Goal: Task Accomplishment & Management: Manage account settings

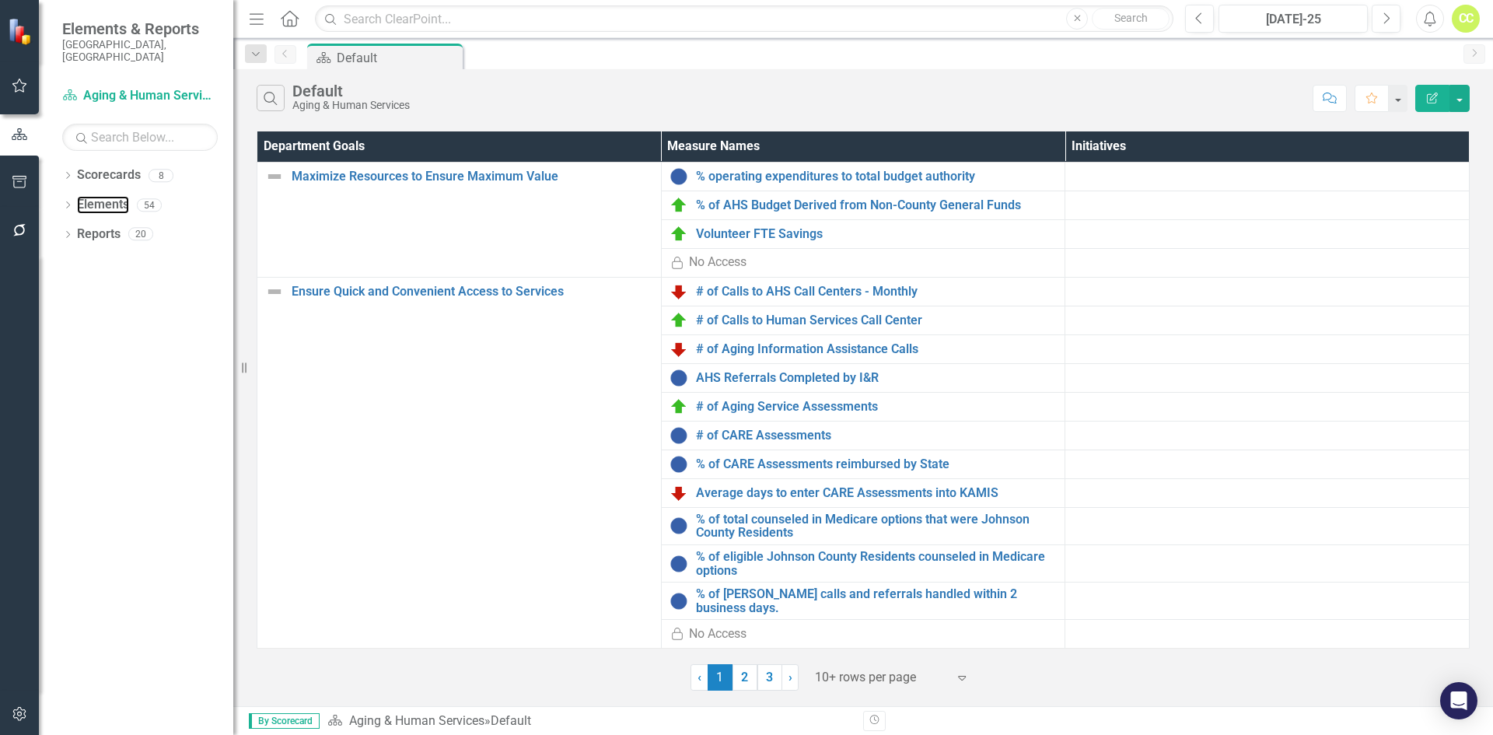
click at [114, 196] on link "Elements" at bounding box center [103, 205] width 52 height 18
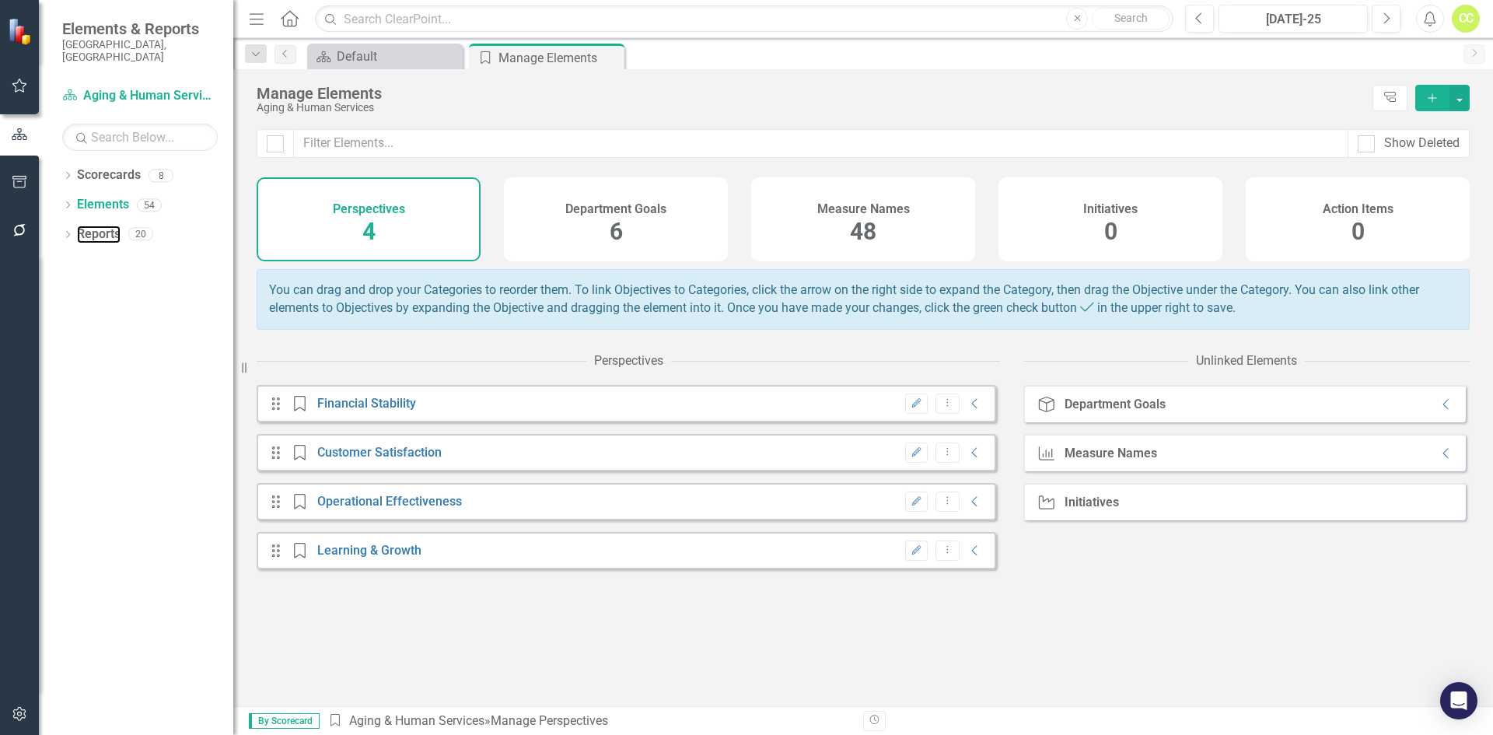
click at [97, 226] on link "Reports" at bounding box center [99, 235] width 44 height 18
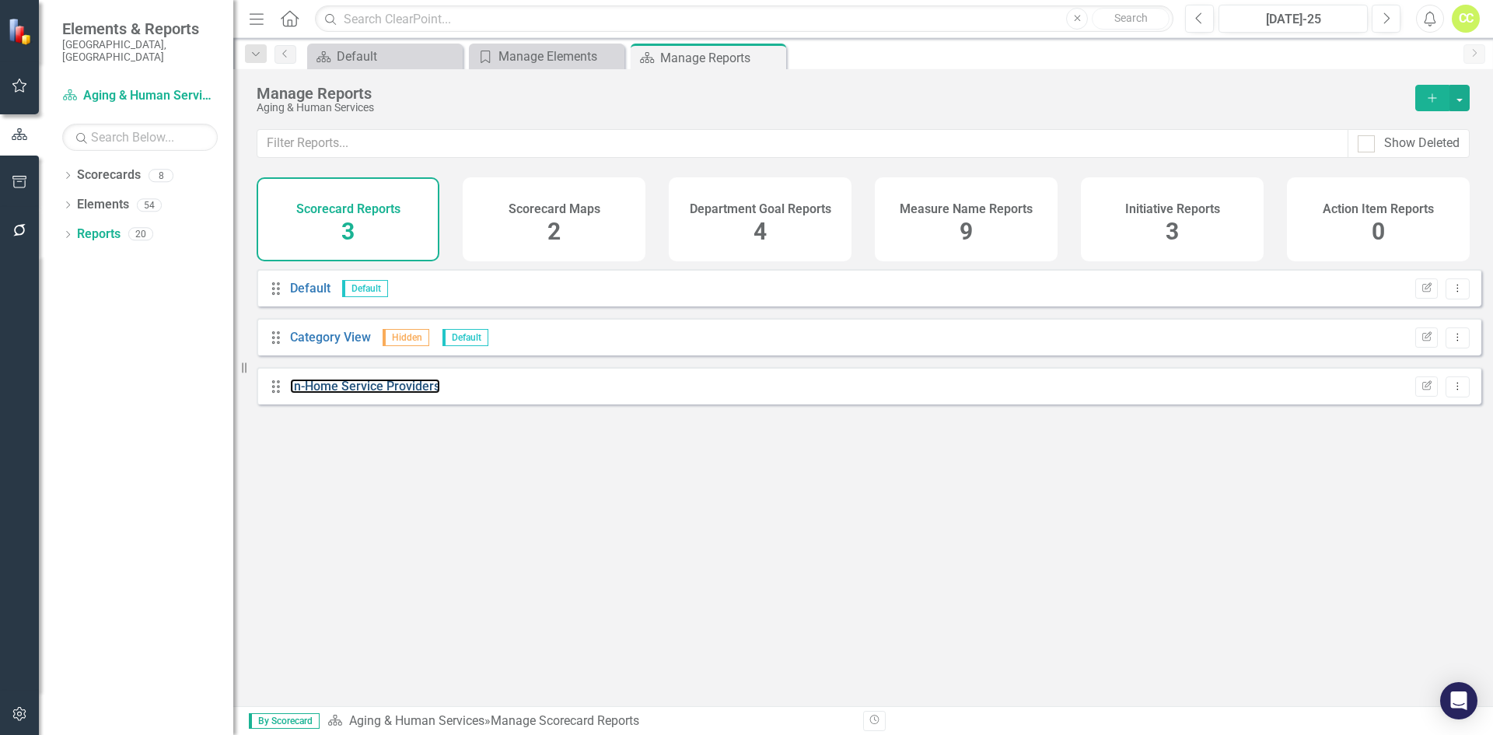
click at [405, 394] on link "In-Home Service Providers" at bounding box center [365, 386] width 150 height 15
click at [813, 499] on div "Drag Default Default Edit Report Dropdown Menu Drag Category View Hidden Defaul…" at bounding box center [863, 481] width 1260 height 425
click at [104, 166] on link "Scorecards" at bounding box center [109, 175] width 64 height 18
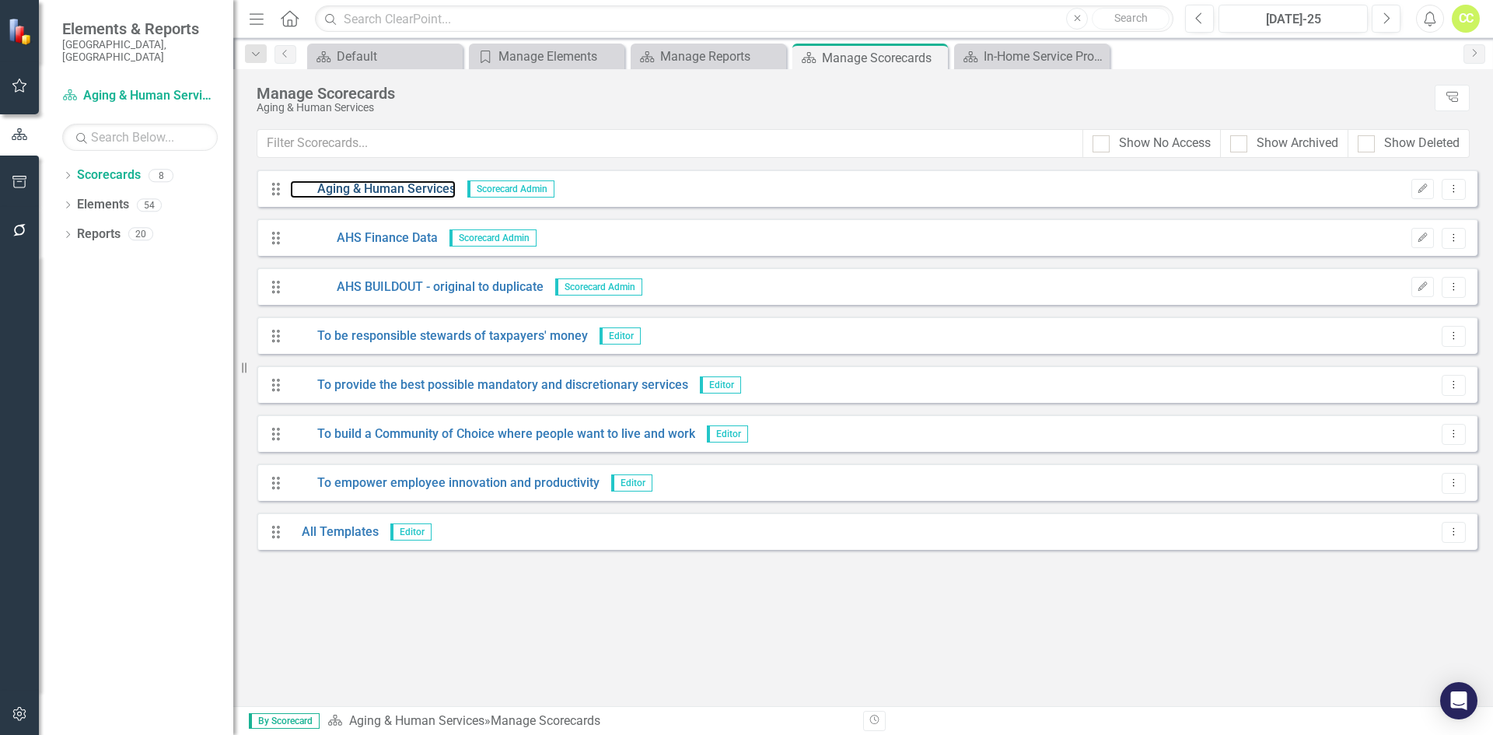
click at [403, 193] on link "Aging & Human Services" at bounding box center [373, 189] width 166 height 18
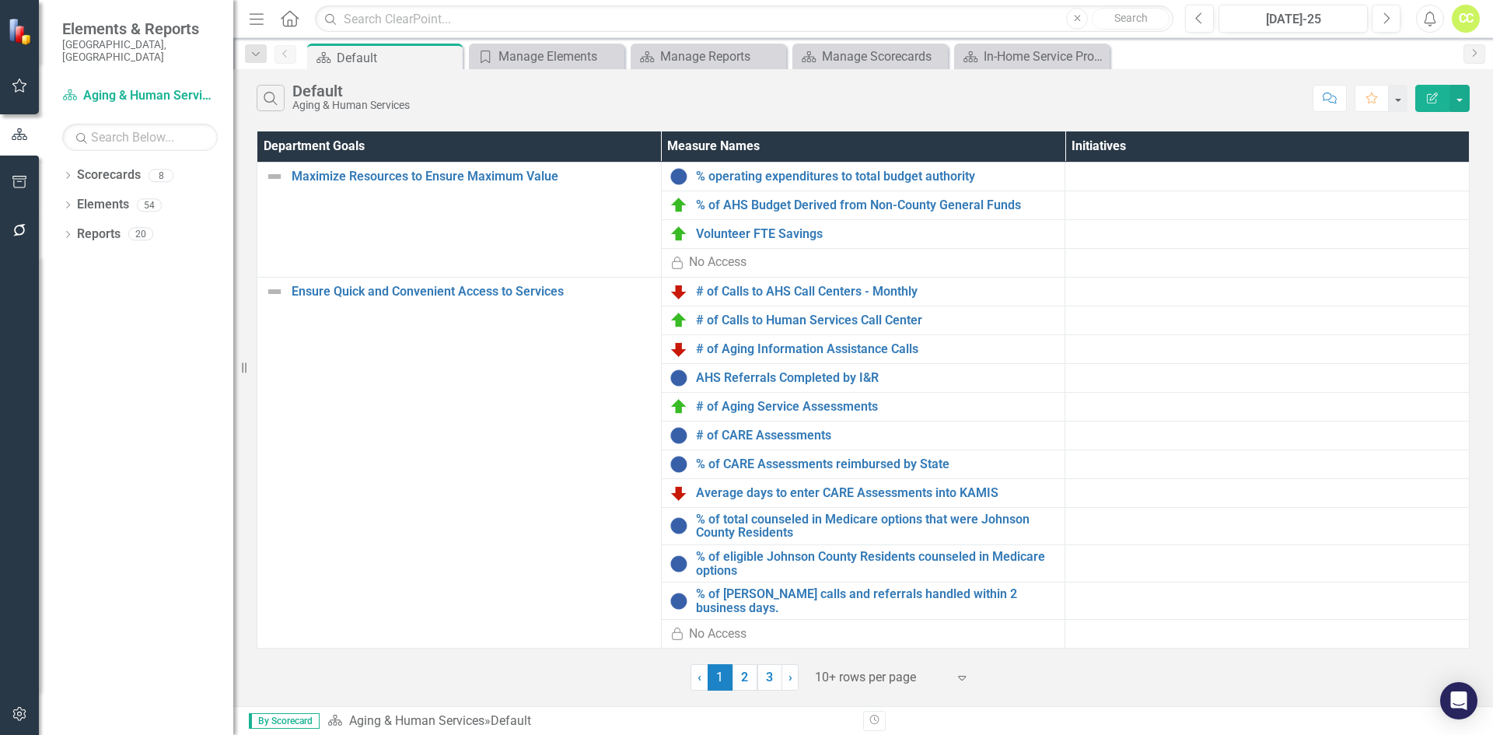
click at [764, 681] on link "3" at bounding box center [769, 677] width 25 height 26
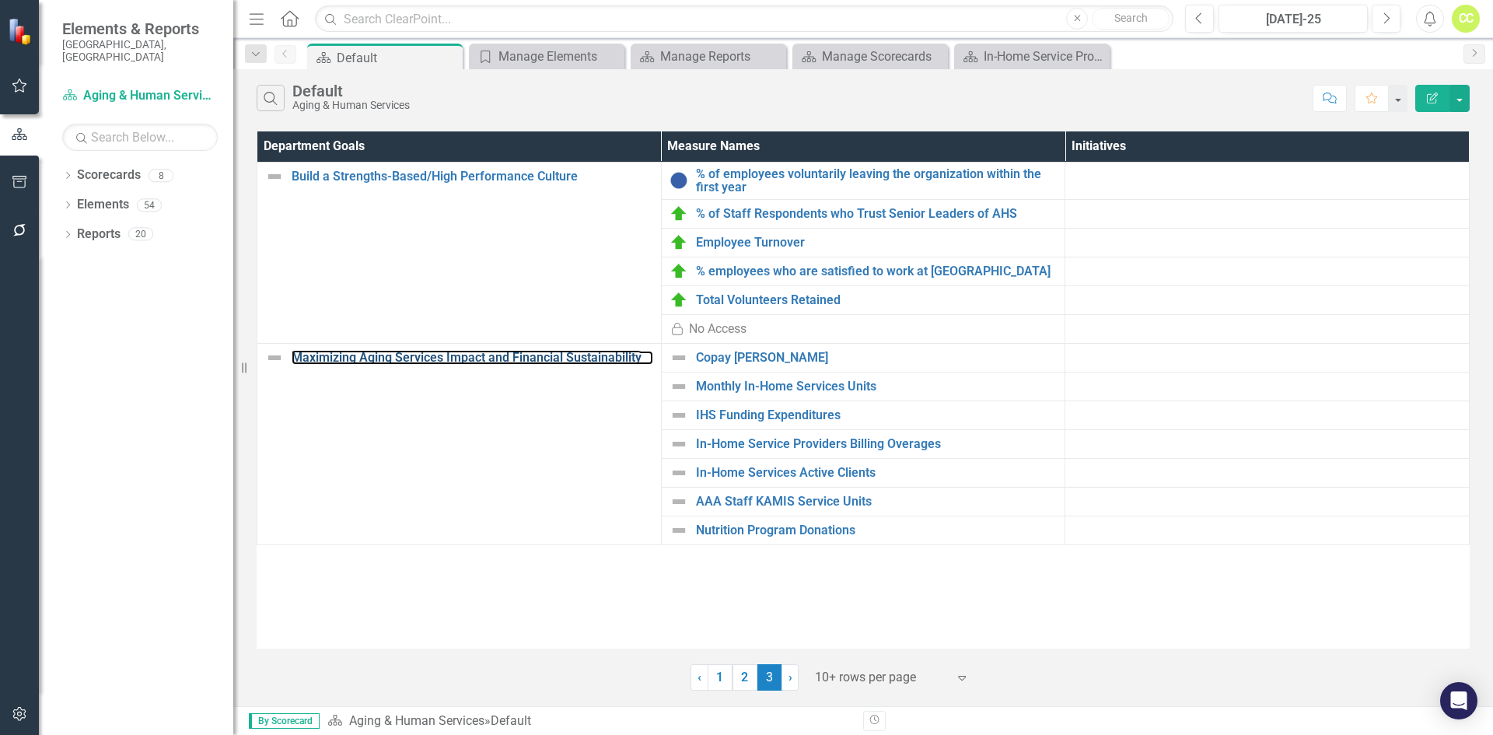
click at [523, 354] on link "Maximizing Aging Services Impact and Financial Sustainability" at bounding box center [473, 358] width 362 height 14
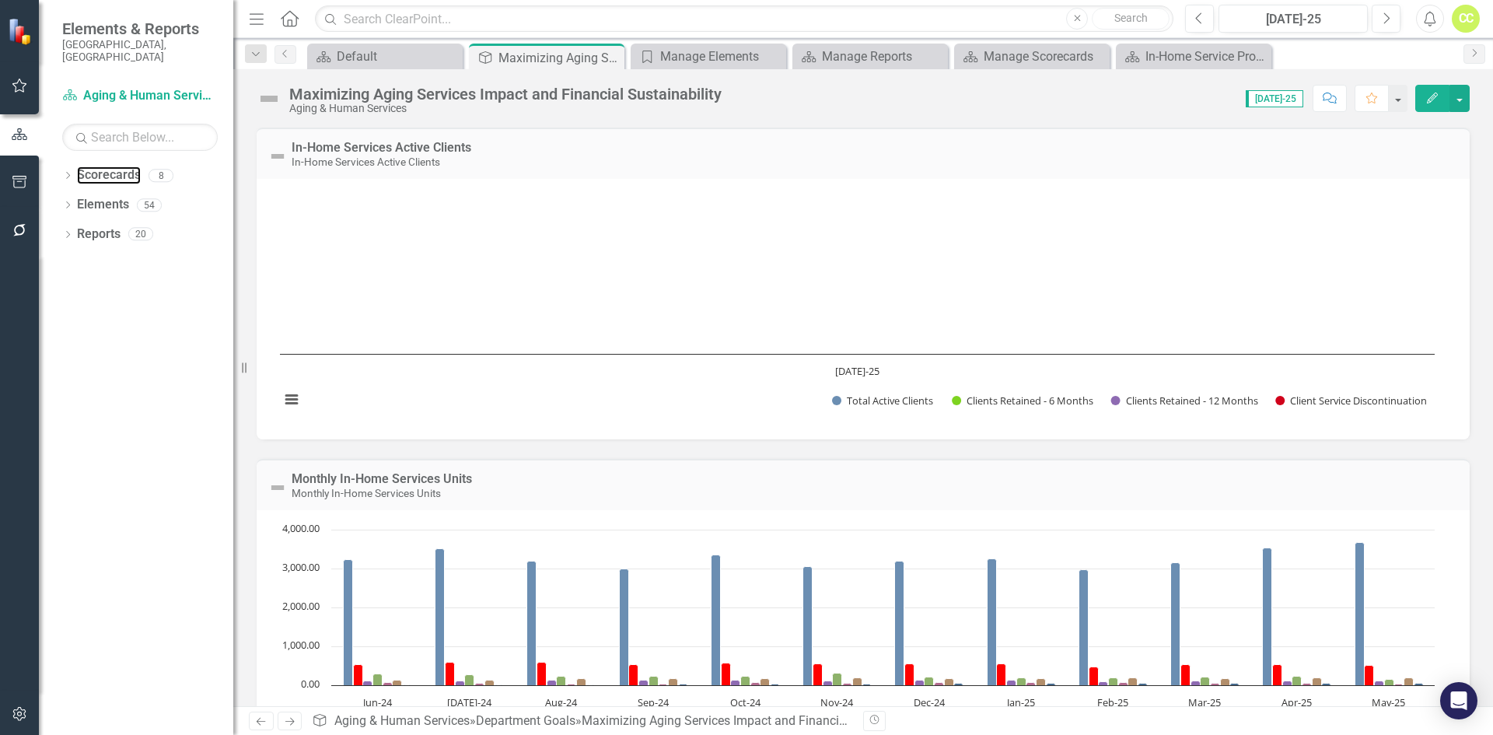
click at [113, 166] on link "Scorecards" at bounding box center [109, 175] width 64 height 18
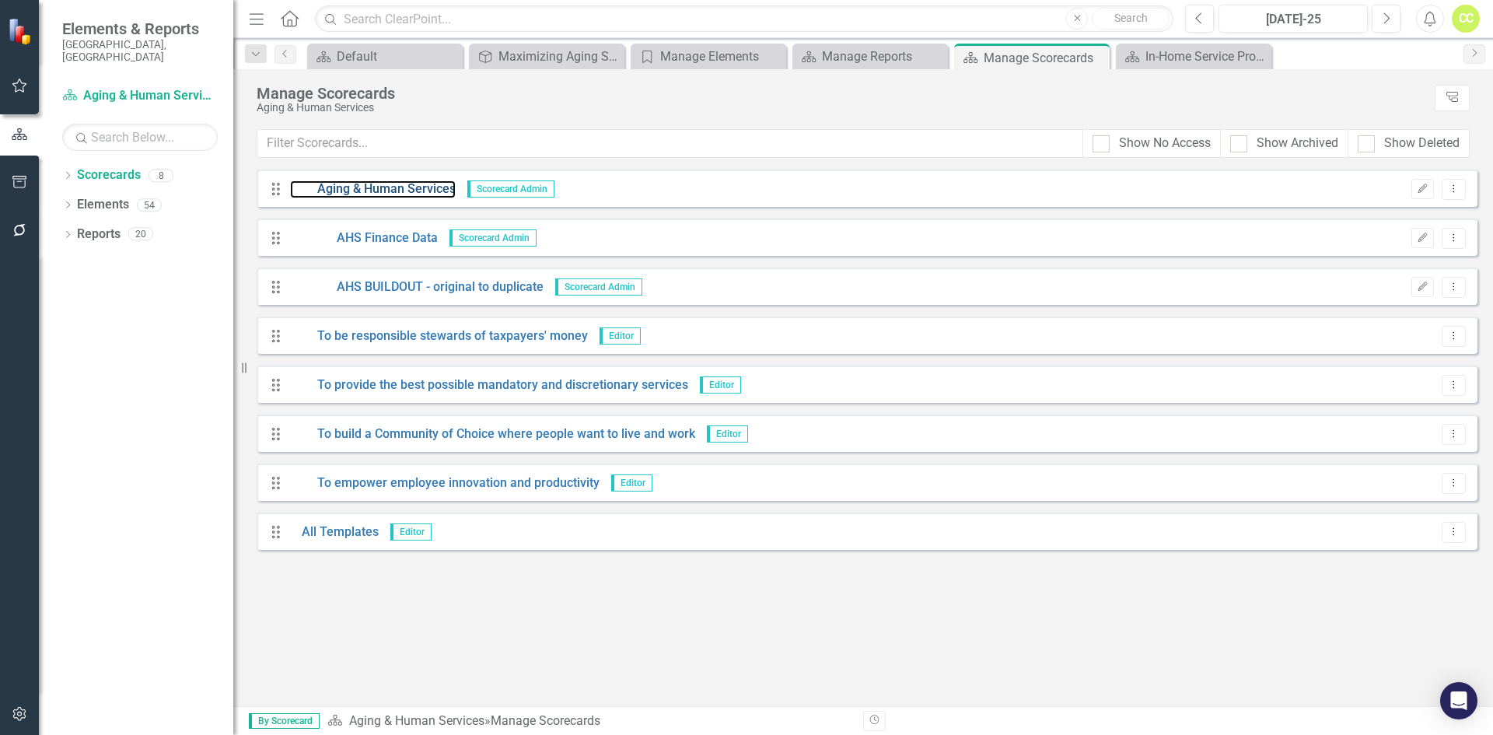
click at [387, 184] on link "Aging & Human Services" at bounding box center [373, 189] width 166 height 18
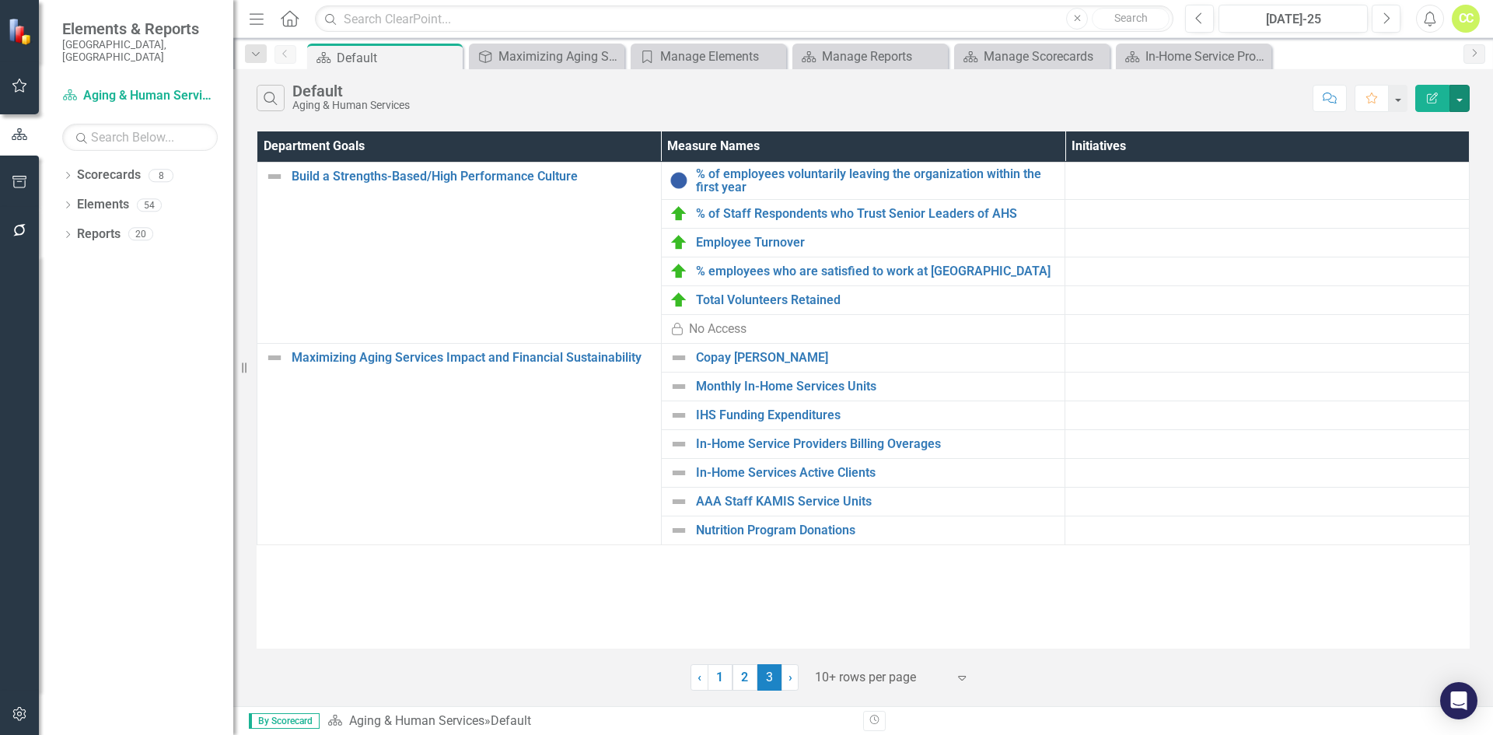
click at [1461, 103] on button "button" at bounding box center [1460, 98] width 20 height 27
drag, startPoint x: 1159, startPoint y: 689, endPoint x: 981, endPoint y: 617, distance: 192.2
click at [1159, 688] on div "‹ Previous 1 2 3 (current) › Next 10+ rows per page Expand" at bounding box center [863, 671] width 1213 height 38
click at [130, 166] on link "Scorecards" at bounding box center [109, 175] width 64 height 18
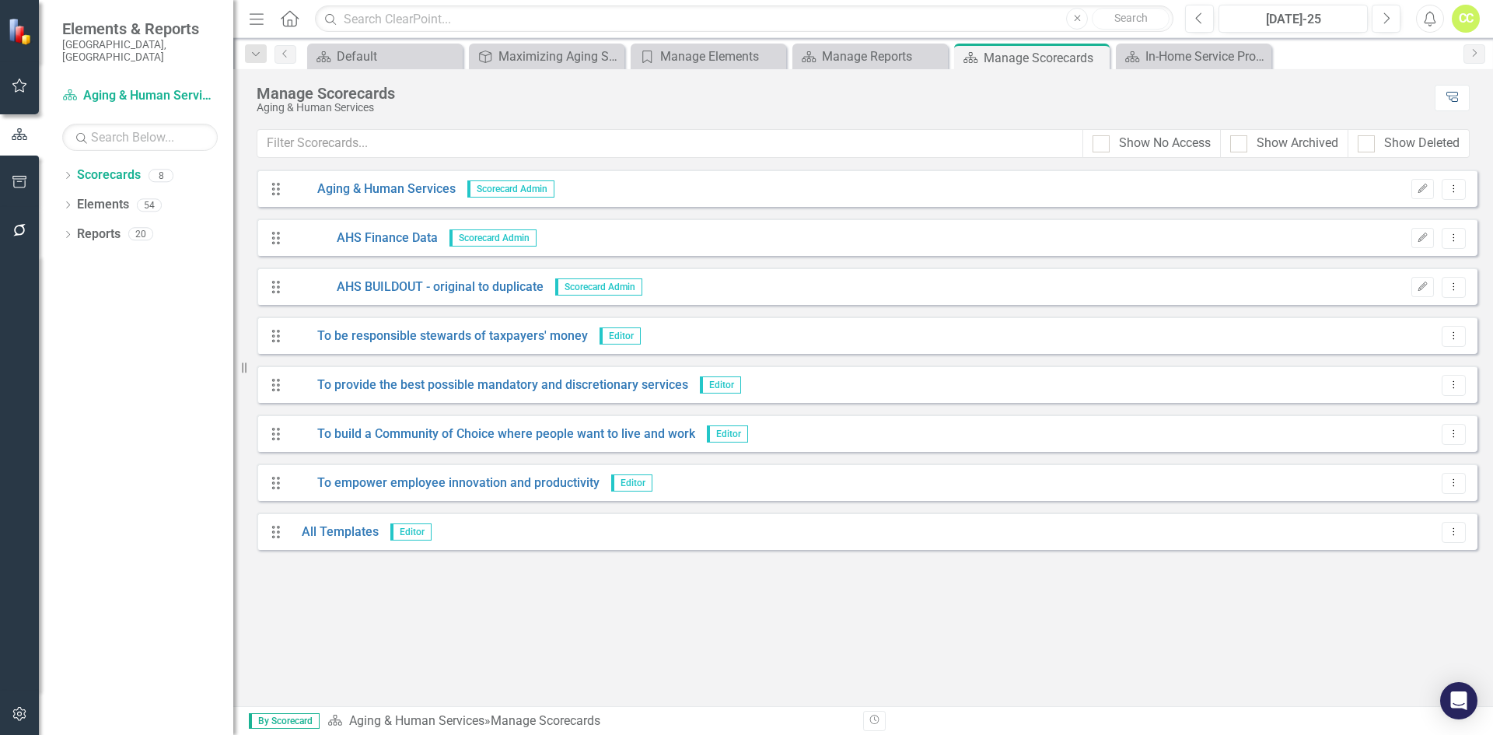
click at [1448, 100] on icon "Tree Explorer" at bounding box center [1452, 98] width 15 height 12
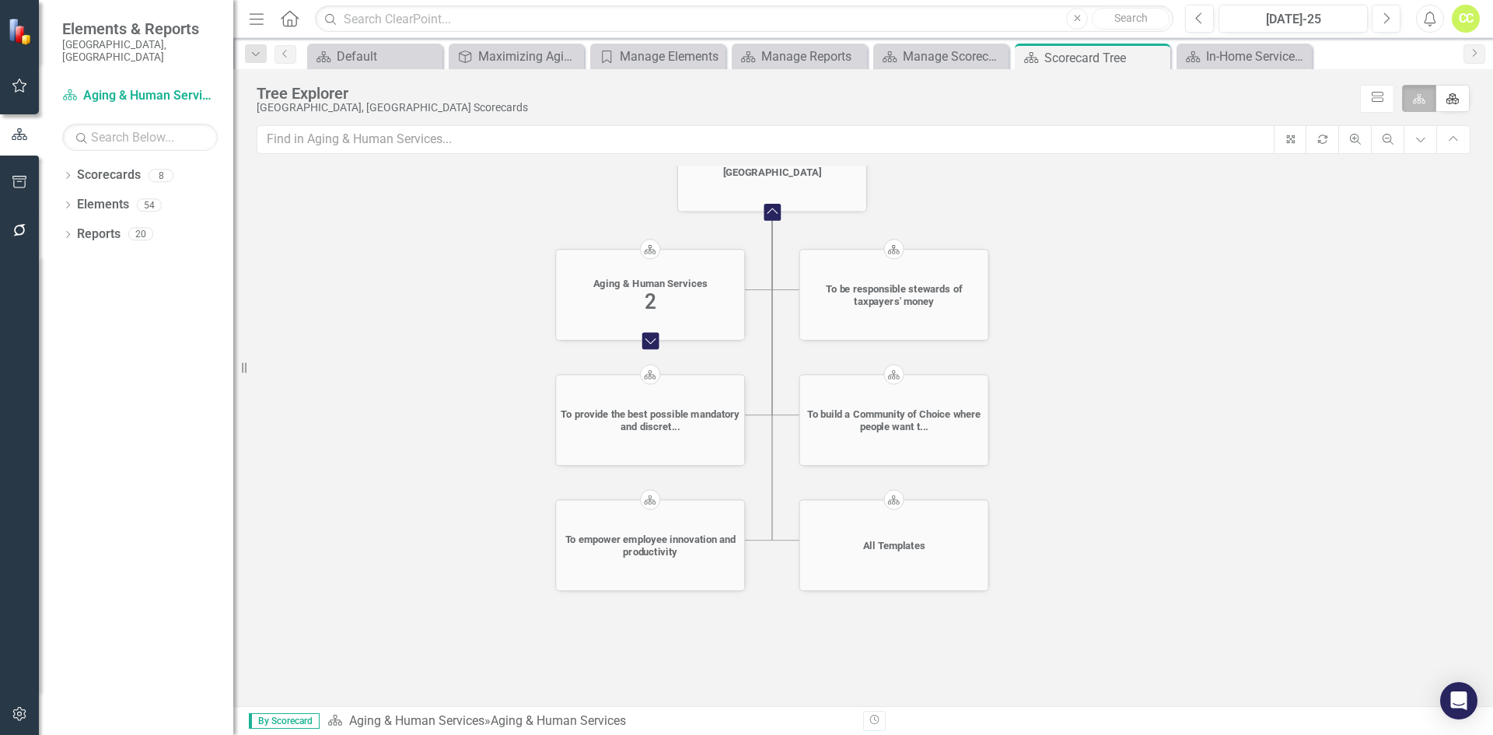
drag, startPoint x: 1383, startPoint y: 564, endPoint x: 1229, endPoint y: 446, distance: 193.7
click at [1229, 446] on icon "Home [GEOGRAPHIC_DATA], [GEOGRAPHIC_DATA] Collapse Chart Scorecard Aging & Huma…" at bounding box center [863, 494] width 1213 height 657
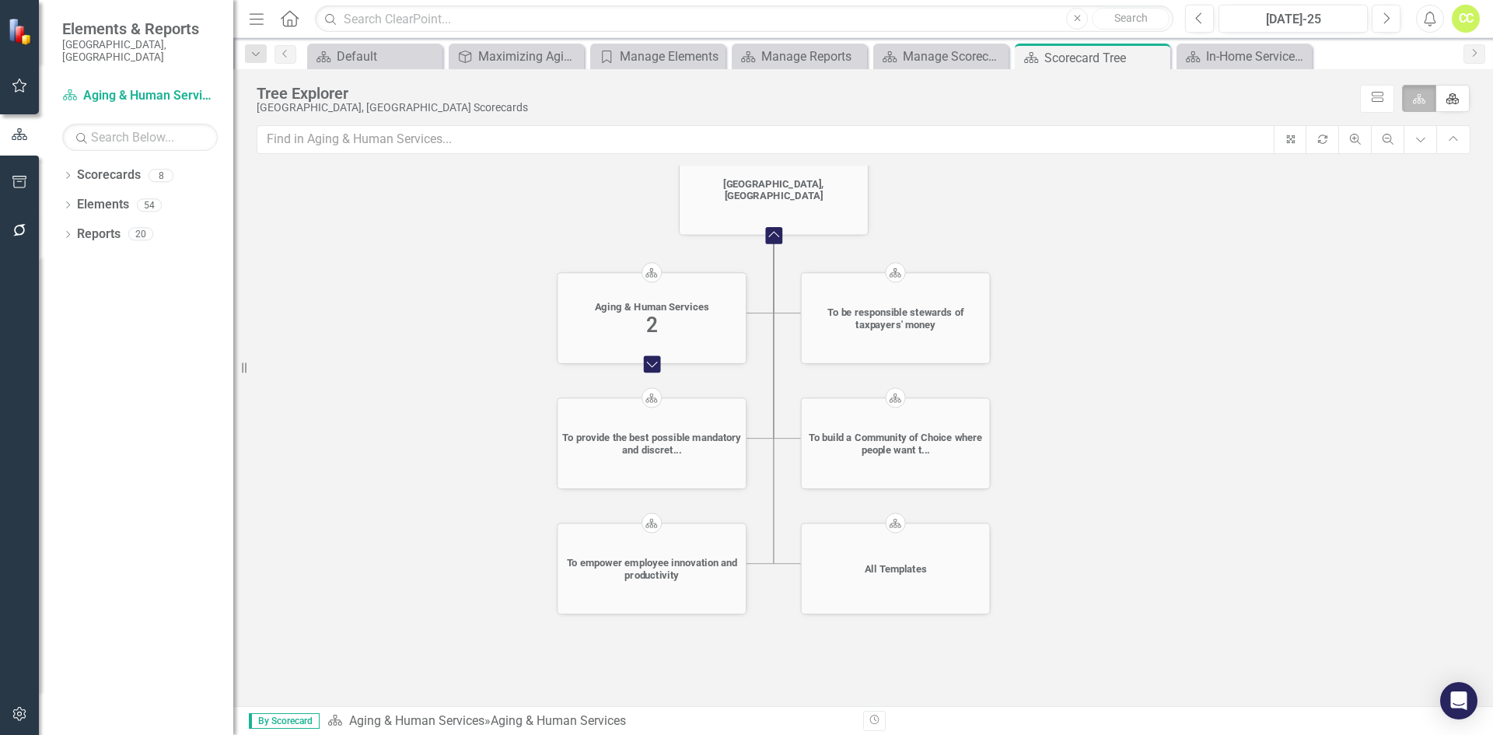
drag, startPoint x: 1217, startPoint y: 488, endPoint x: 1219, endPoint y: 510, distance: 22.6
click at [1219, 510] on icon "Home [GEOGRAPHIC_DATA], [GEOGRAPHIC_DATA] Collapse Chart Scorecard Aging & Huma…" at bounding box center [863, 494] width 1213 height 657
drag, startPoint x: 649, startPoint y: 324, endPoint x: 649, endPoint y: 345, distance: 21.0
click at [649, 324] on div "2" at bounding box center [652, 324] width 12 height 23
click at [649, 368] on foreignobject "Expand Chart" at bounding box center [651, 364] width 27 height 27
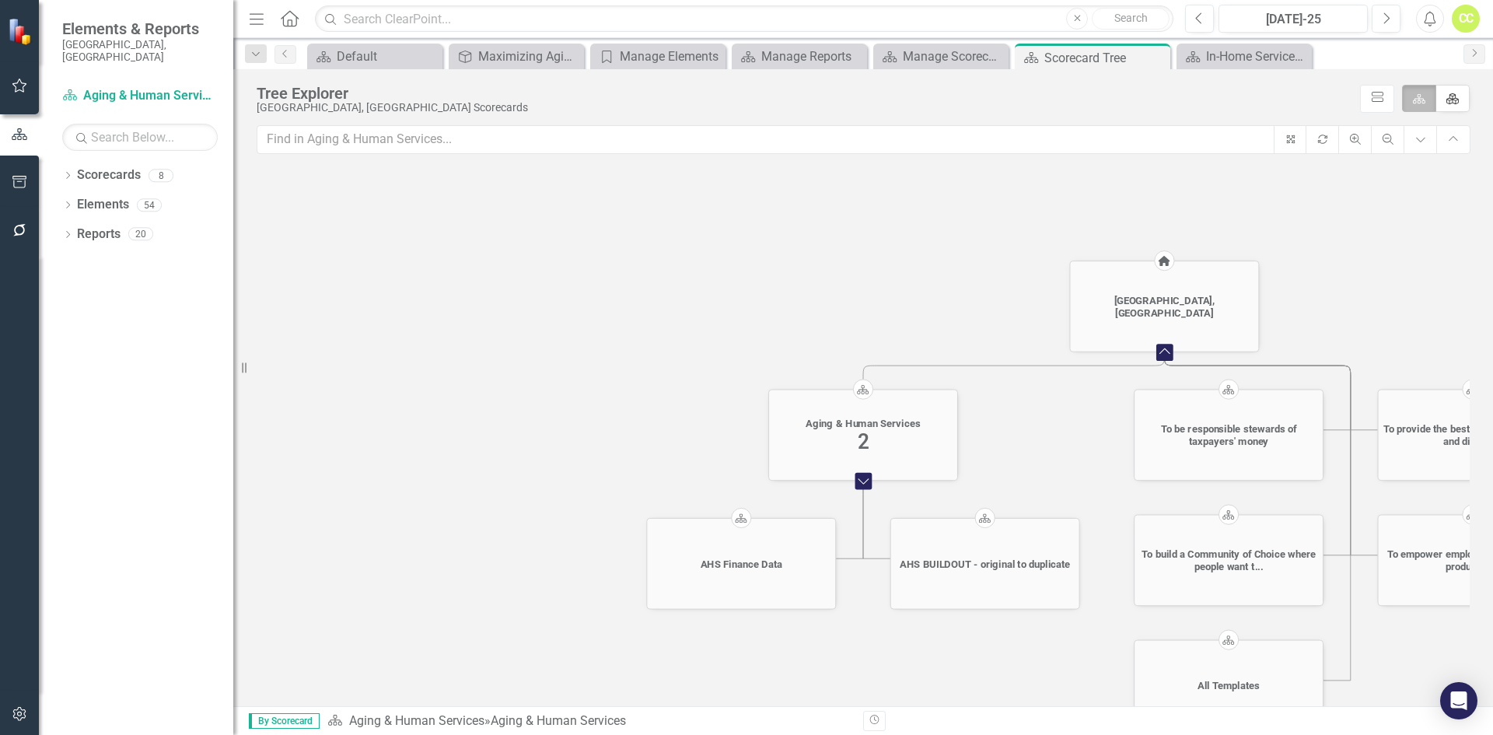
click at [721, 564] on div "AHS Finance Data" at bounding box center [742, 564] width 82 height 12
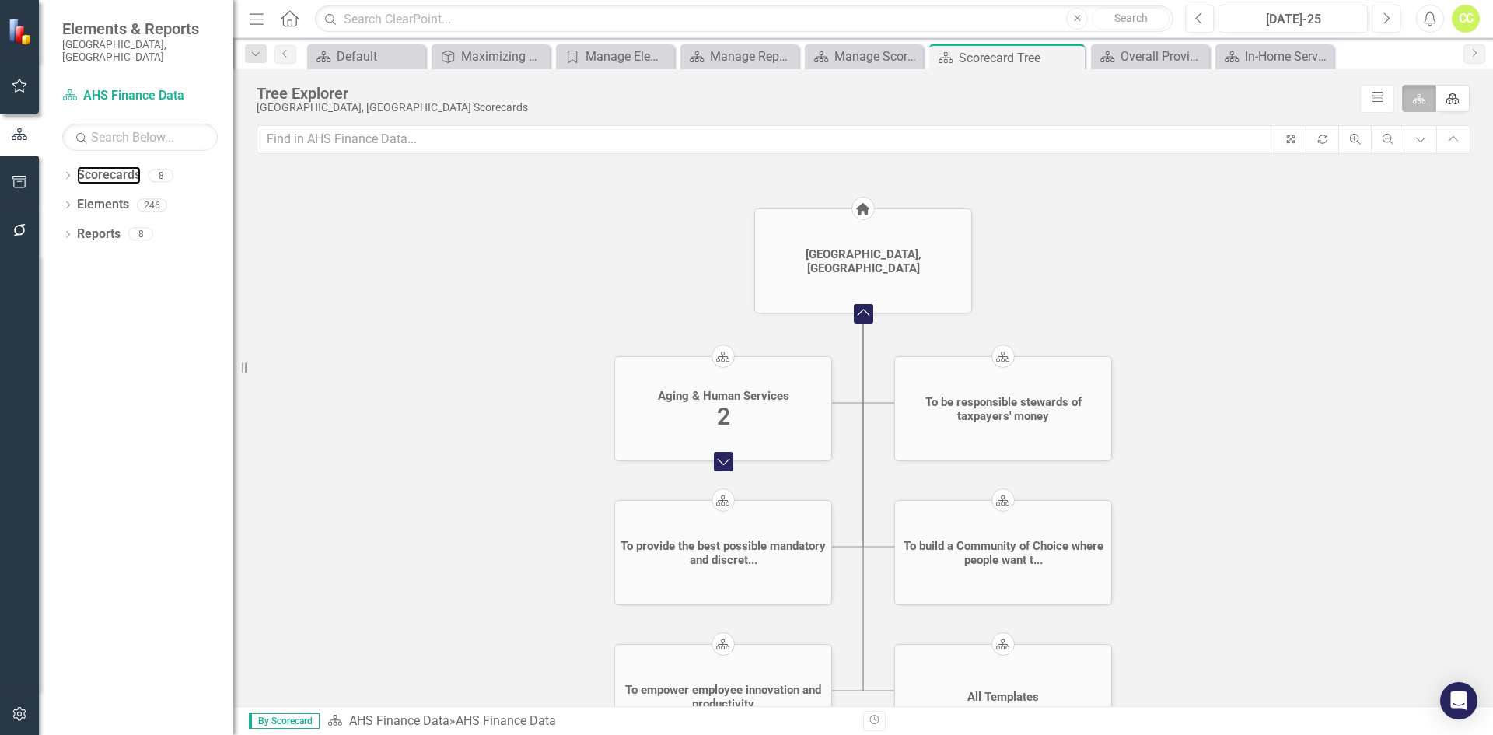
click at [124, 166] on link "Scorecards" at bounding box center [109, 175] width 64 height 18
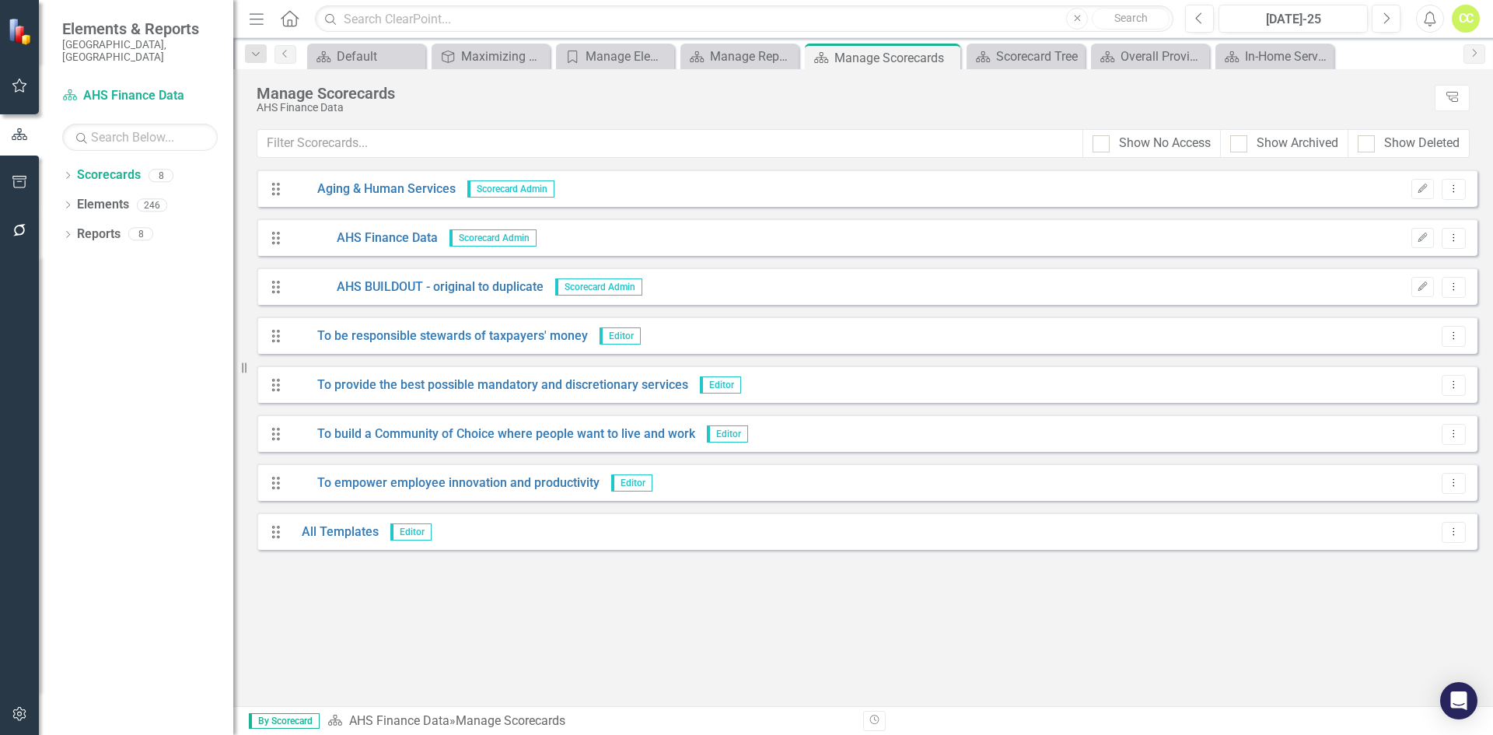
click at [67, 173] on icon "Dropdown" at bounding box center [67, 177] width 11 height 9
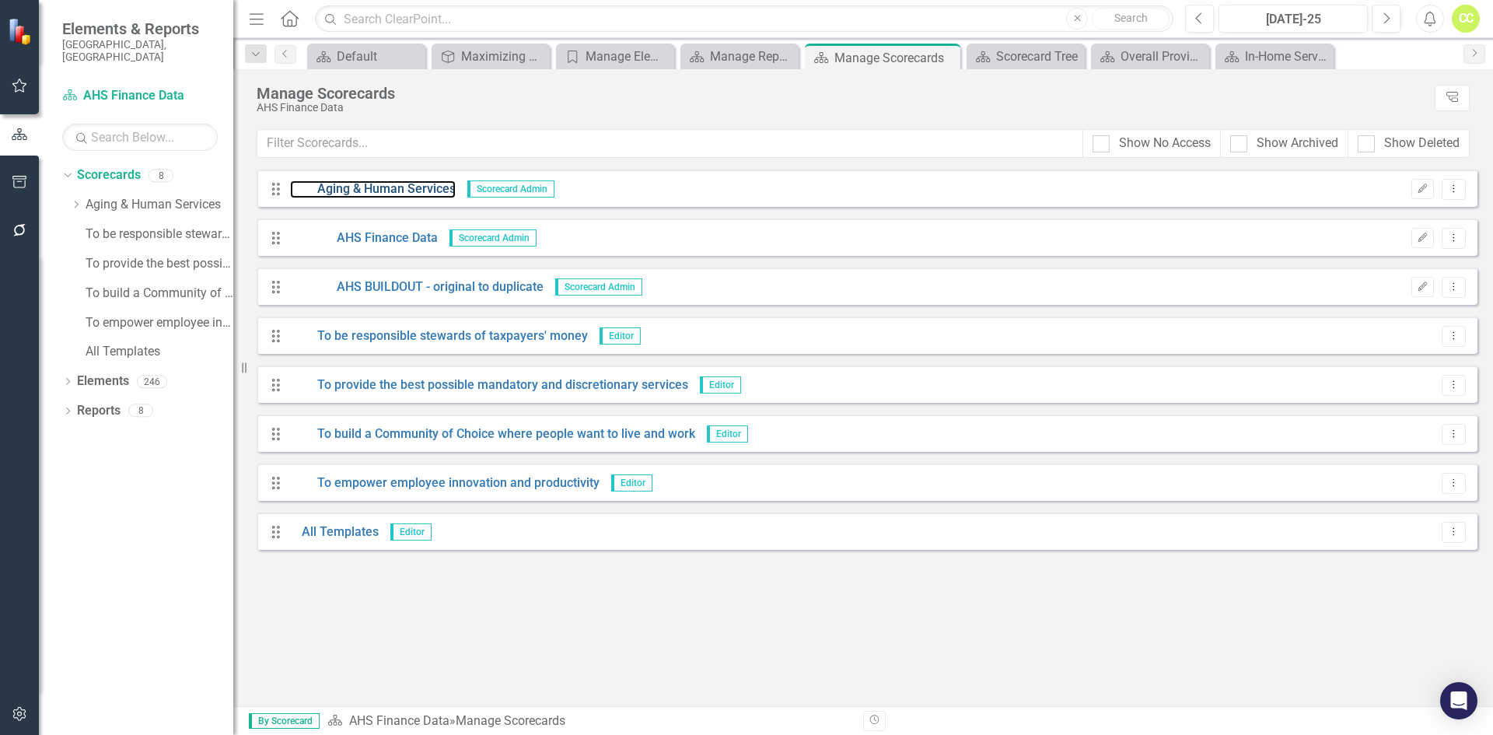
click at [379, 180] on link "Aging & Human Services" at bounding box center [373, 189] width 166 height 18
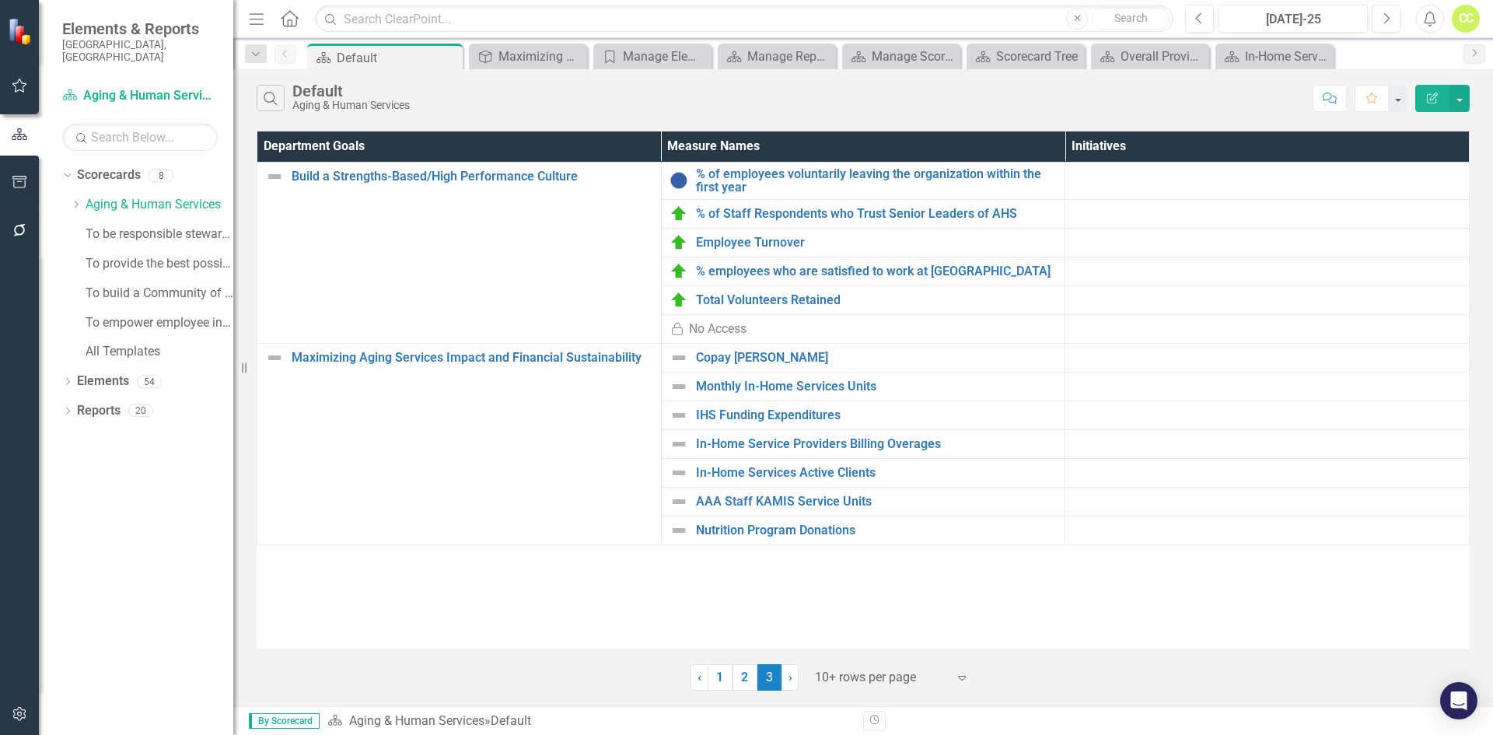
click at [1471, 95] on div "Search Default Aging & Human Services Comment Favorite Edit Report" at bounding box center [863, 94] width 1260 height 51
click at [1464, 97] on button "button" at bounding box center [1460, 98] width 20 height 27
click at [1436, 134] on link "Edit Report Edit Report" at bounding box center [1407, 127] width 123 height 29
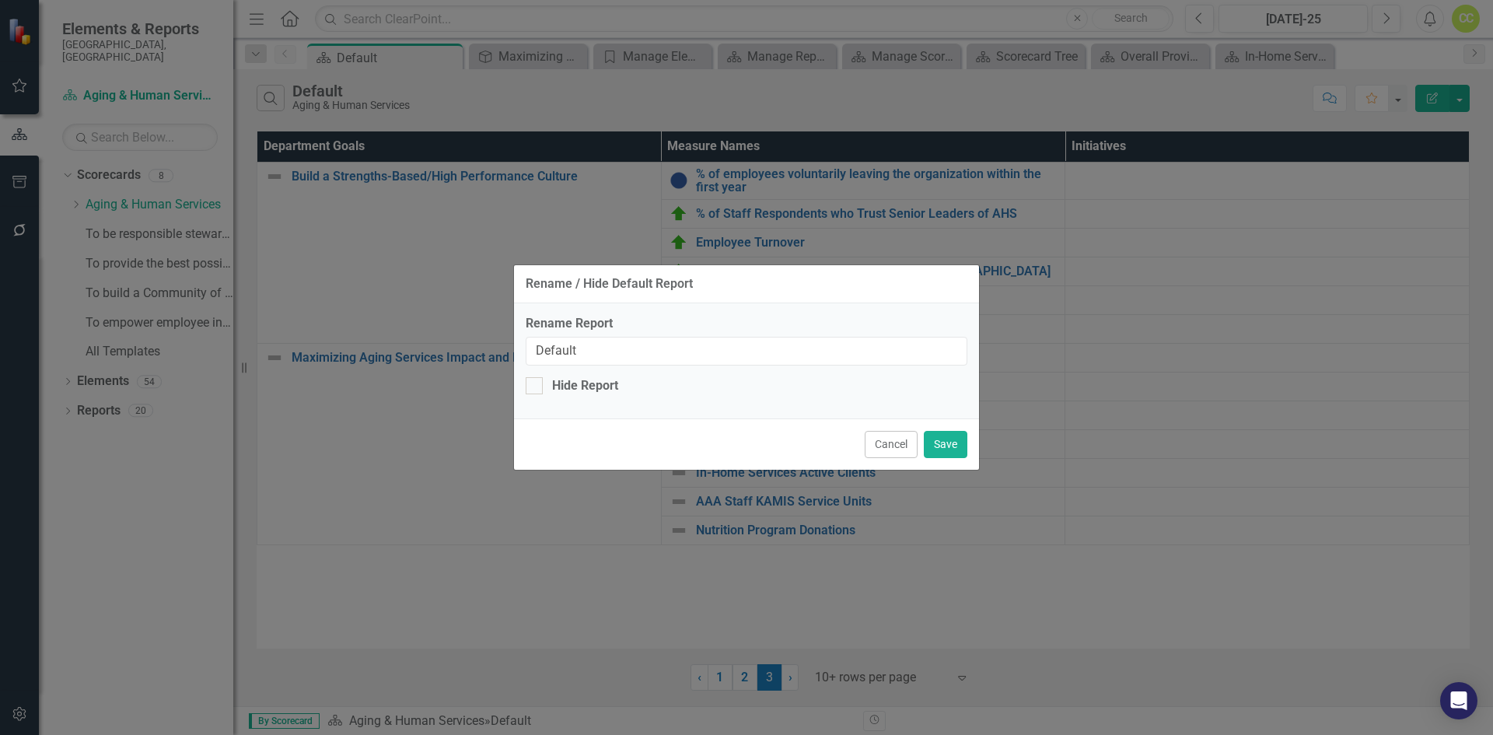
click at [895, 441] on button "Cancel" at bounding box center [891, 444] width 53 height 27
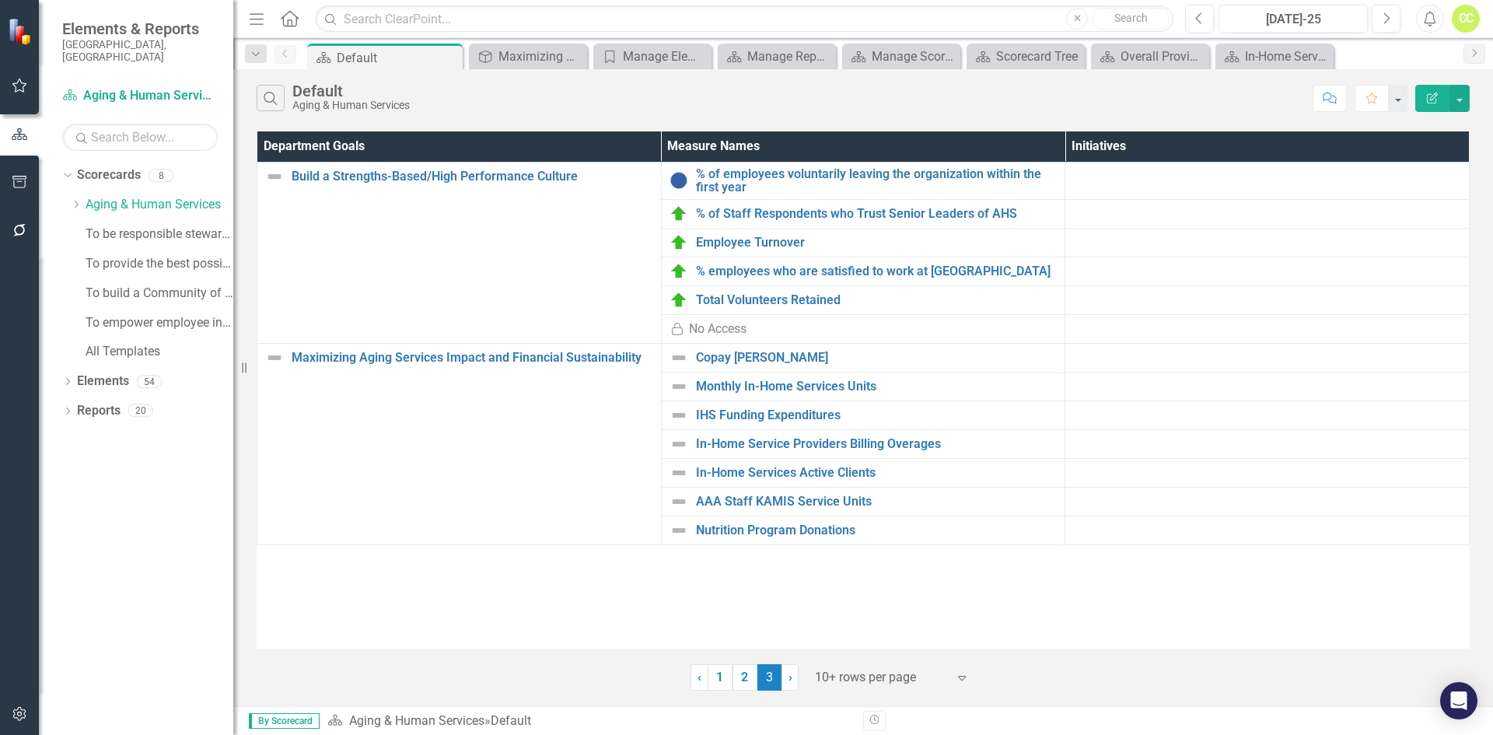
click at [71, 406] on div "Dropdown" at bounding box center [67, 412] width 11 height 13
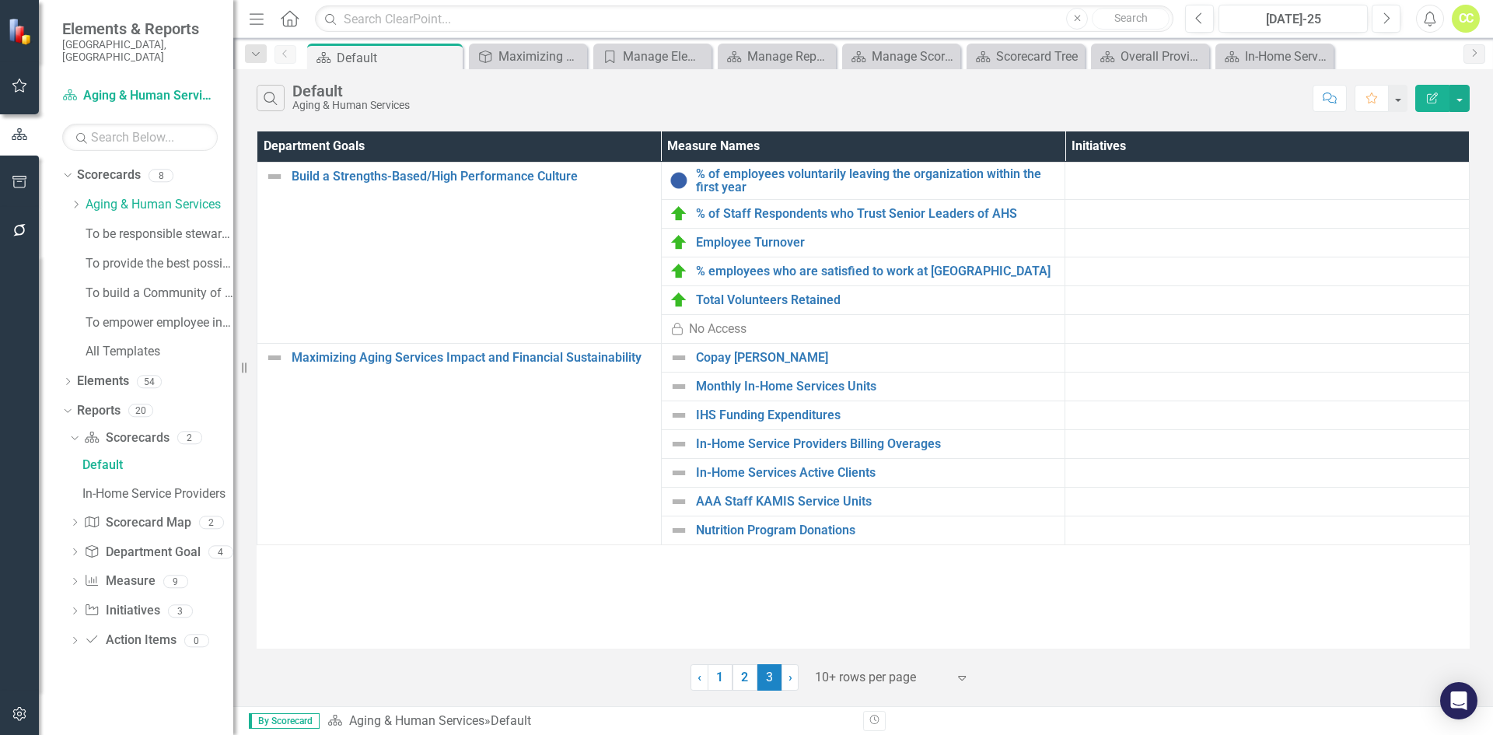
click at [68, 379] on icon "Dropdown" at bounding box center [67, 383] width 11 height 9
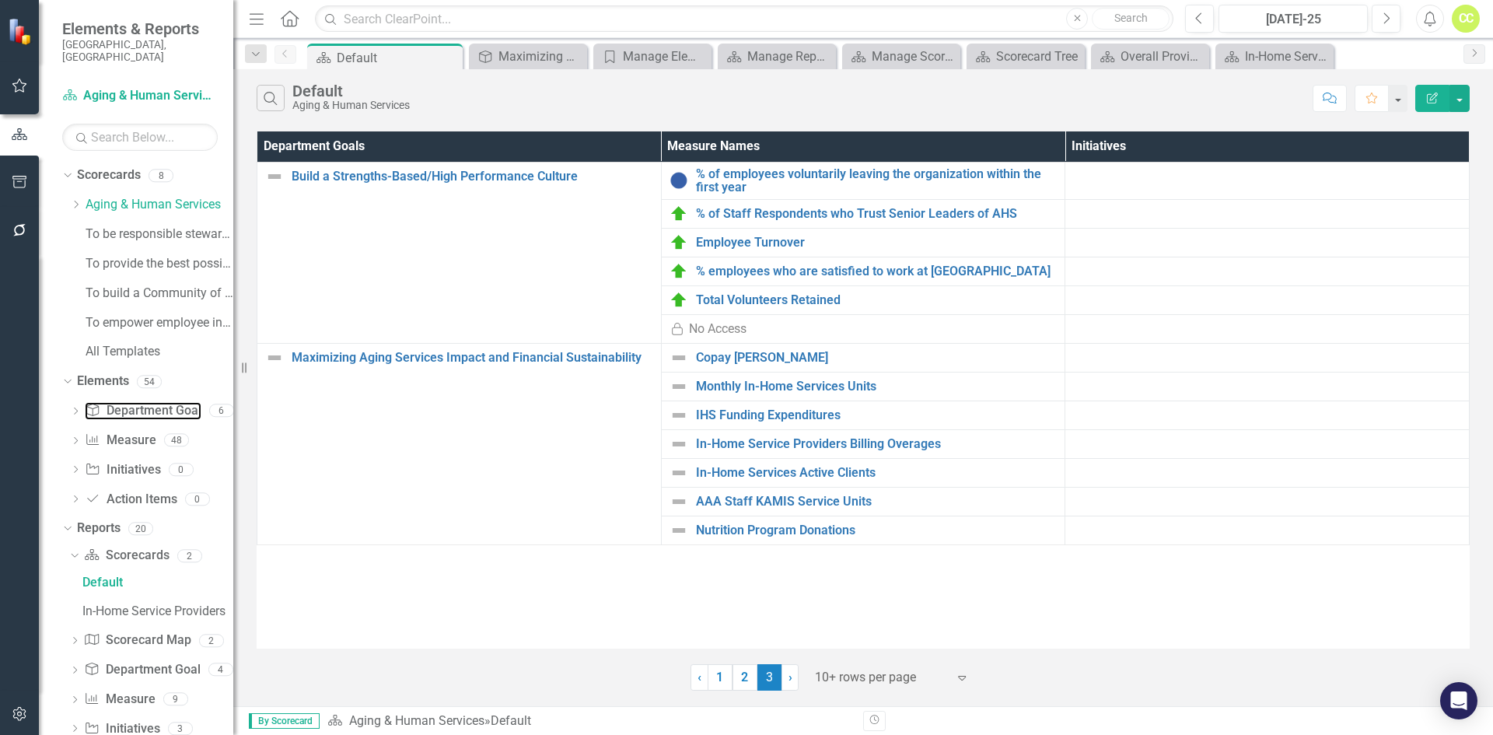
click at [108, 402] on link "Department Goal Department Goal" at bounding box center [143, 411] width 116 height 18
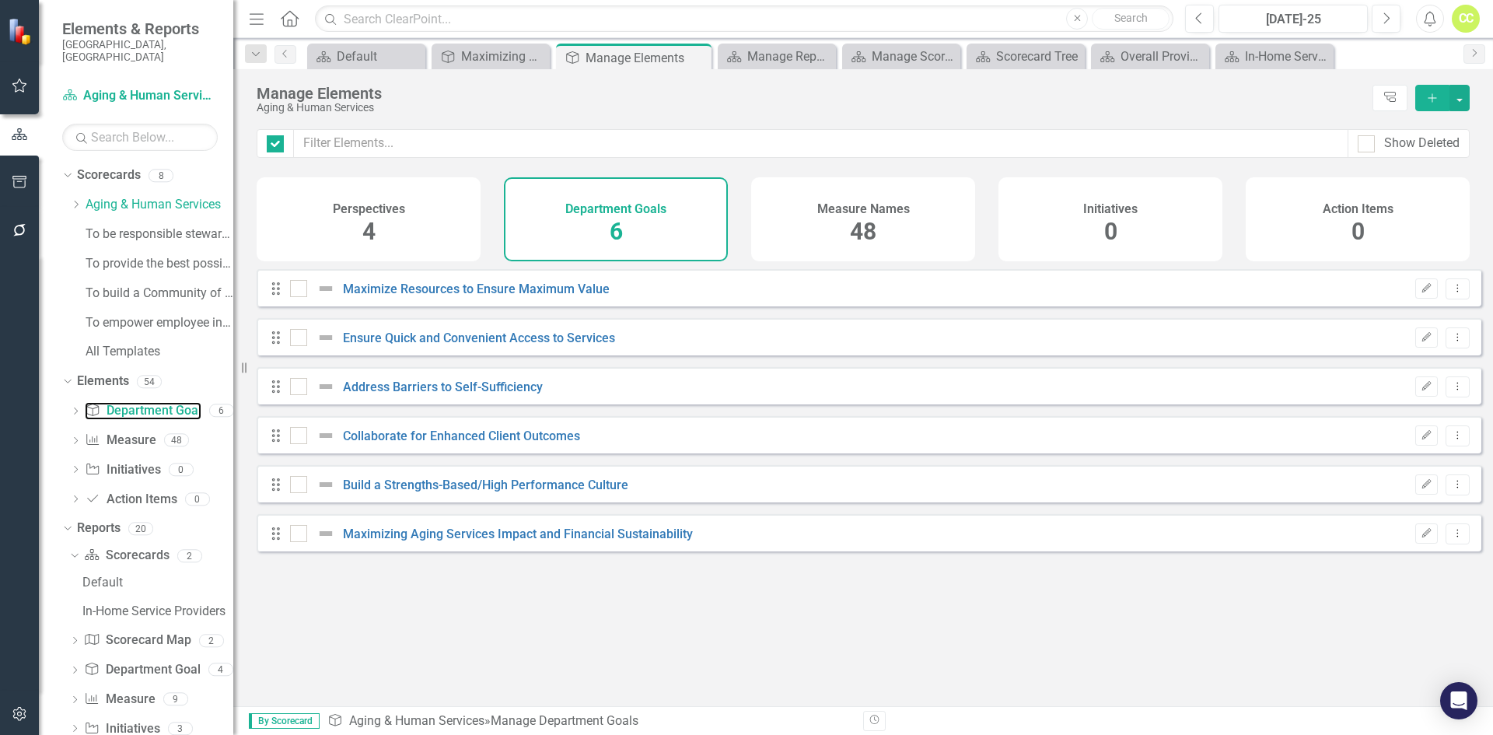
checkbox input "false"
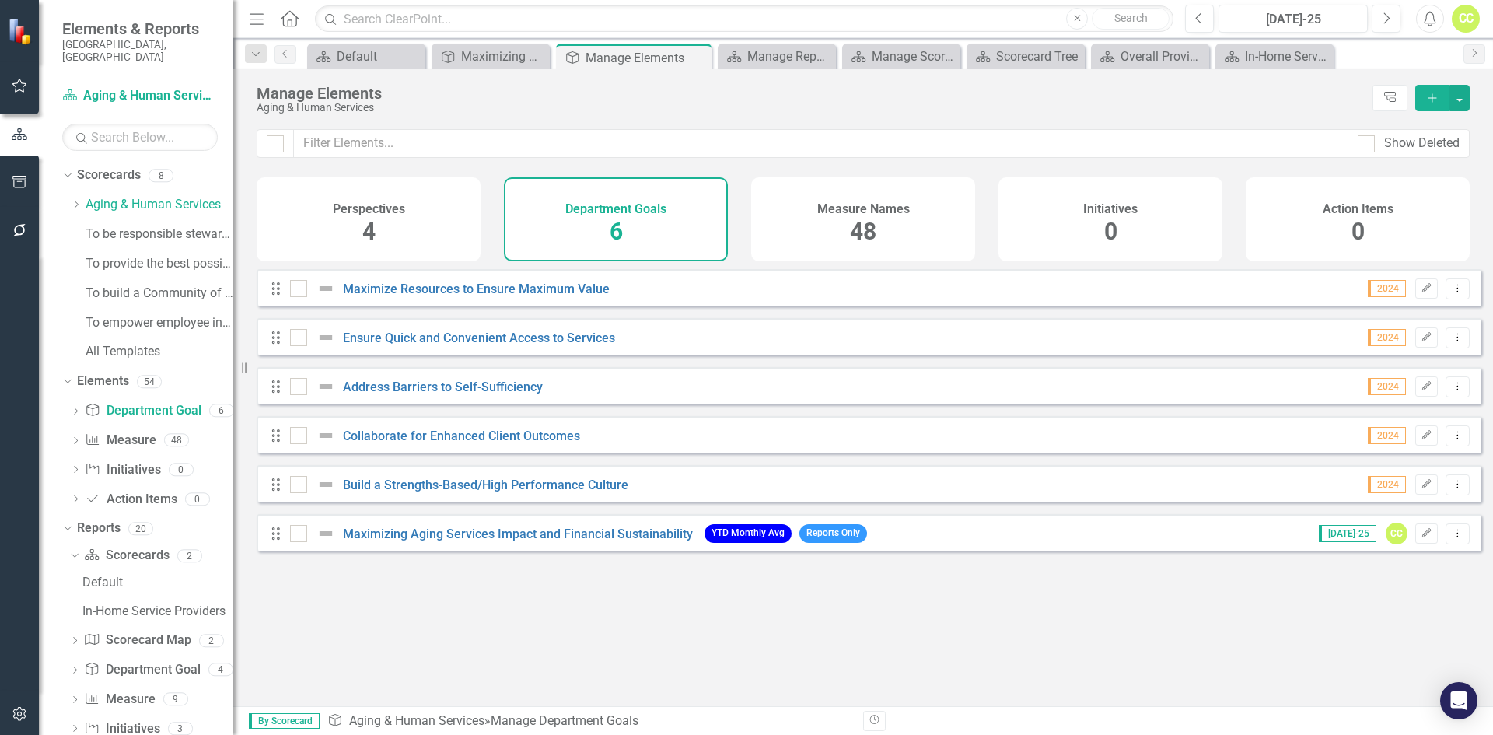
click at [1431, 95] on icon "Add" at bounding box center [1433, 98] width 14 height 11
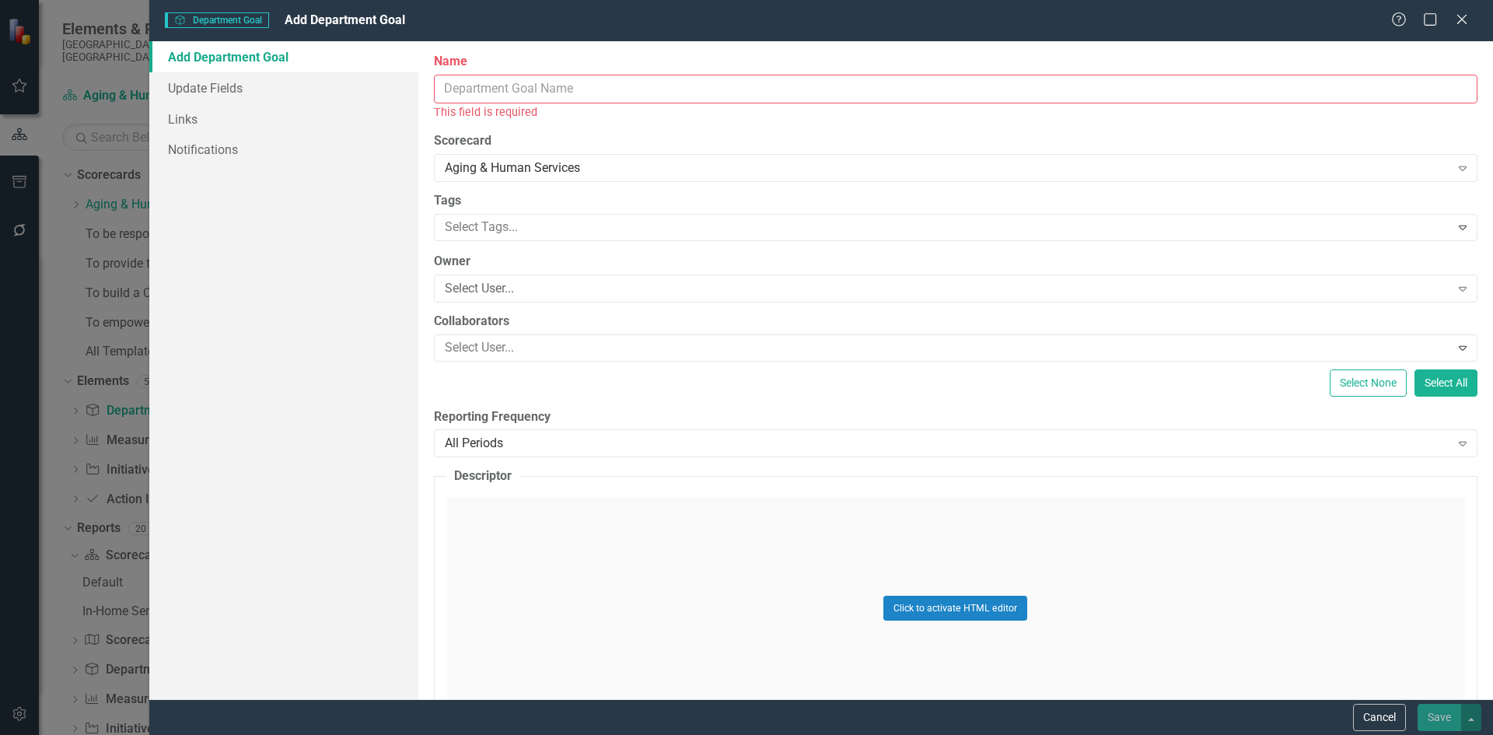
click at [578, 91] on input "Name" at bounding box center [956, 89] width 1044 height 29
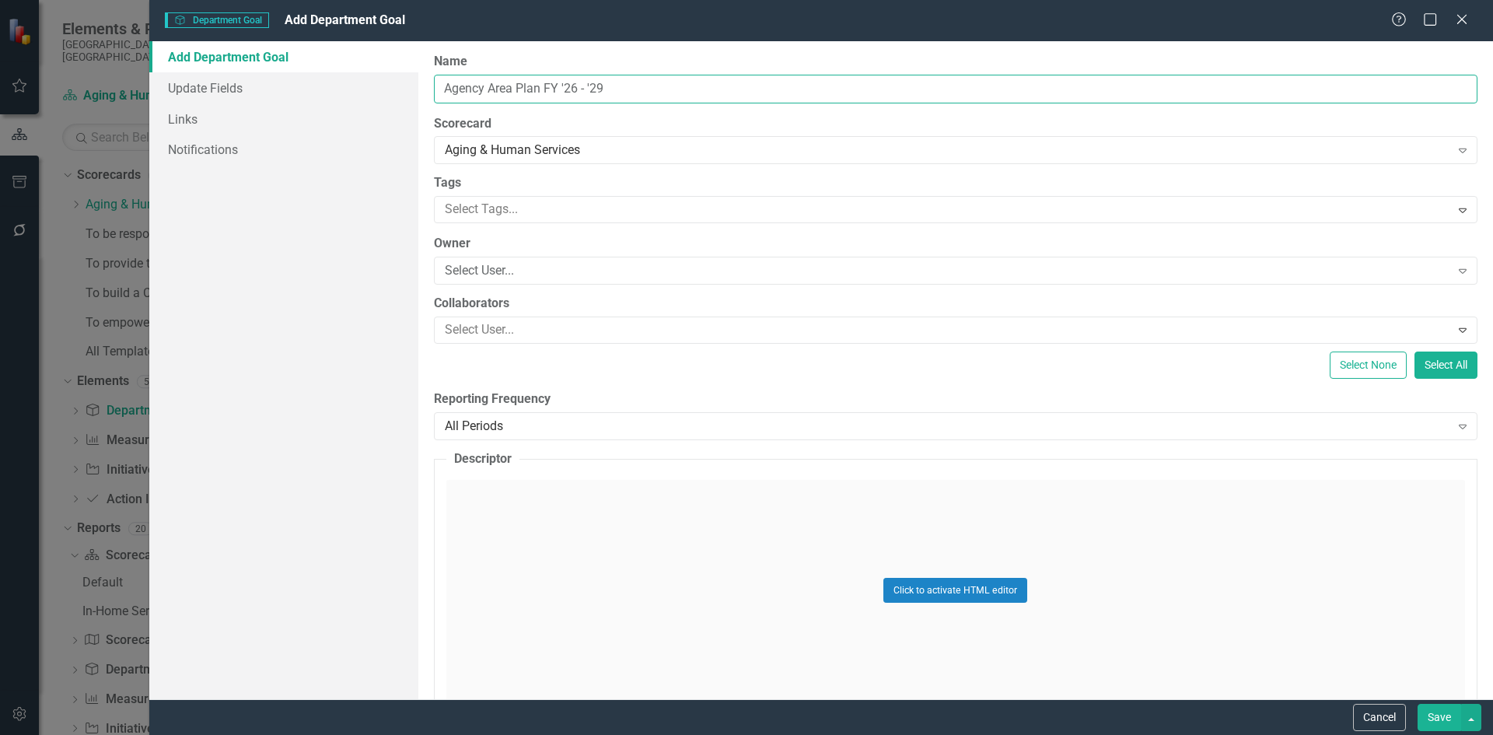
type input "Agency Area Plan FY '26 - '29"
click at [691, 145] on div "Aging & Human Services" at bounding box center [948, 151] width 1006 height 18
click at [327, 250] on div "Add Department Goal Update Fields Links Notifications" at bounding box center [283, 370] width 269 height 658
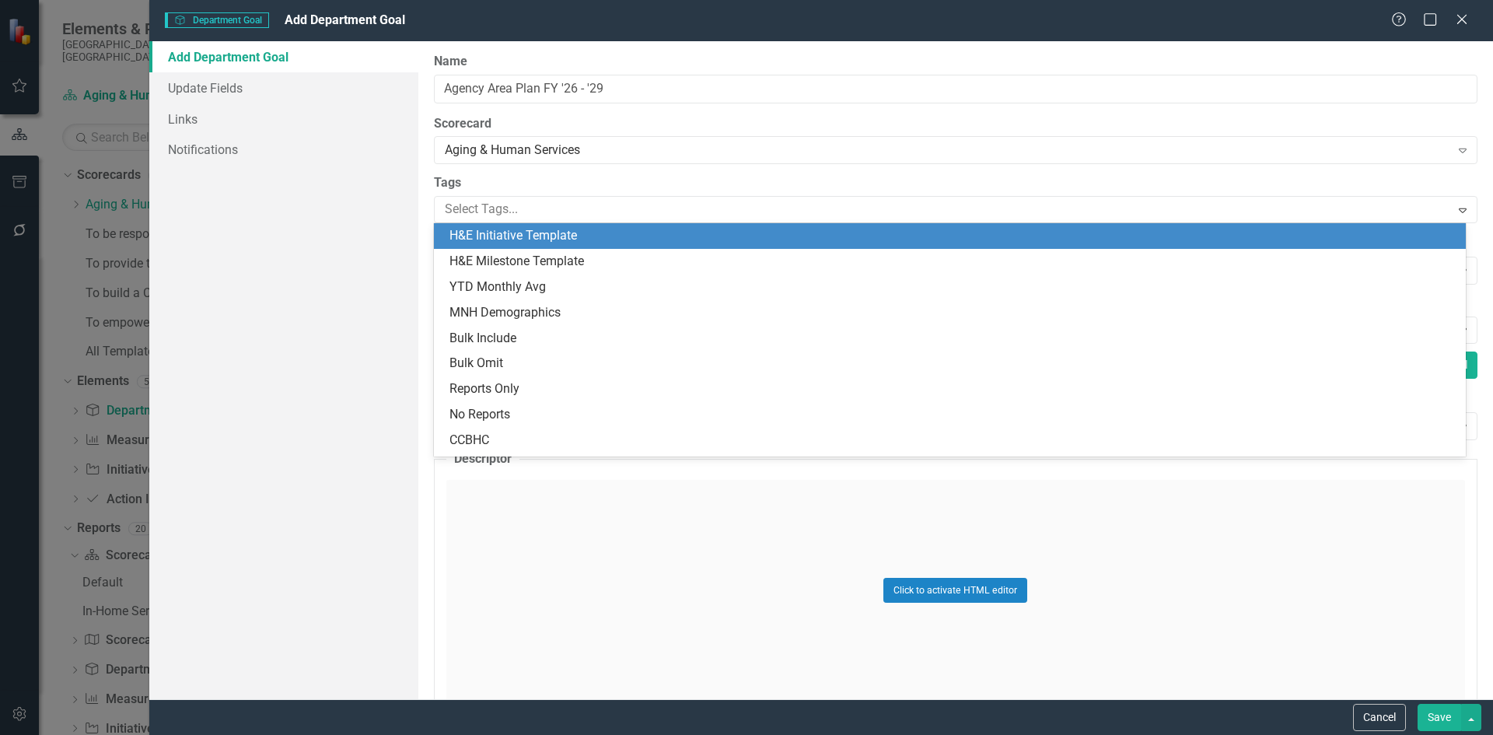
click at [536, 215] on div at bounding box center [945, 209] width 1012 height 21
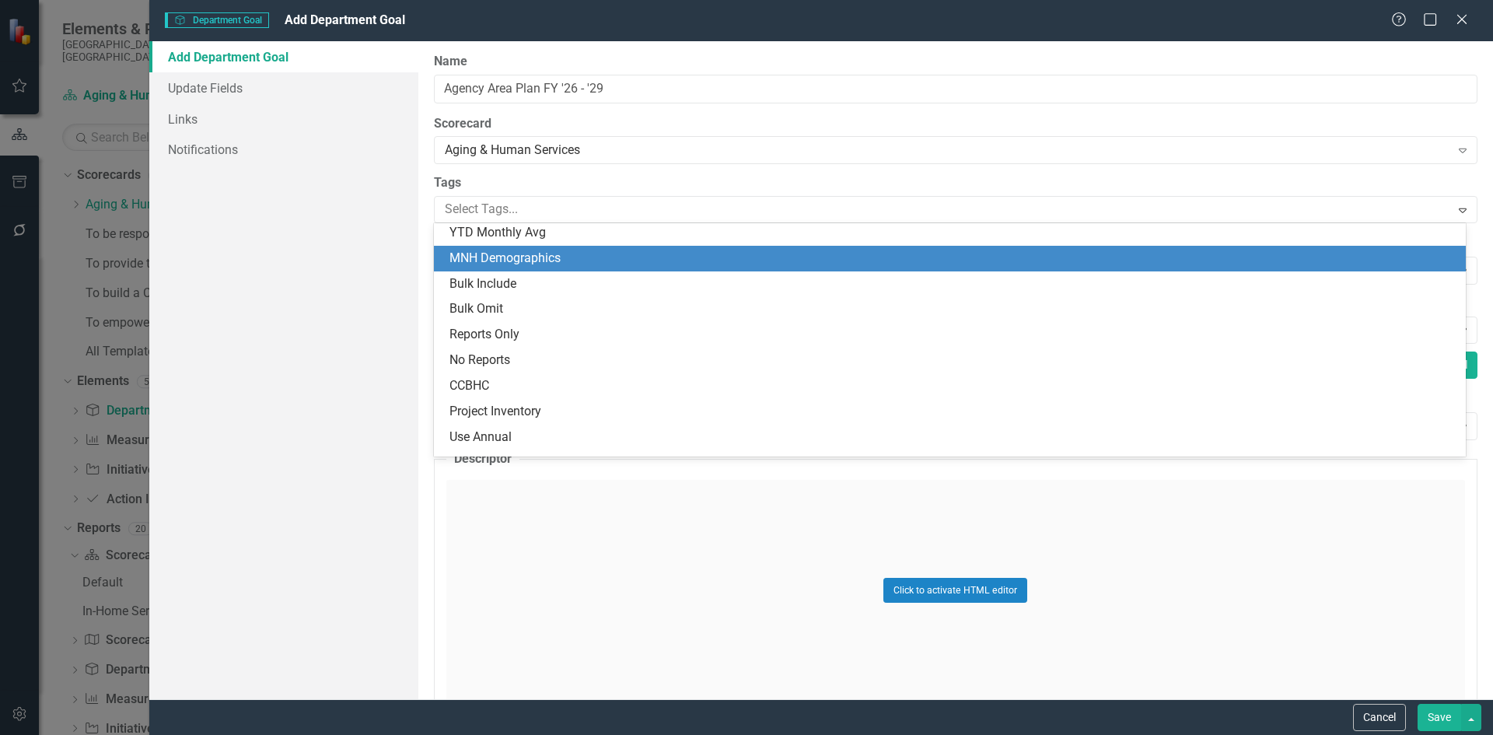
scroll to position [78, 0]
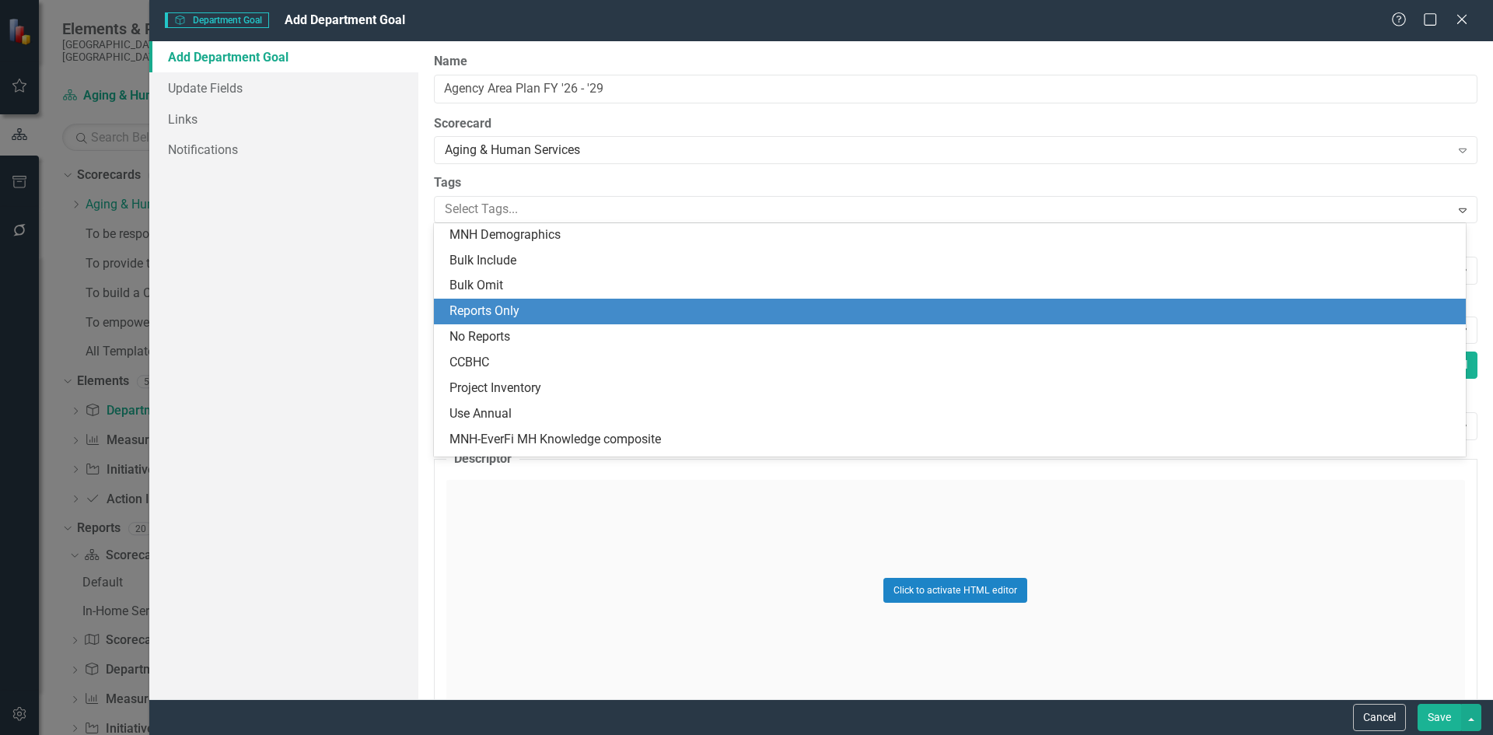
click at [453, 304] on span "Reports Only" at bounding box center [485, 310] width 70 height 15
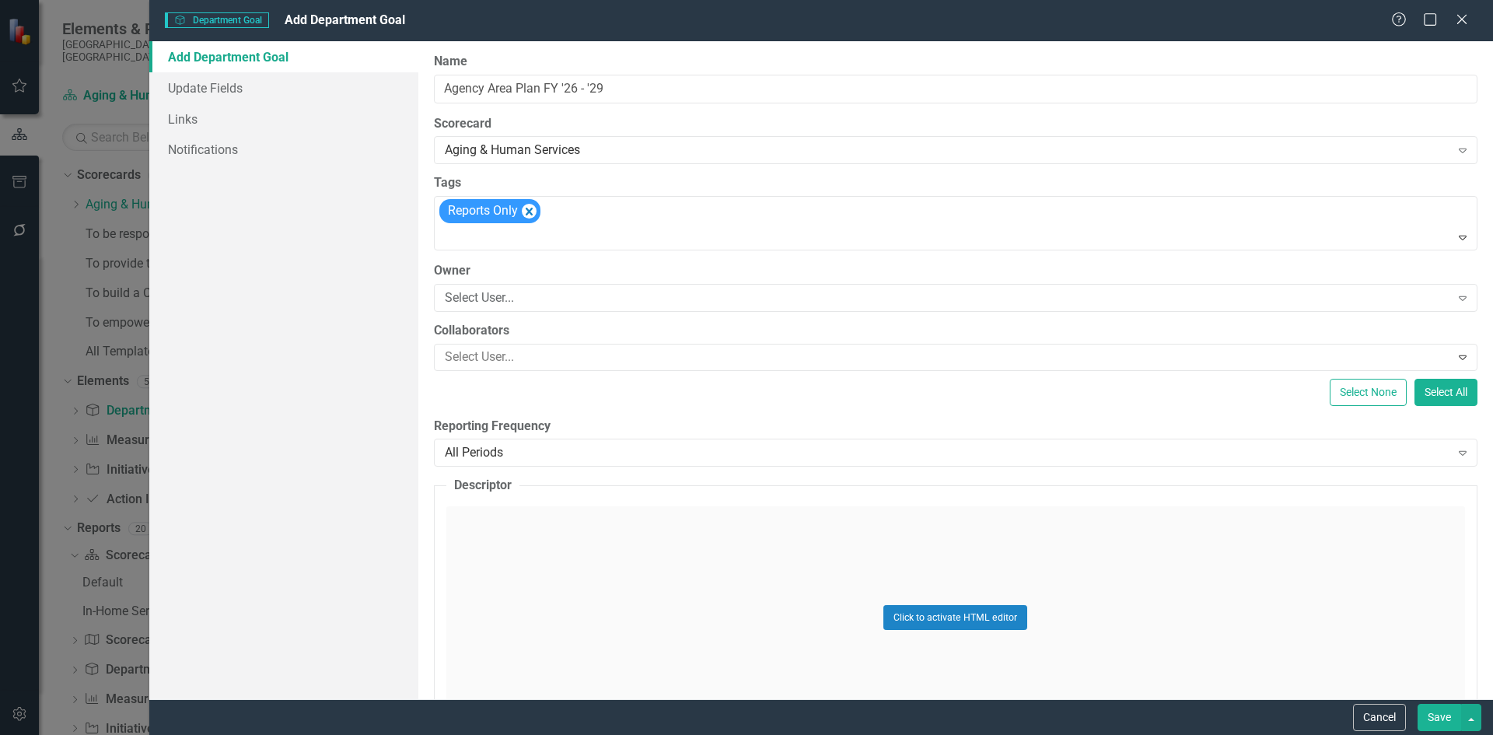
click at [450, 304] on div "Select User..." at bounding box center [948, 298] width 1006 height 18
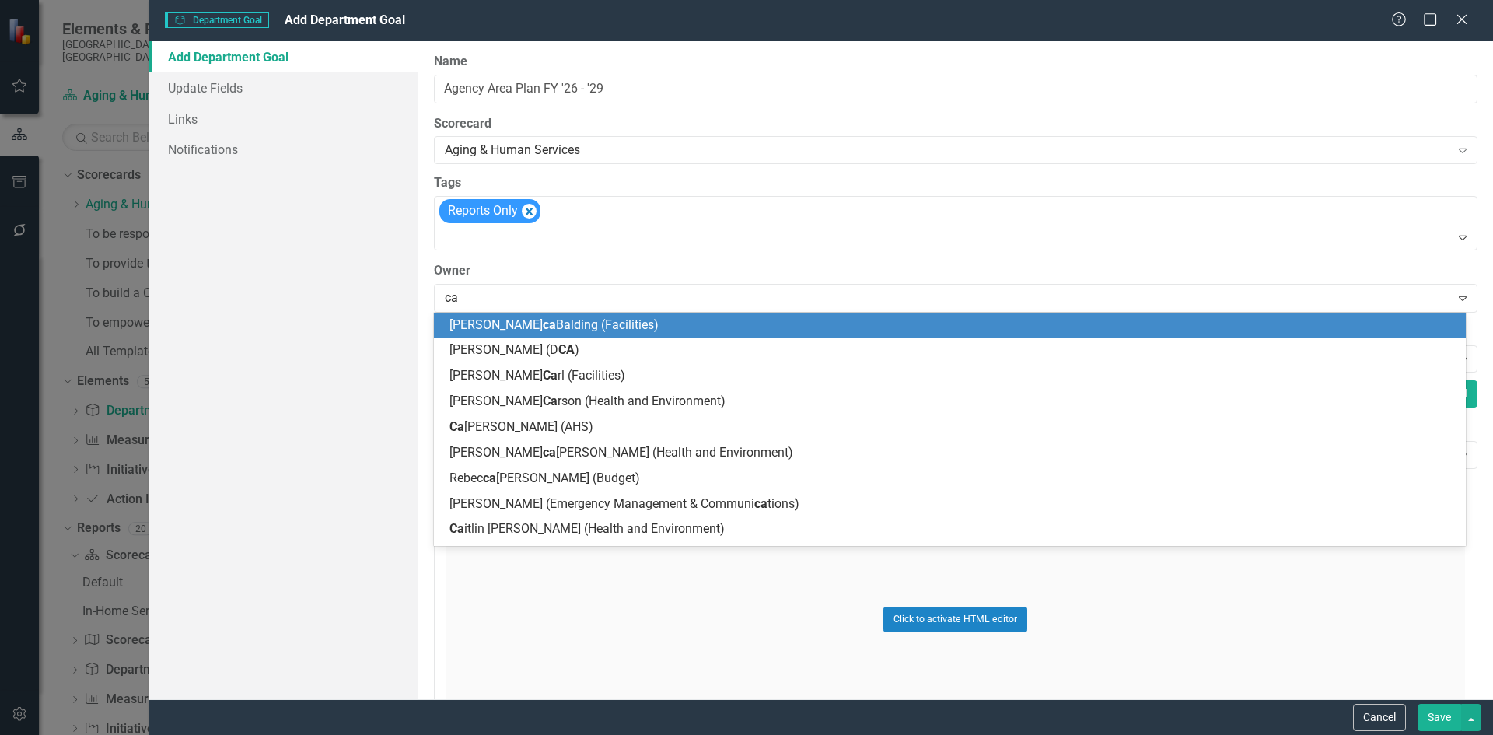
type input "cal"
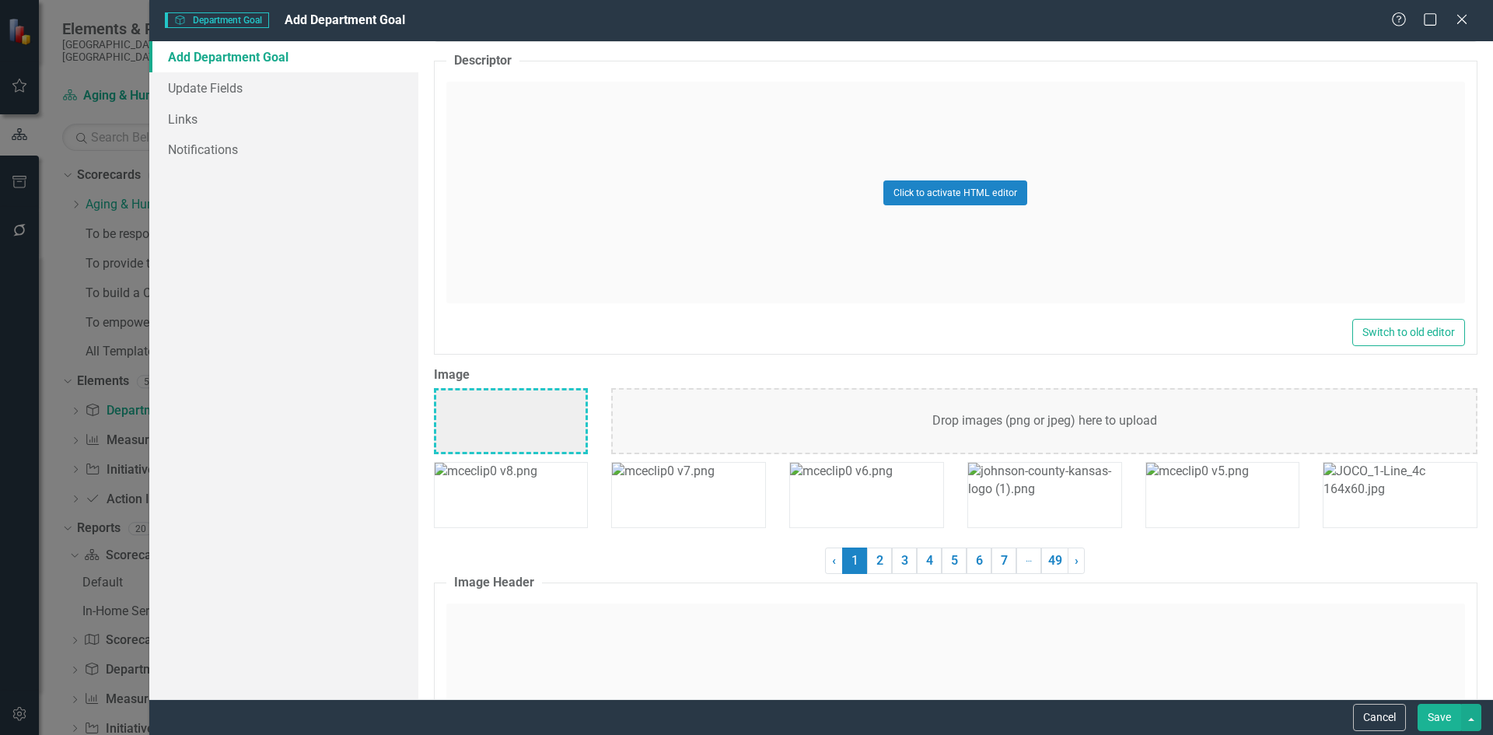
scroll to position [467, 0]
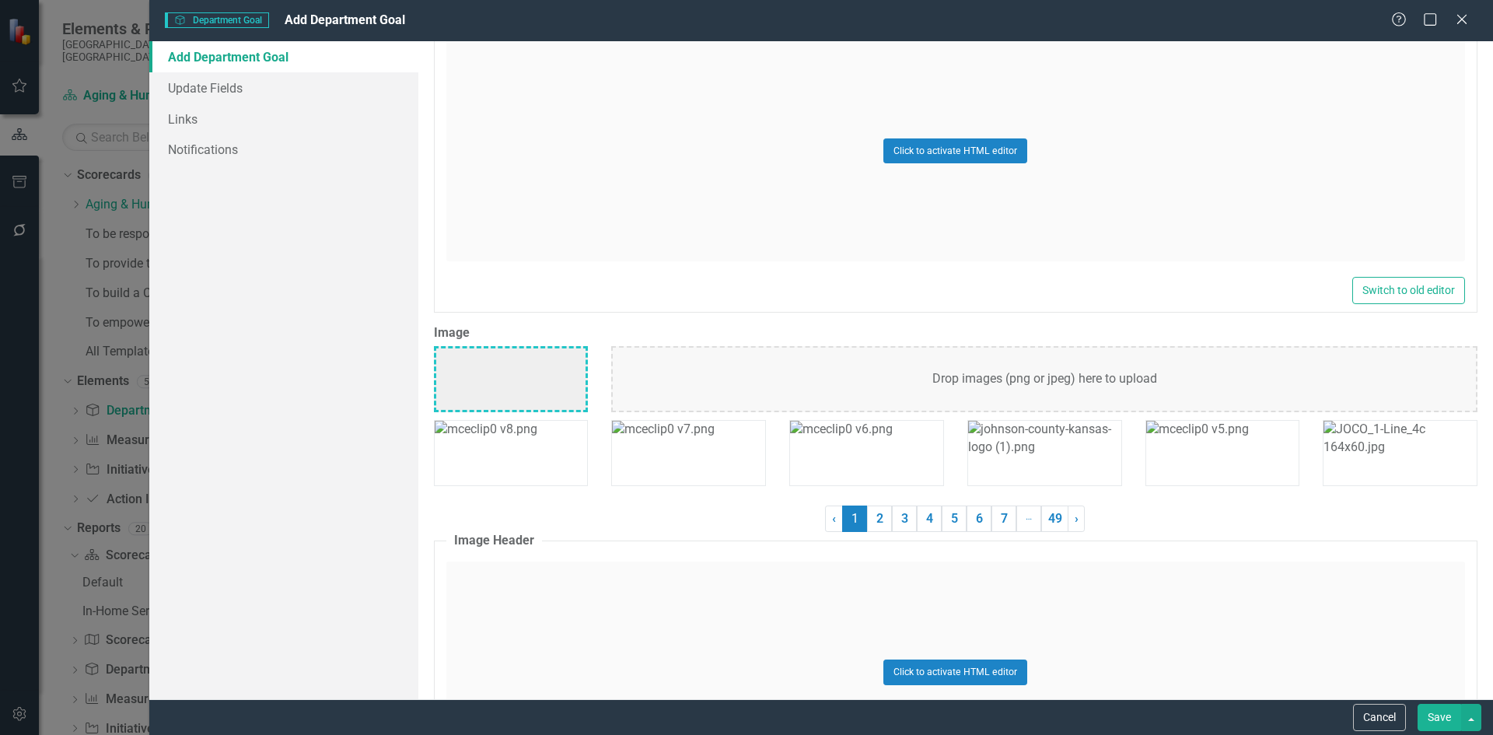
click at [1062, 452] on img at bounding box center [1044, 439] width 153 height 36
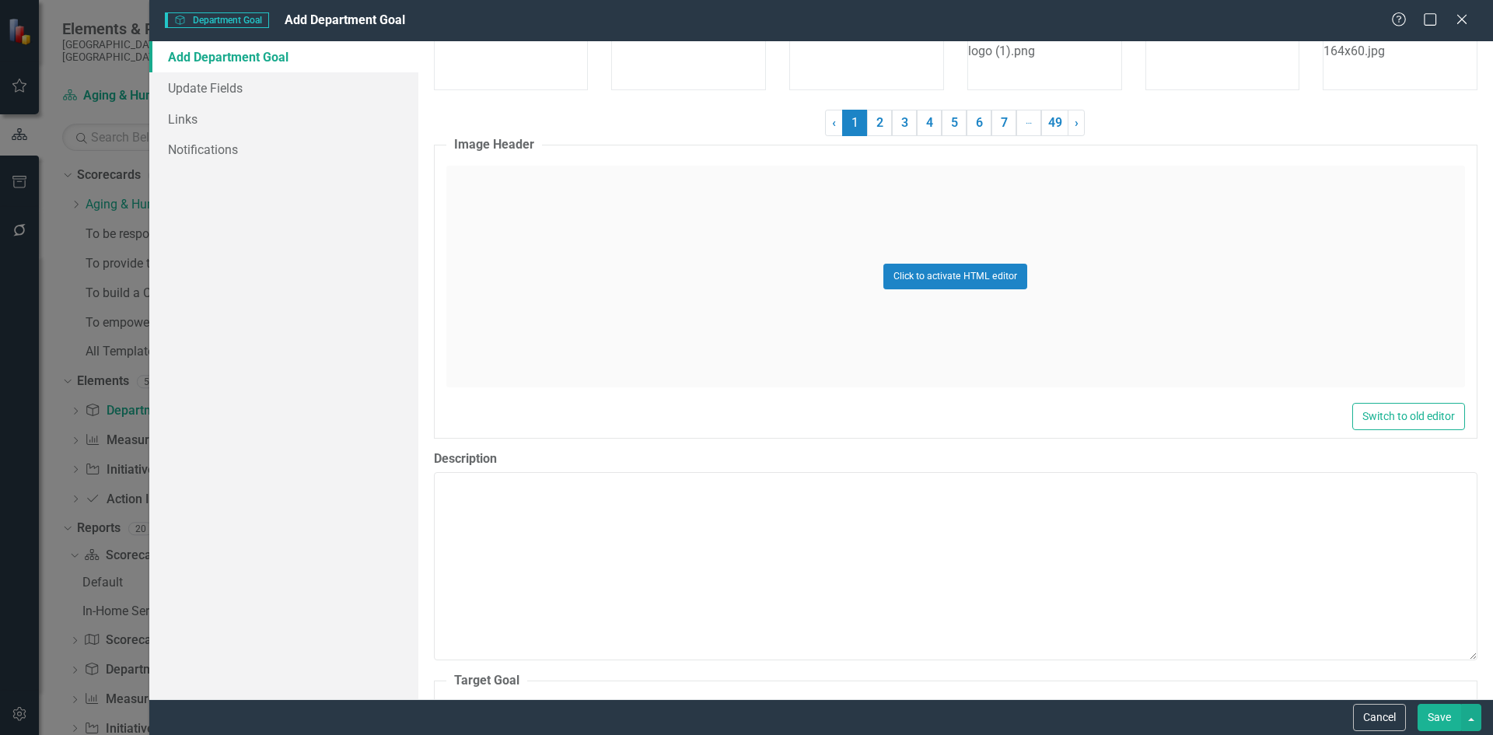
scroll to position [933, 0]
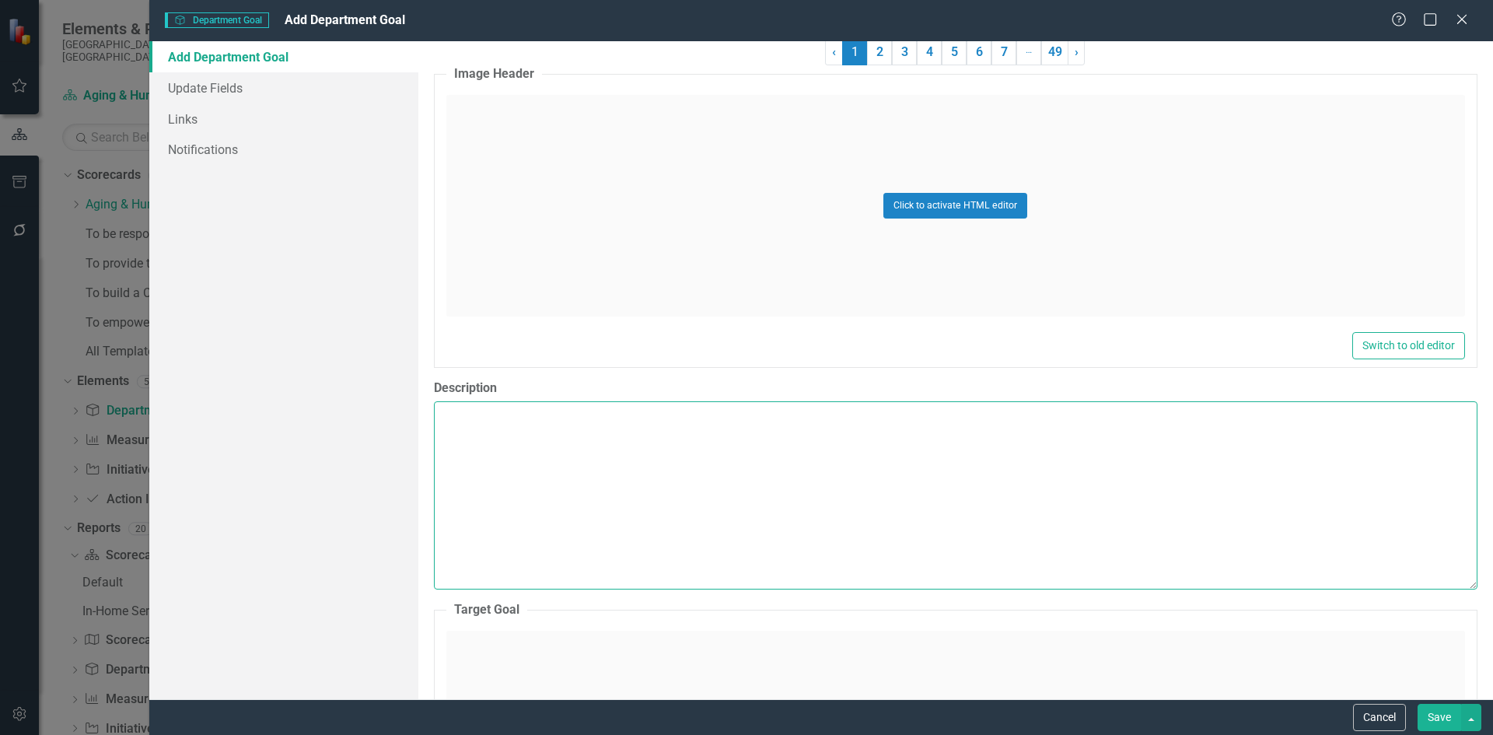
click at [954, 527] on textarea "Description" at bounding box center [956, 495] width 1044 height 188
type textarea "A"
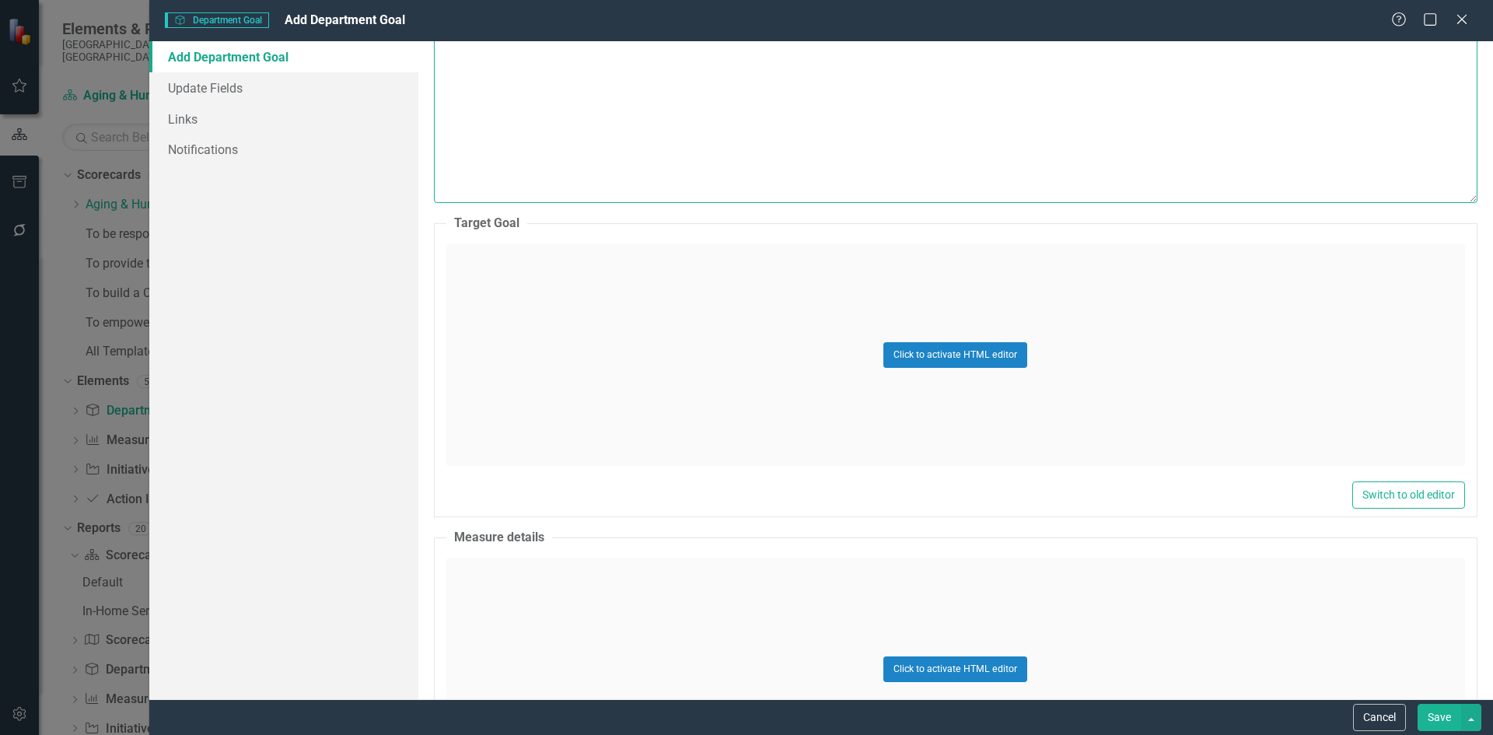
scroll to position [1322, 0]
type textarea "Johnson County Area Agency on Aging Area Plan | [DATE] - [DATE]"
click at [1013, 358] on button "Click to activate HTML editor" at bounding box center [955, 352] width 144 height 25
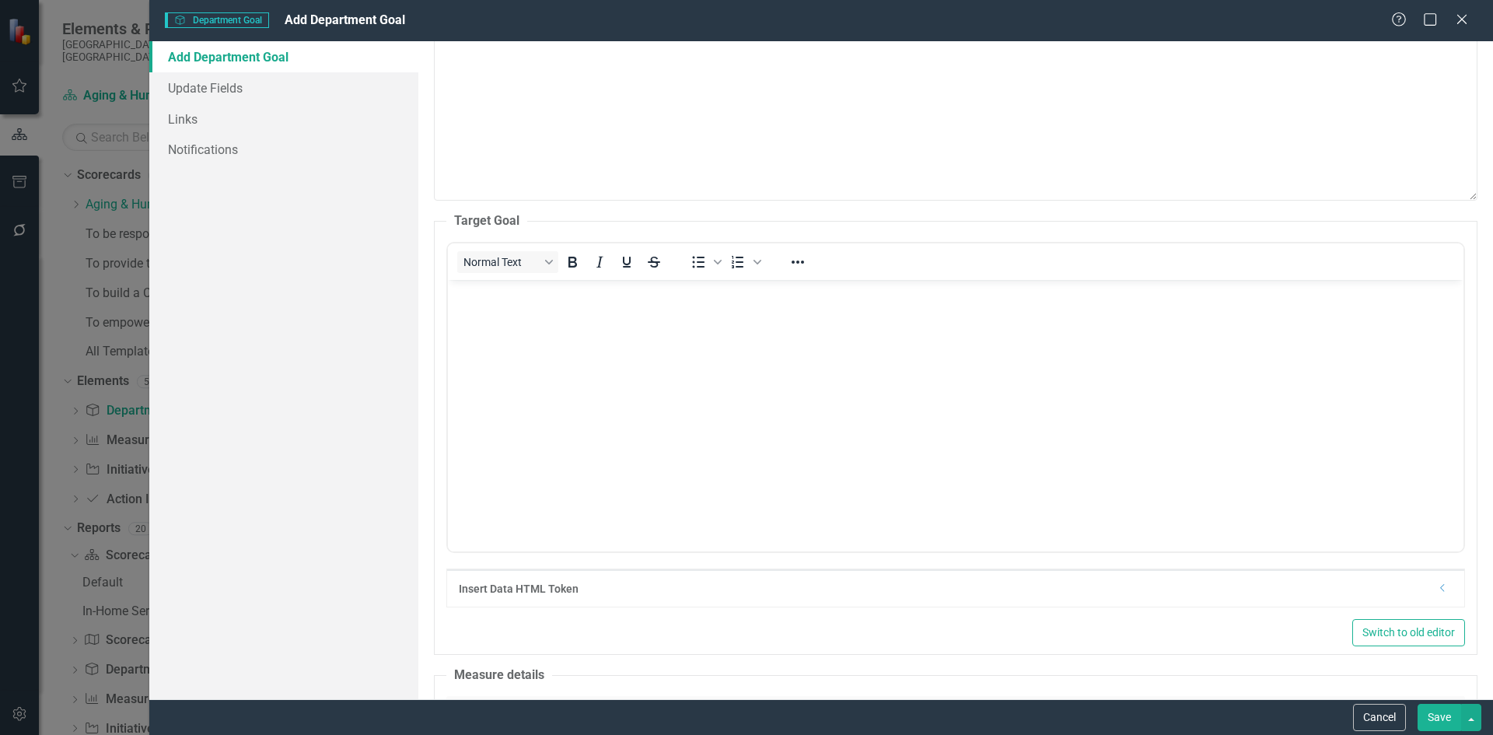
scroll to position [0, 0]
click at [1012, 357] on body "Rich Text Area. Press ALT-0 for help." at bounding box center [955, 396] width 1016 height 233
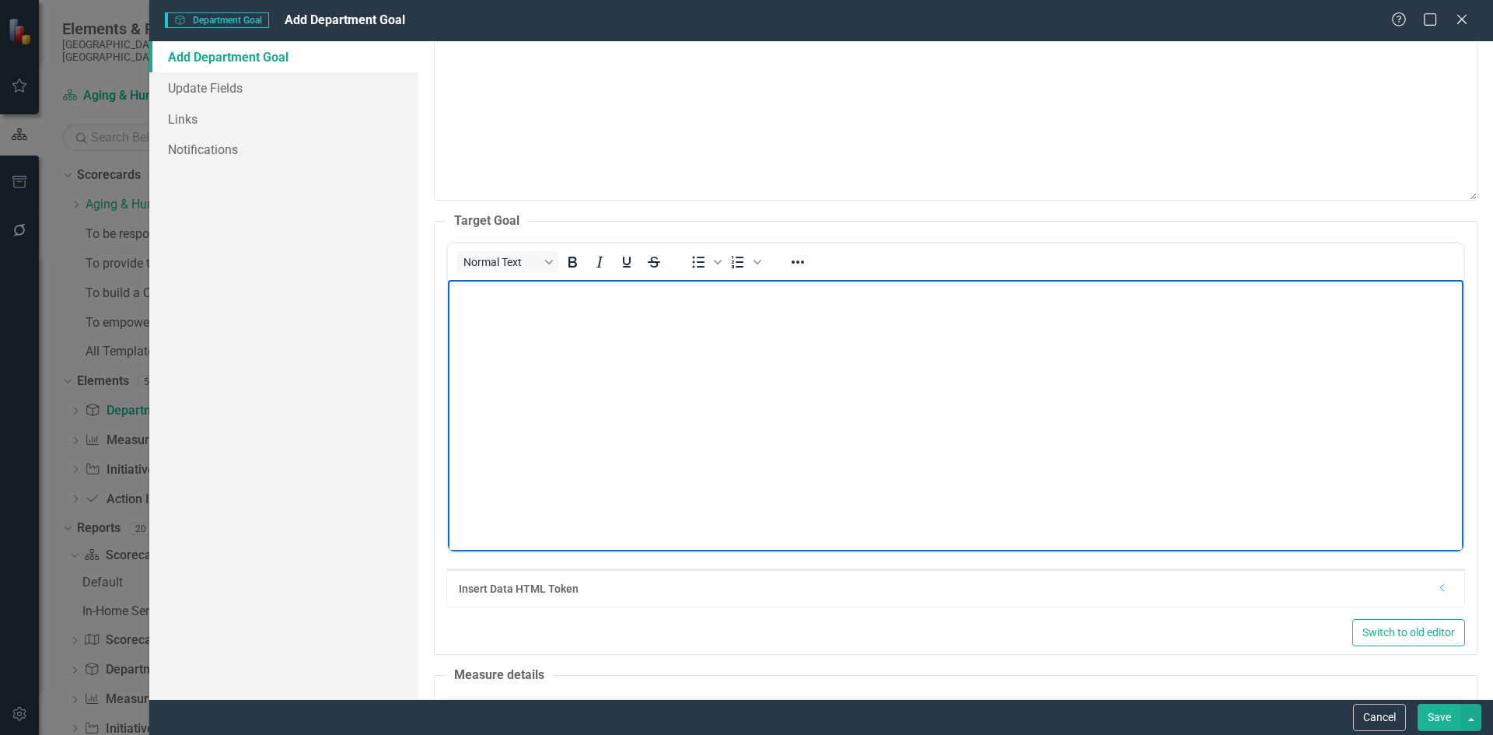
click at [1433, 642] on button "Switch to old editor" at bounding box center [1408, 632] width 113 height 27
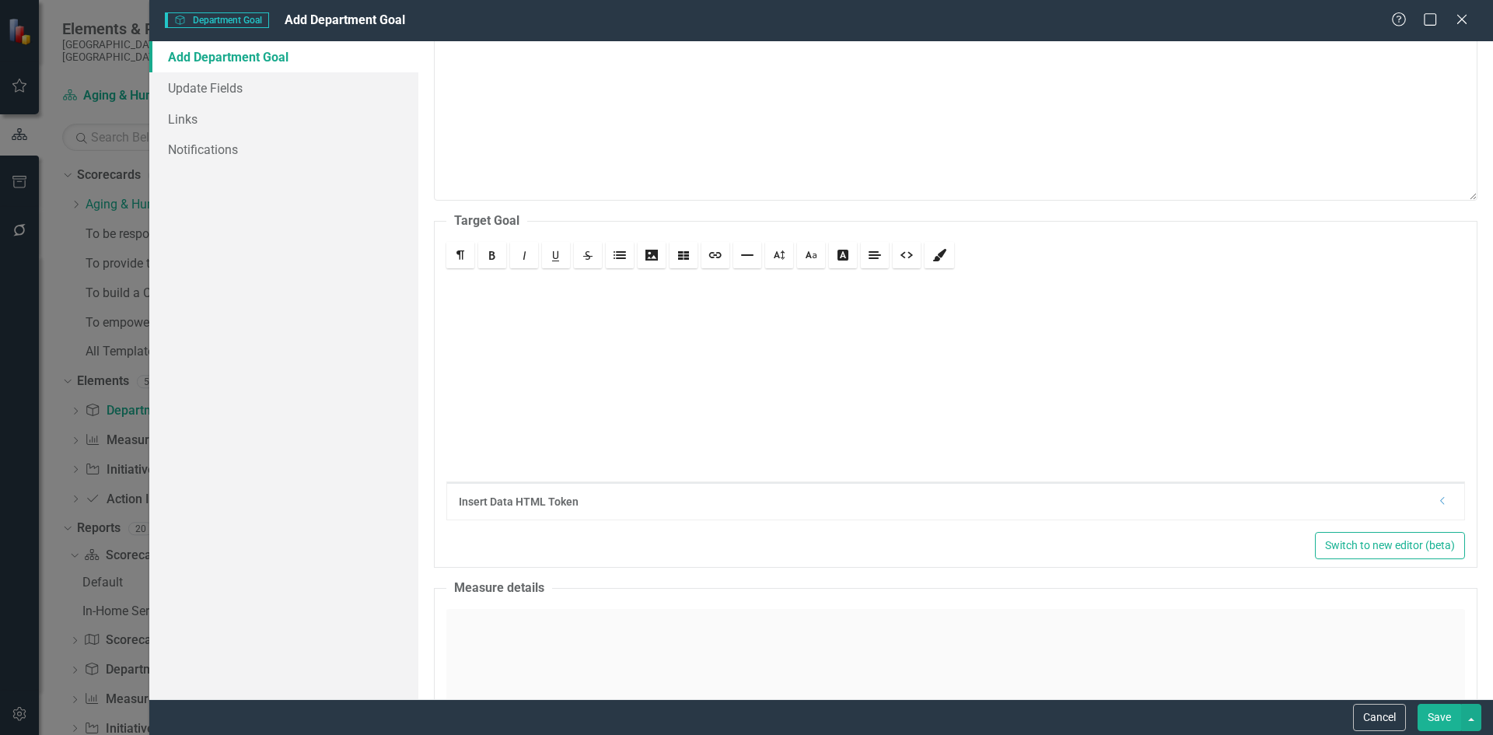
scroll to position [1324, 0]
click at [768, 359] on div at bounding box center [955, 367] width 1019 height 194
click at [1375, 549] on button "Switch to new editor (beta)" at bounding box center [1390, 543] width 150 height 27
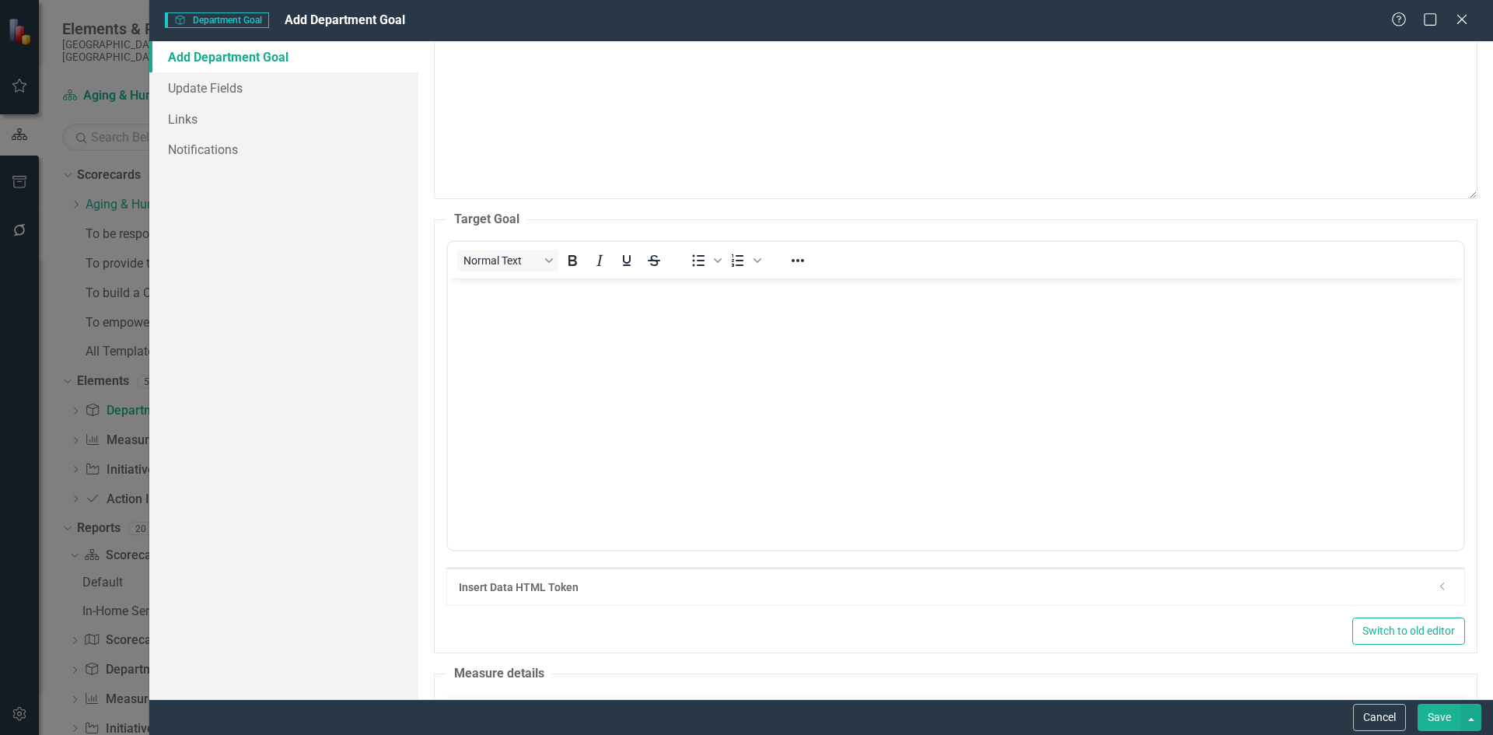
scroll to position [0, 0]
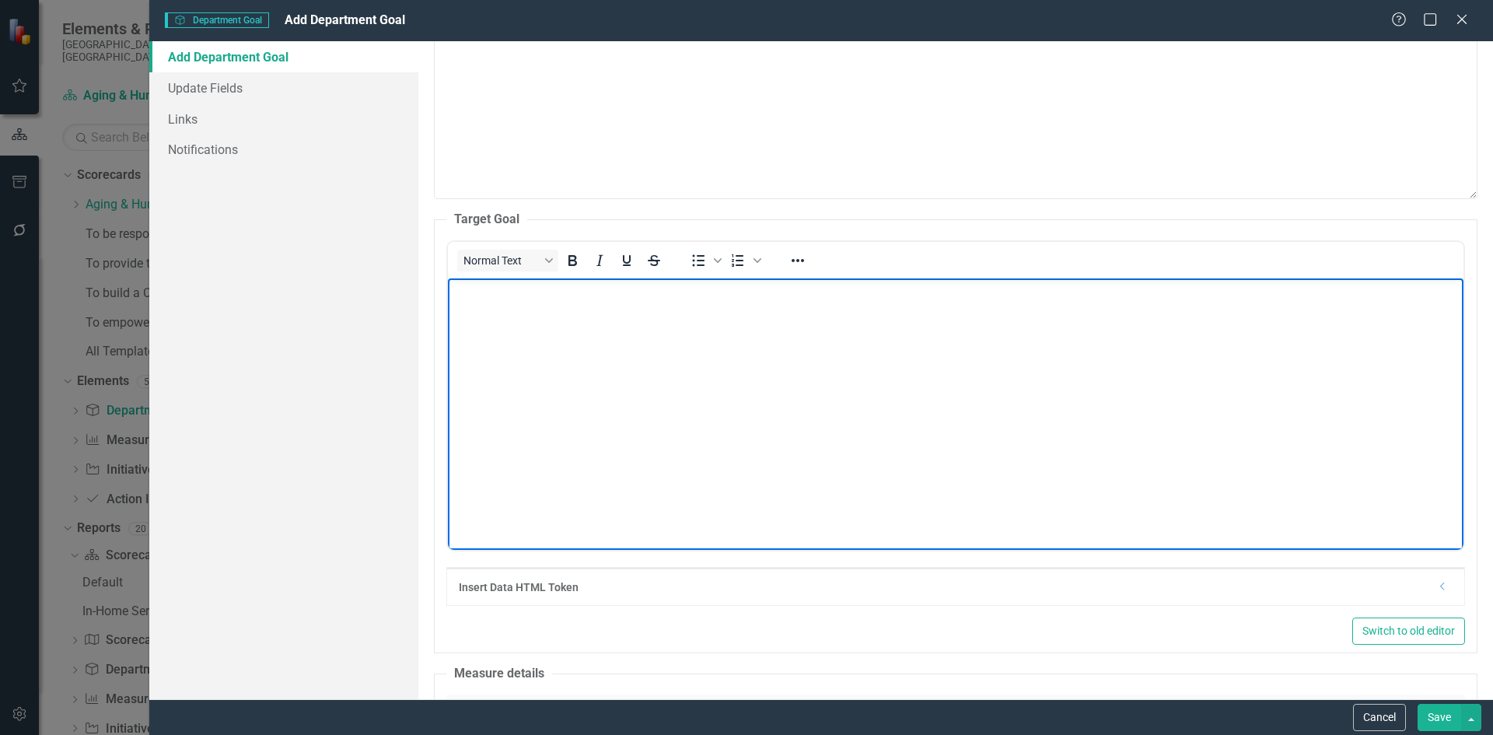
click at [857, 400] on body "Rich Text Area. Press ALT-0 for help." at bounding box center [955, 394] width 1016 height 233
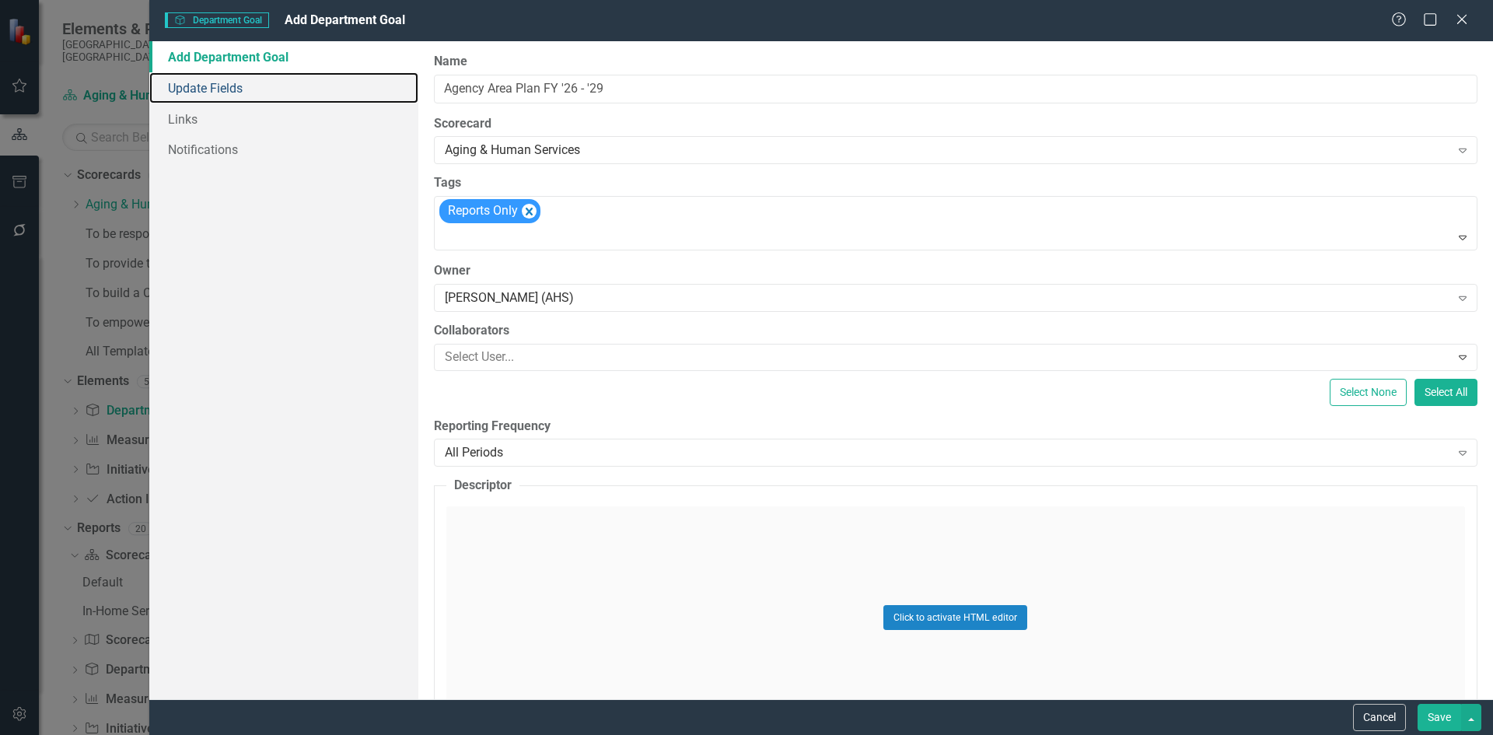
click at [273, 88] on link "Update Fields" at bounding box center [283, 87] width 269 height 31
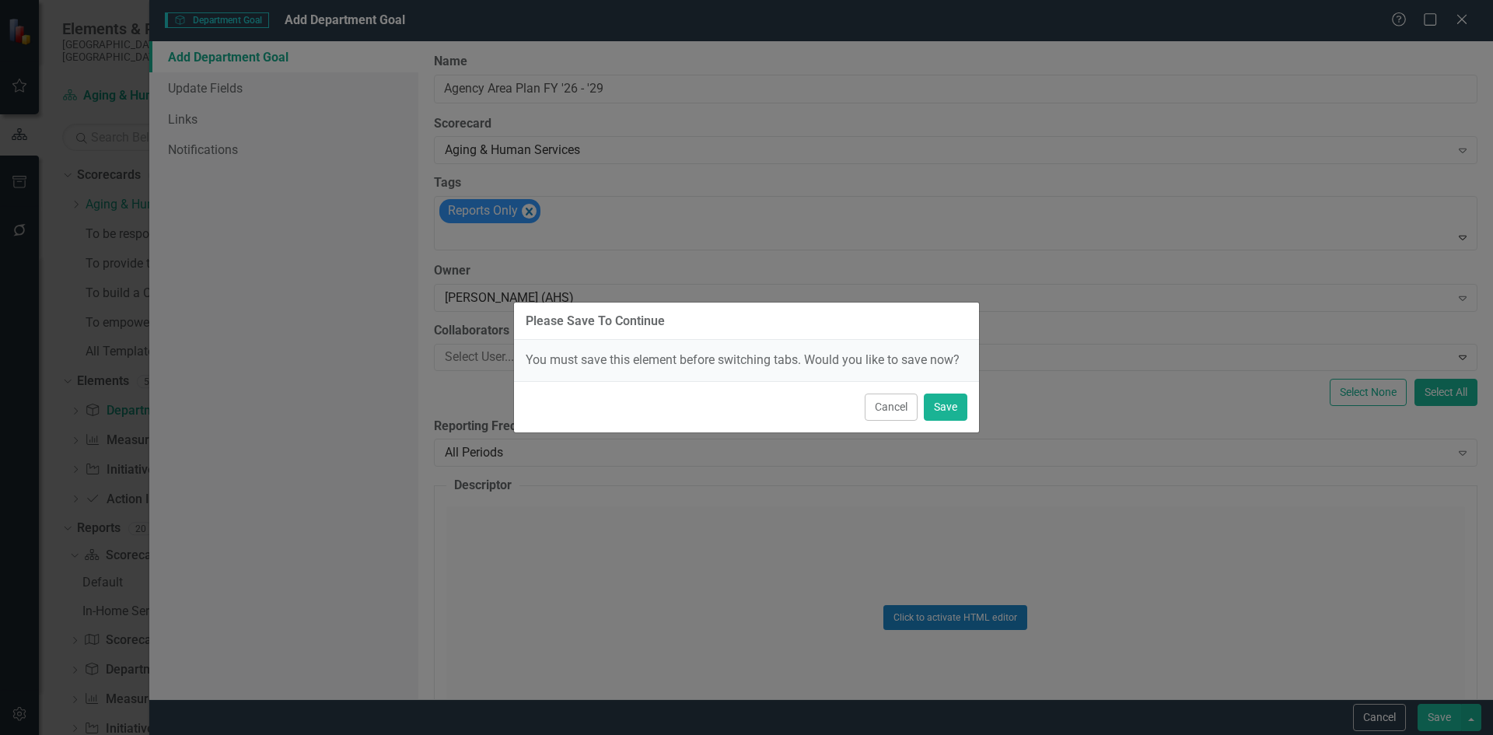
click at [904, 410] on button "Cancel" at bounding box center [891, 407] width 53 height 27
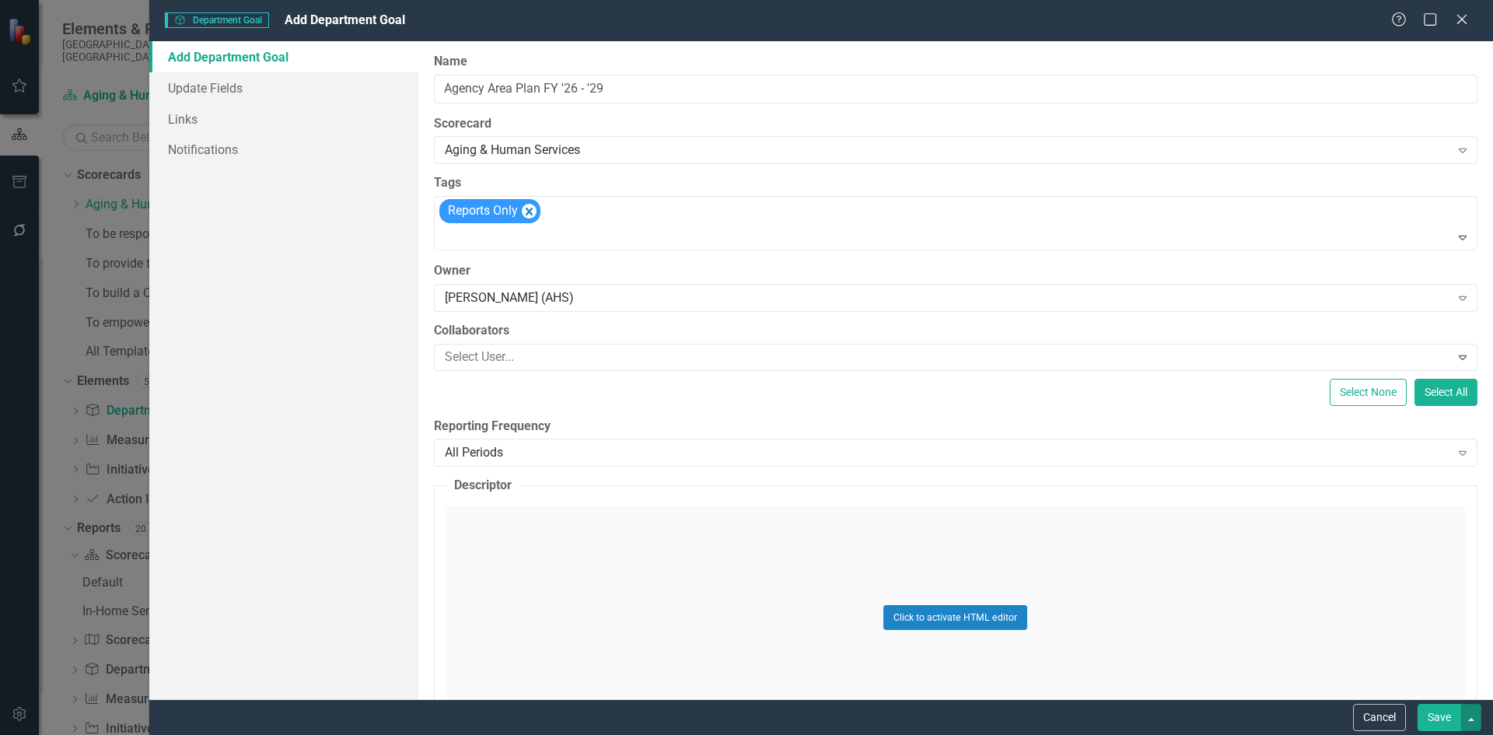
click at [1476, 715] on button "button" at bounding box center [1471, 717] width 20 height 27
click at [1456, 684] on link "Save and Continue" at bounding box center [1419, 688] width 123 height 29
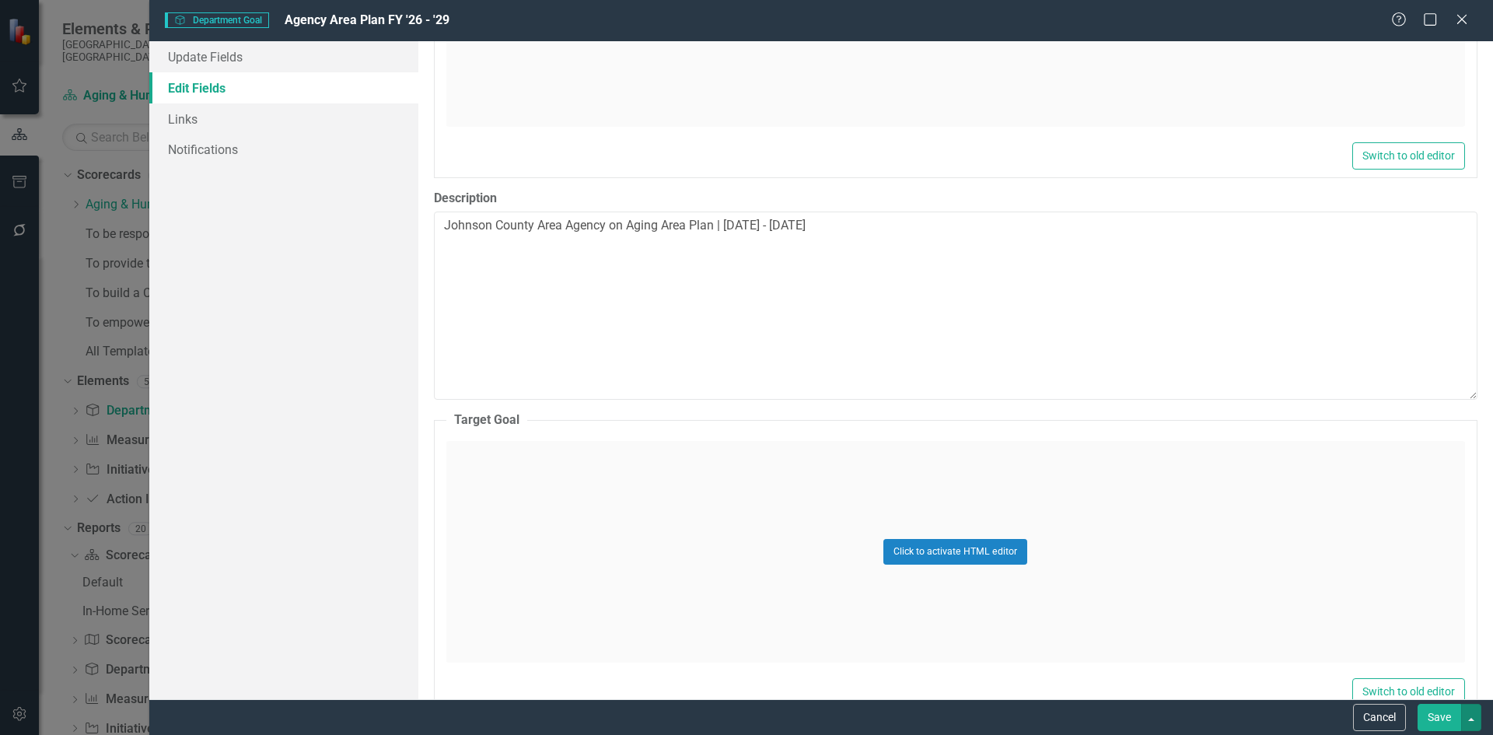
scroll to position [1400, 0]
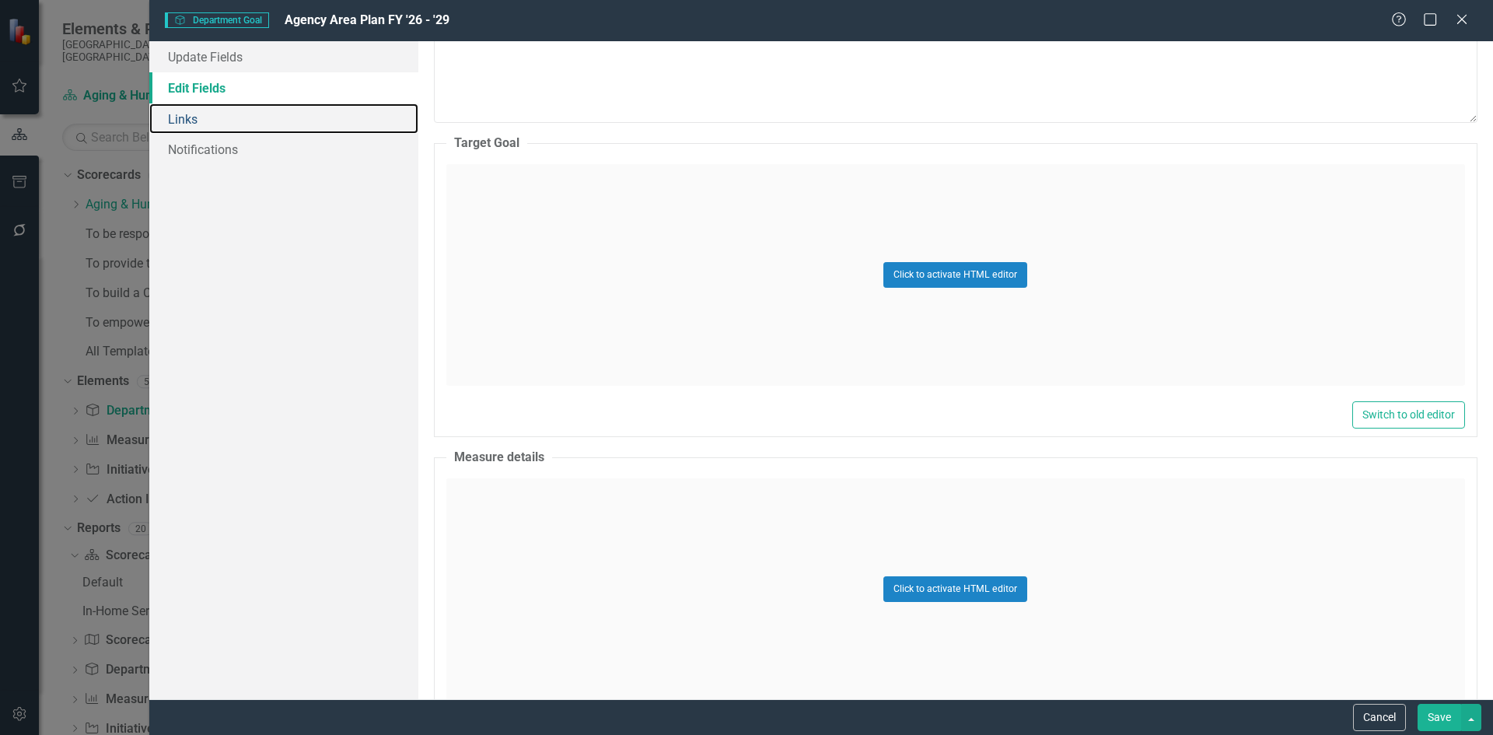
click at [181, 114] on link "Links" at bounding box center [283, 118] width 269 height 31
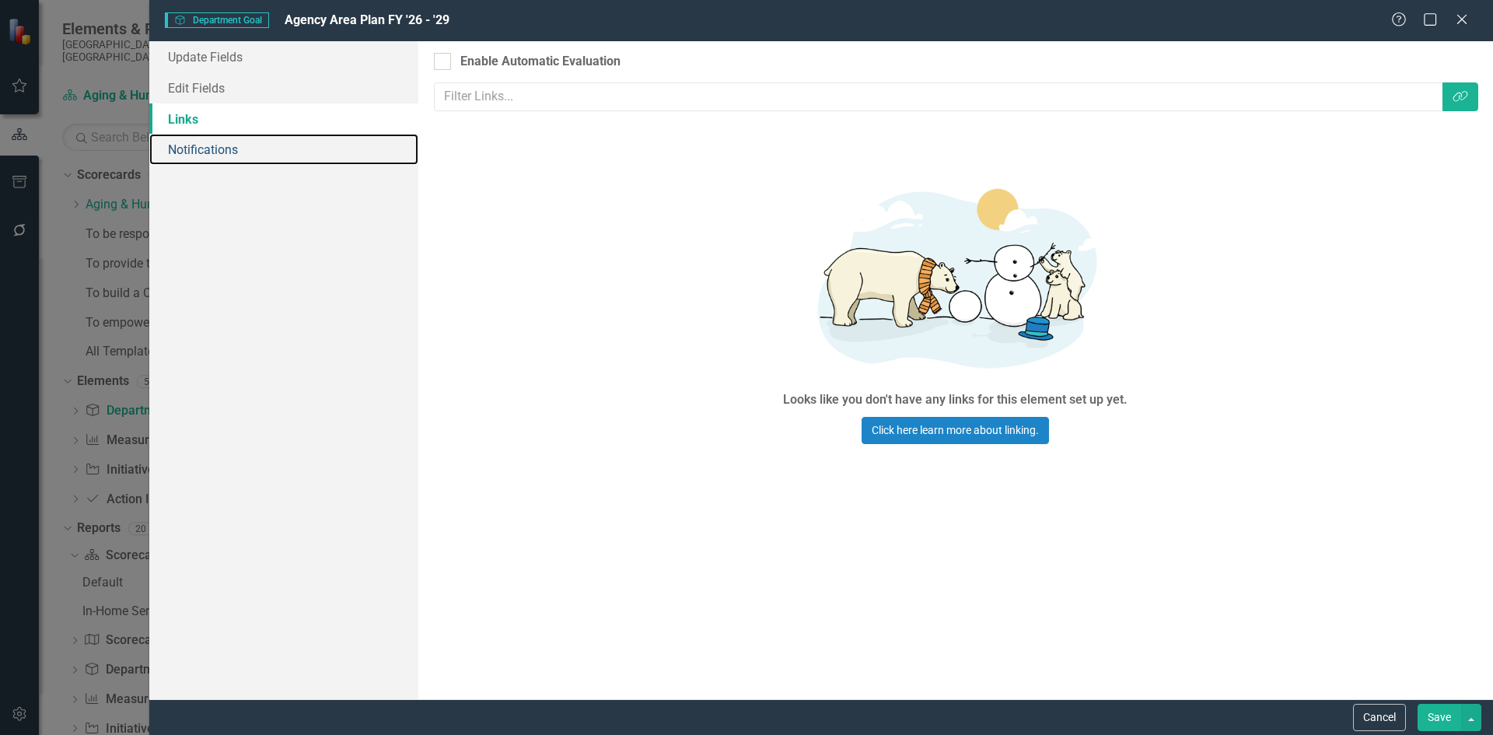
drag, startPoint x: 243, startPoint y: 161, endPoint x: 228, endPoint y: 158, distance: 15.9
click at [242, 161] on link "Notifications" at bounding box center [283, 149] width 269 height 31
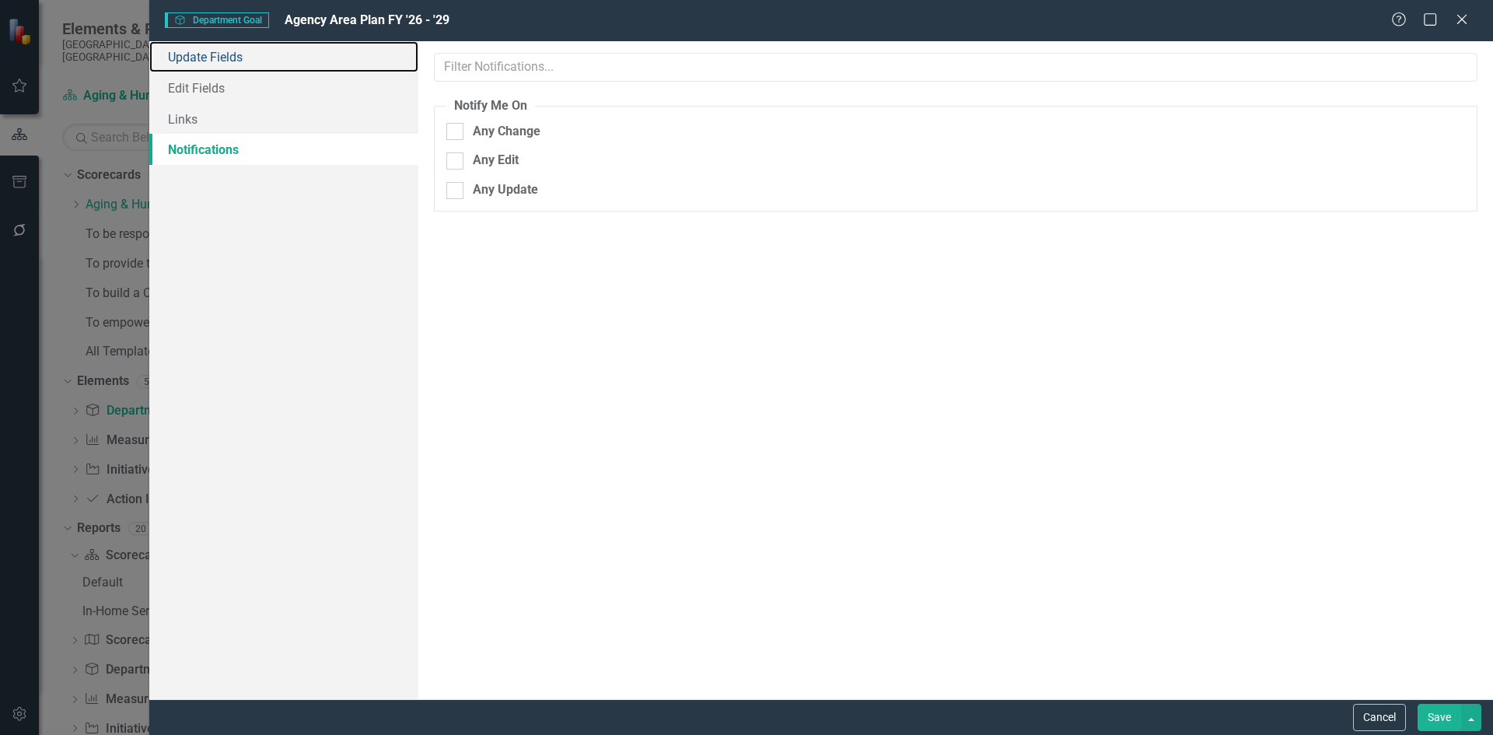
click at [223, 63] on link "Update Fields" at bounding box center [283, 56] width 269 height 31
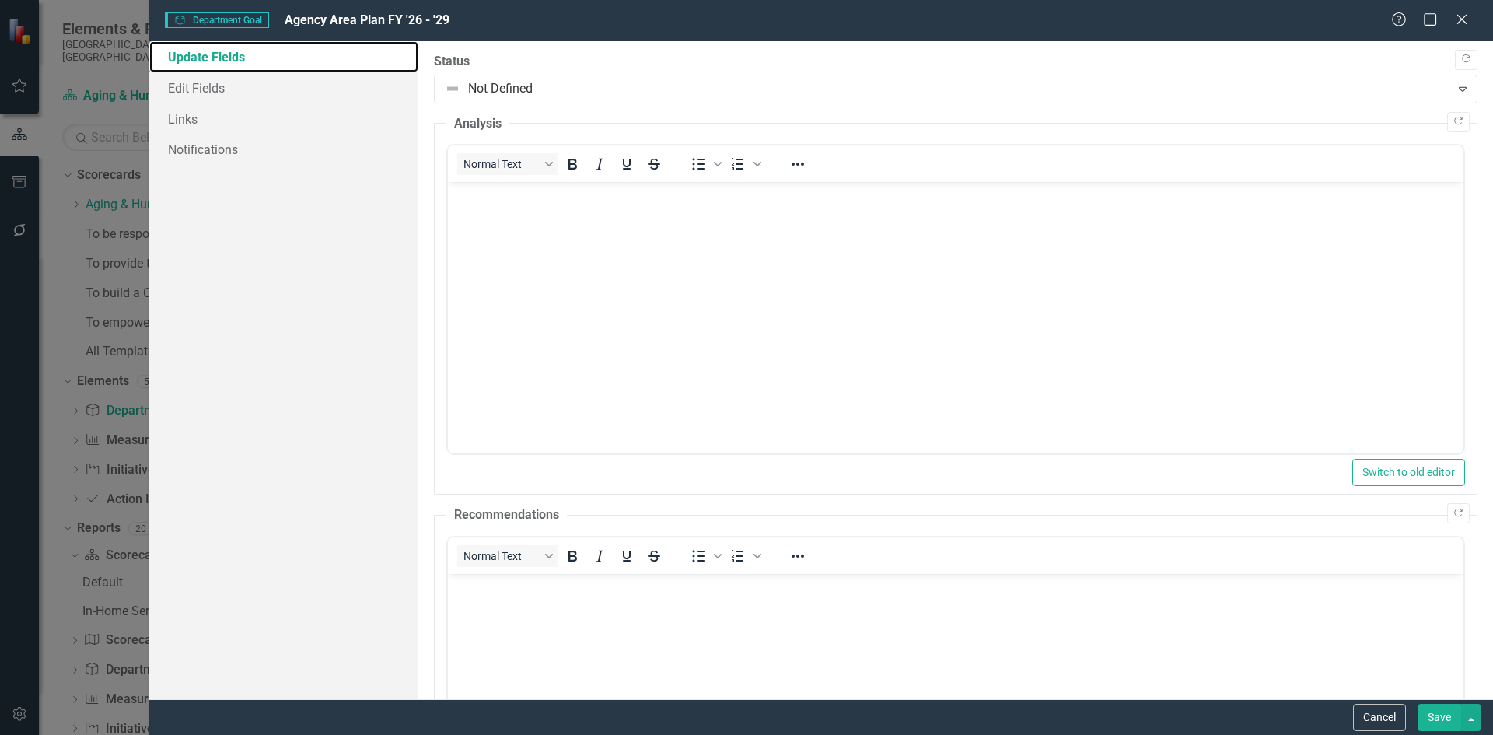
scroll to position [0, 0]
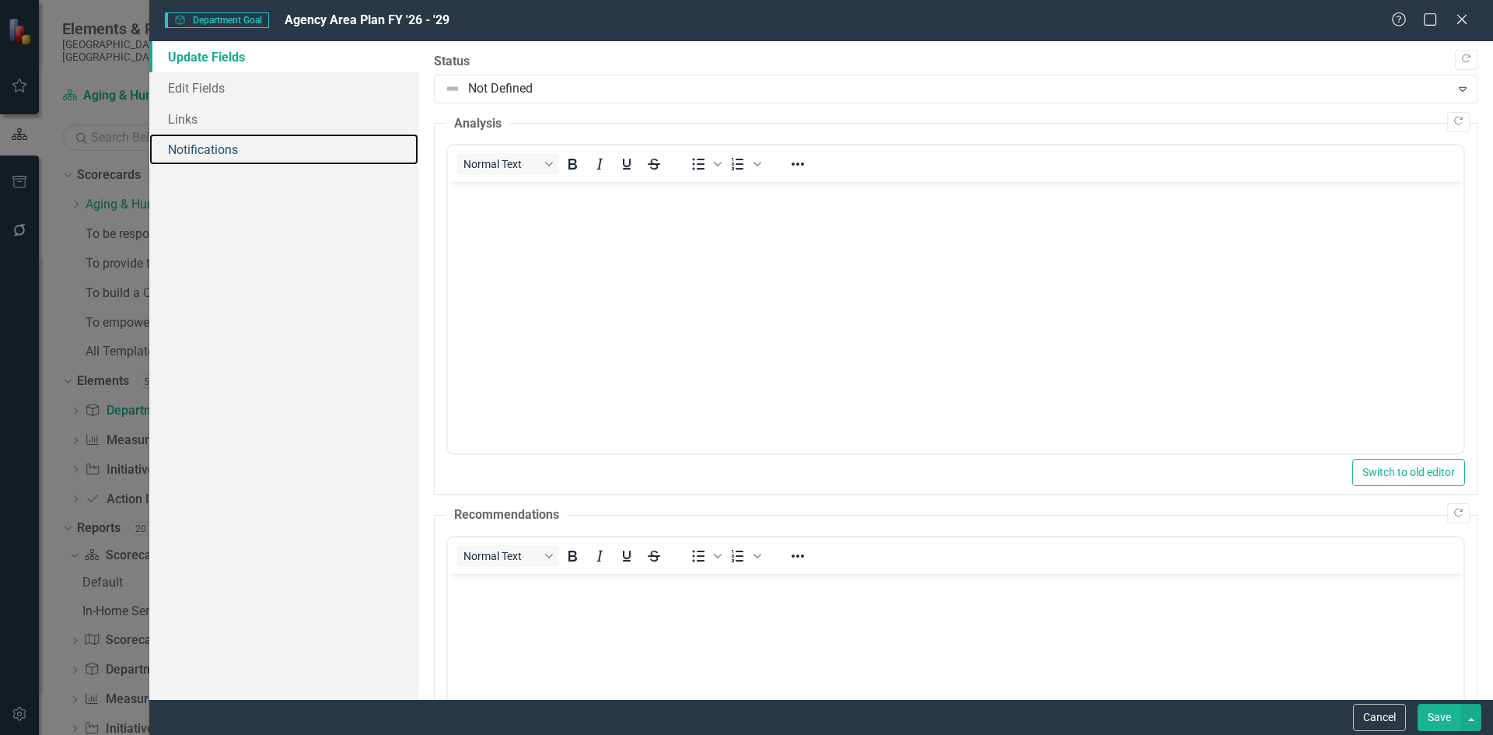
click at [240, 160] on link "Notifications" at bounding box center [283, 149] width 269 height 31
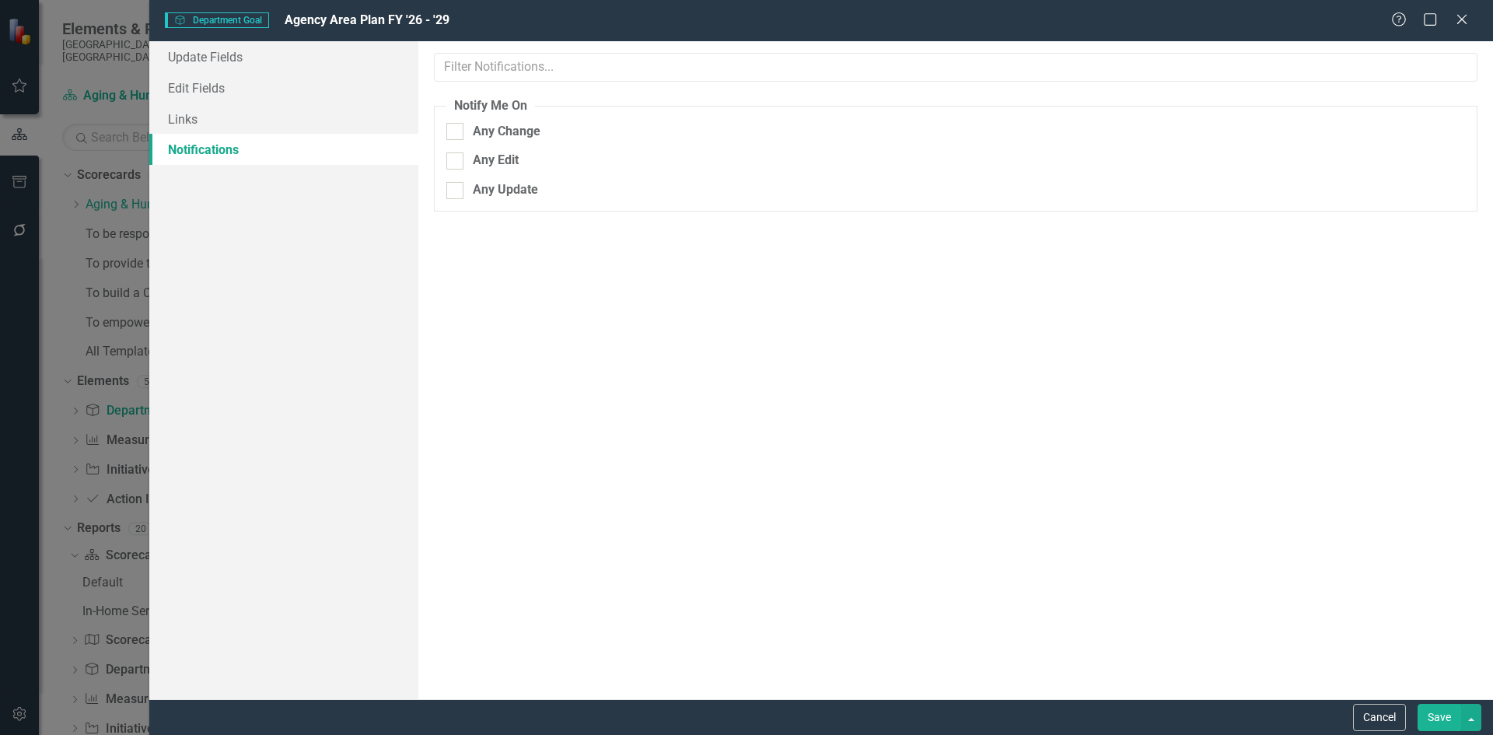
click at [1467, 16] on icon at bounding box center [1461, 19] width 9 height 9
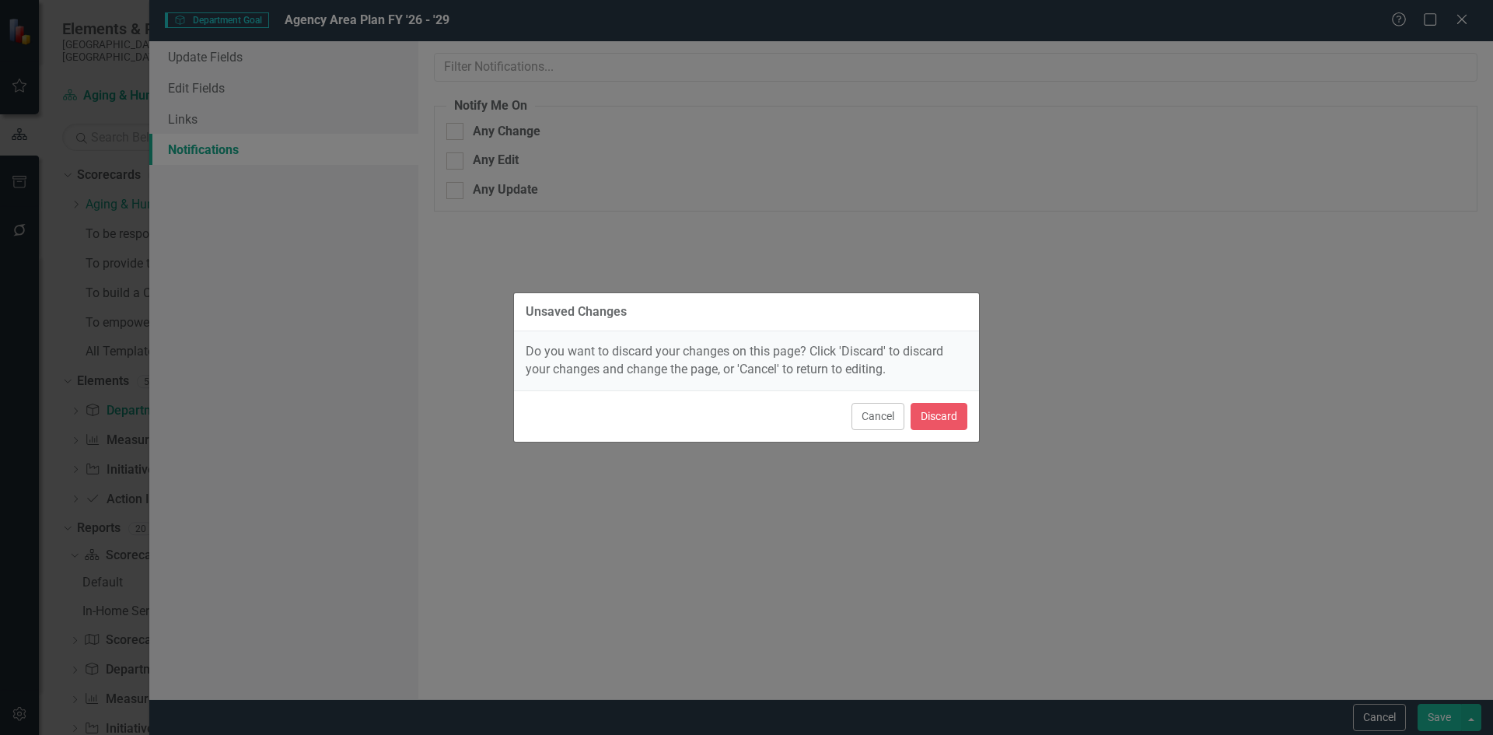
click at [872, 410] on button "Cancel" at bounding box center [878, 416] width 53 height 27
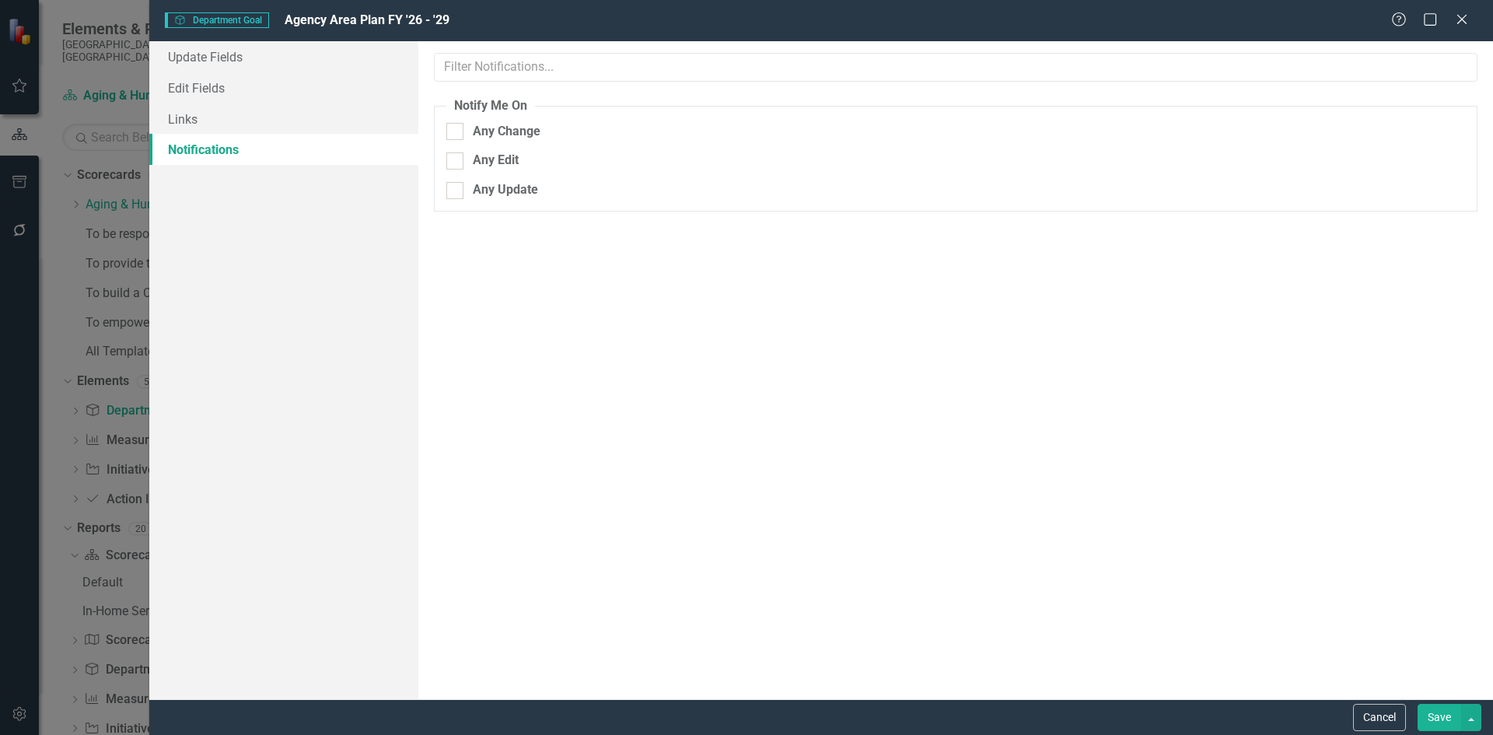
click at [1434, 712] on button "Save" at bounding box center [1440, 717] width 44 height 27
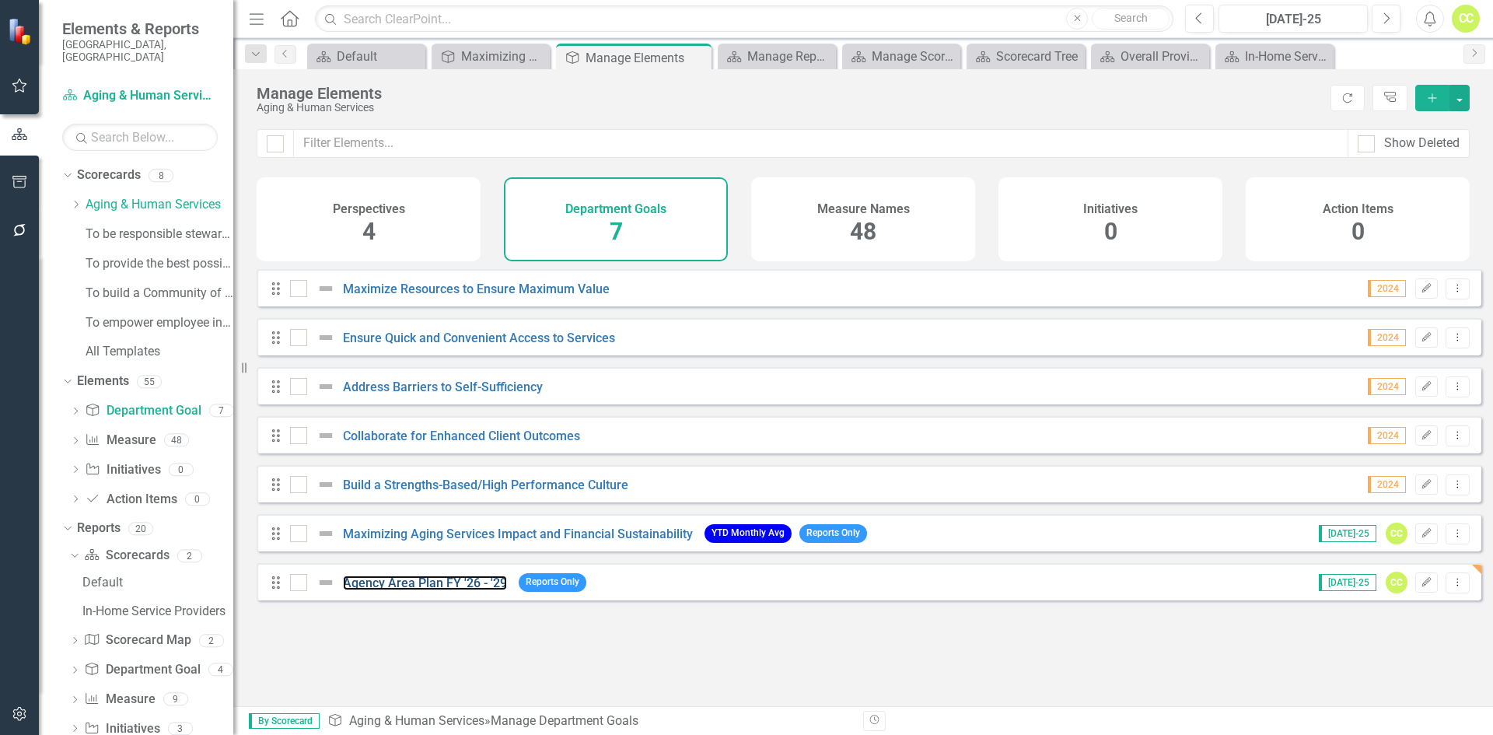
click at [478, 590] on link "Agency Area Plan FY '26 - '29" at bounding box center [425, 582] width 164 height 15
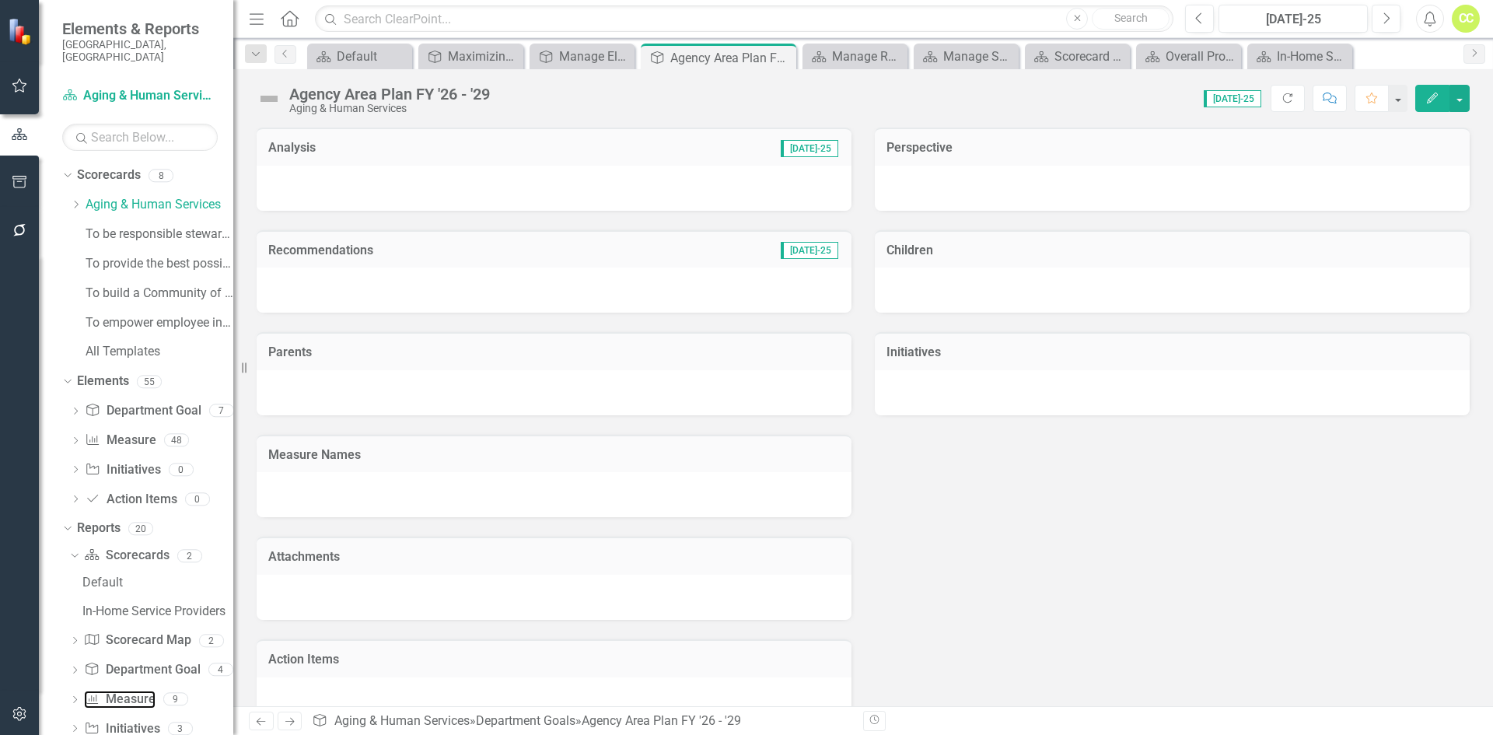
click at [145, 691] on link "Measure Name Measure" at bounding box center [119, 700] width 71 height 18
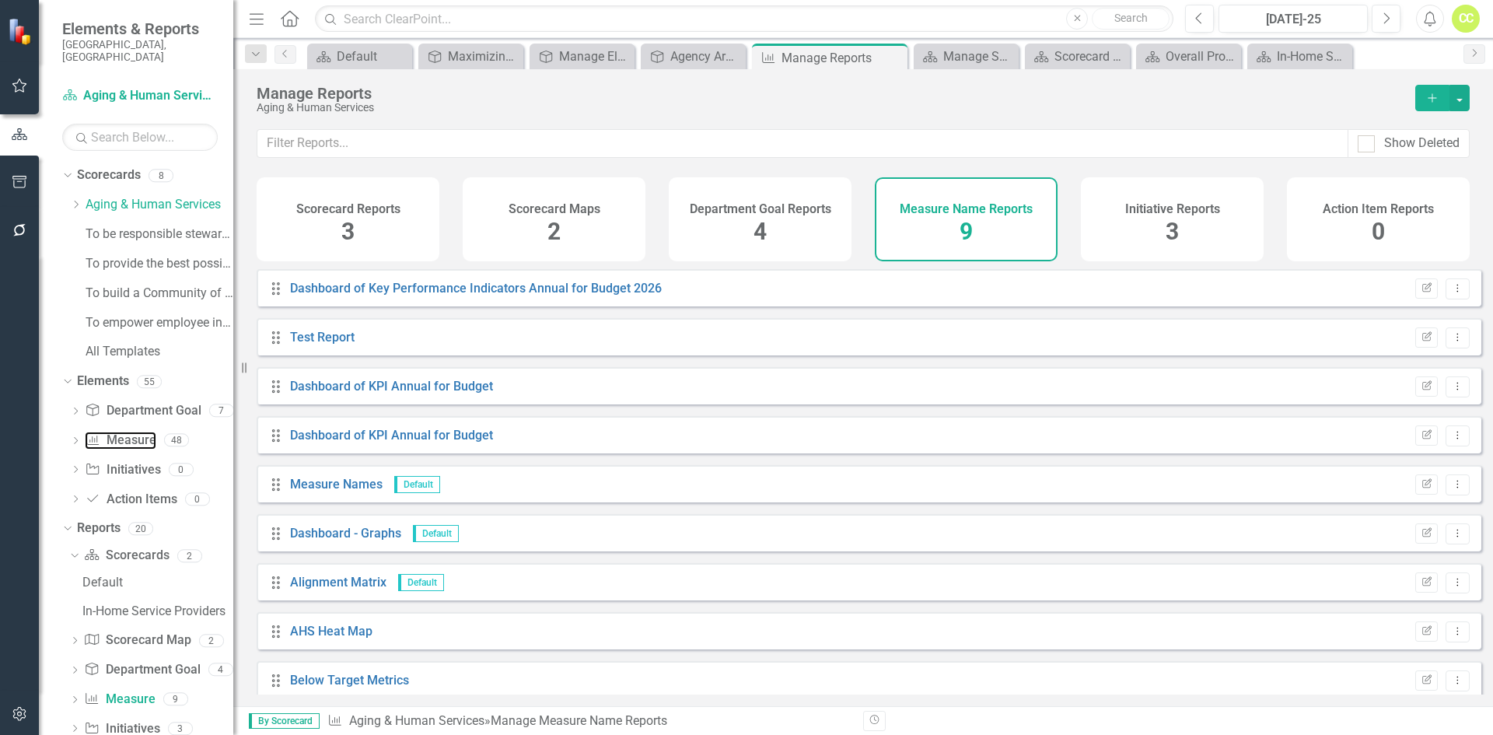
click at [142, 432] on link "Measure Name Measure" at bounding box center [120, 441] width 71 height 18
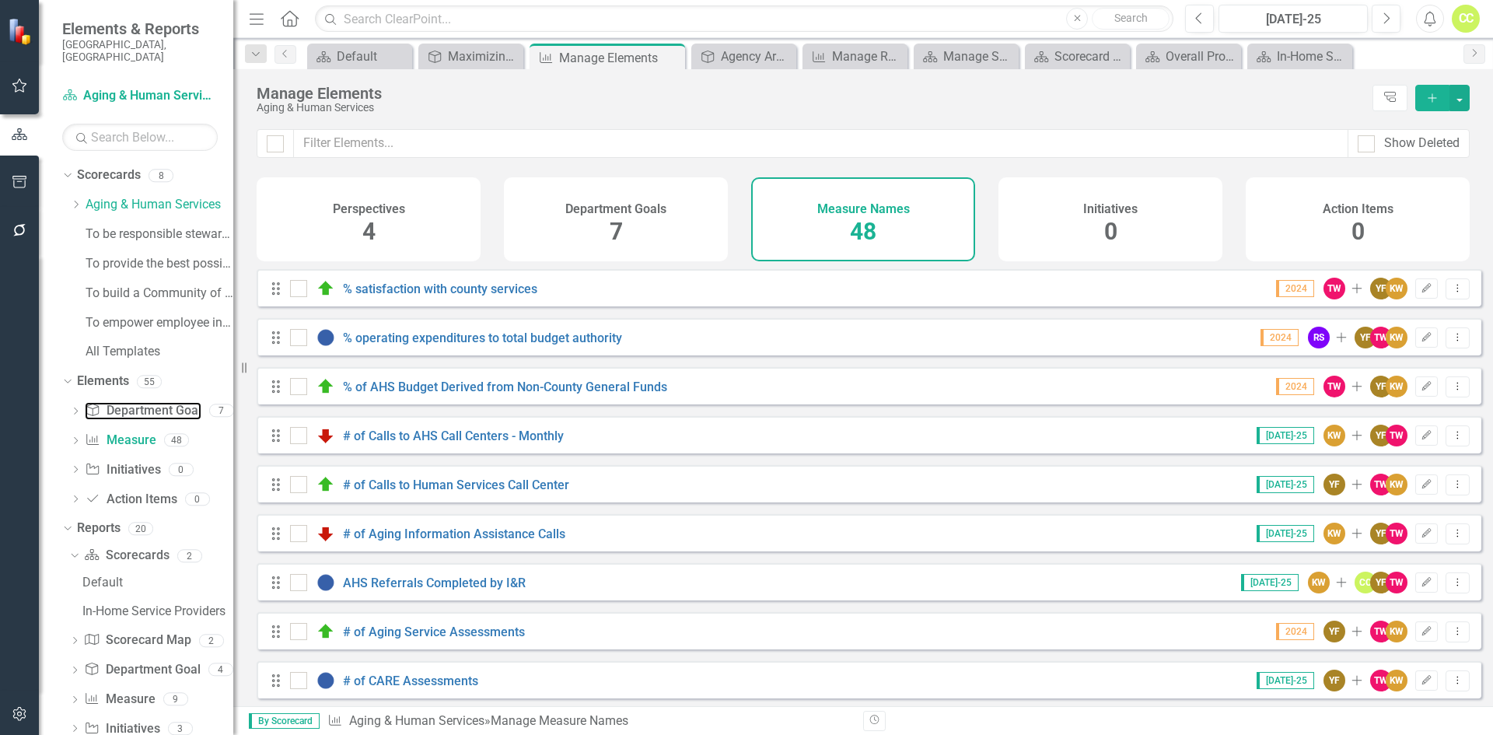
click at [163, 402] on link "Department Goal Department Goal" at bounding box center [143, 411] width 116 height 18
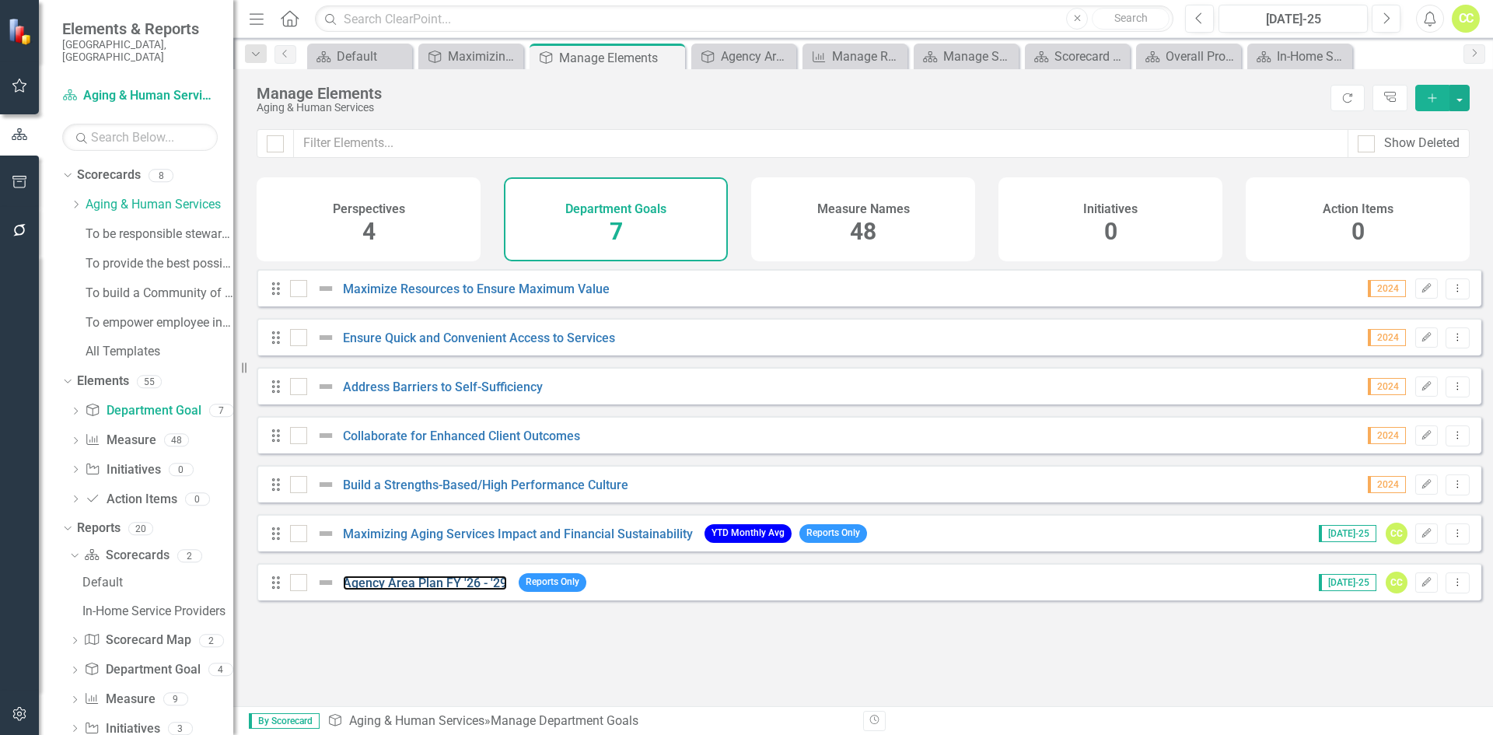
click at [415, 590] on link "Agency Area Plan FY '26 - '29" at bounding box center [425, 582] width 164 height 15
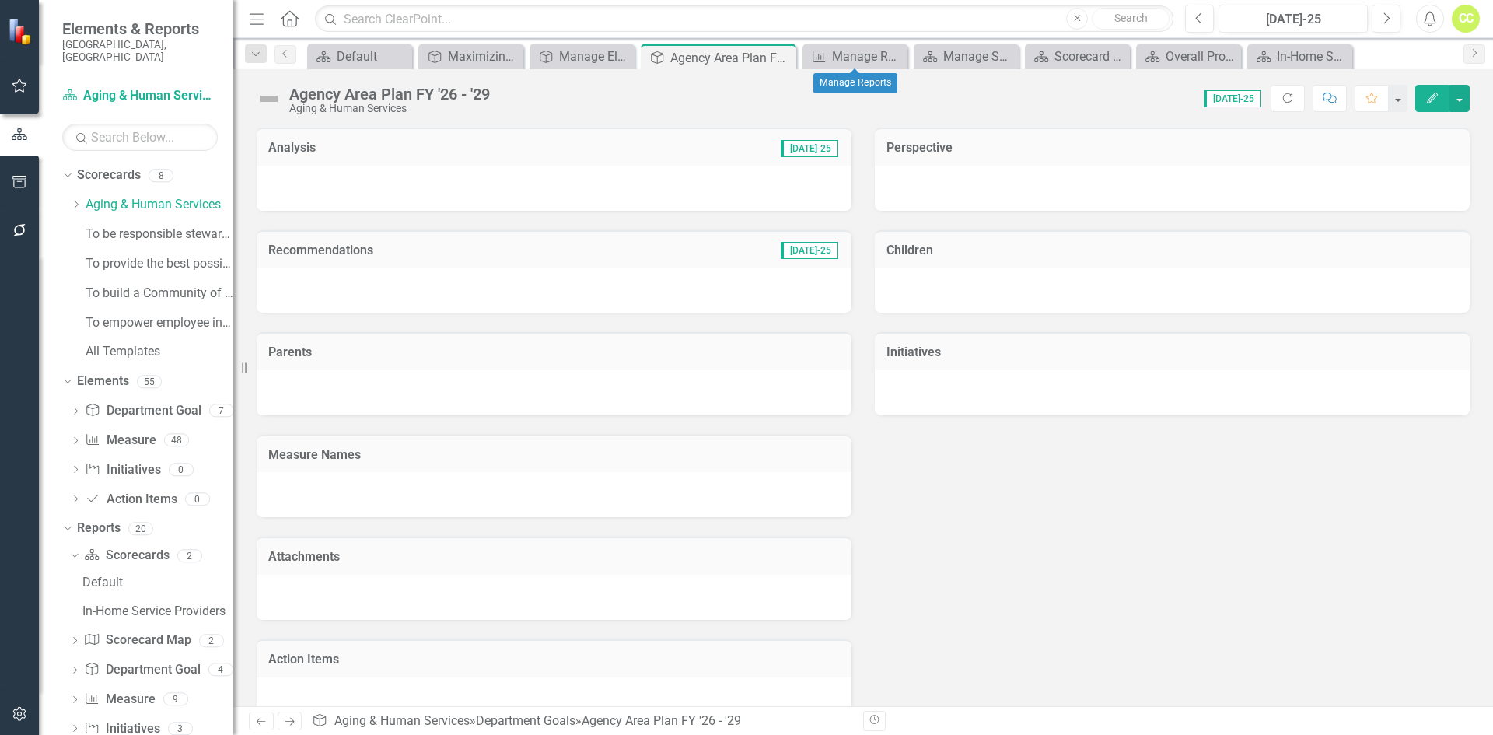
click at [0, 0] on icon "Close" at bounding box center [0, 0] width 0 height 0
click at [896, 58] on div "Manage Scorecards" at bounding box center [914, 56] width 85 height 19
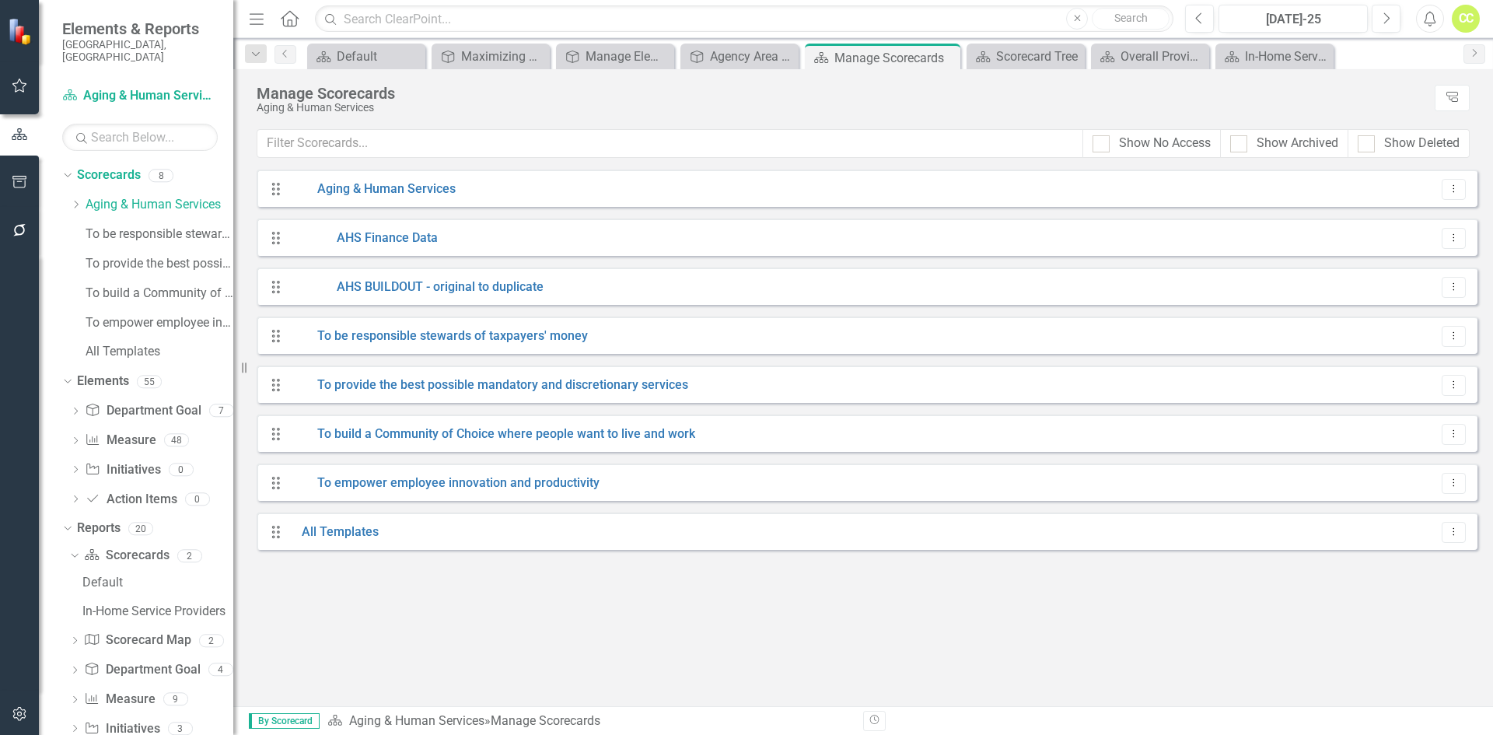
click at [0, 0] on icon "Close" at bounding box center [0, 0] width 0 height 0
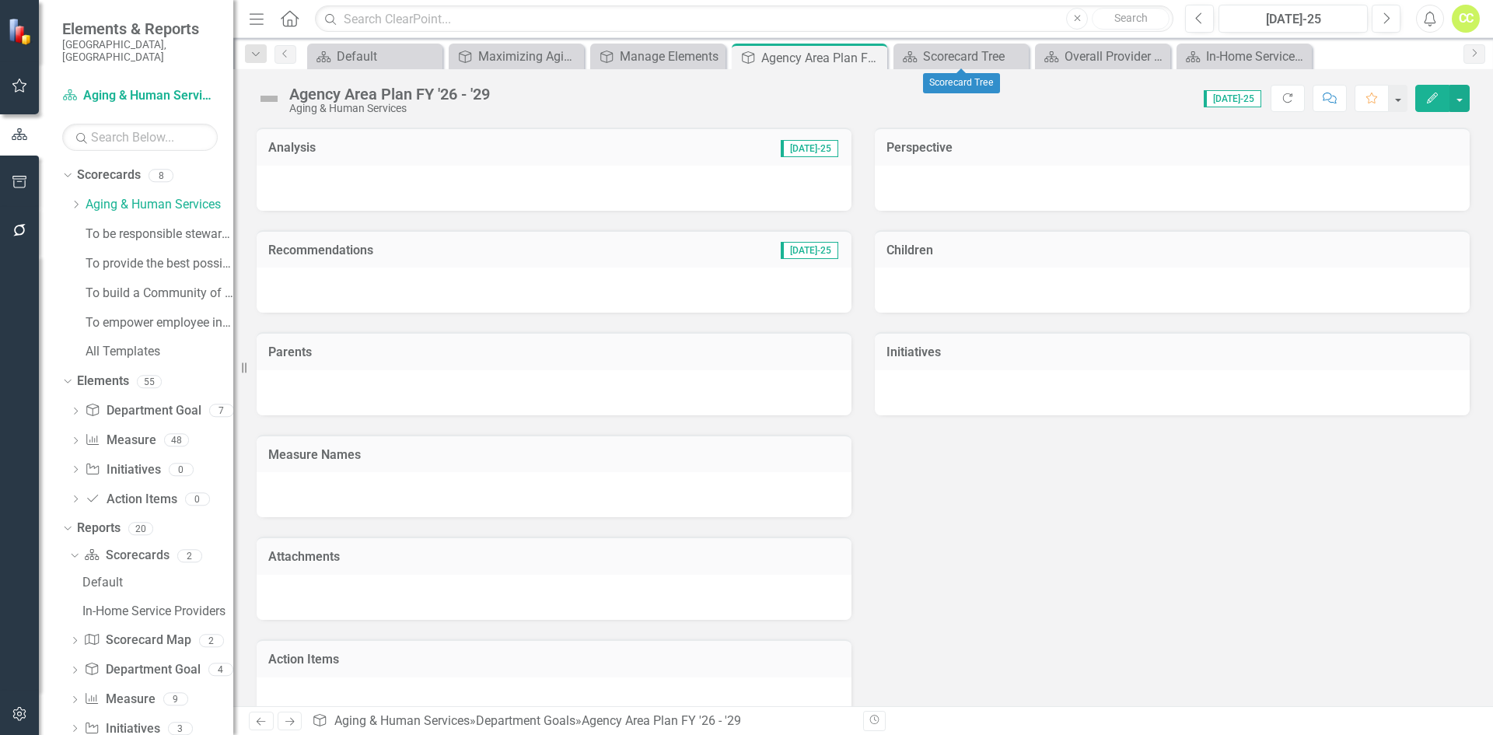
click at [0, 0] on icon "Close" at bounding box center [0, 0] width 0 height 0
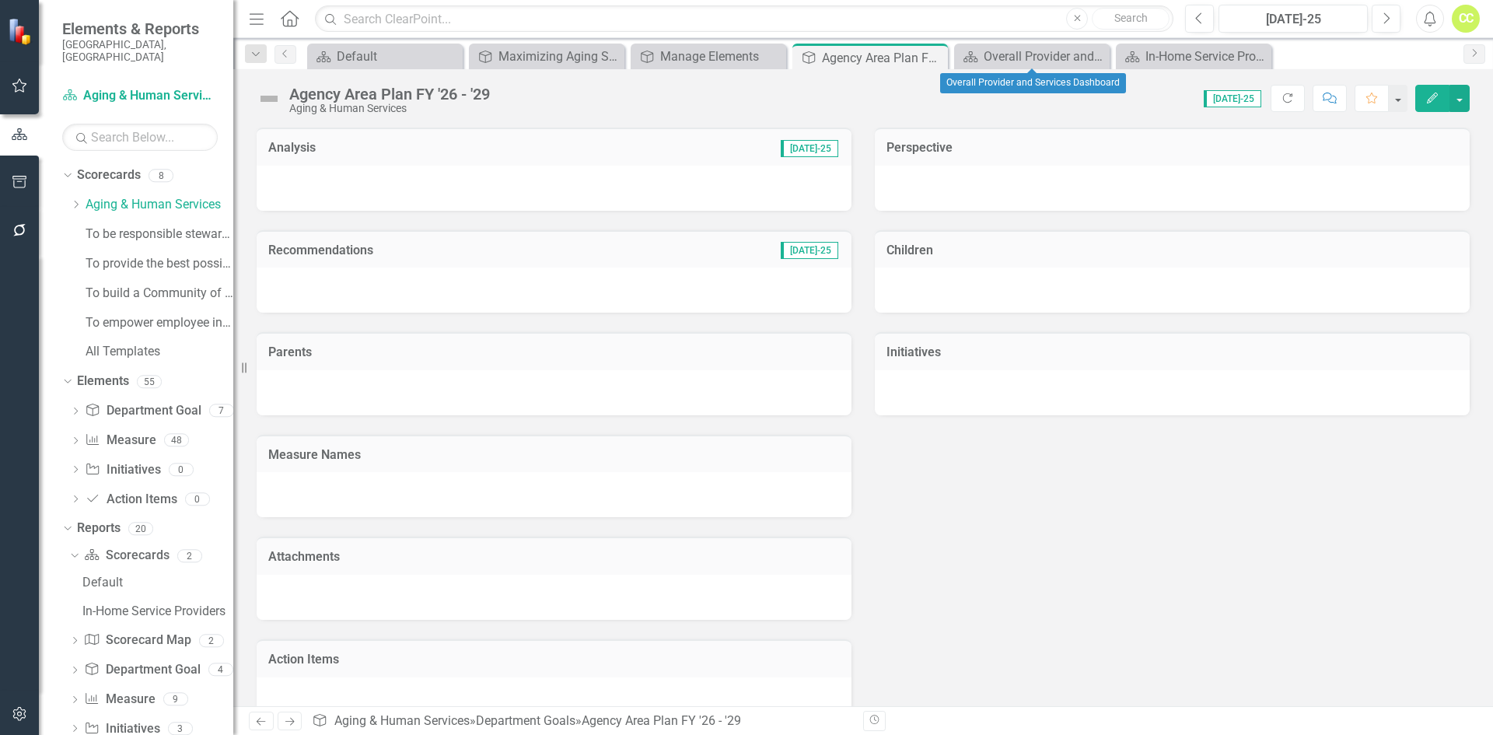
drag, startPoint x: 1097, startPoint y: 55, endPoint x: 1127, endPoint y: 58, distance: 29.6
click at [0, 0] on icon at bounding box center [0, 0] width 0 height 0
drag, startPoint x: 1097, startPoint y: 55, endPoint x: 1008, endPoint y: 61, distance: 89.7
click at [0, 0] on icon "Close" at bounding box center [0, 0] width 0 height 0
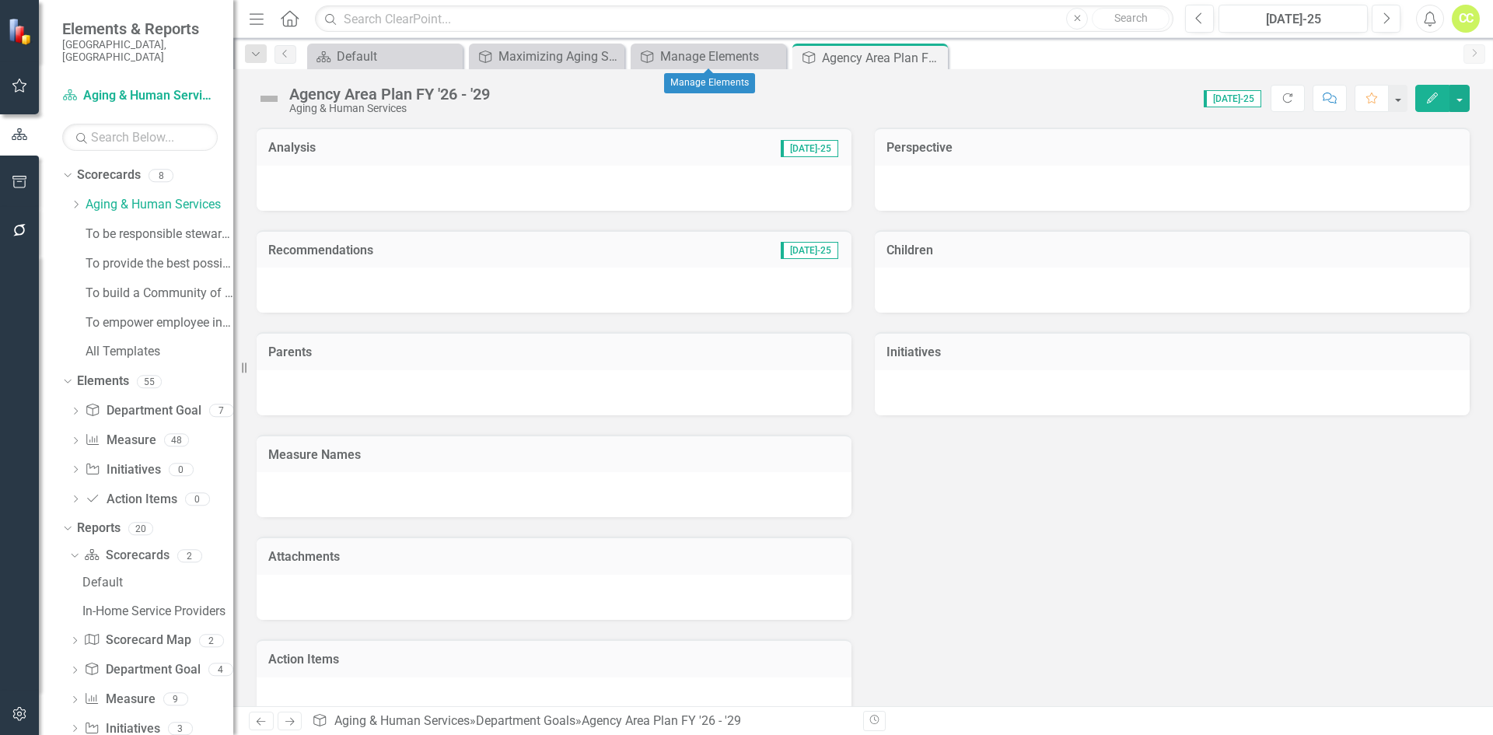
click at [0, 0] on icon "Close" at bounding box center [0, 0] width 0 height 0
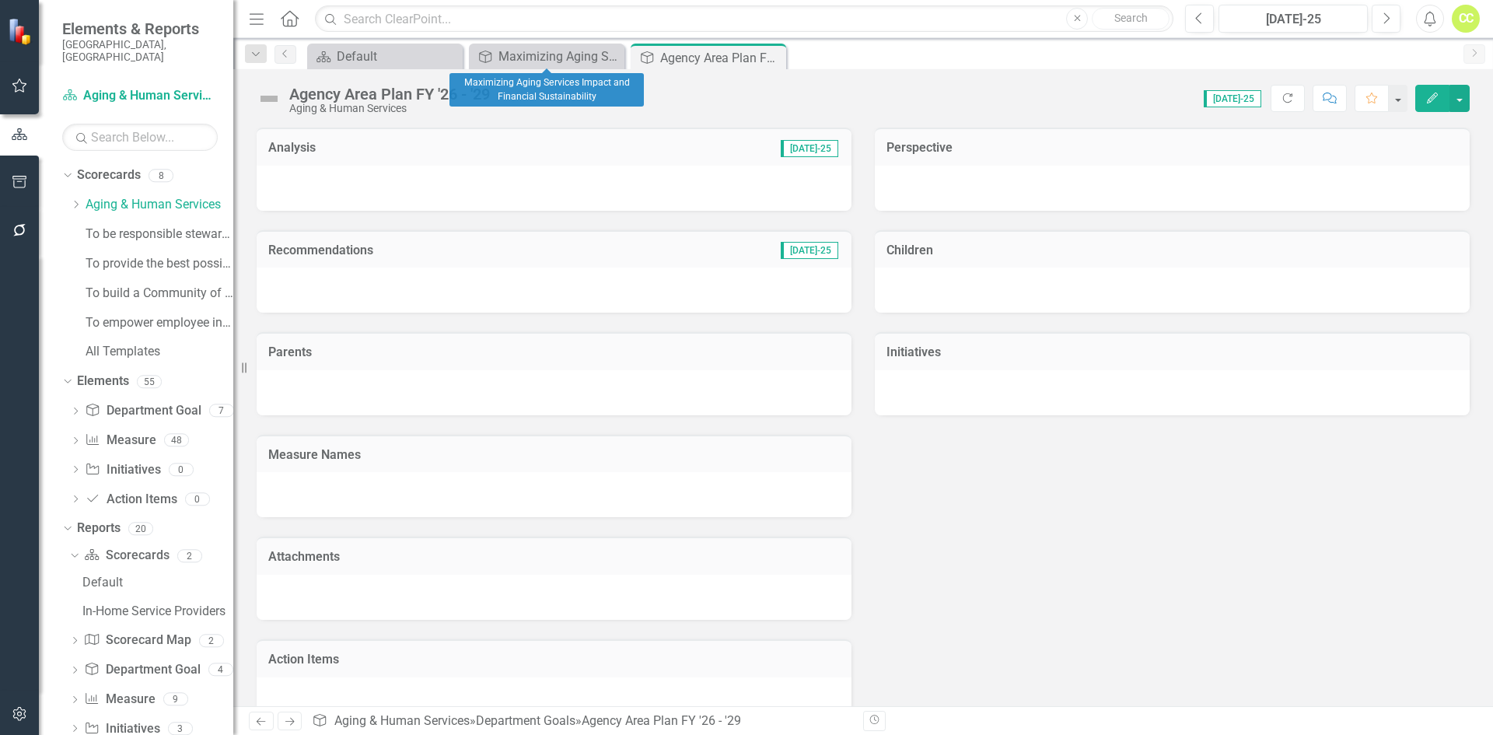
drag, startPoint x: 610, startPoint y: 56, endPoint x: 476, endPoint y: 69, distance: 134.4
click at [0, 0] on icon "Close" at bounding box center [0, 0] width 0 height 0
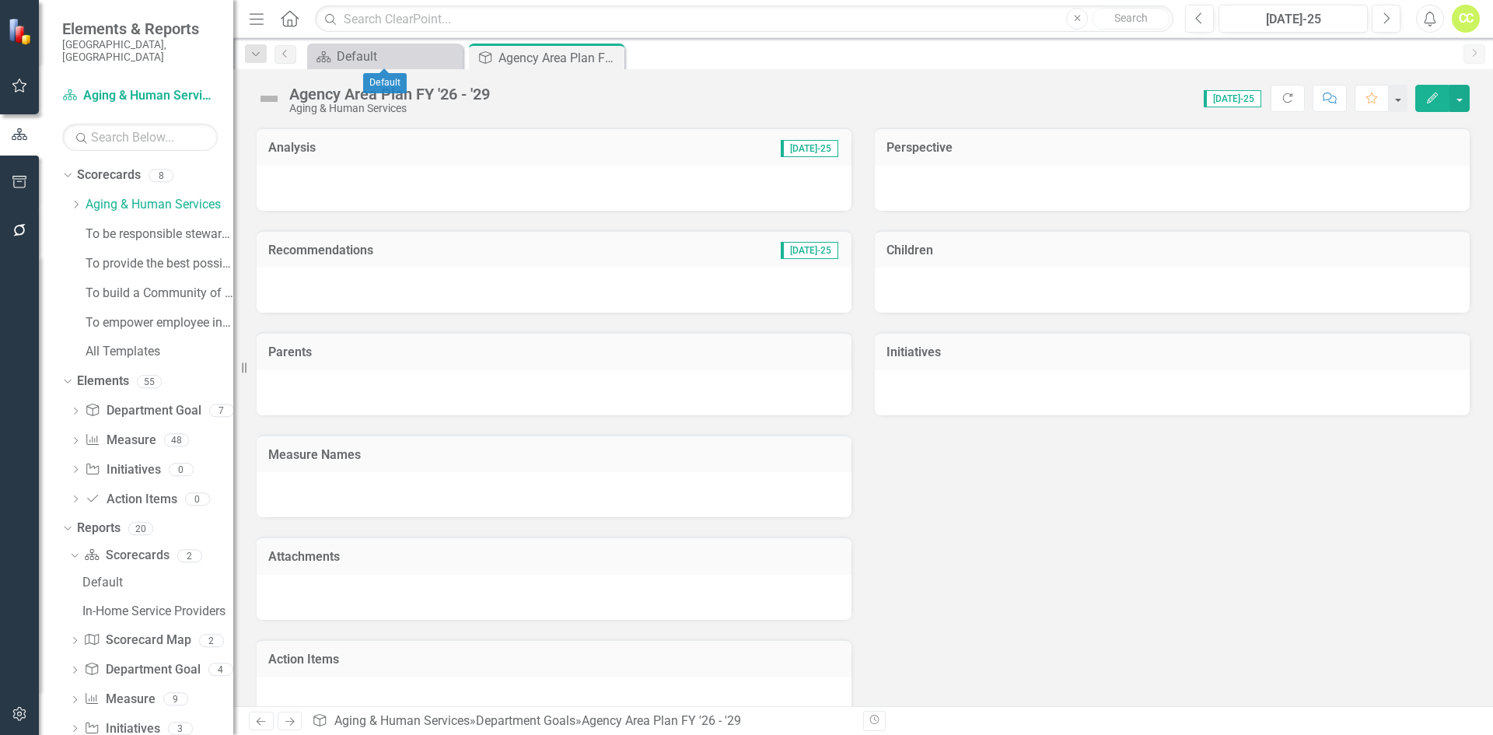
click at [0, 0] on icon "Close" at bounding box center [0, 0] width 0 height 0
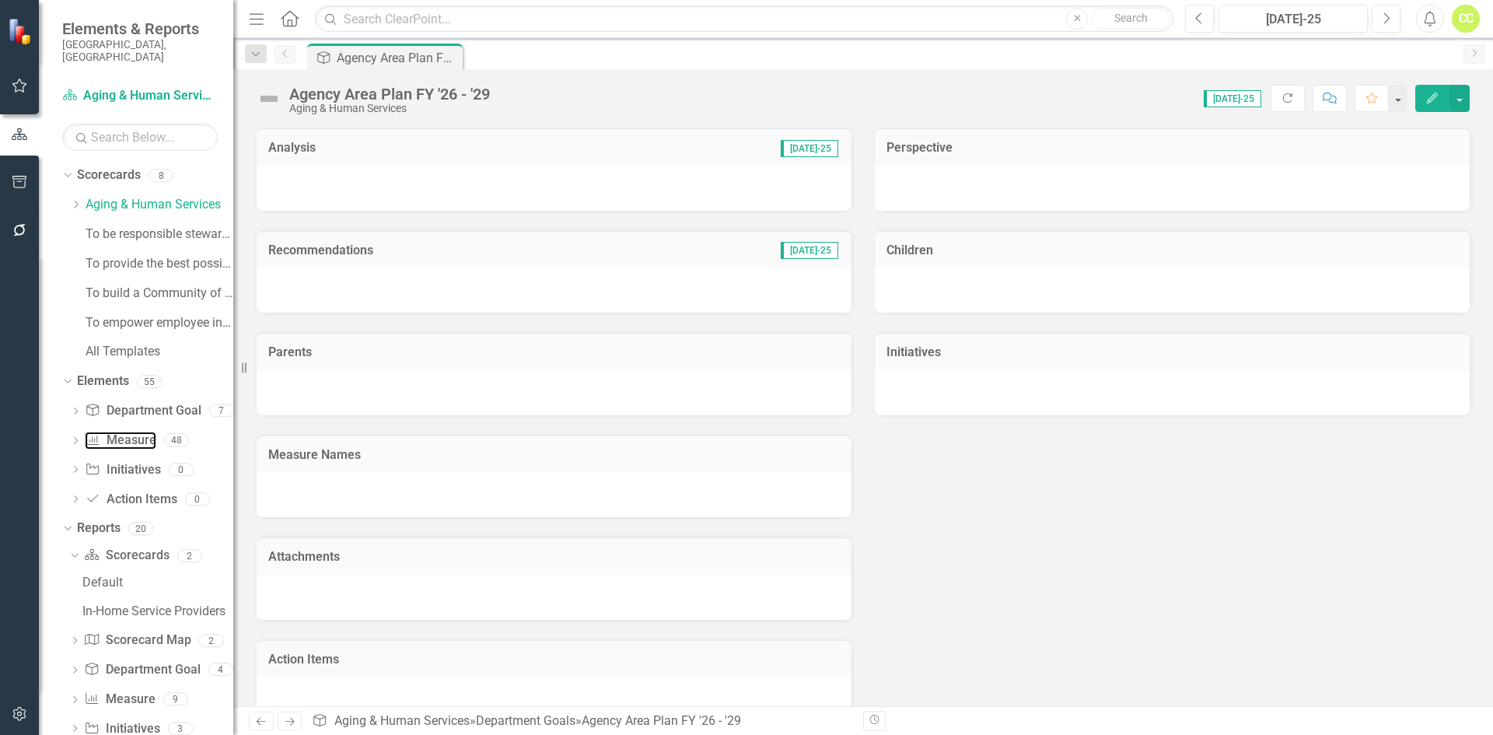
click at [151, 432] on link "Measure Name Measure" at bounding box center [120, 441] width 71 height 18
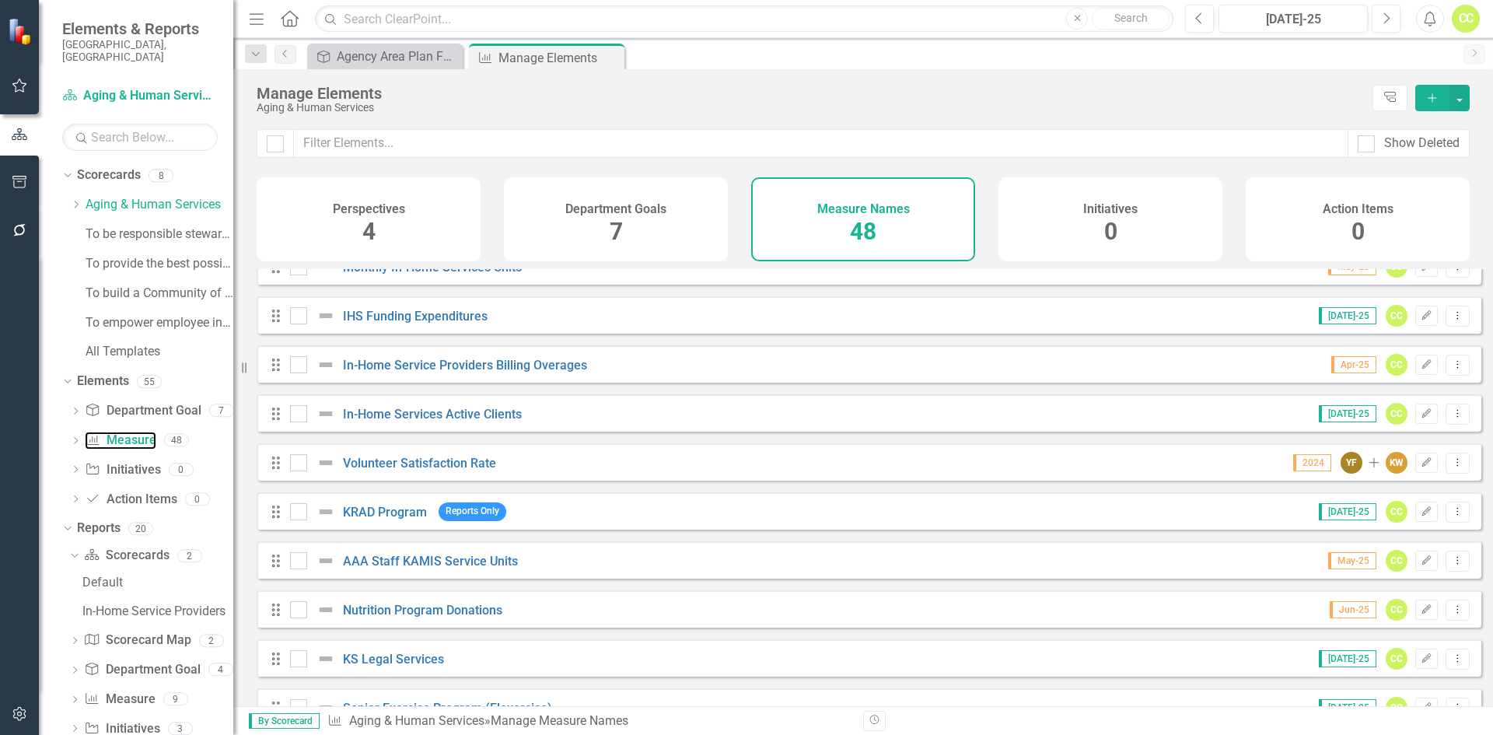
scroll to position [1926, 0]
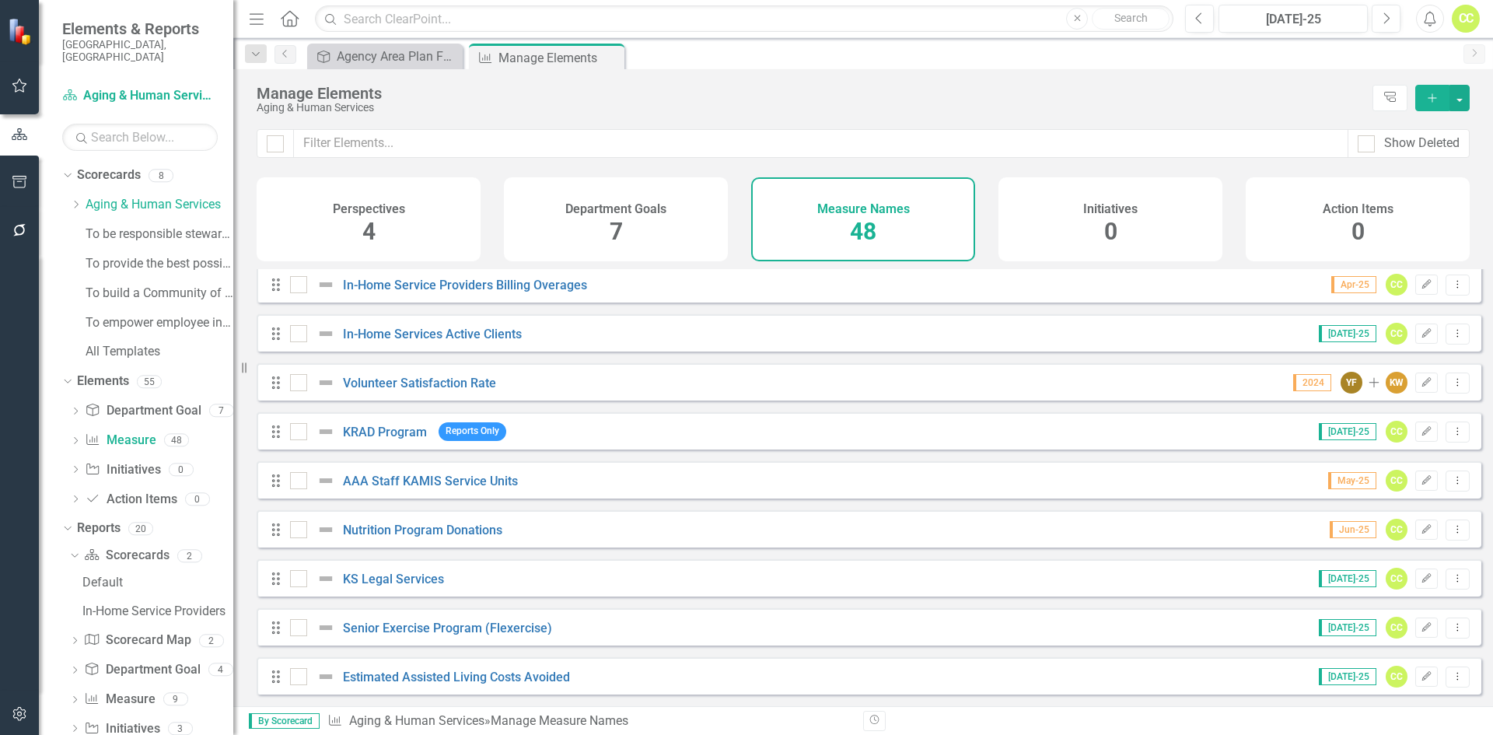
click at [1424, 107] on button "Add" at bounding box center [1432, 98] width 34 height 26
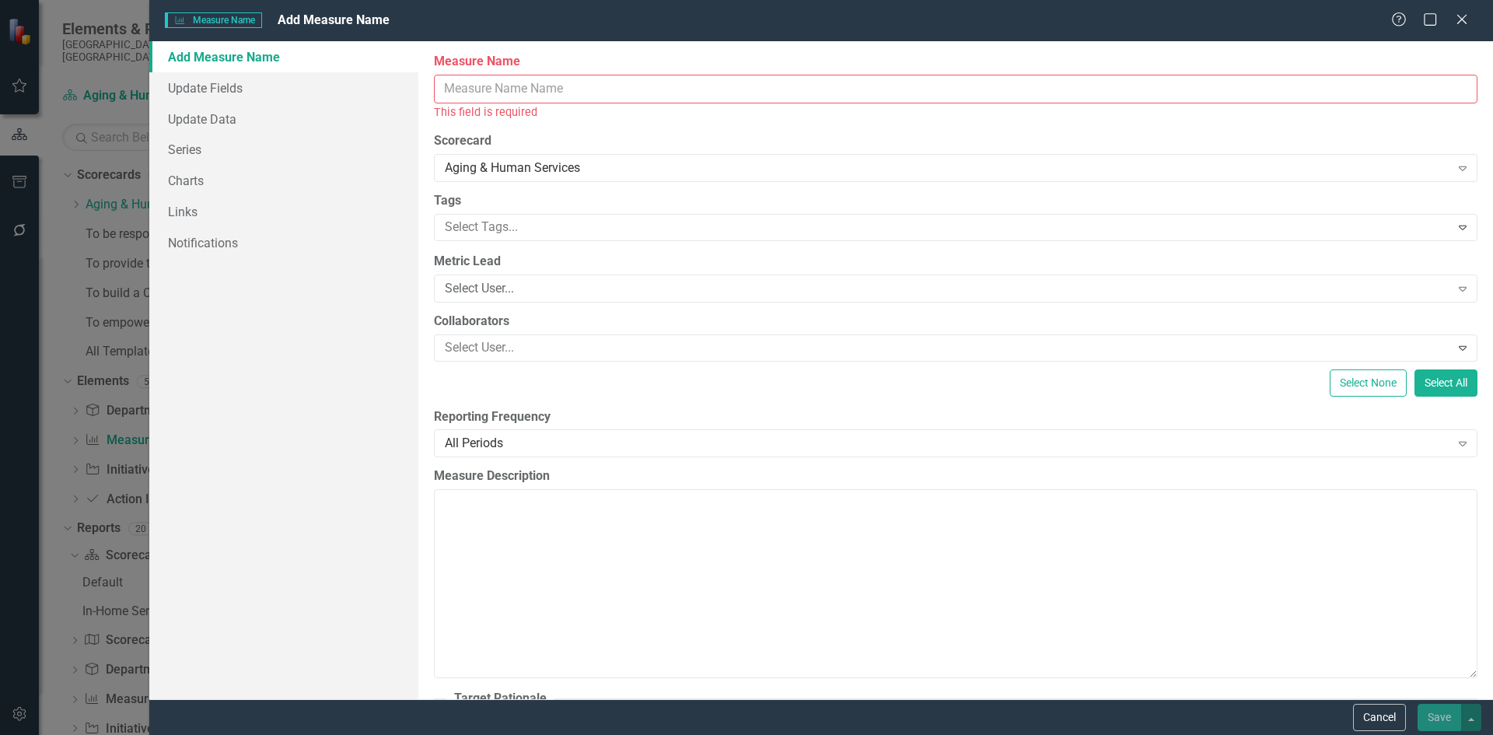
click at [602, 83] on input "Measure Name" at bounding box center [956, 89] width 1044 height 29
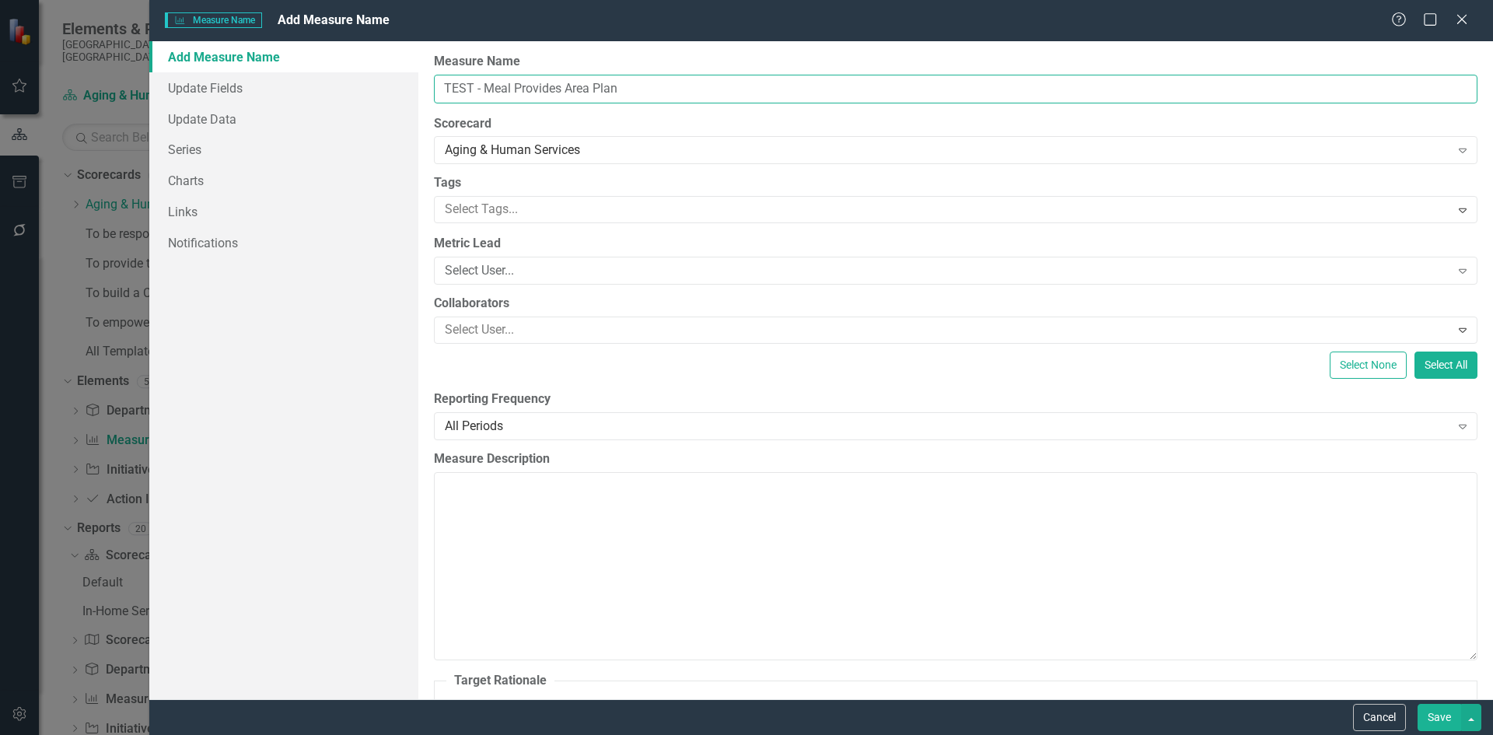
type input "TEST - Meal Provides Area Plan"
click at [610, 283] on div "Select User... Expand" at bounding box center [956, 271] width 1044 height 28
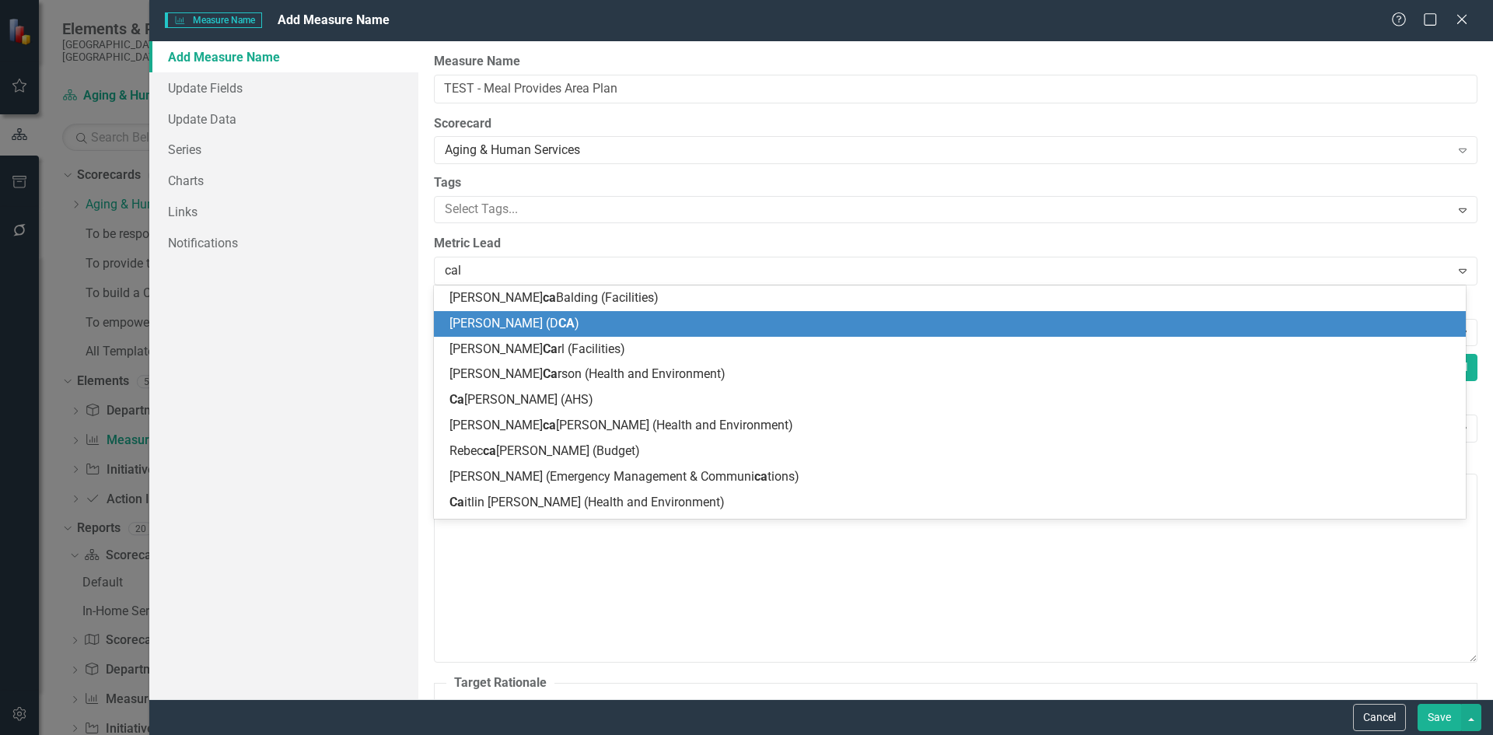
type input "cali"
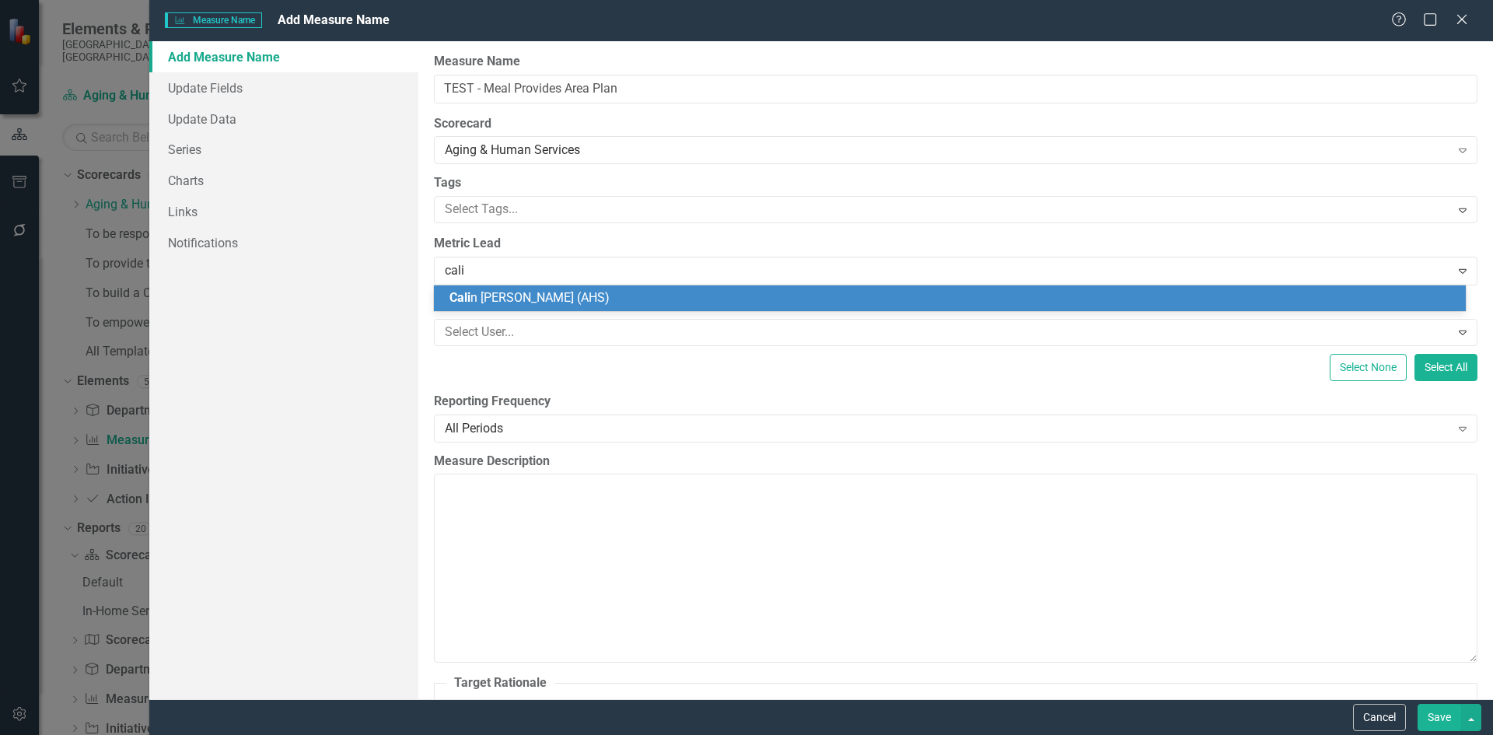
click at [607, 292] on div "Cali n [PERSON_NAME] (AHS)" at bounding box center [953, 298] width 1007 height 18
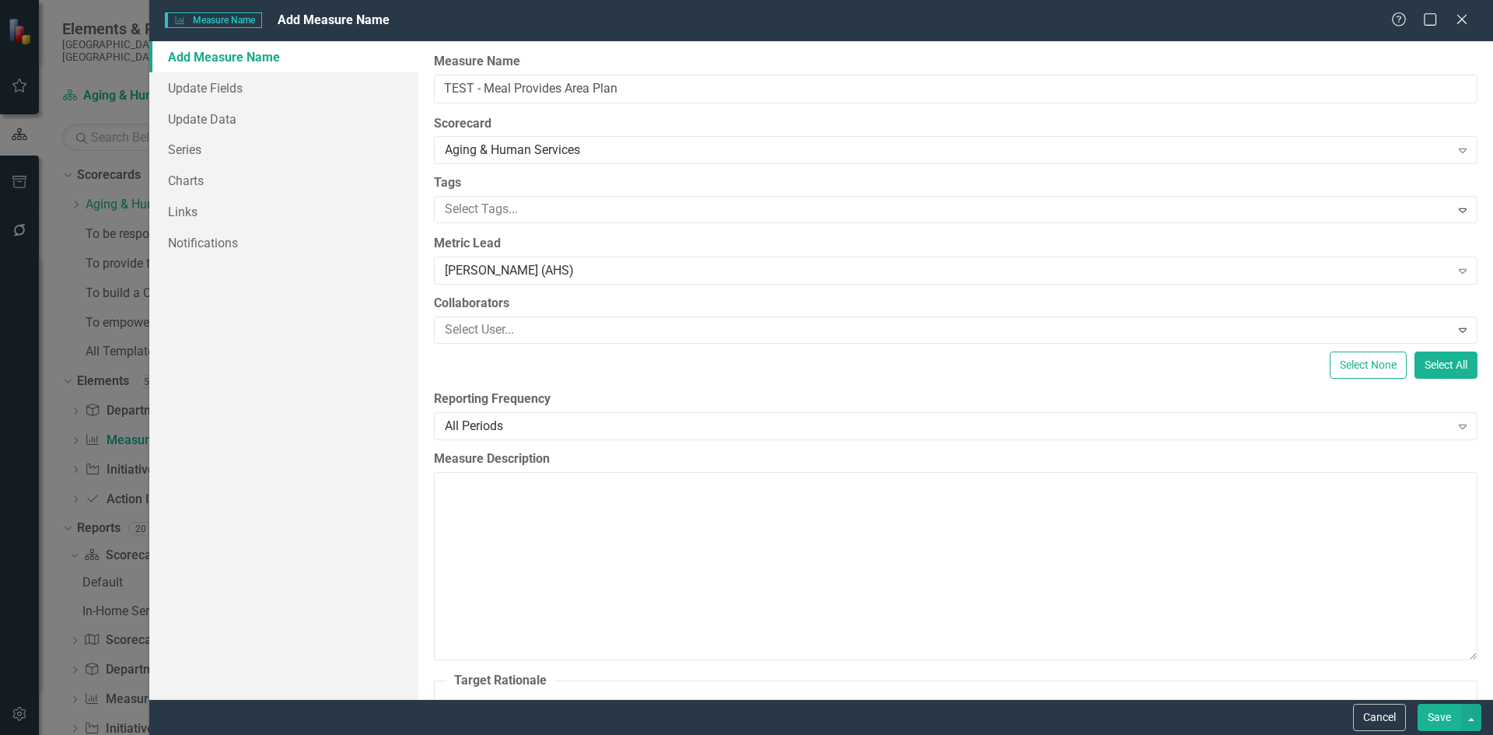
click at [624, 324] on div at bounding box center [945, 330] width 1012 height 21
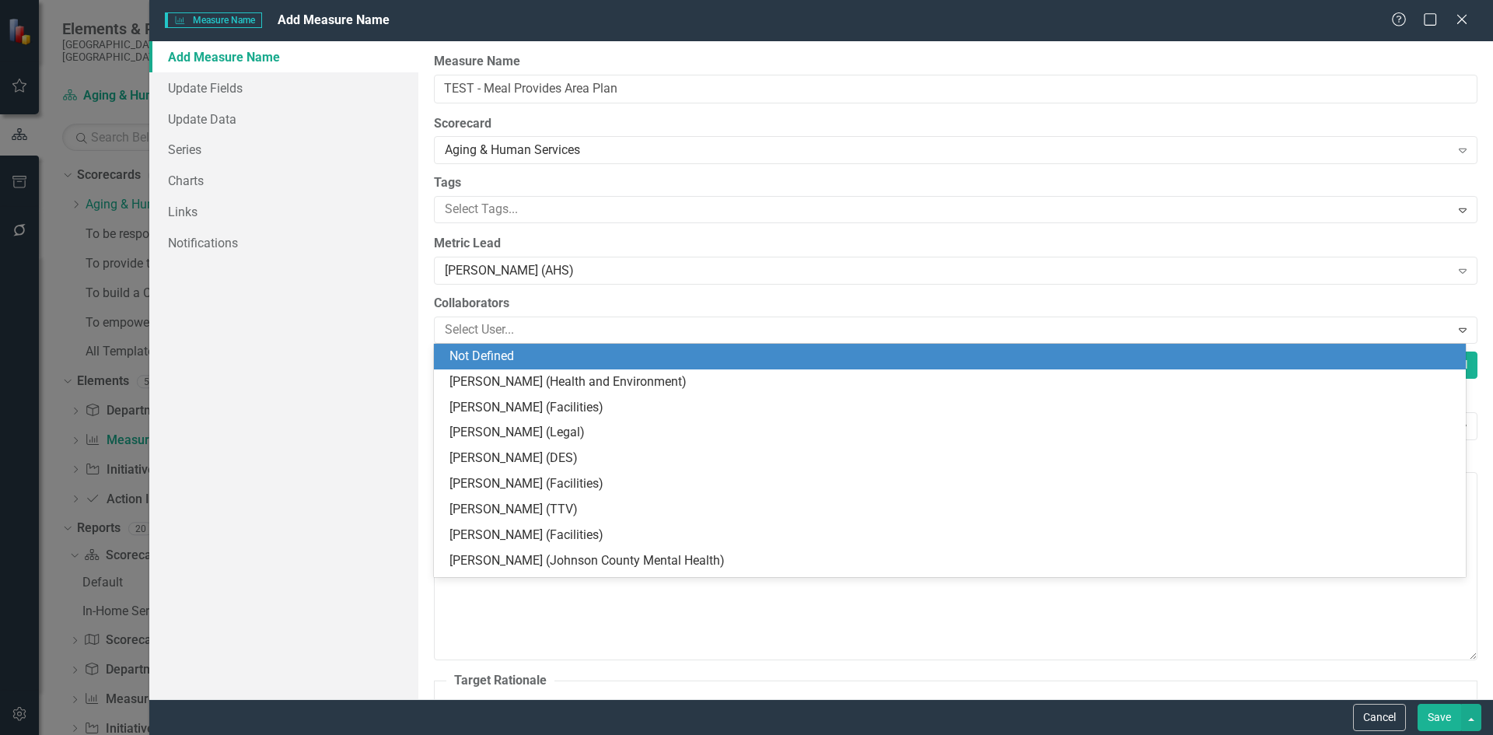
click at [293, 338] on div "Add Measure Name Update Fields Update Data Series Charts Links Notifications" at bounding box center [283, 370] width 269 height 658
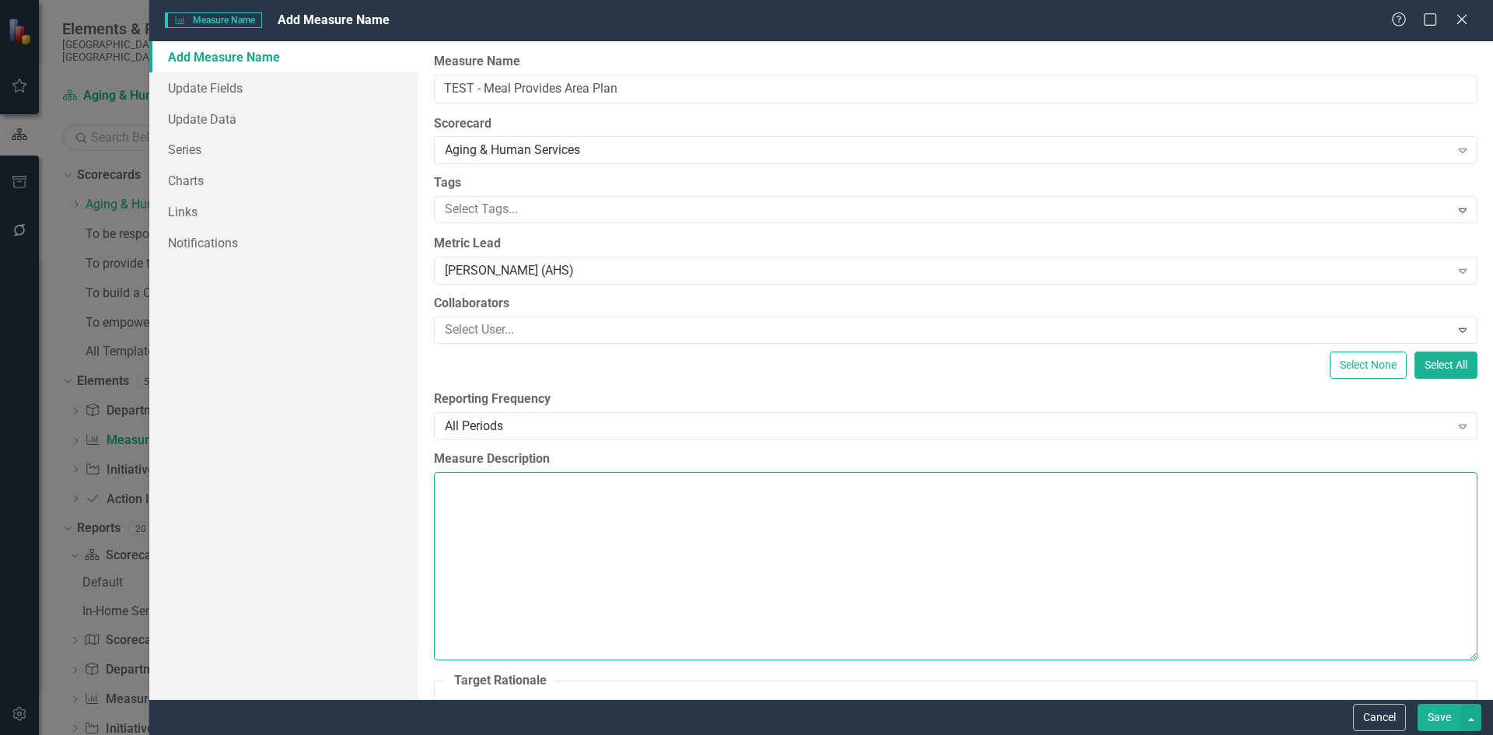
click at [768, 539] on textarea "Measure Description" at bounding box center [956, 566] width 1044 height 188
paste textarea "Beginning in FFY26, Q1. JCAAA will track and report meal distribution data mont…"
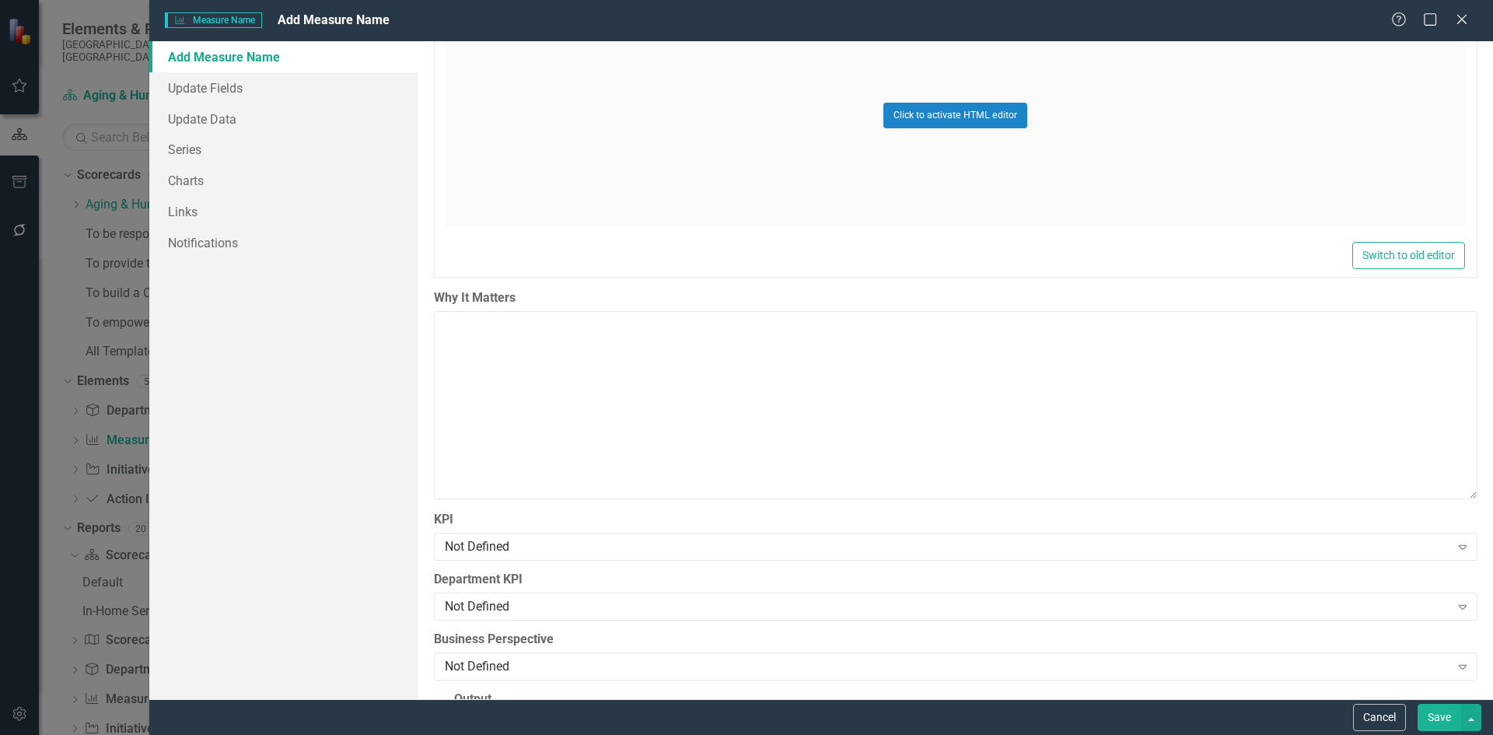
scroll to position [700, 0]
type textarea "Beginning in FFY26, Q1. JCAAA will track and report meal distribution data mont…"
click at [683, 540] on div "Not Defined" at bounding box center [948, 544] width 1006 height 18
click at [292, 539] on div "Add Measure Name Update Fields Update Data Series Charts Links Notifications" at bounding box center [283, 370] width 269 height 658
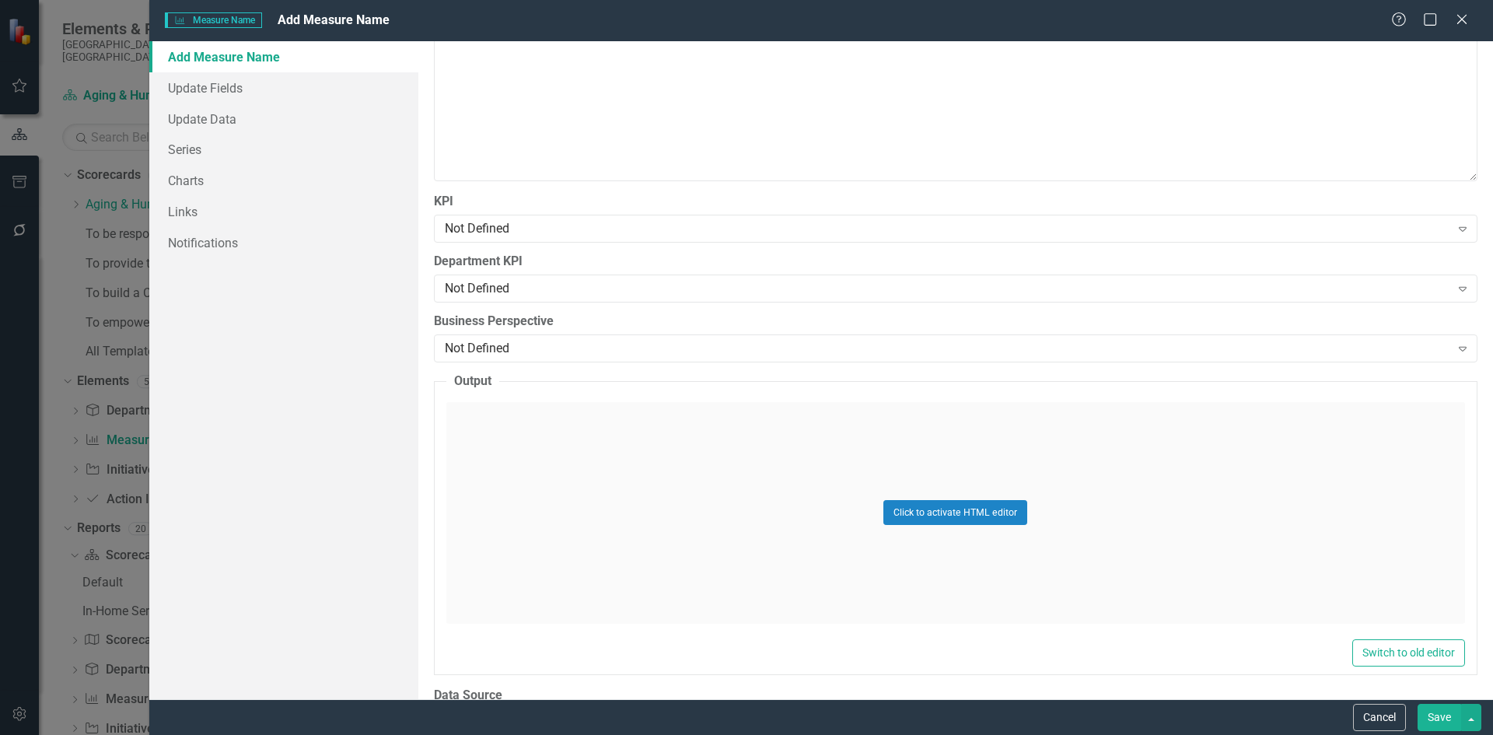
scroll to position [1011, 0]
click at [580, 292] on div "Not Defined" at bounding box center [948, 292] width 1006 height 18
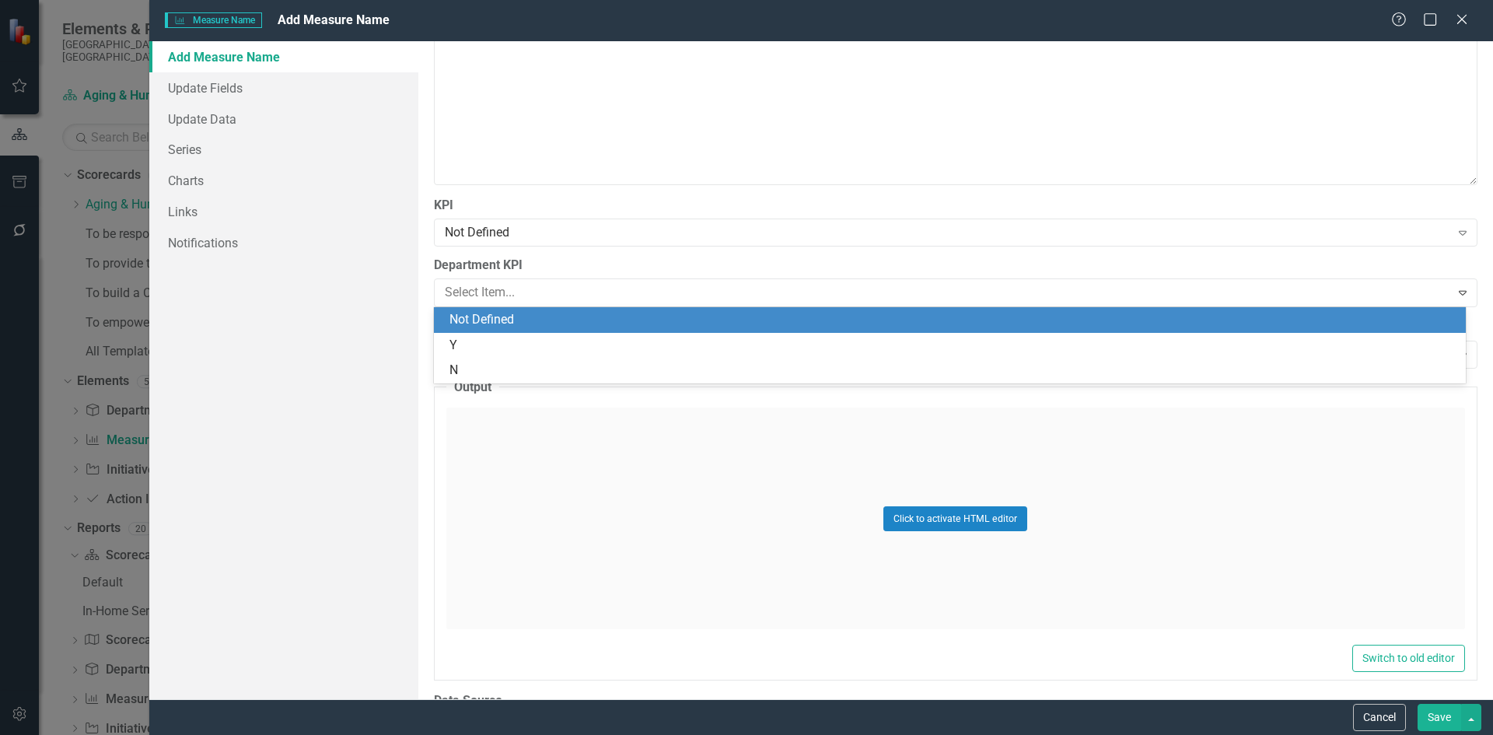
click at [581, 266] on label "Department KPI" at bounding box center [956, 266] width 1044 height 18
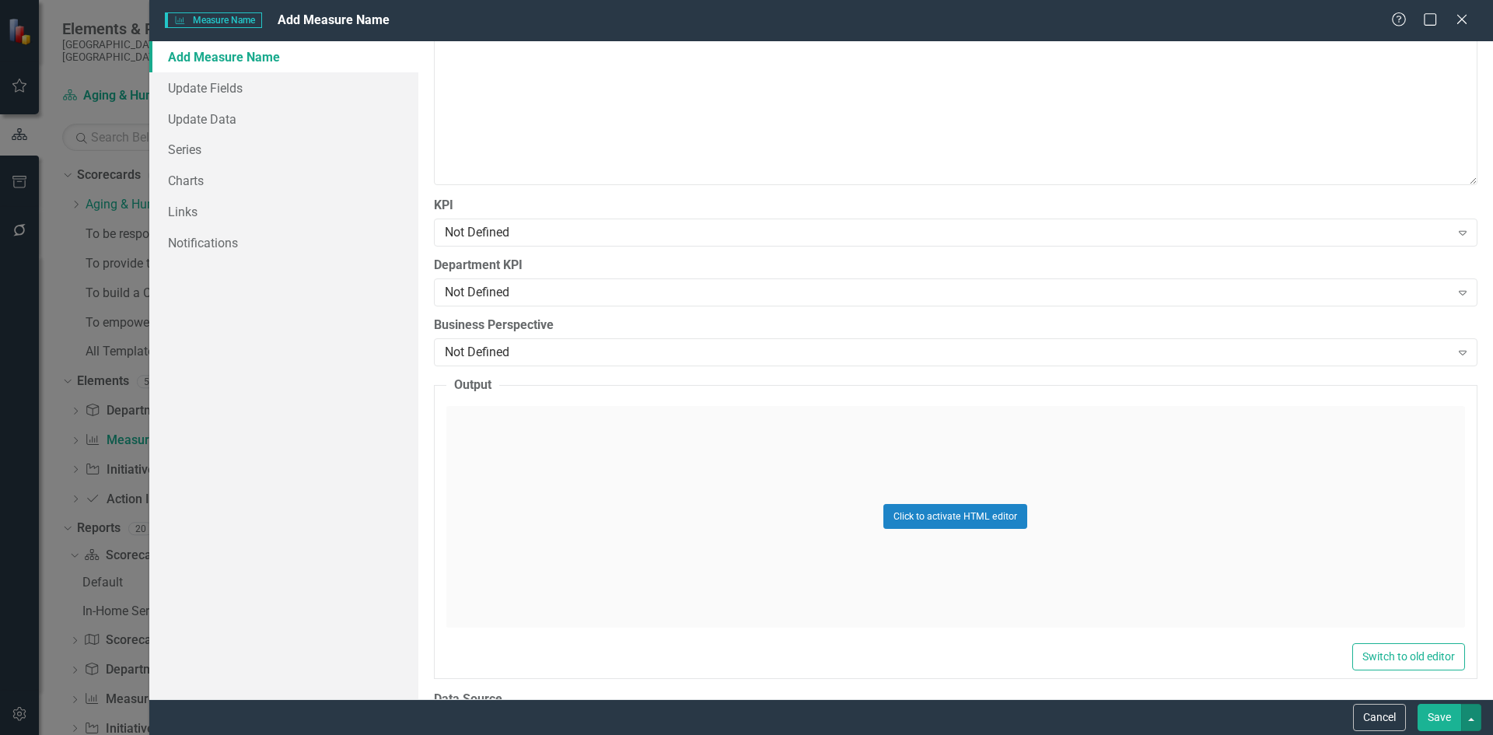
click at [1472, 713] on button "button" at bounding box center [1471, 717] width 20 height 27
click at [1451, 683] on link "Save and Continue" at bounding box center [1419, 688] width 123 height 29
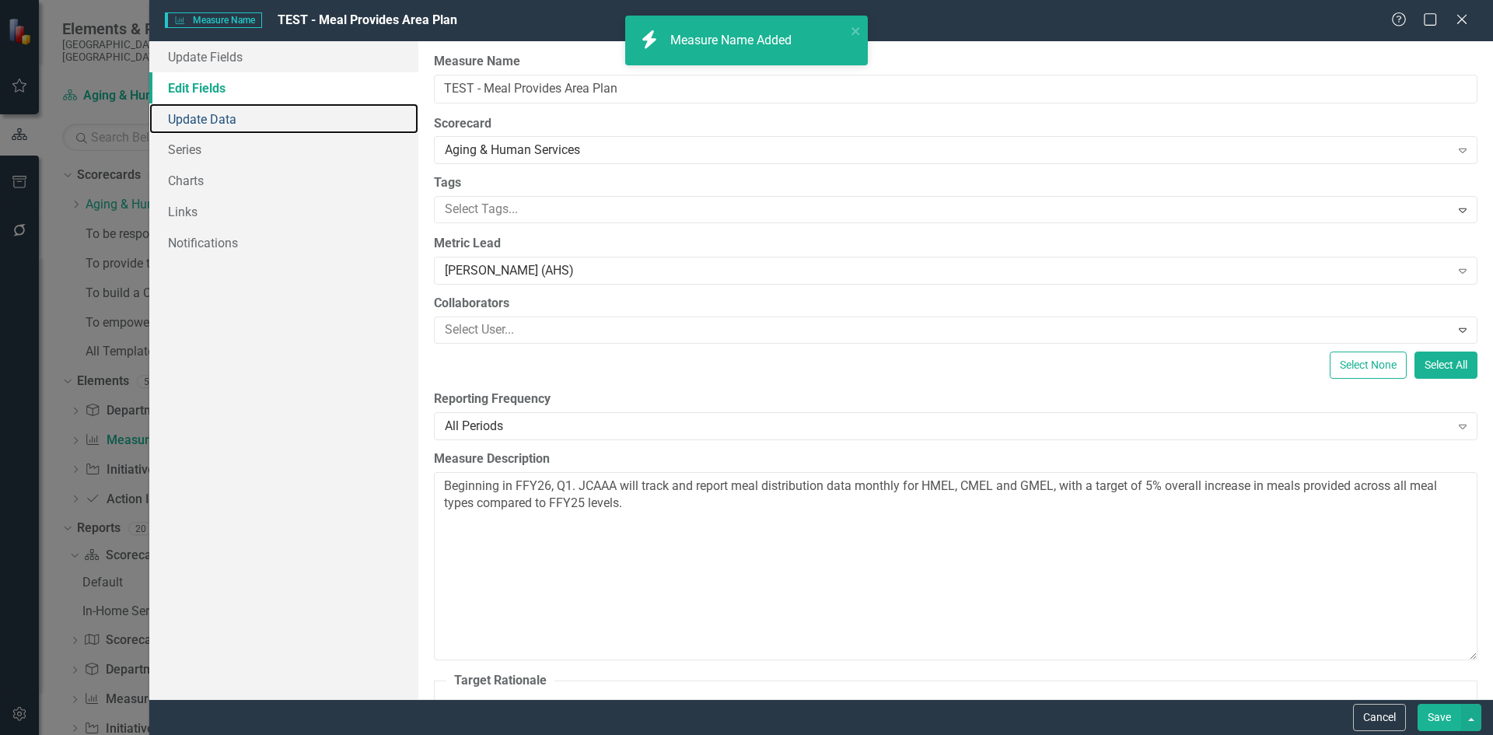
click at [289, 114] on link "Update Data" at bounding box center [283, 118] width 269 height 31
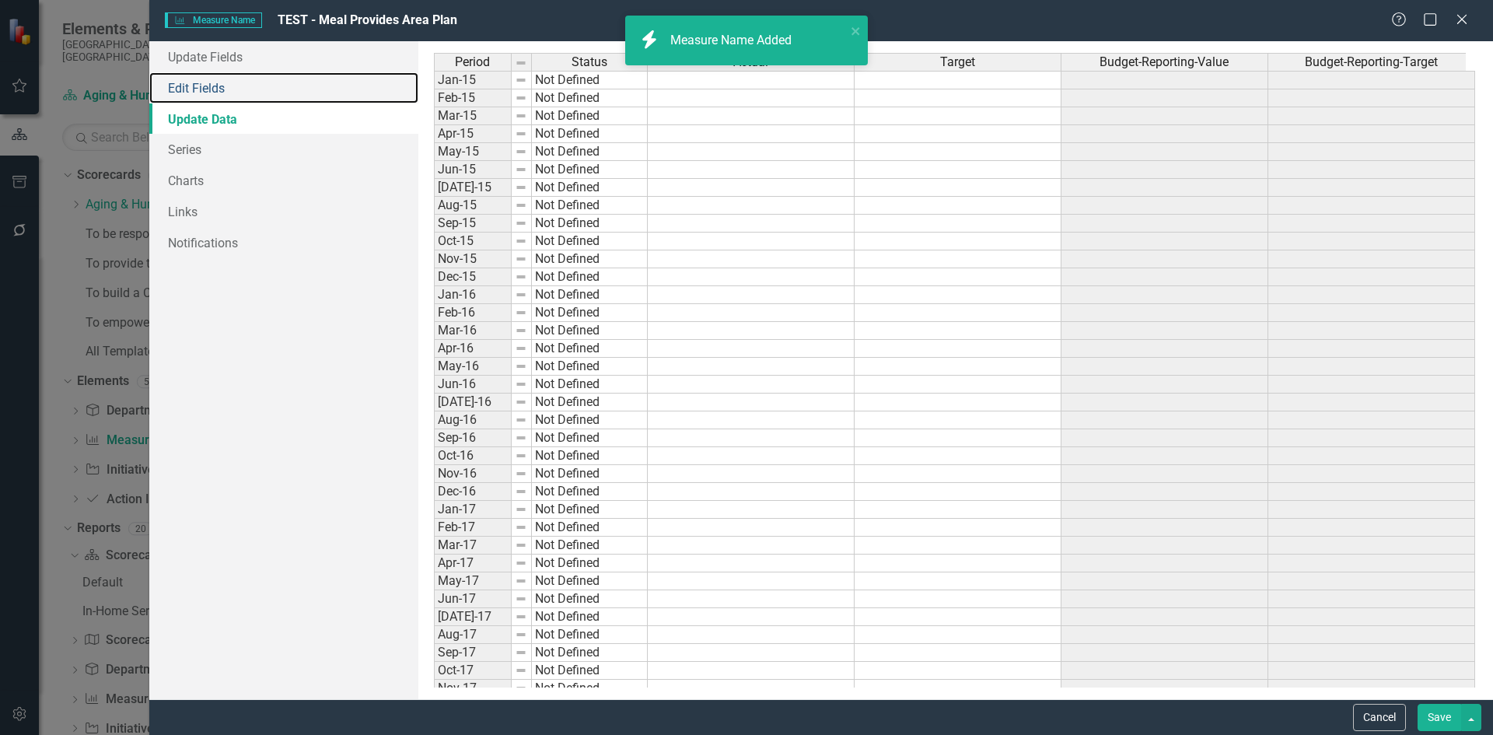
click at [280, 86] on link "Edit Fields" at bounding box center [283, 87] width 269 height 31
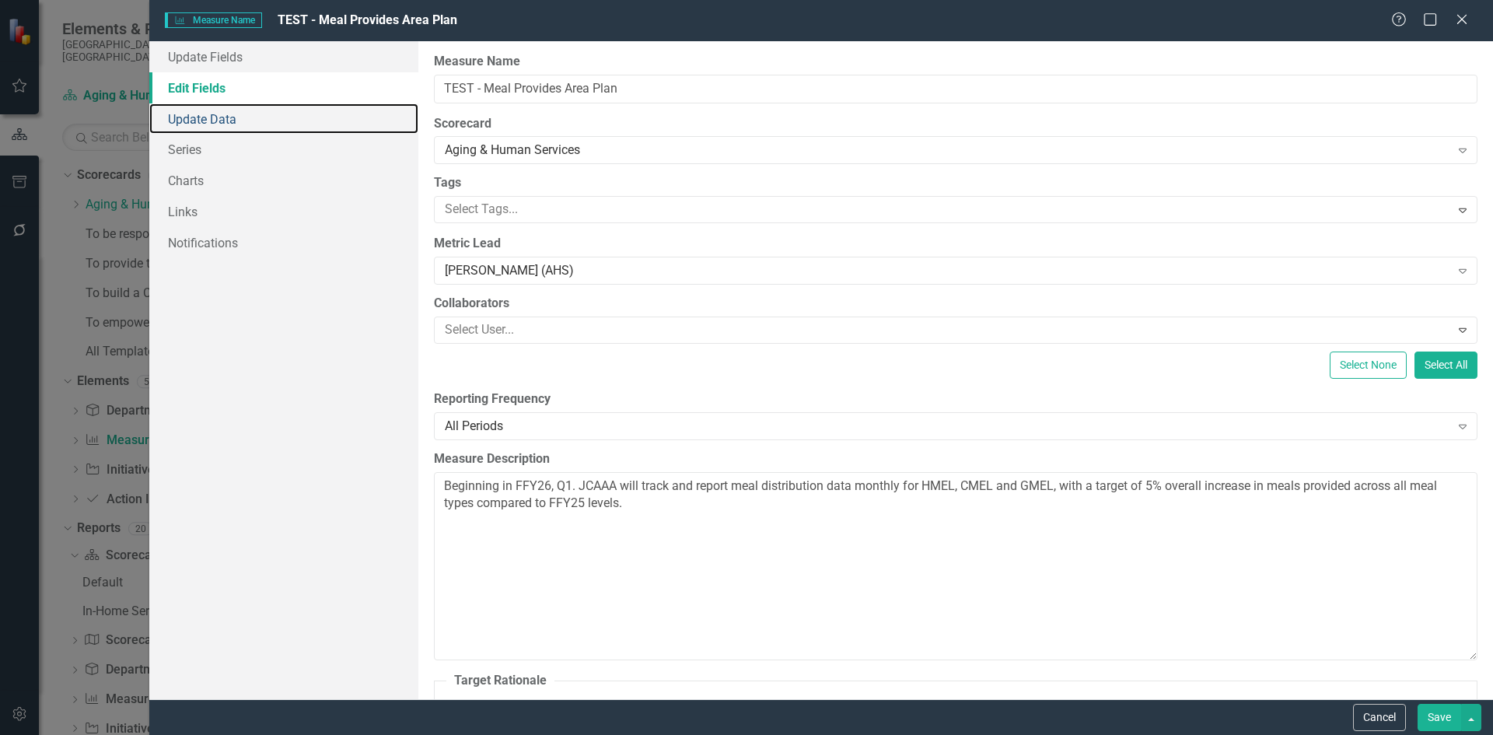
click at [215, 120] on link "Update Data" at bounding box center [283, 118] width 269 height 31
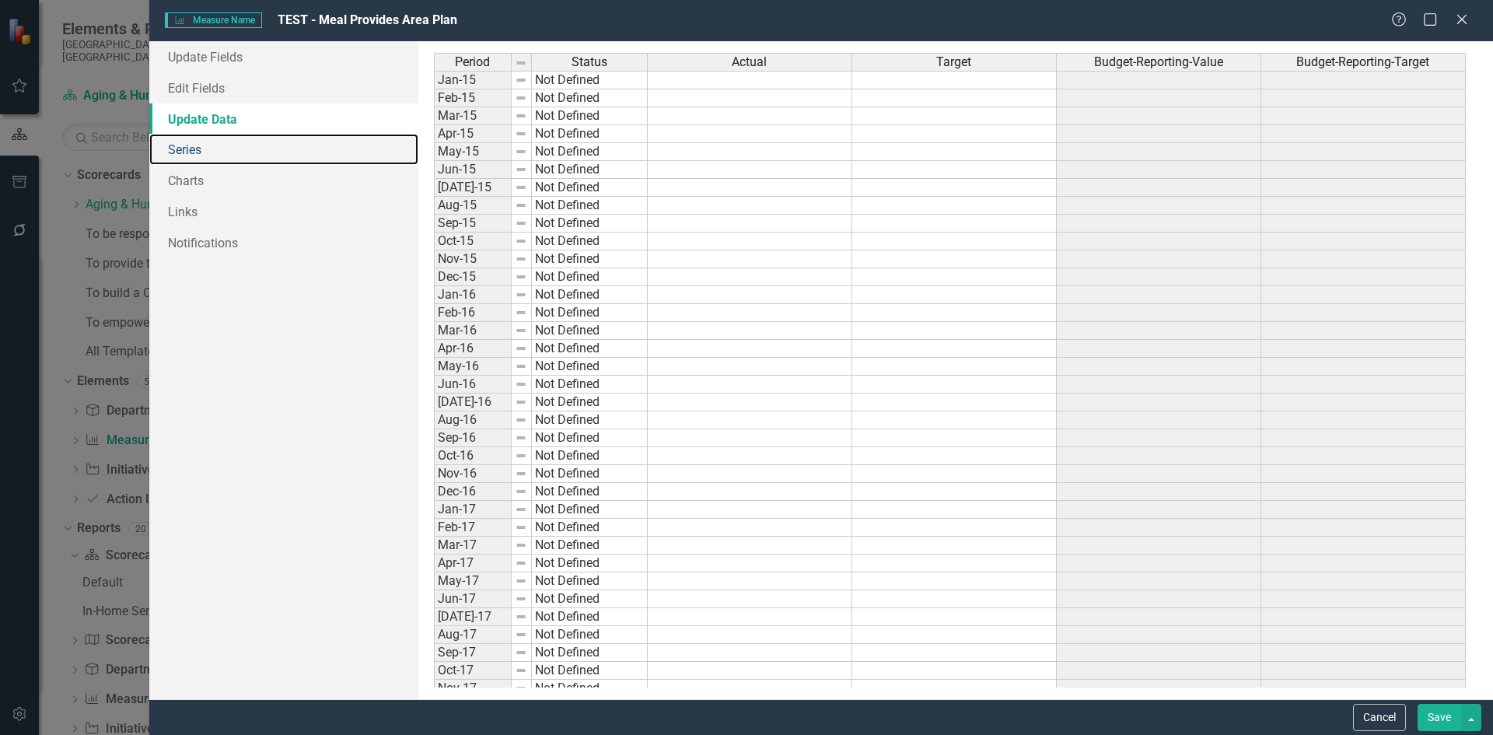
click at [198, 157] on link "Series" at bounding box center [283, 149] width 269 height 31
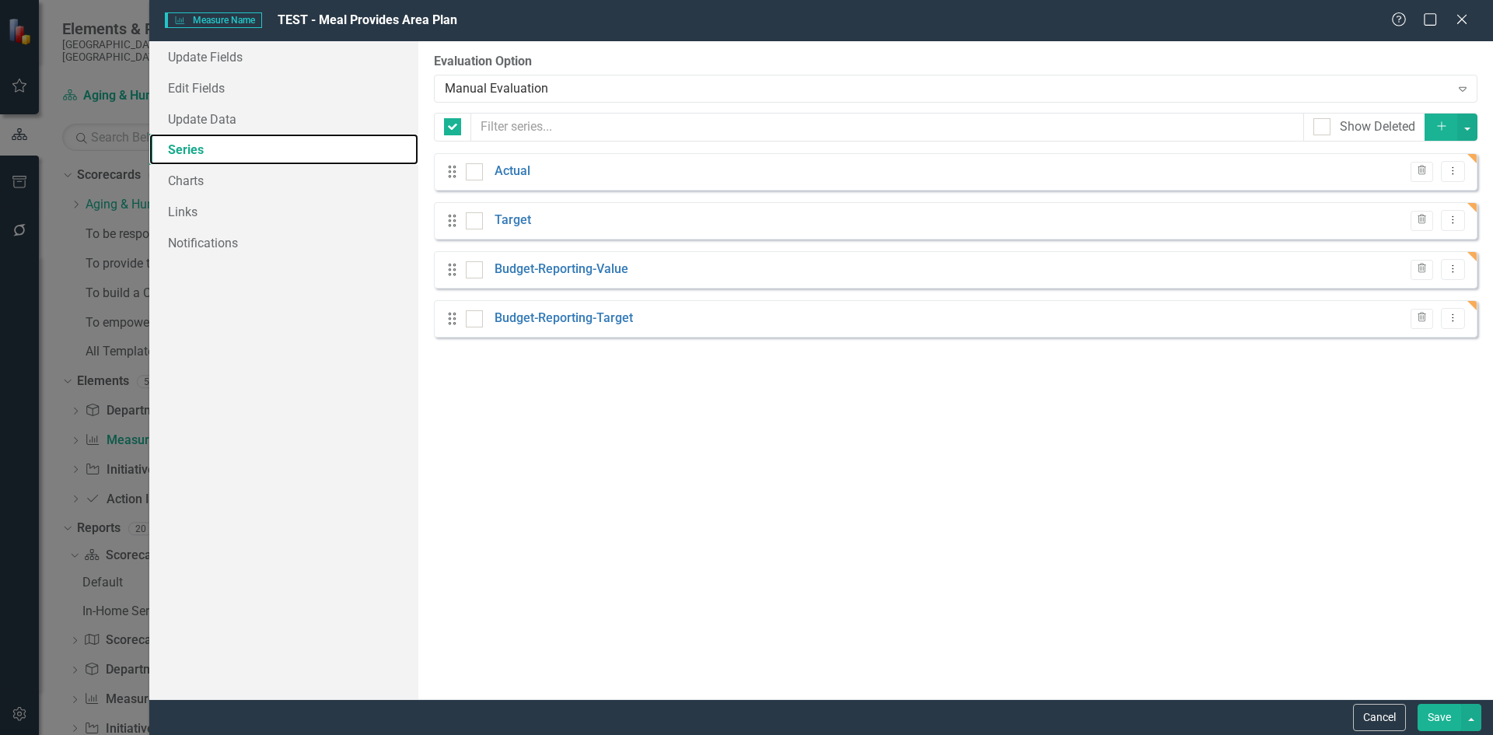
checkbox input "false"
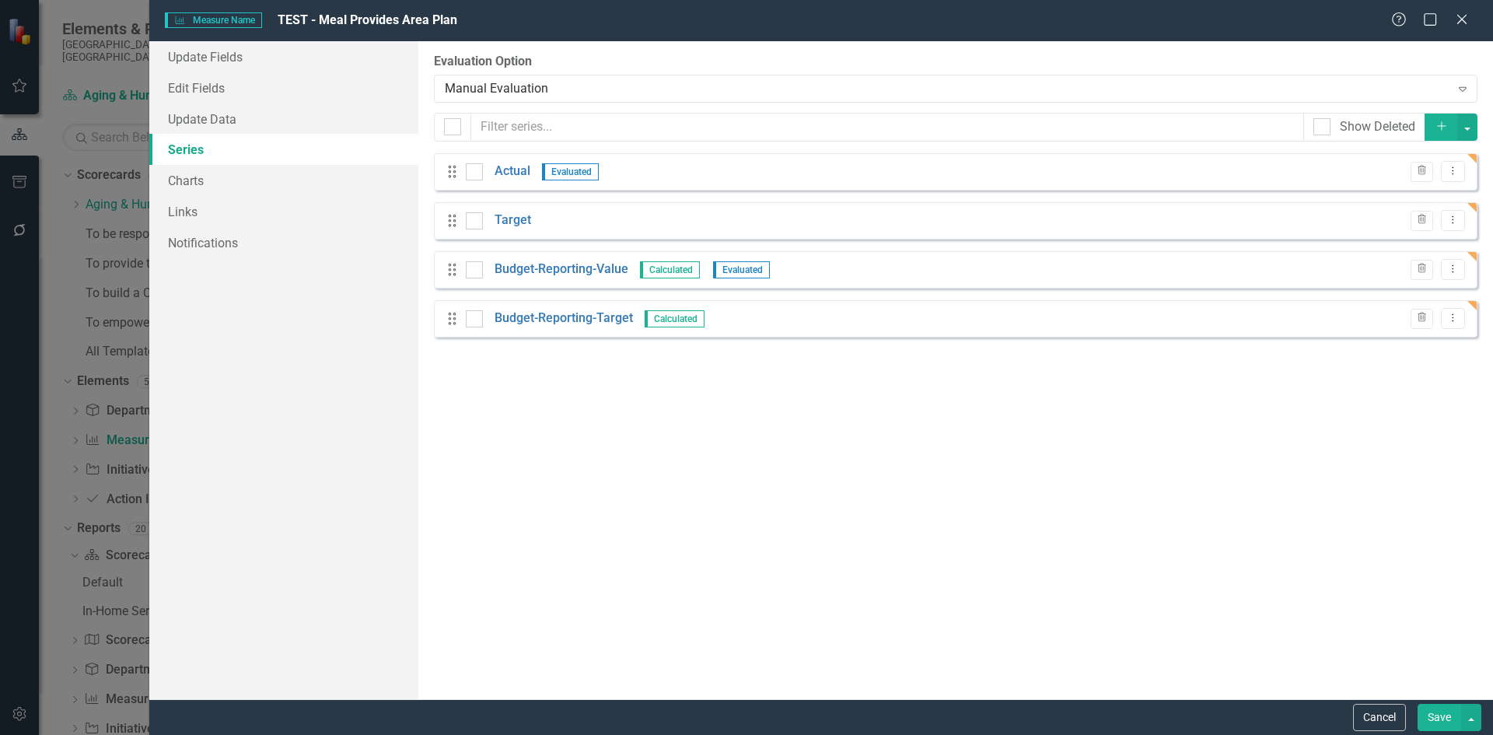
click at [1464, 177] on button "Dropdown Menu" at bounding box center [1453, 171] width 24 height 21
click at [1419, 202] on link "Edit Edit Measure Series" at bounding box center [1376, 197] width 177 height 29
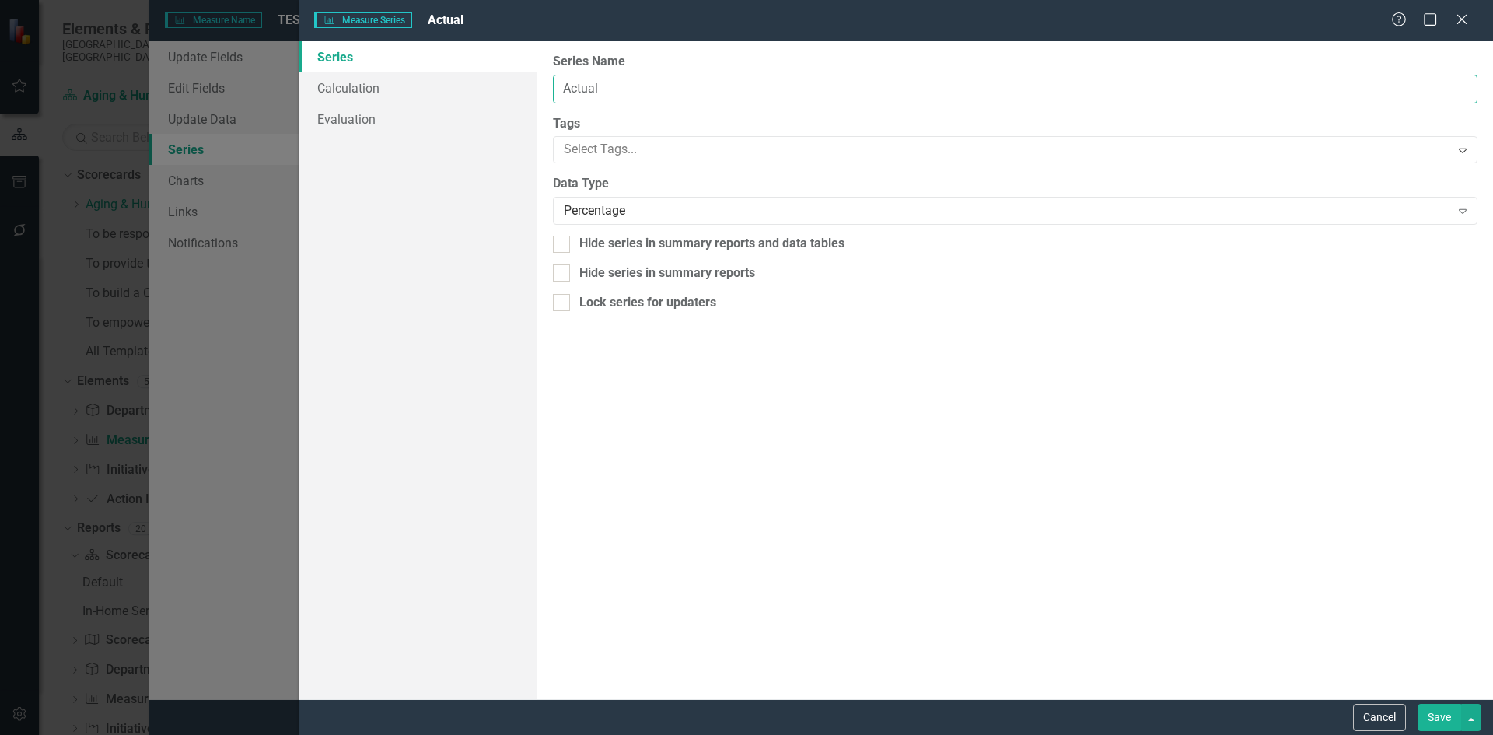
click at [661, 89] on input "Actual" at bounding box center [1015, 89] width 925 height 29
click at [662, 89] on input "Actual" at bounding box center [1015, 89] width 925 height 29
type input "Monthly Meals Provided"
click at [649, 203] on div "Percentage" at bounding box center [1007, 211] width 886 height 18
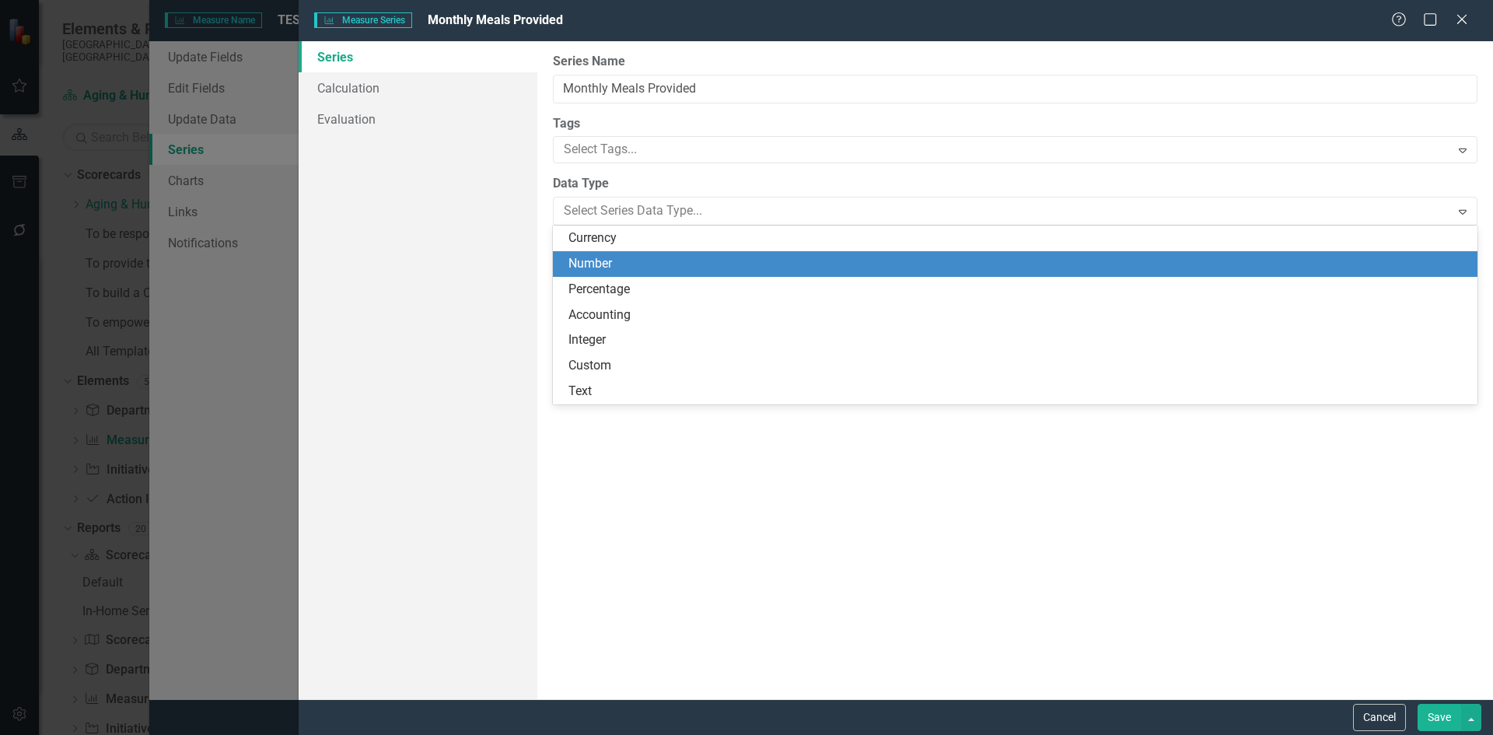
click at [624, 258] on div "Number" at bounding box center [1018, 264] width 900 height 18
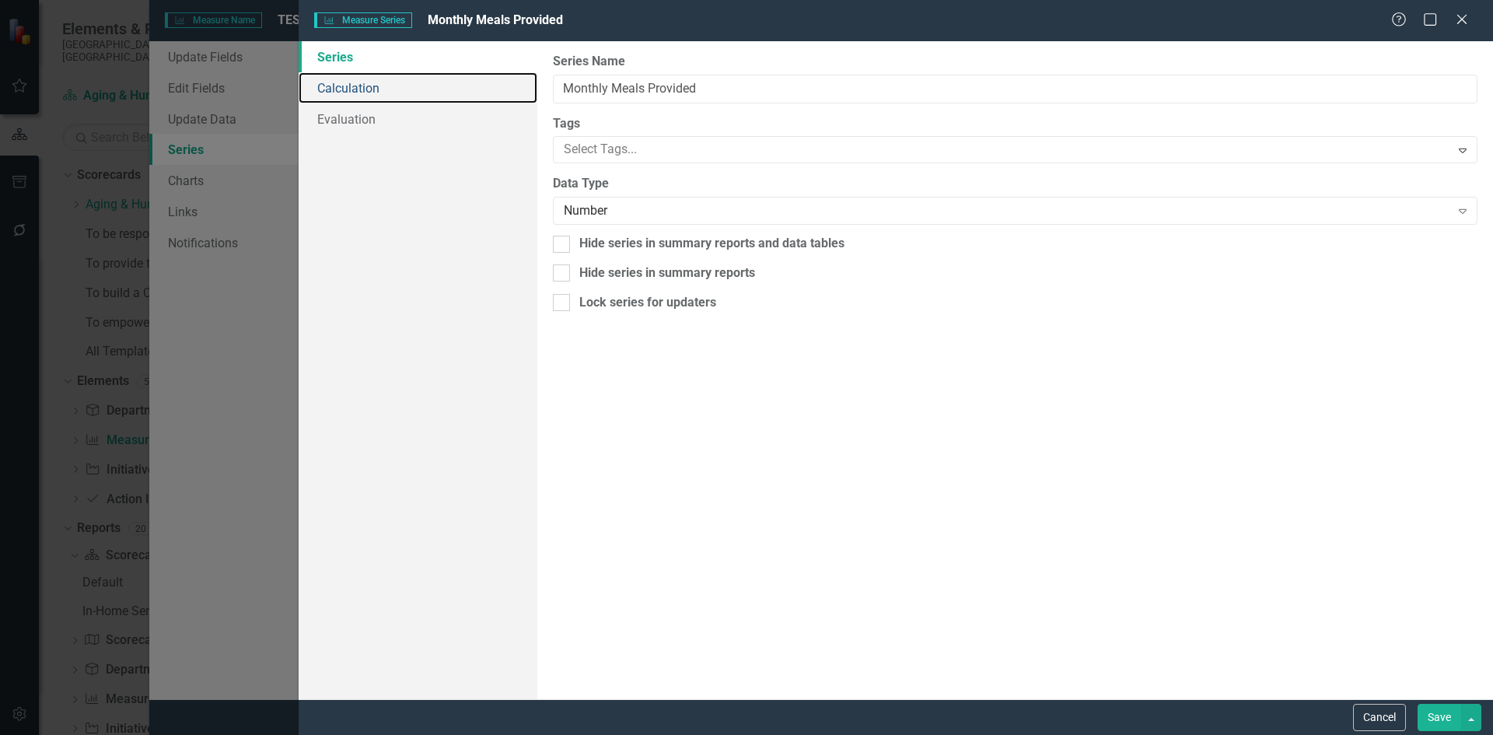
click at [448, 91] on link "Calculation" at bounding box center [418, 87] width 239 height 31
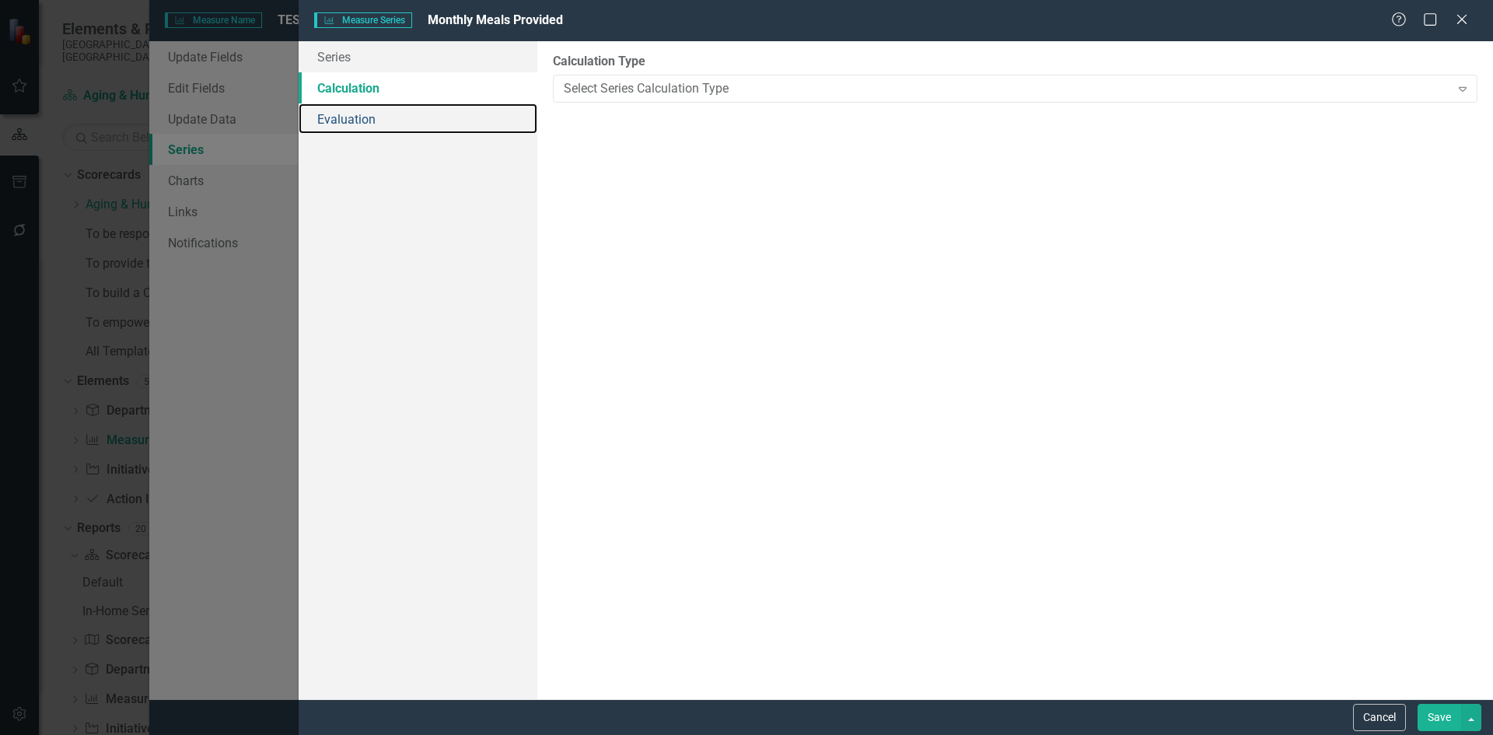
click at [453, 108] on link "Evaluation" at bounding box center [418, 118] width 239 height 31
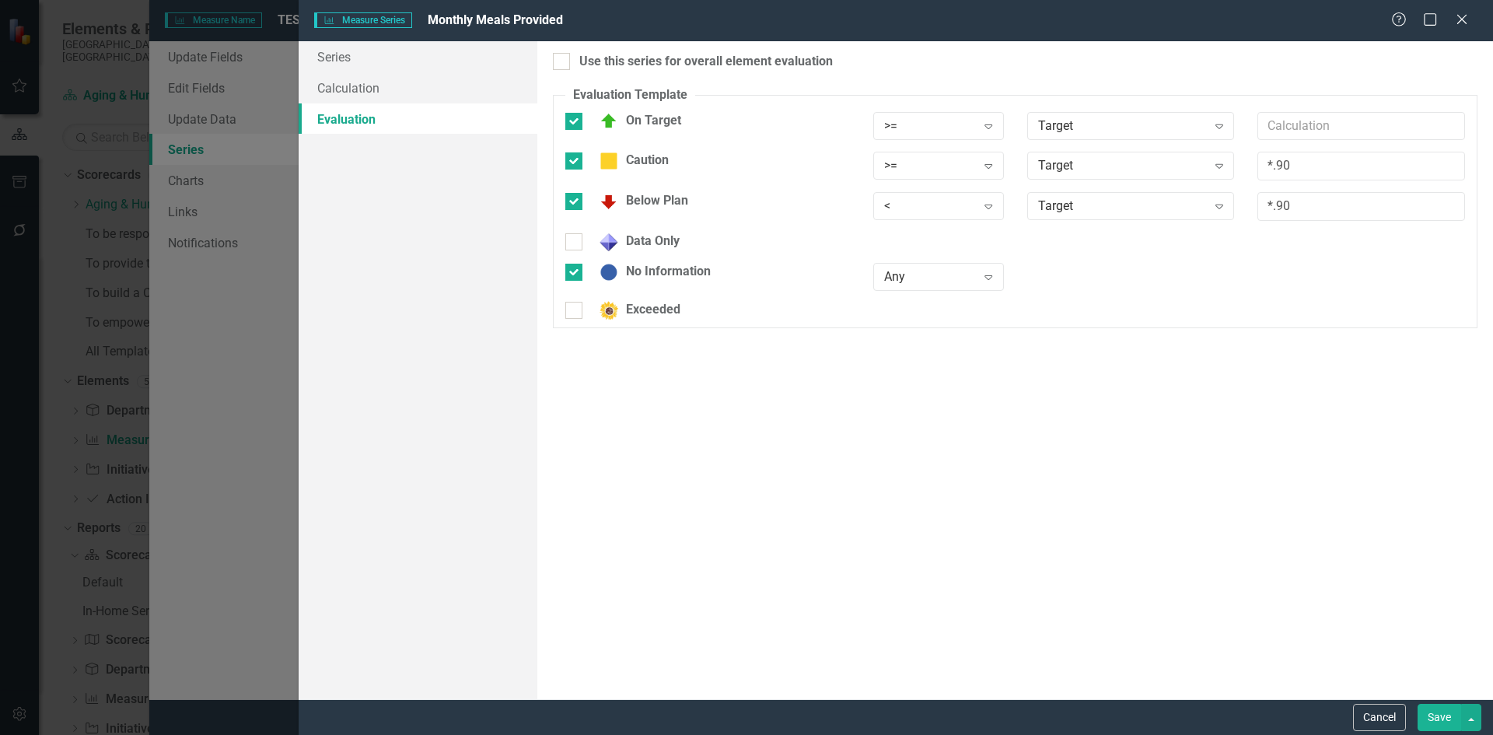
click at [1449, 711] on button "Save" at bounding box center [1440, 717] width 44 height 27
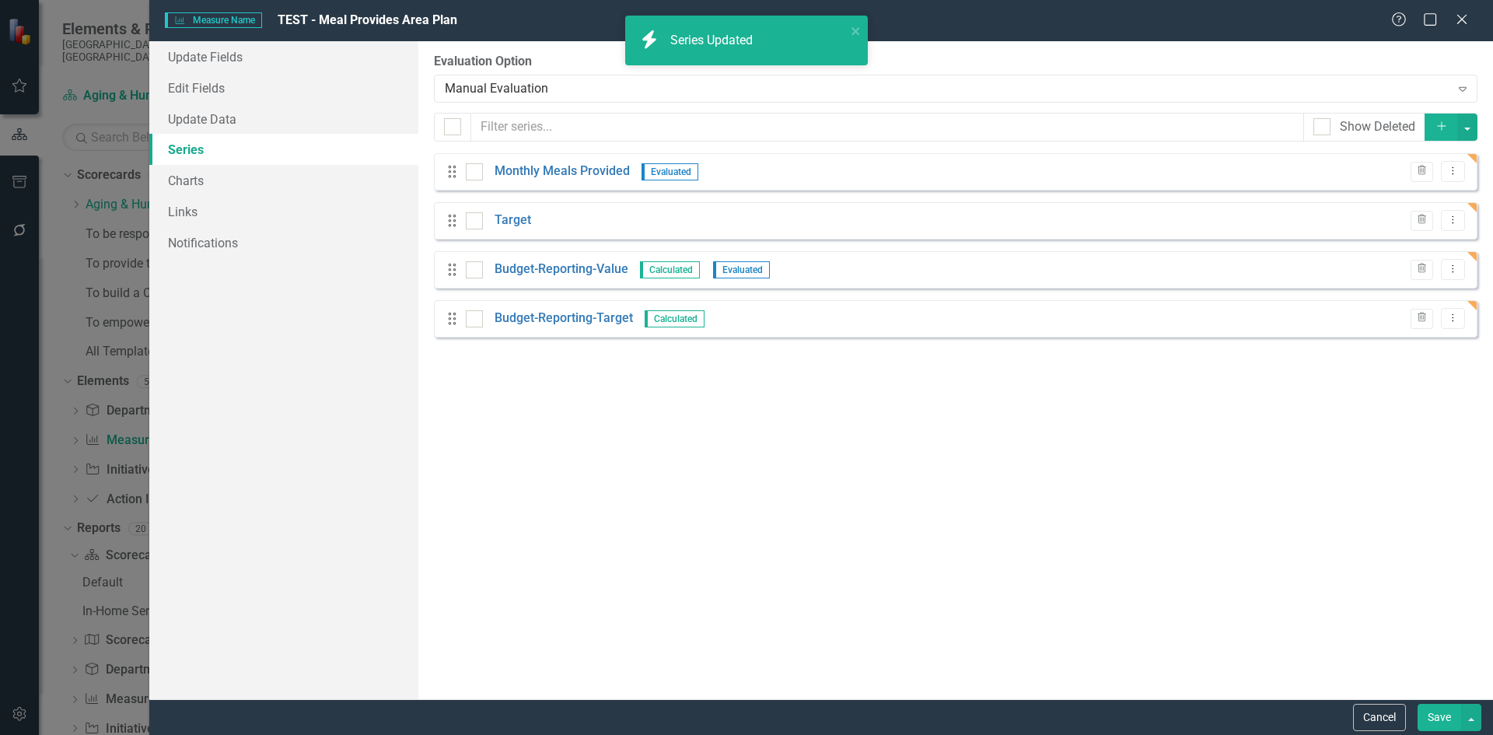
click at [1452, 223] on icon "Dropdown Menu" at bounding box center [1453, 220] width 13 height 10
click at [1342, 247] on link "Edit Edit Measure Series" at bounding box center [1376, 246] width 177 height 29
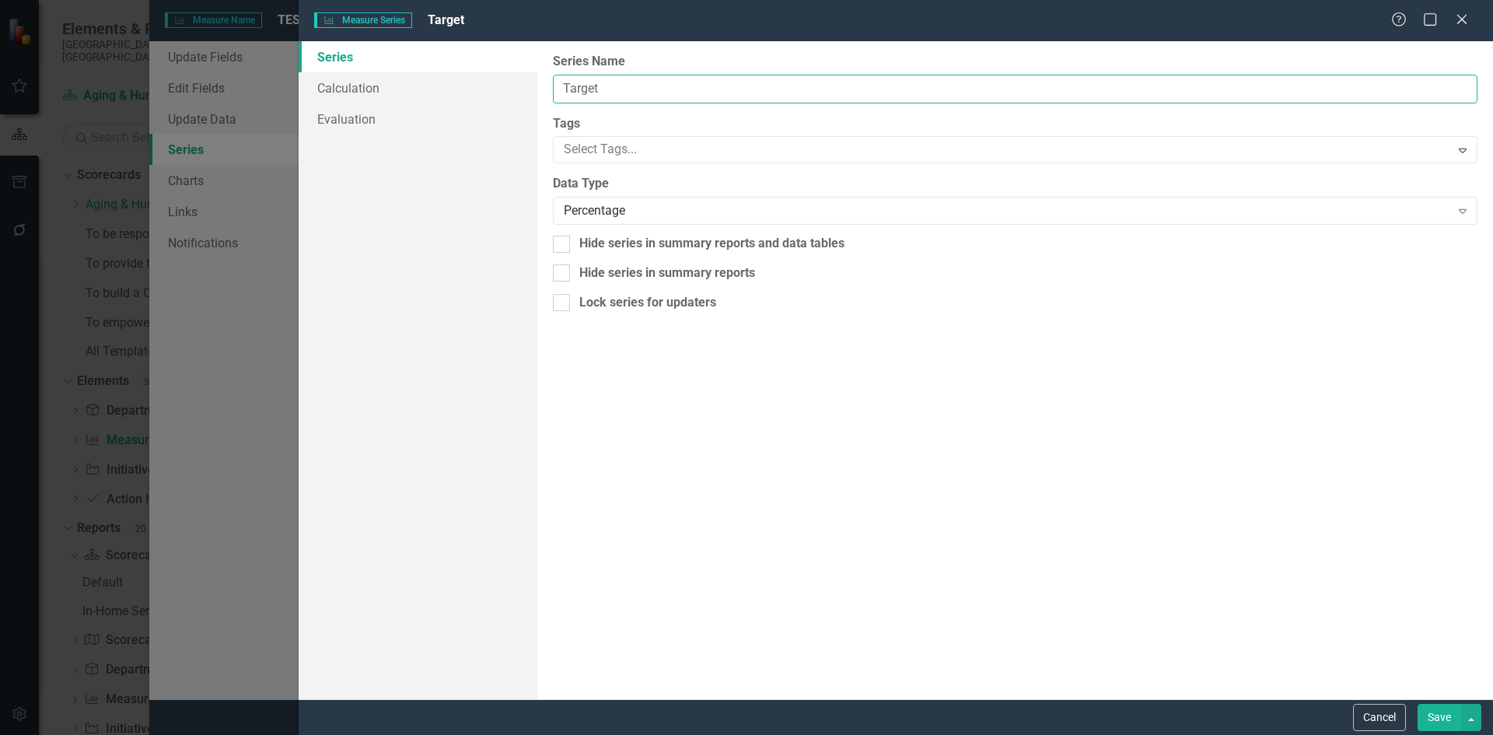
click at [719, 77] on input "Target" at bounding box center [1015, 89] width 925 height 29
click at [694, 89] on input "Target" at bounding box center [1015, 89] width 925 height 29
type input "Monthly Meals Target"
click at [751, 207] on div "Percentage" at bounding box center [1007, 211] width 886 height 18
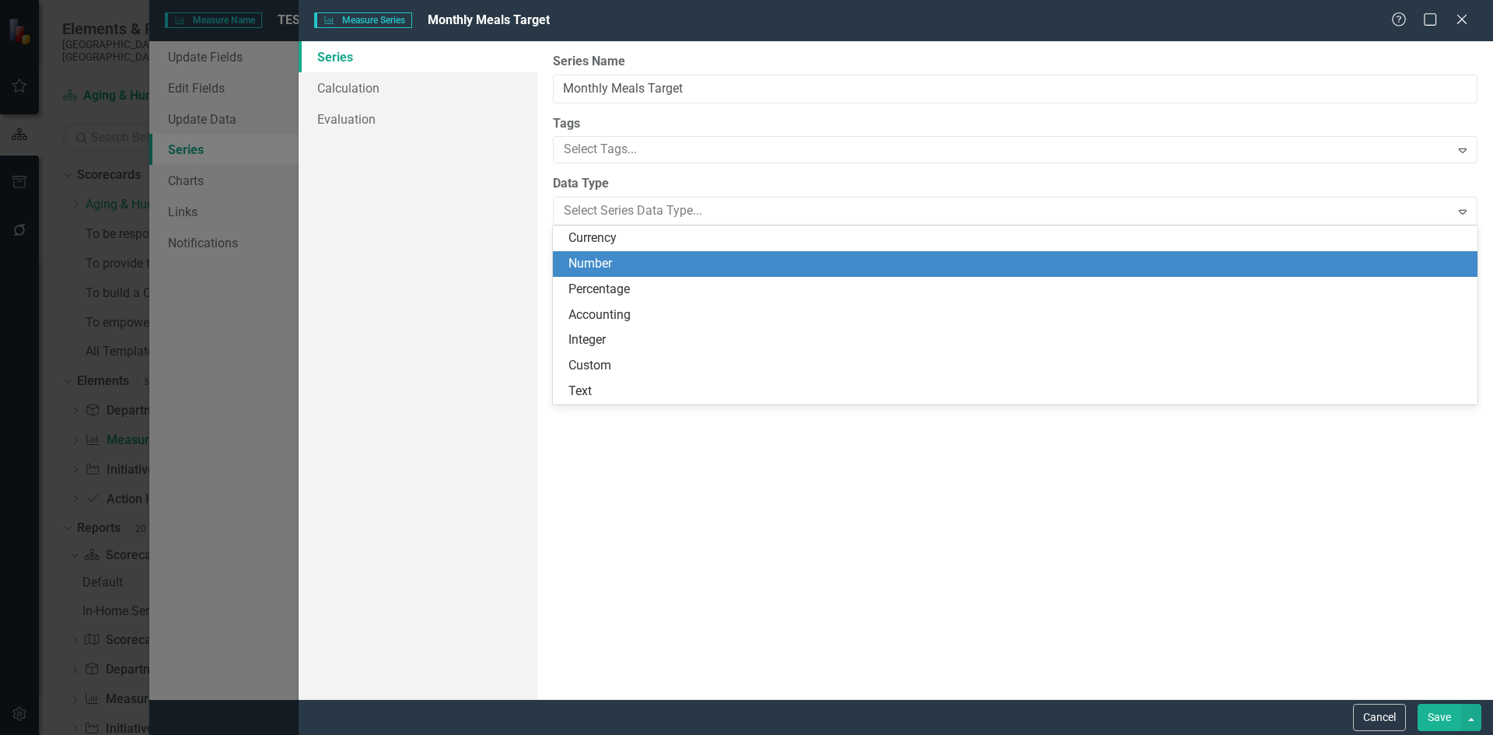
click at [743, 264] on div "Number" at bounding box center [1018, 264] width 900 height 18
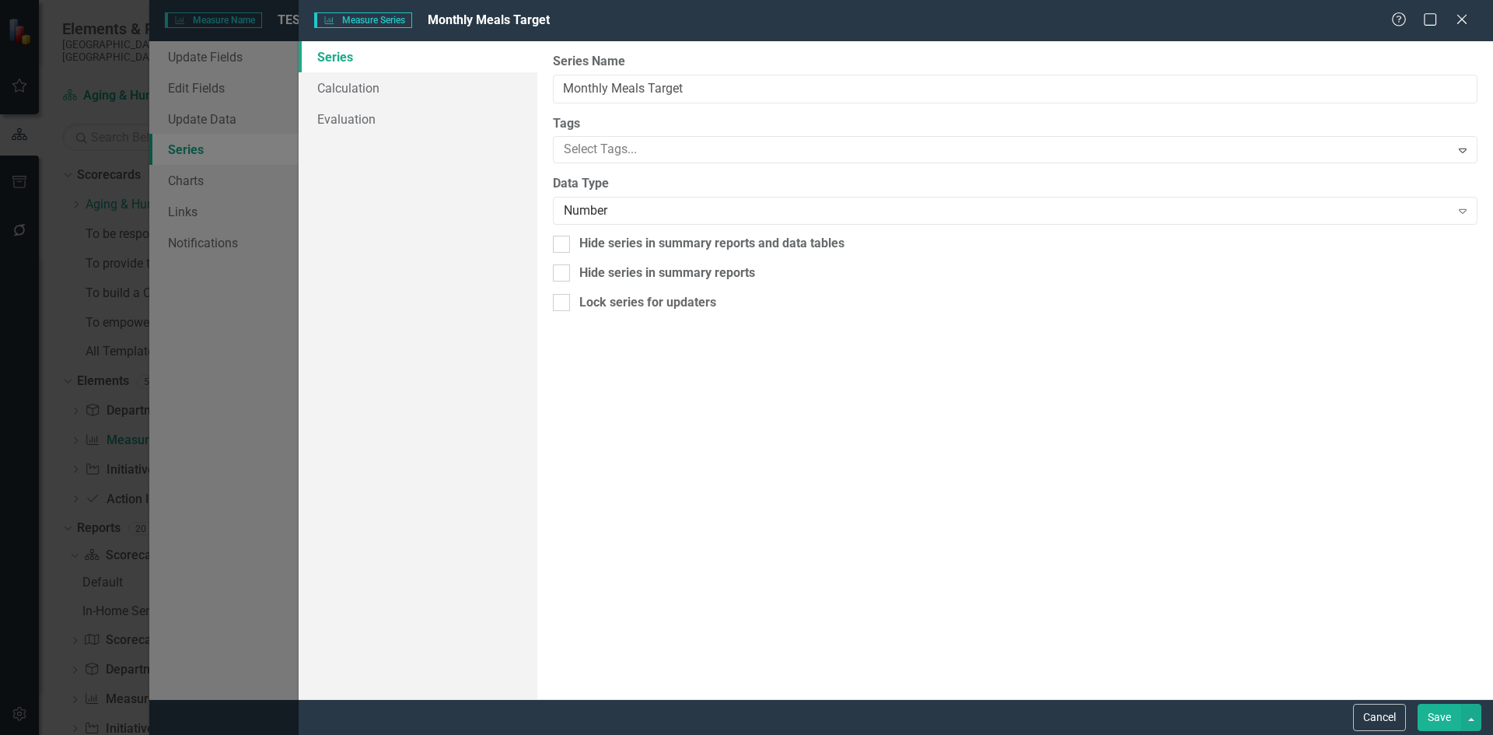
click at [1461, 716] on button "Save" at bounding box center [1440, 717] width 44 height 27
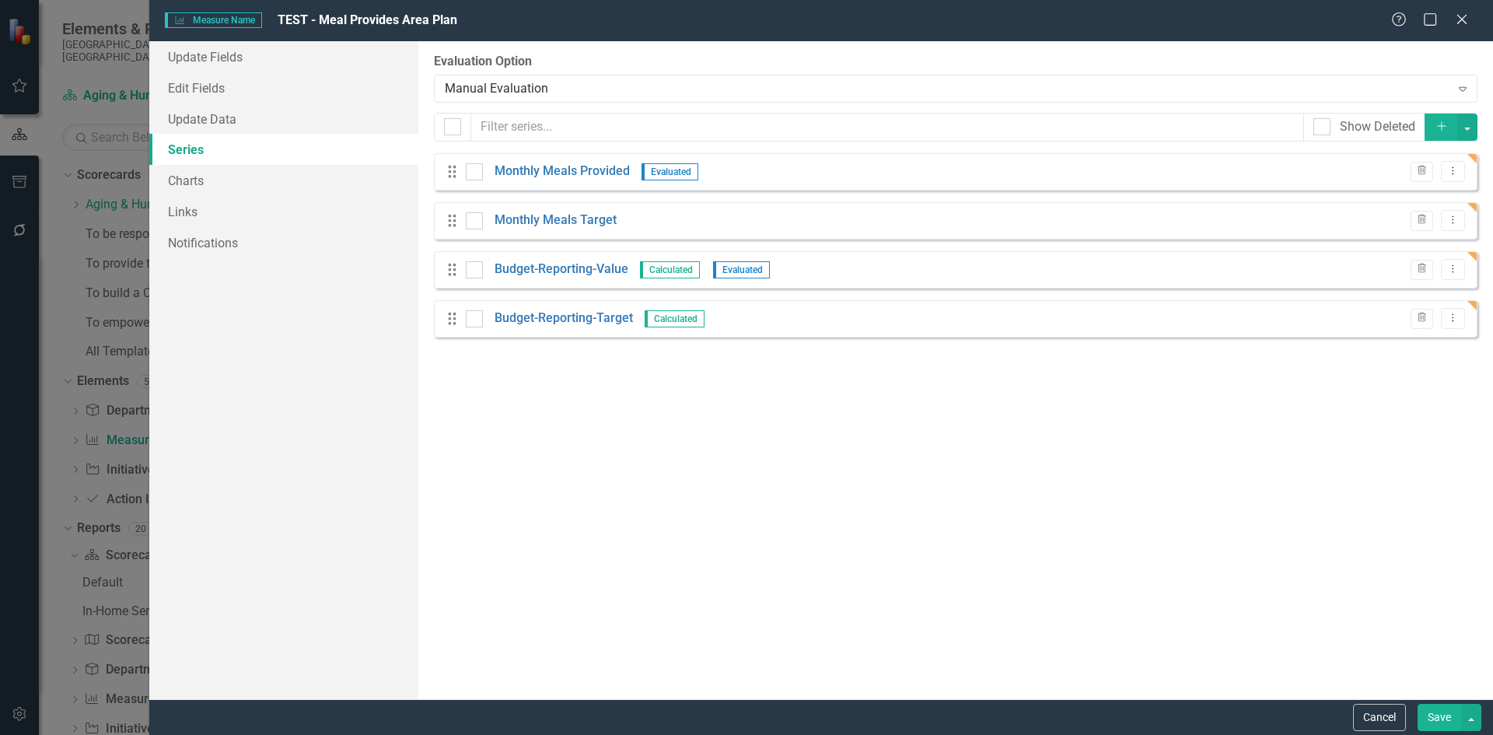
click at [1456, 272] on icon "Dropdown Menu" at bounding box center [1453, 269] width 13 height 10
click at [1414, 296] on link "Edit Edit Measure Series" at bounding box center [1376, 295] width 177 height 29
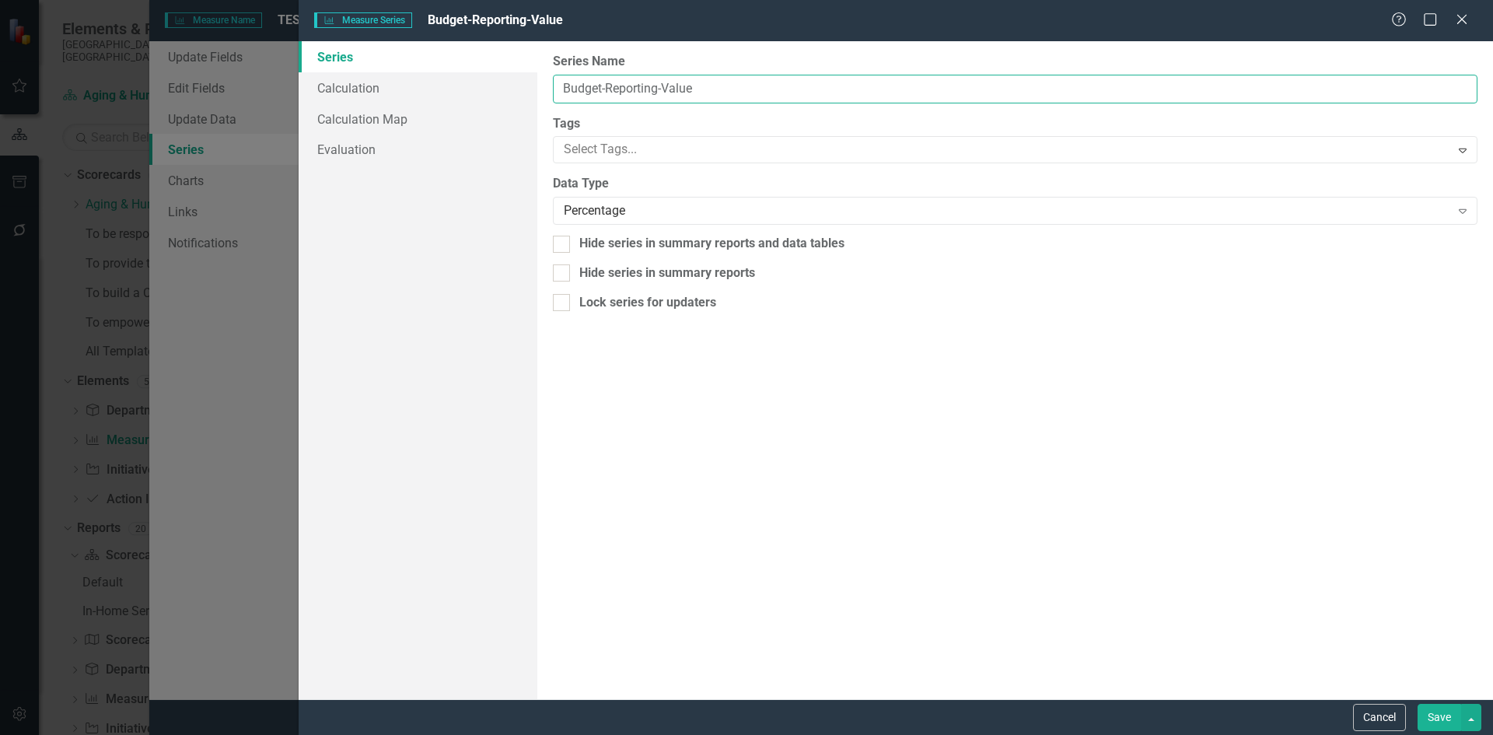
click at [664, 91] on input "Budget-Reporting-Value" at bounding box center [1015, 89] width 925 height 29
click at [677, 87] on input "Budget-Reporting-Value" at bounding box center [1015, 89] width 925 height 29
click at [676, 88] on input "Budget-Reporting-Value" at bounding box center [1015, 89] width 925 height 29
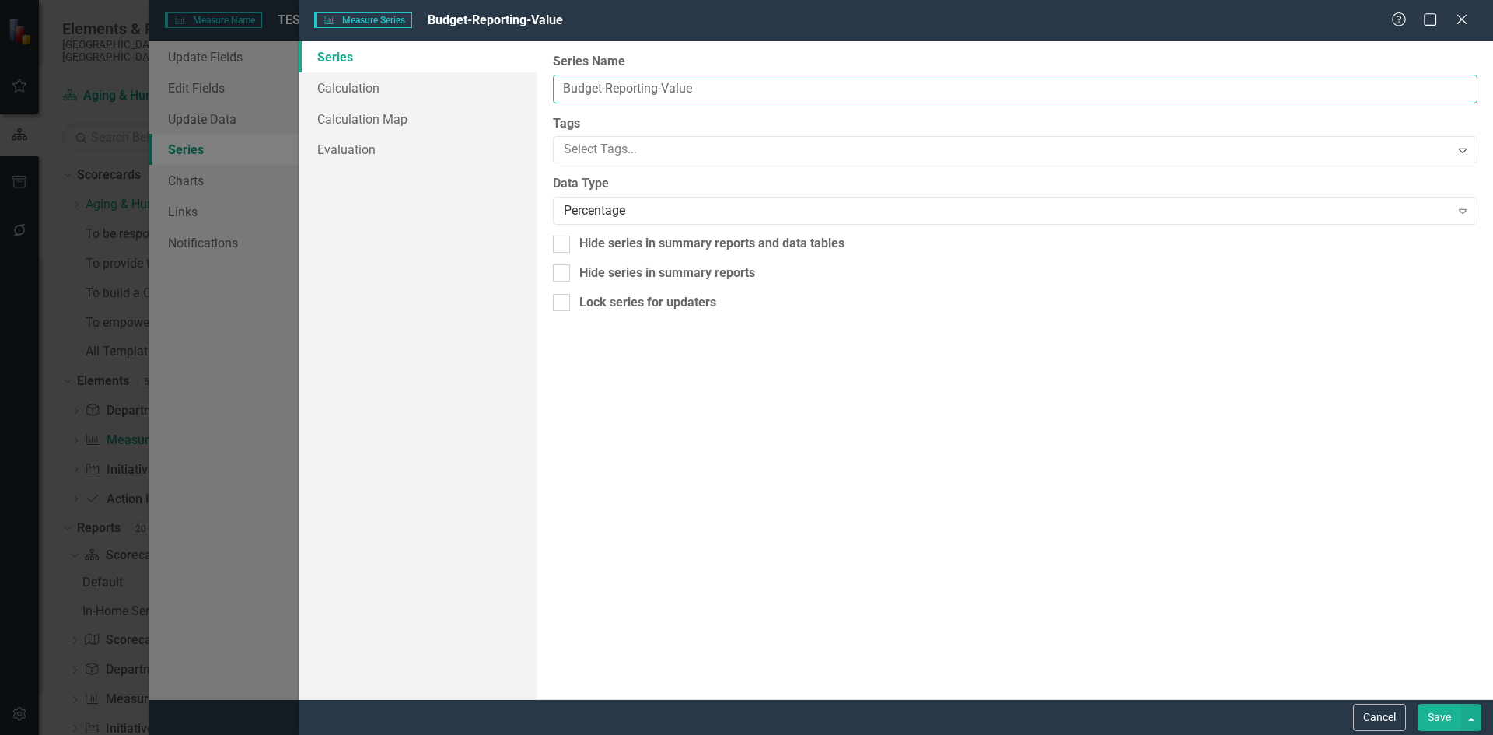
click at [677, 88] on input "Budget-Reporting-Value" at bounding box center [1015, 89] width 925 height 29
type input "Pct. to Goal"
click at [1439, 713] on button "Save" at bounding box center [1440, 717] width 44 height 27
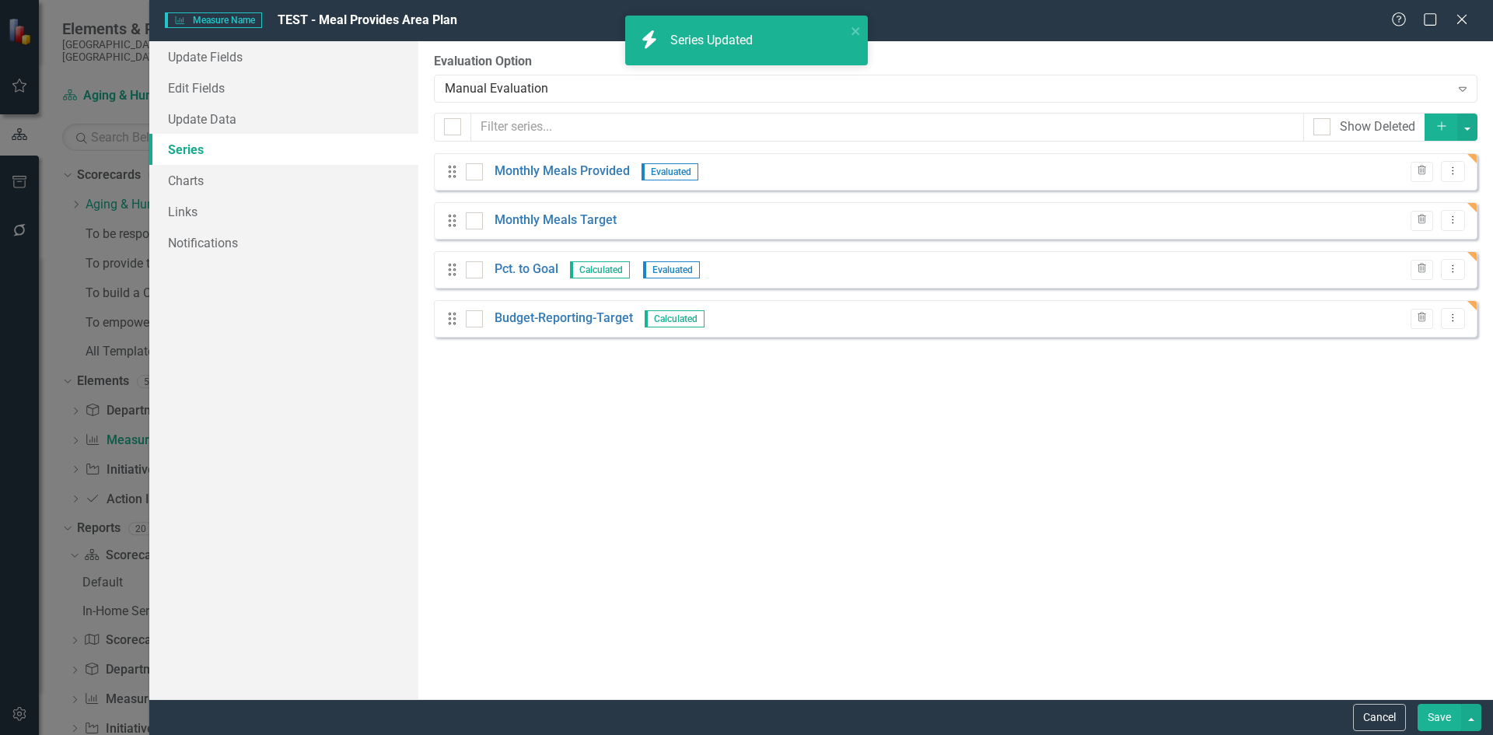
click at [1422, 315] on icon "Trash" at bounding box center [1422, 317] width 12 height 9
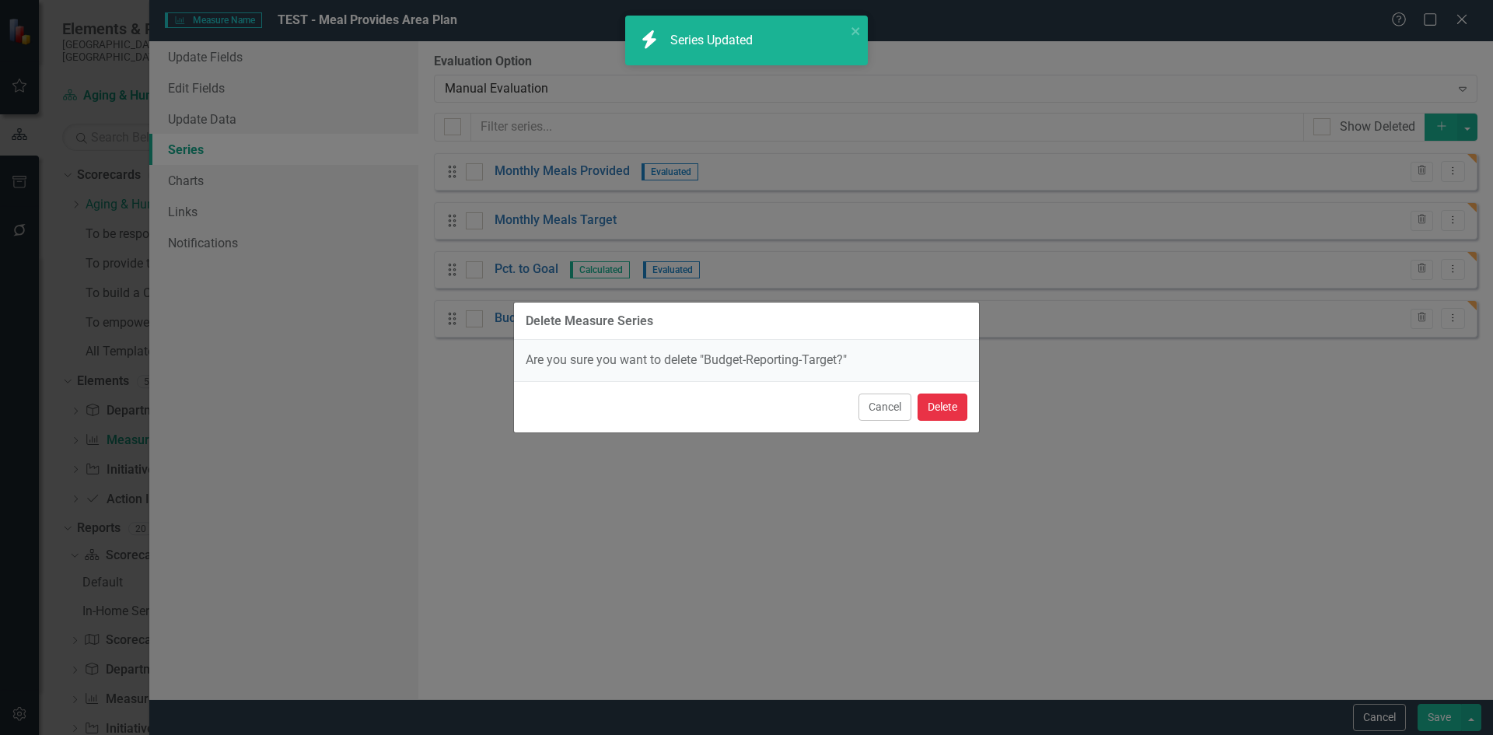
click at [959, 410] on button "Delete" at bounding box center [943, 407] width 50 height 27
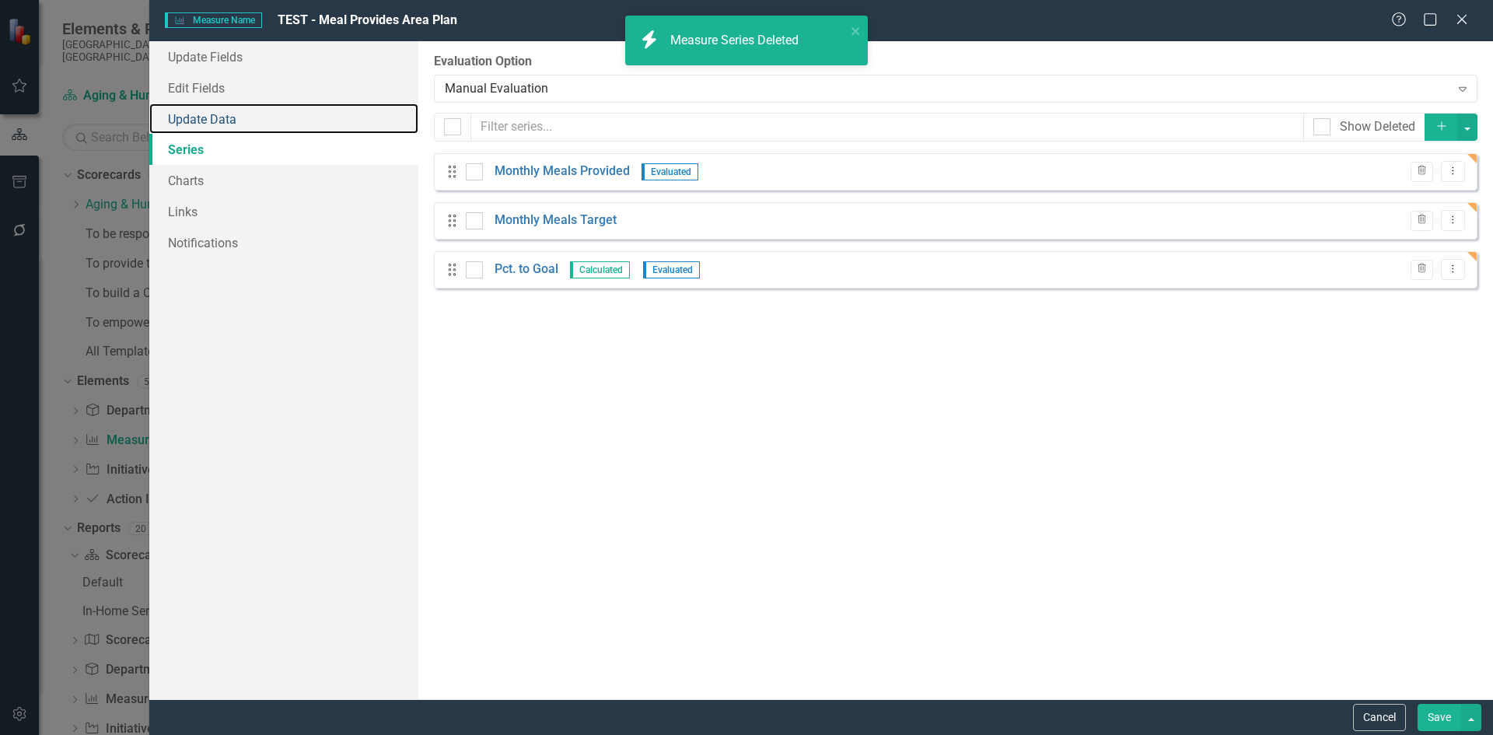
click at [223, 123] on link "Update Data" at bounding box center [283, 118] width 269 height 31
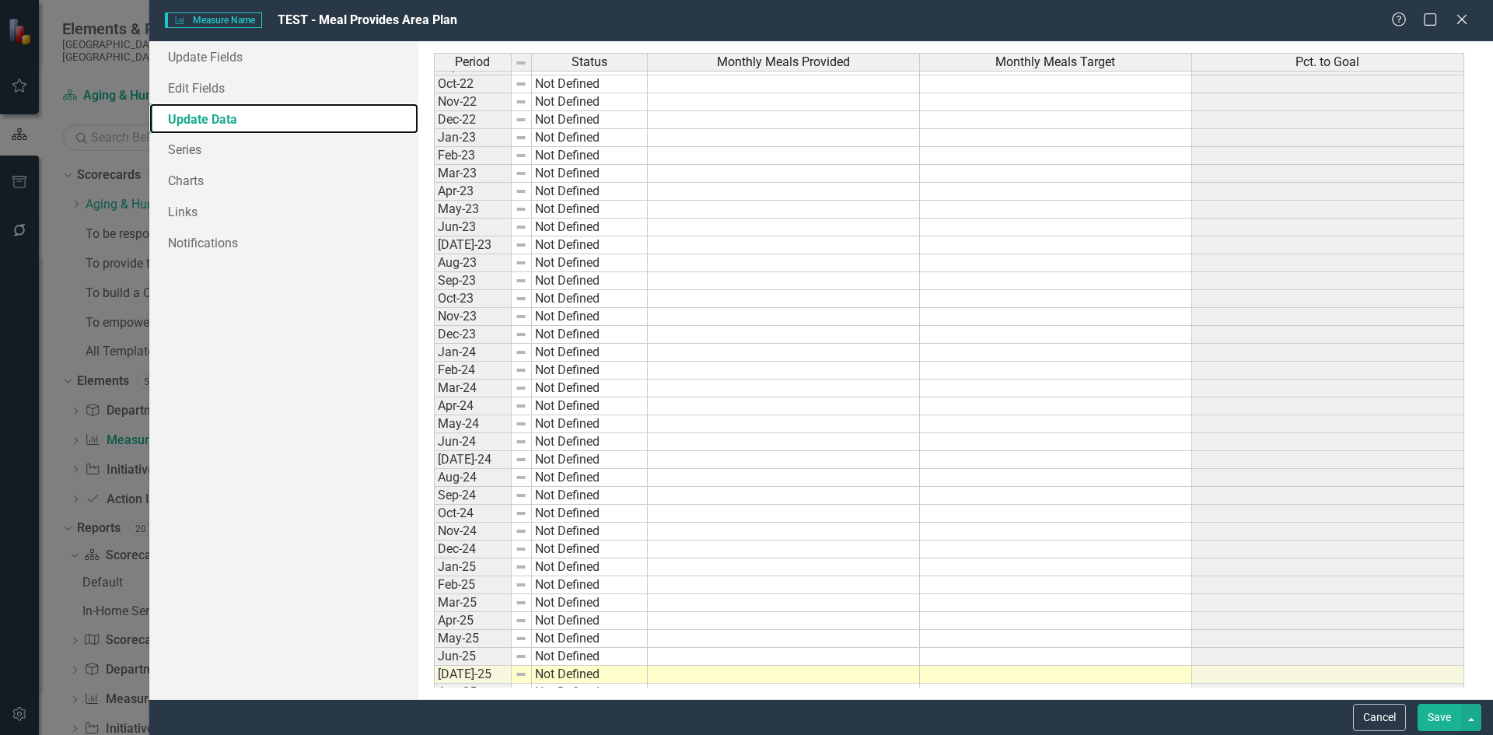
scroll to position [0, 0]
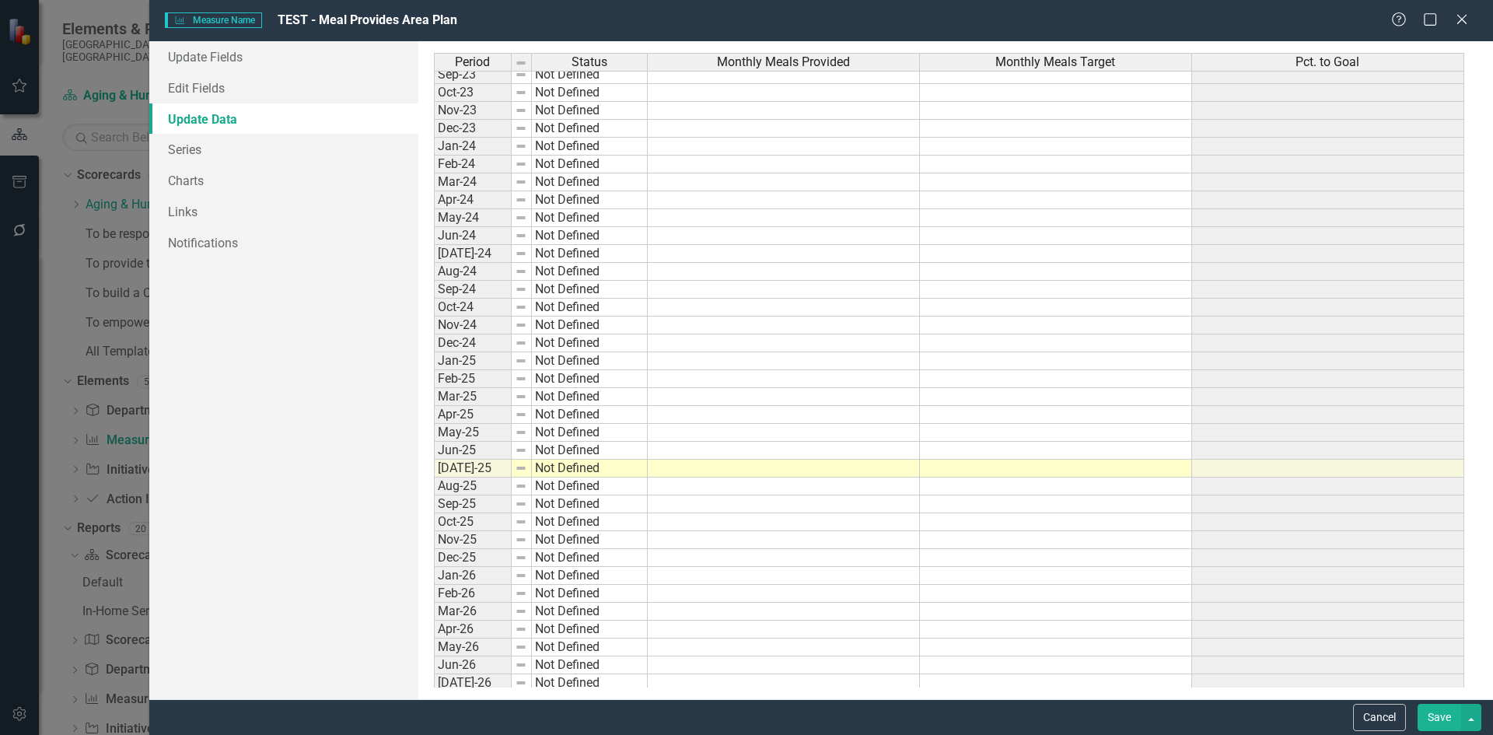
click at [707, 364] on tbody "Dec-21 Not Defined Jan-22 Not Defined Feb-22 Not Defined Mar-22 Not Defined Apr…" at bounding box center [949, 191] width 1030 height 1002
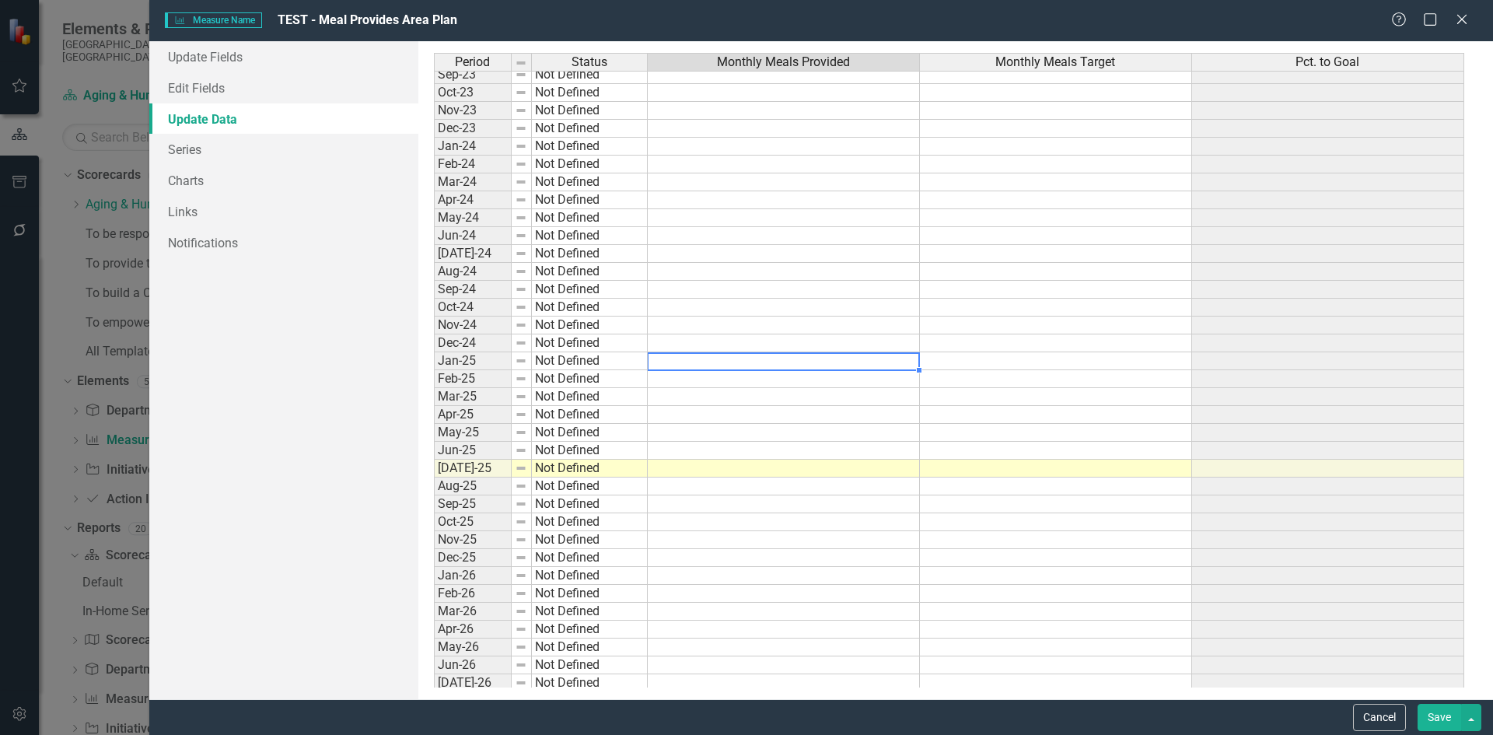
click at [736, 296] on td at bounding box center [784, 290] width 272 height 18
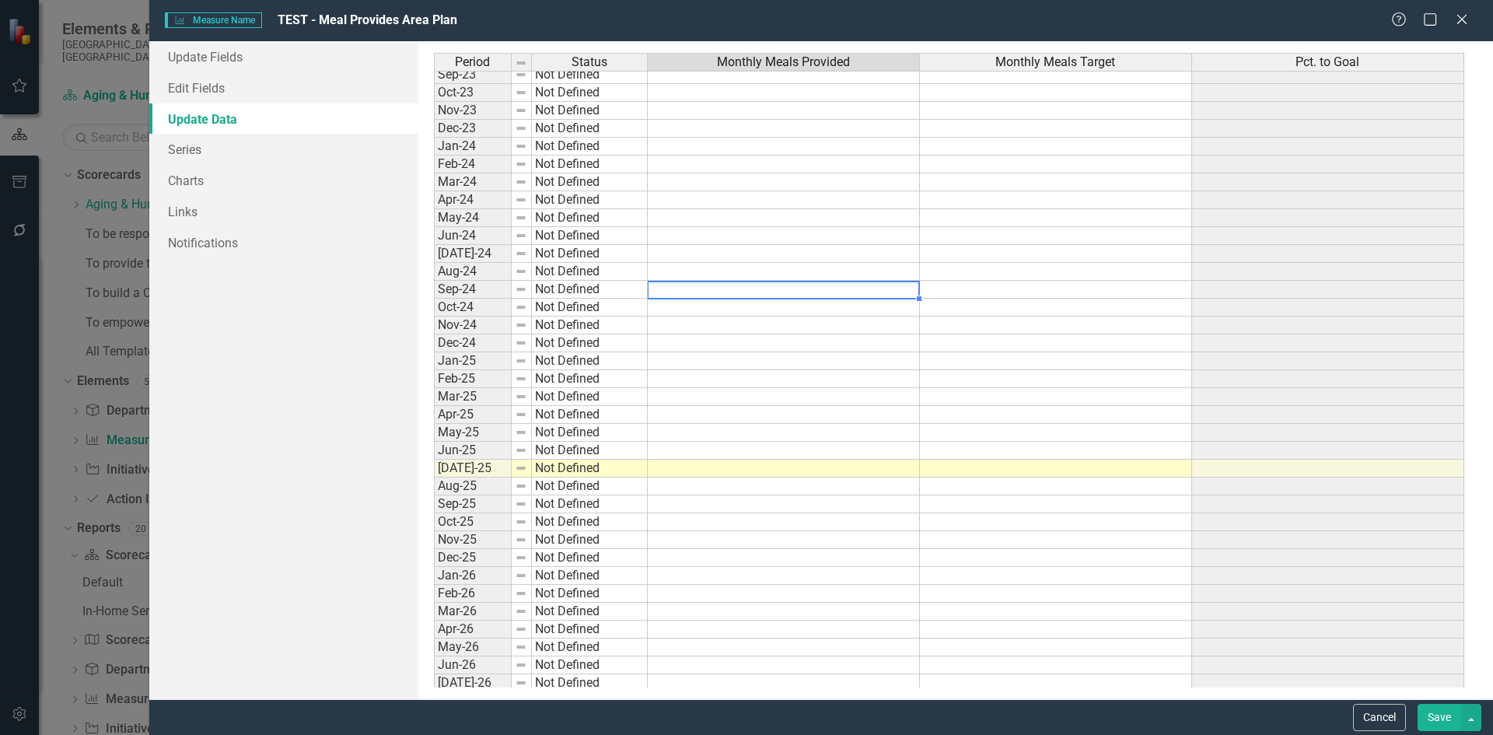
click at [781, 503] on td at bounding box center [784, 504] width 272 height 18
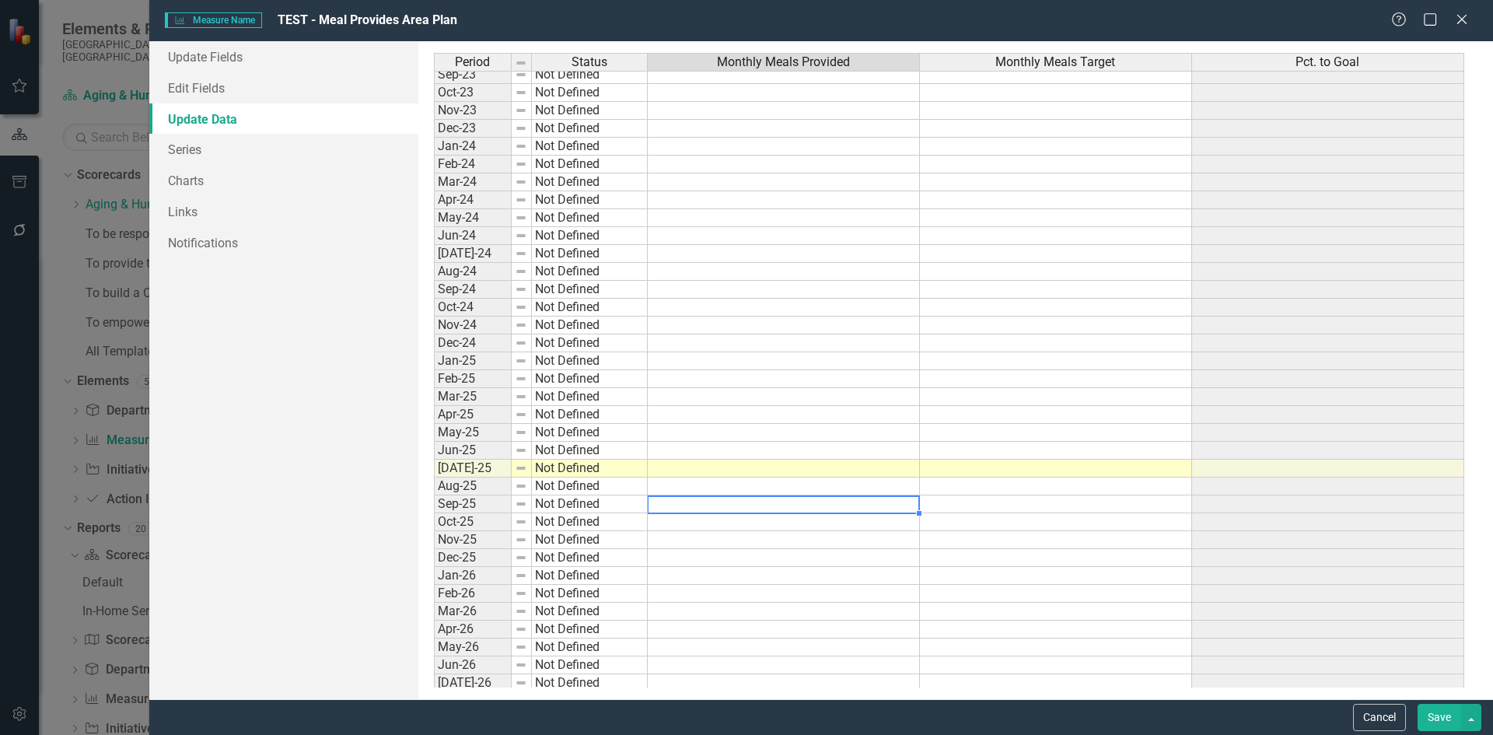
click at [967, 506] on td at bounding box center [1056, 504] width 272 height 18
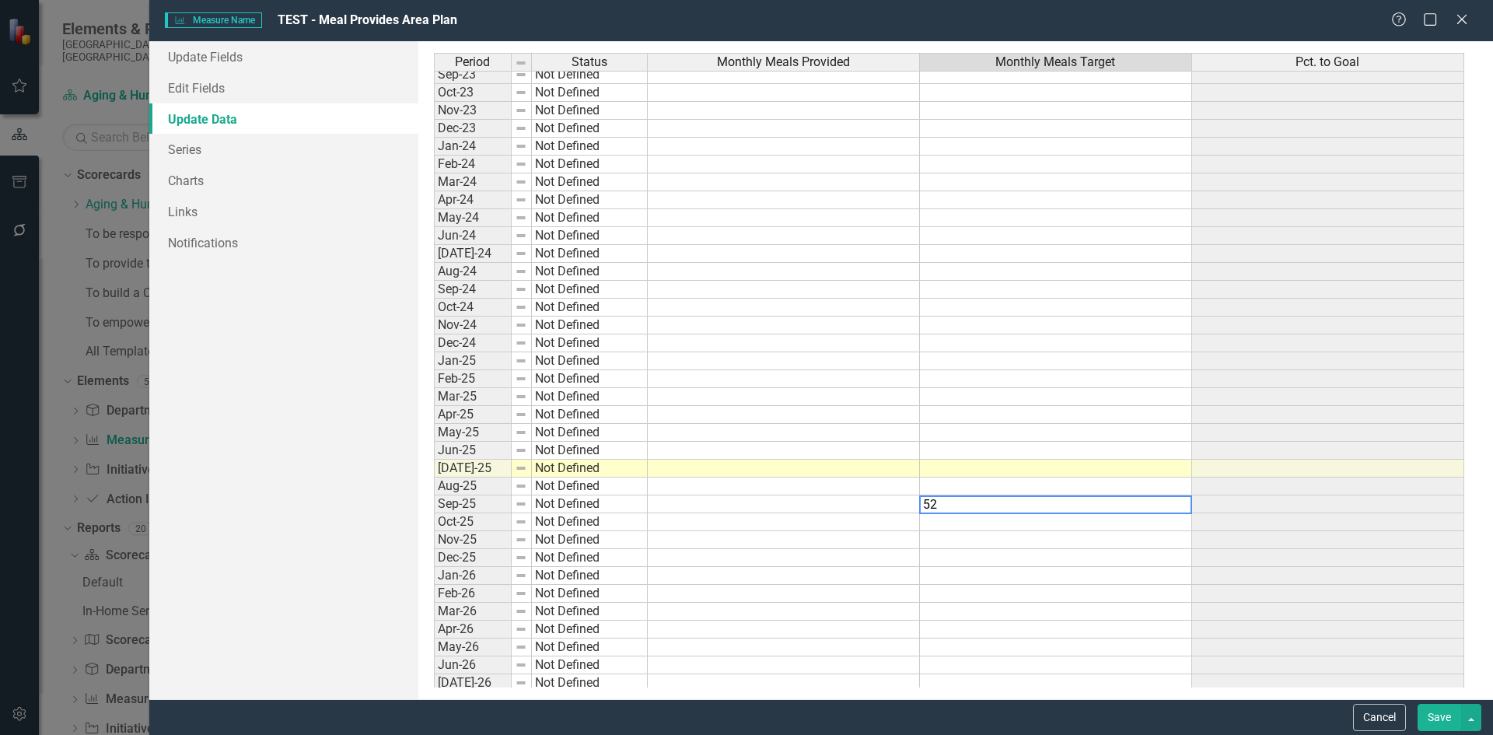
type textarea "525"
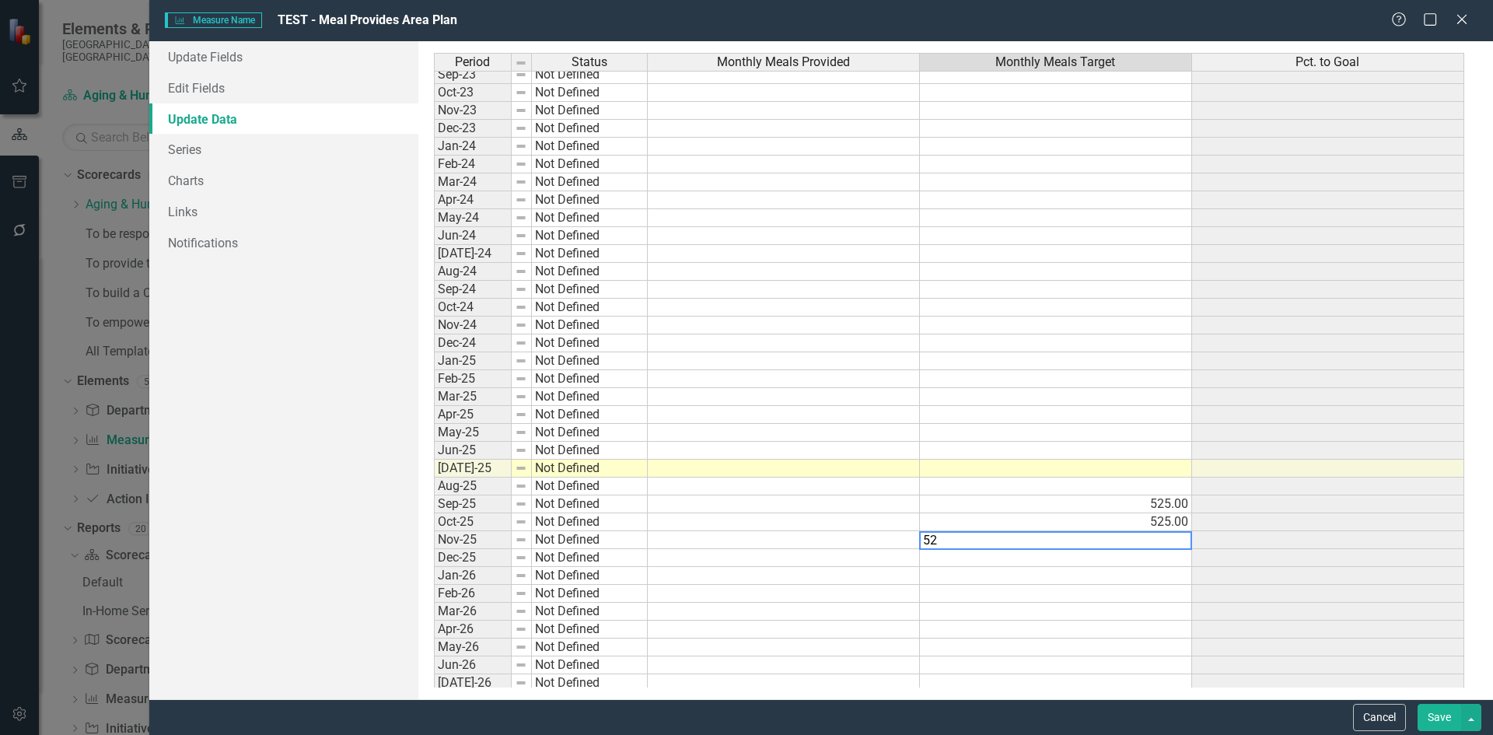
type textarea "525"
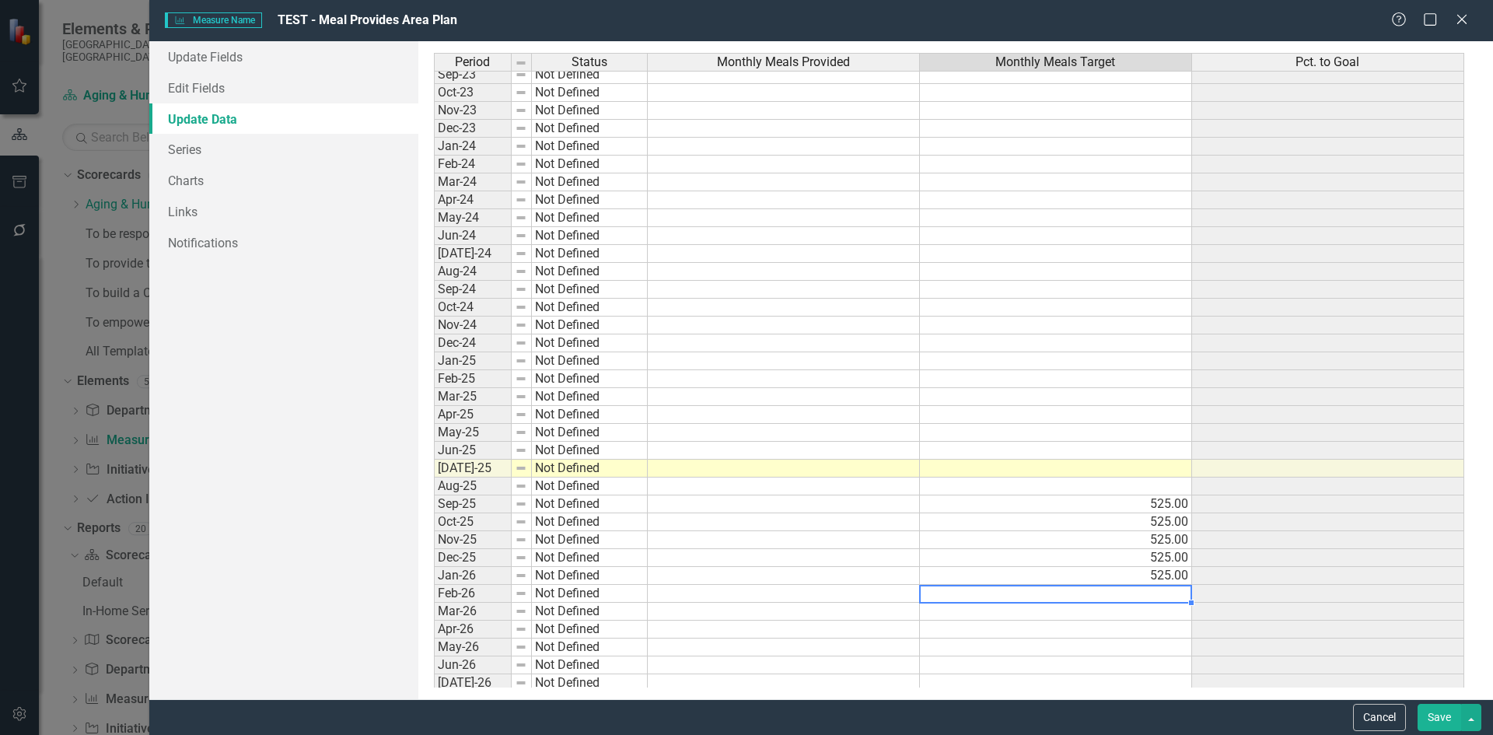
type textarea "525"
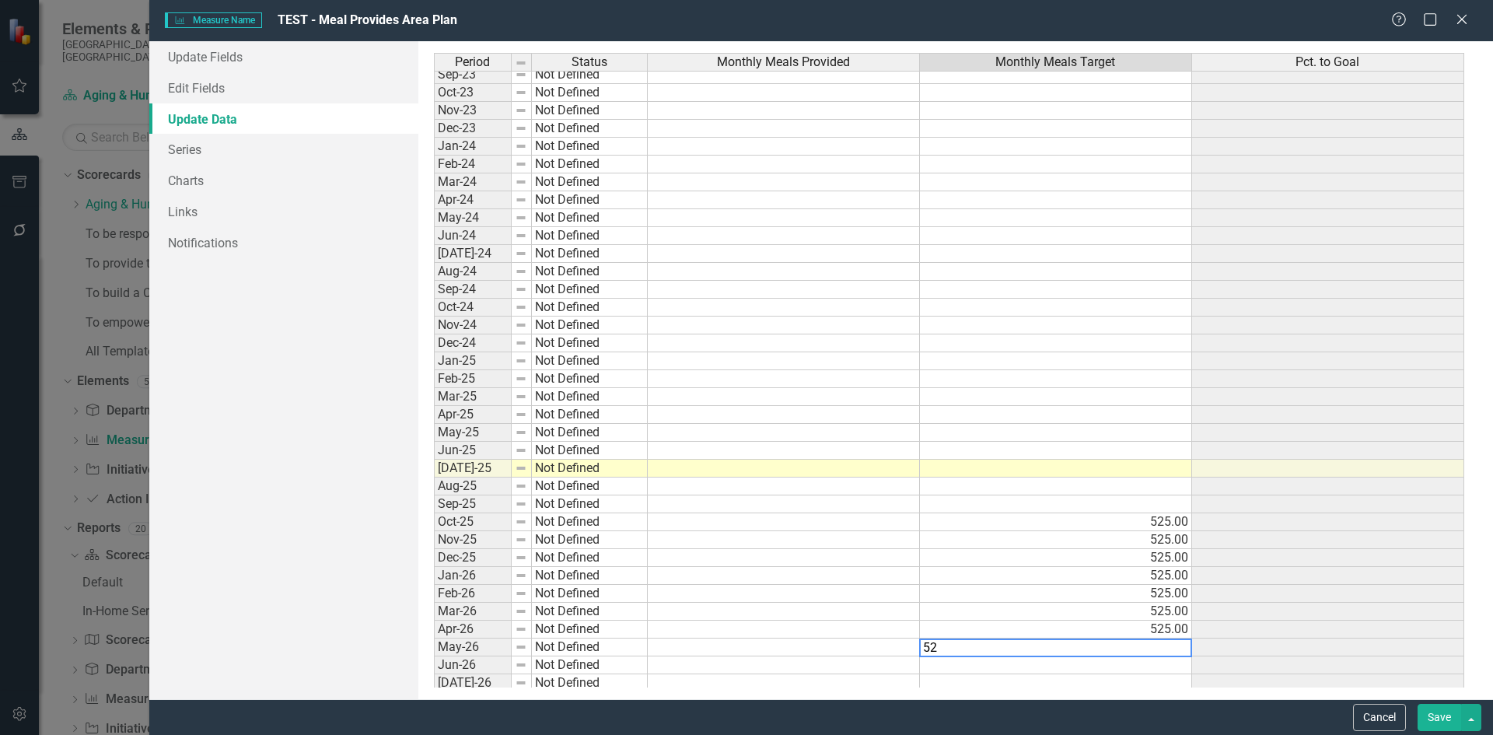
type textarea "525"
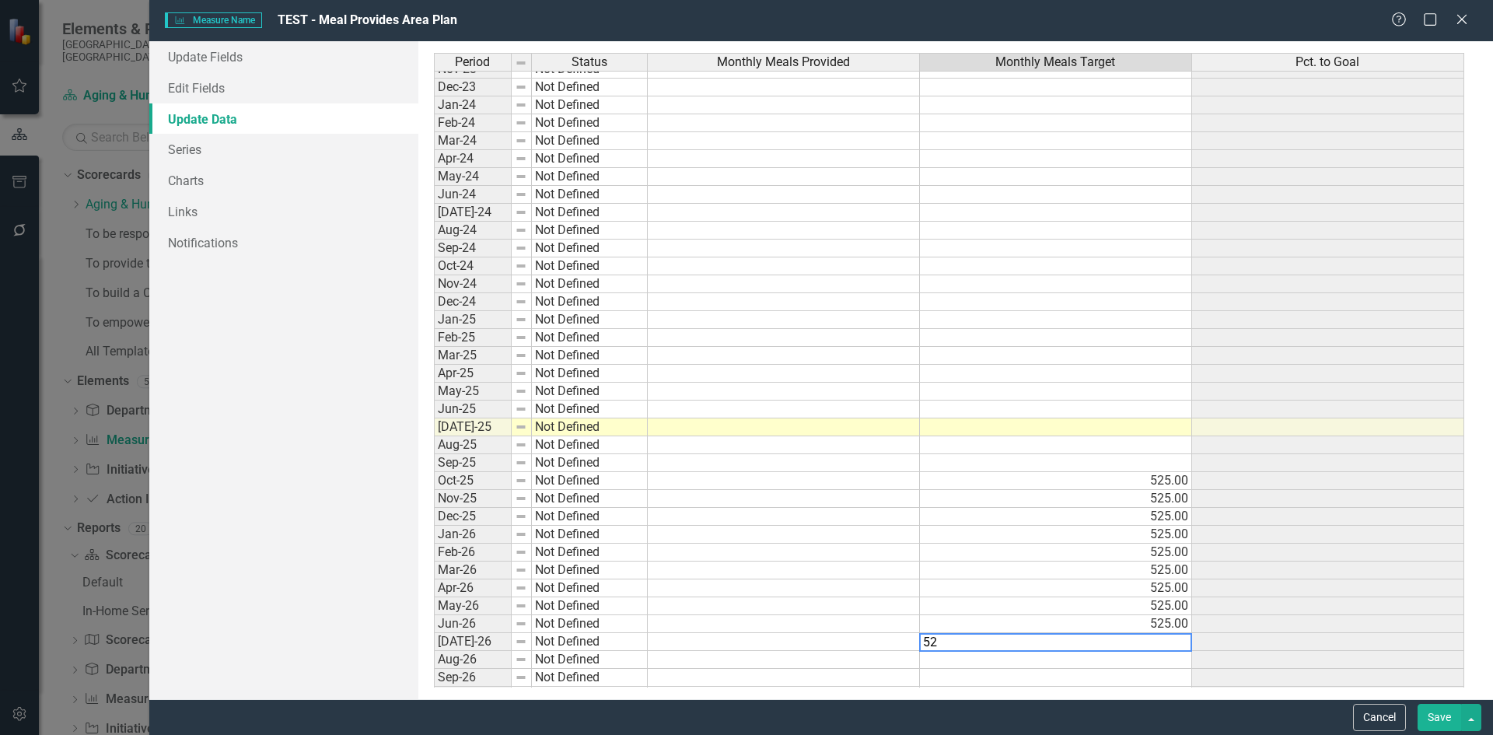
type textarea "525"
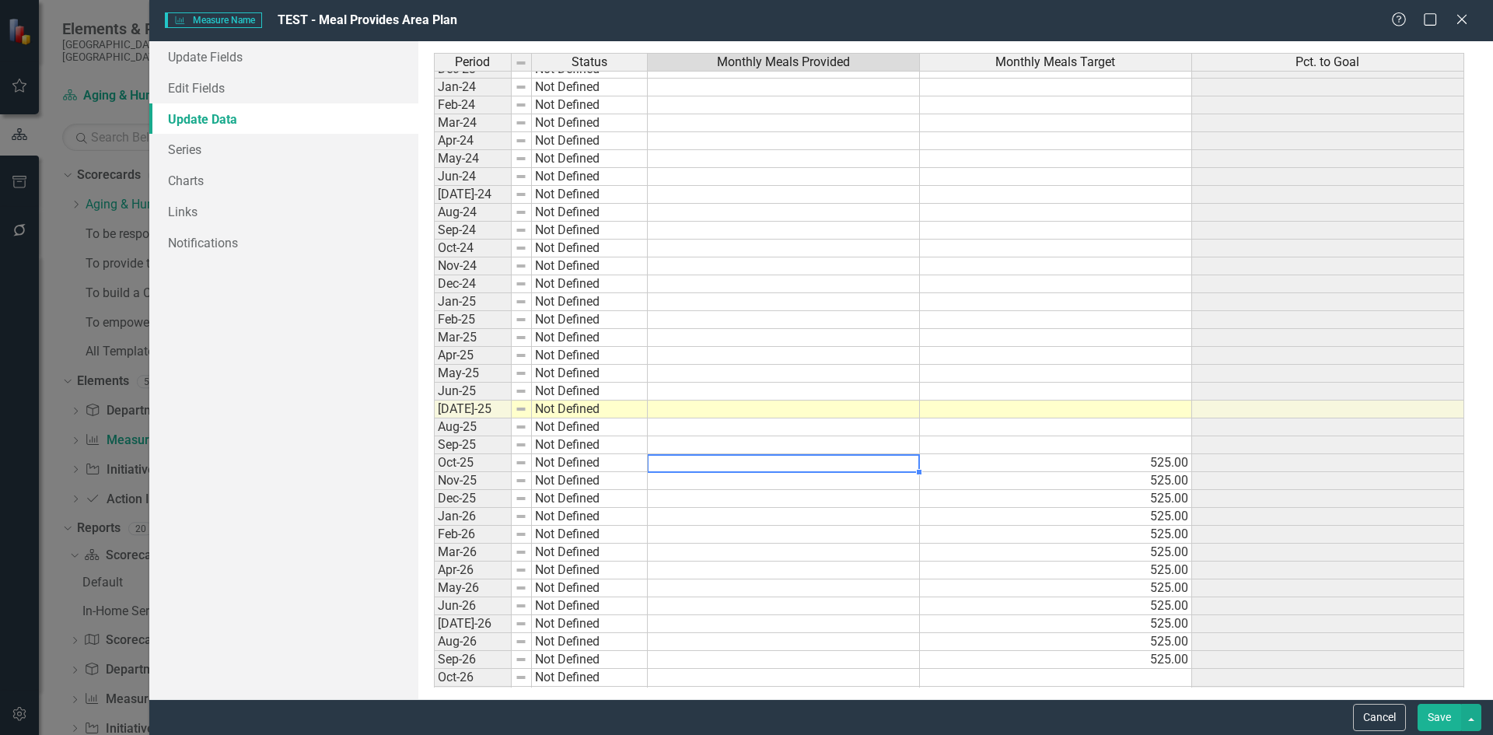
click at [773, 469] on td at bounding box center [784, 463] width 272 height 18
type textarea "513"
type textarea "524"
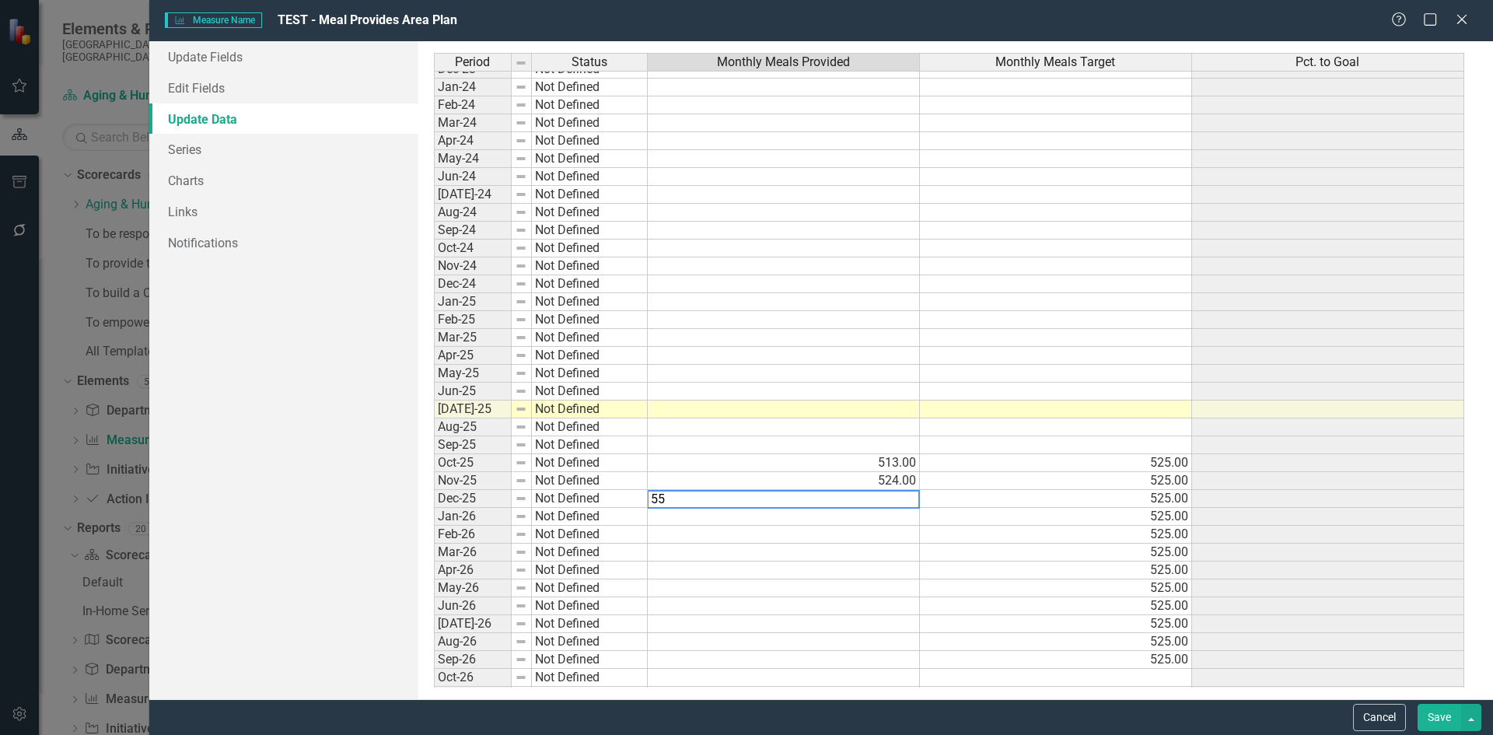
type textarea "555"
type textarea "534"
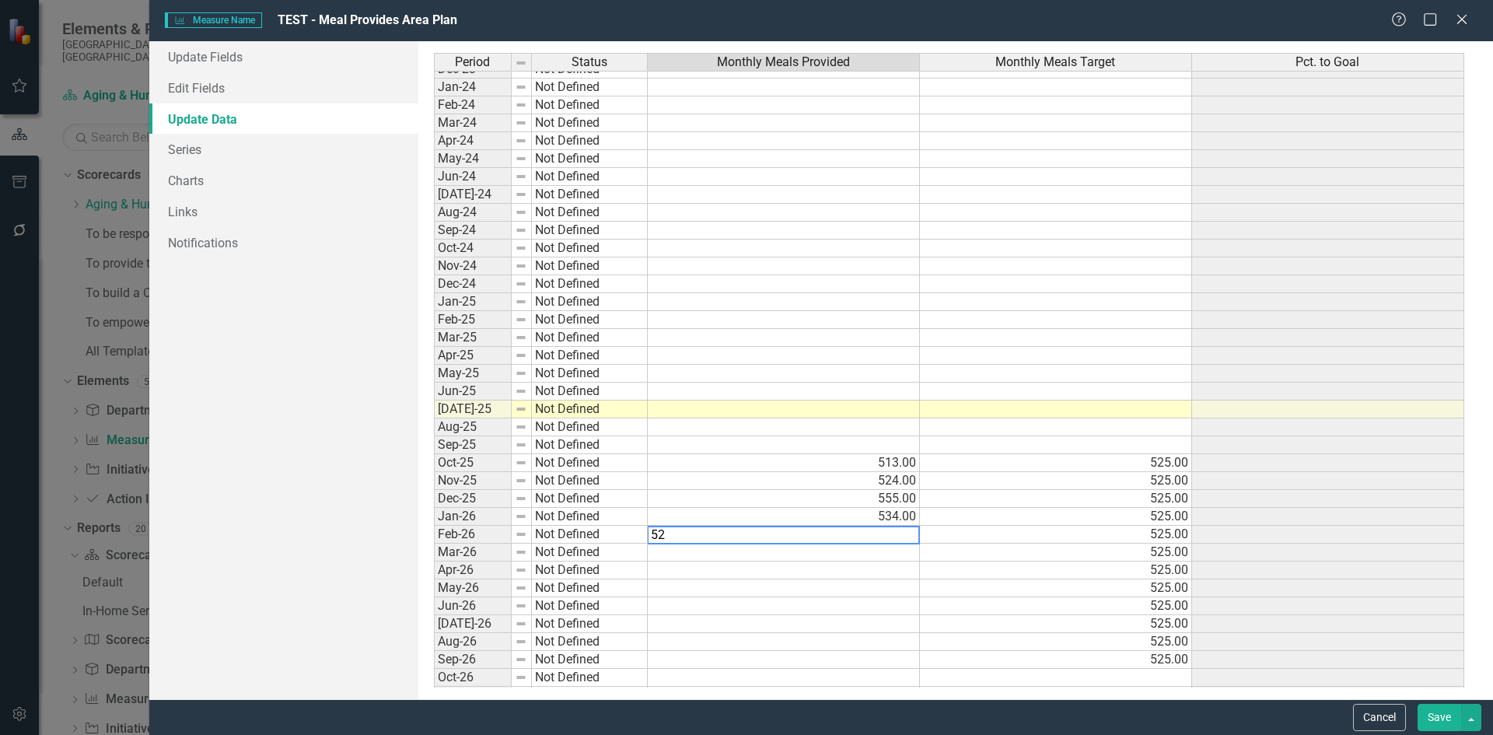
type textarea "528"
type textarea "541"
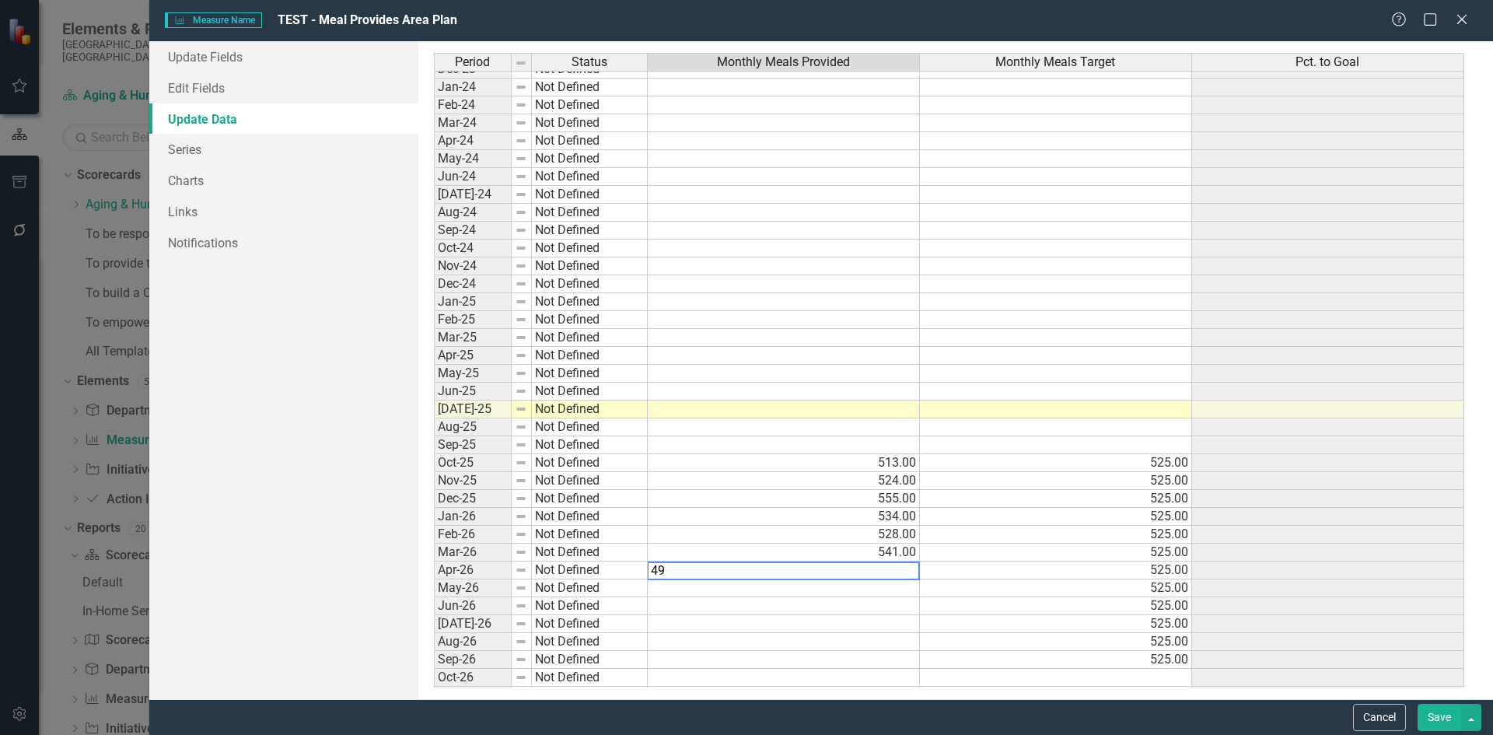
type textarea "497"
type textarea "612"
type textarea "544"
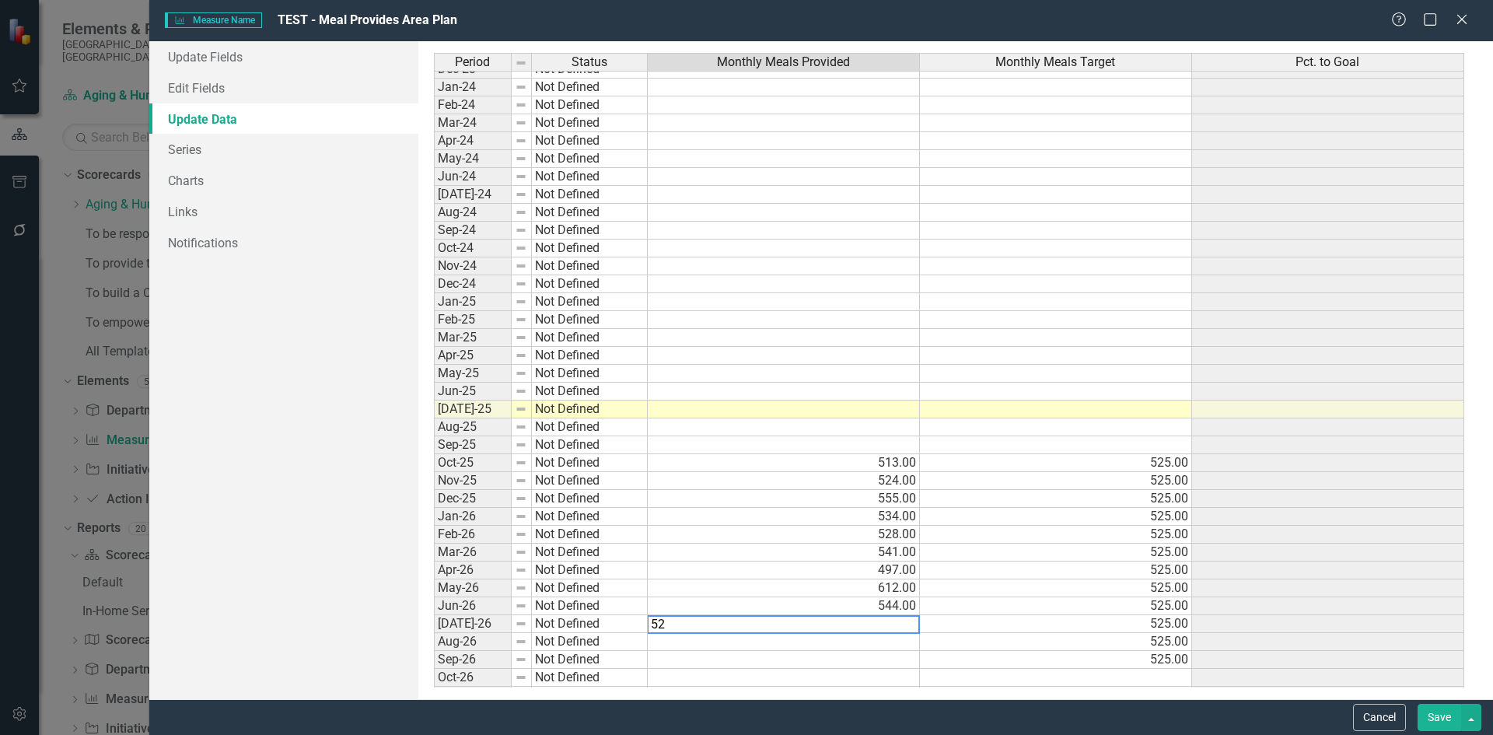
type textarea "522"
type textarea "509"
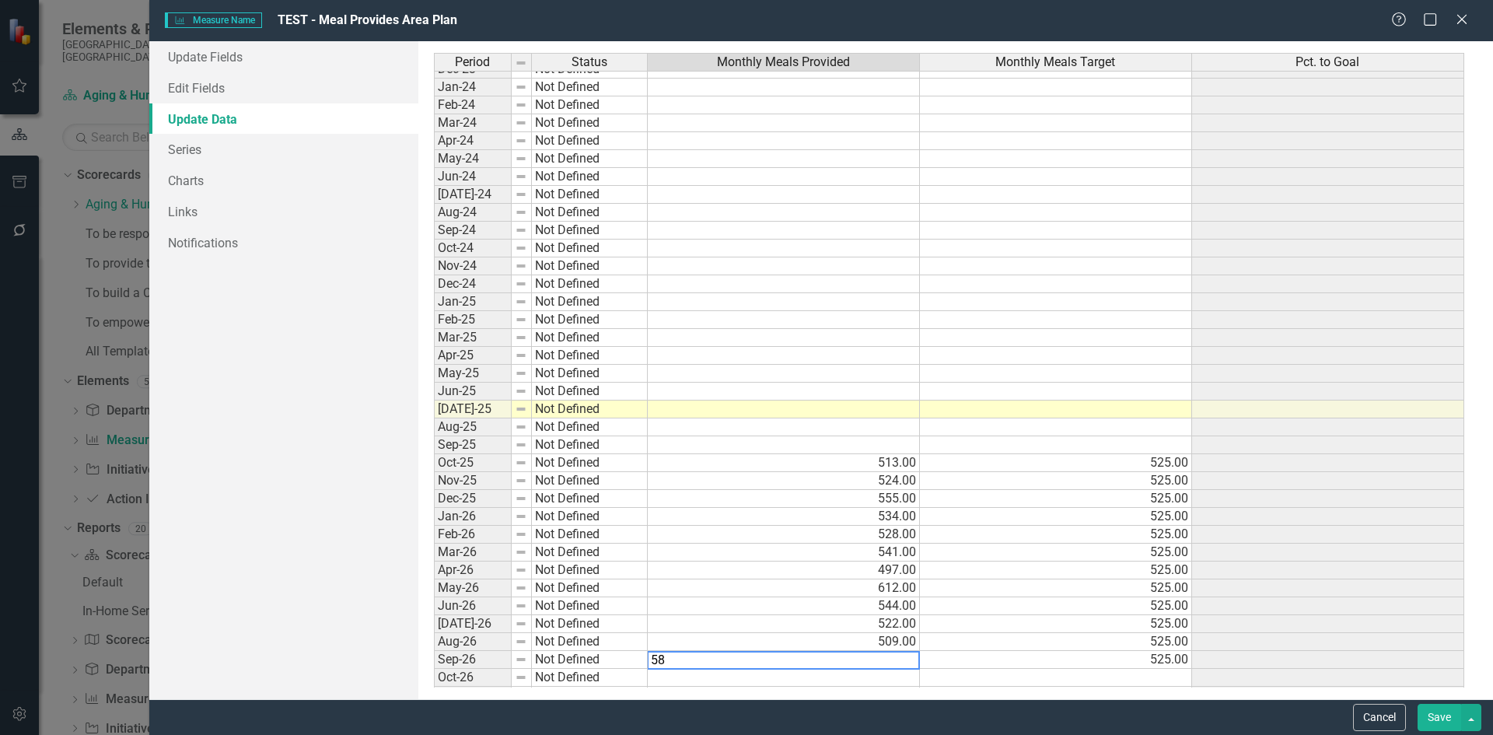
type textarea "589"
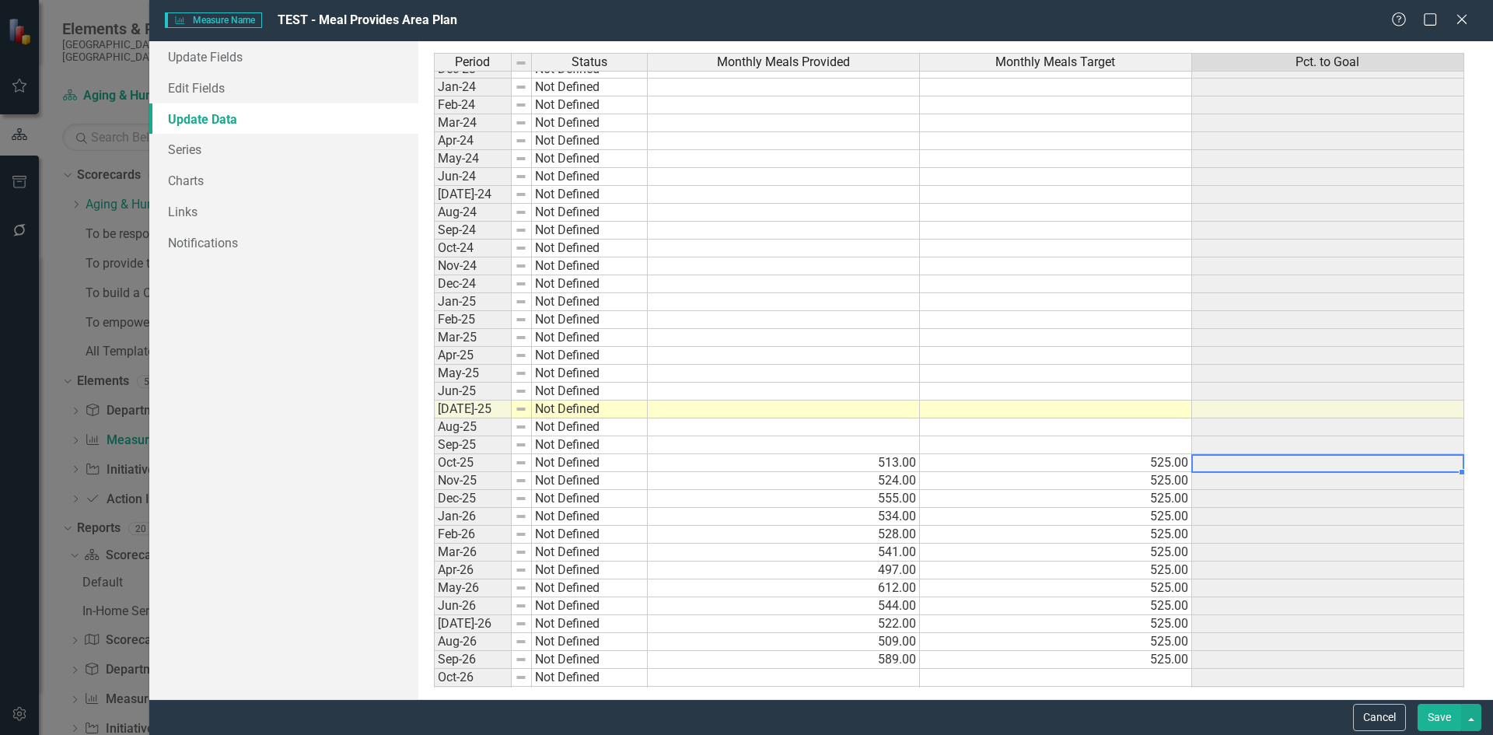
click at [434, 471] on div "Period Status Monthly Meals Provided Monthly Meals Target Pct. to Goal Jan-23 N…" at bounding box center [434, 372] width 0 height 1057
click at [1471, 716] on button "button" at bounding box center [1471, 717] width 20 height 27
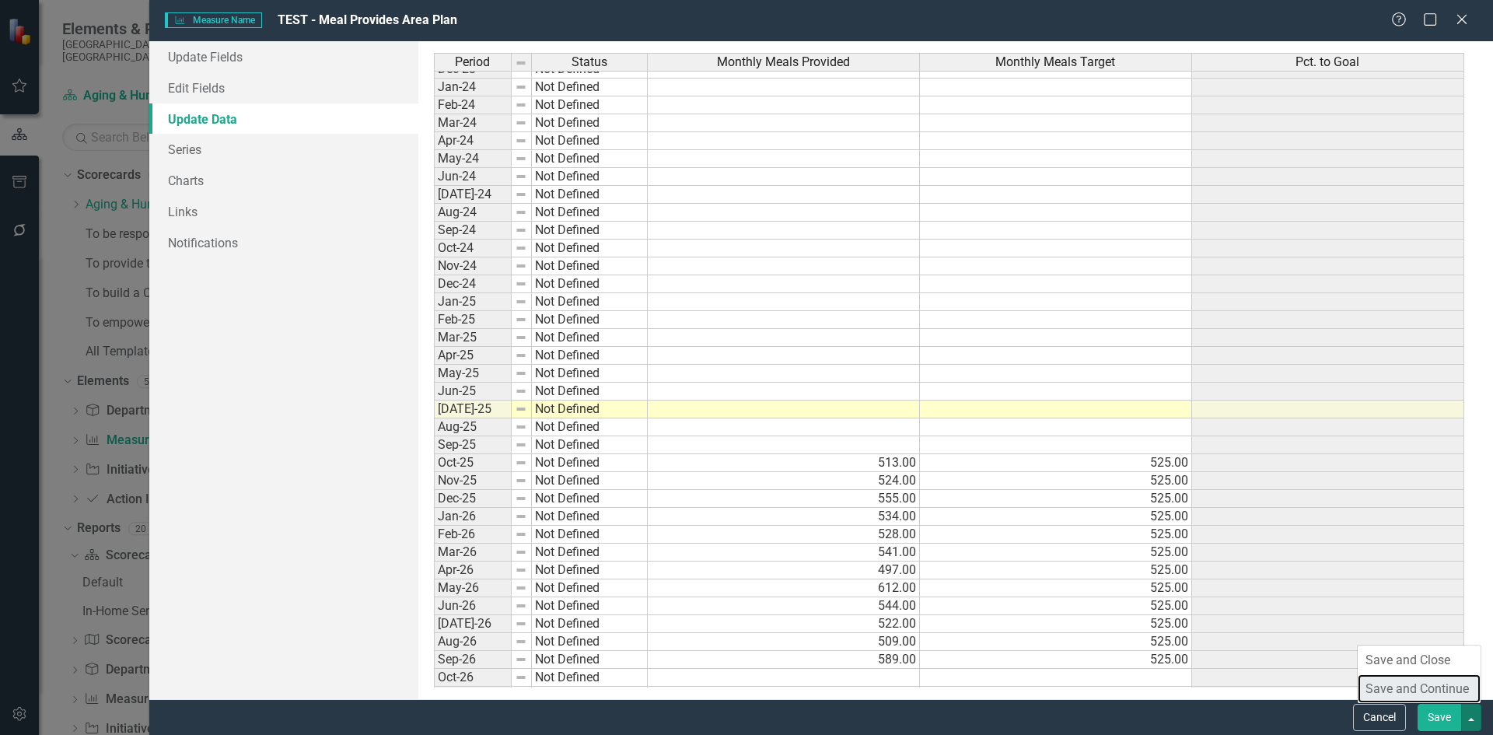
click at [1461, 697] on link "Save and Continue" at bounding box center [1419, 688] width 123 height 29
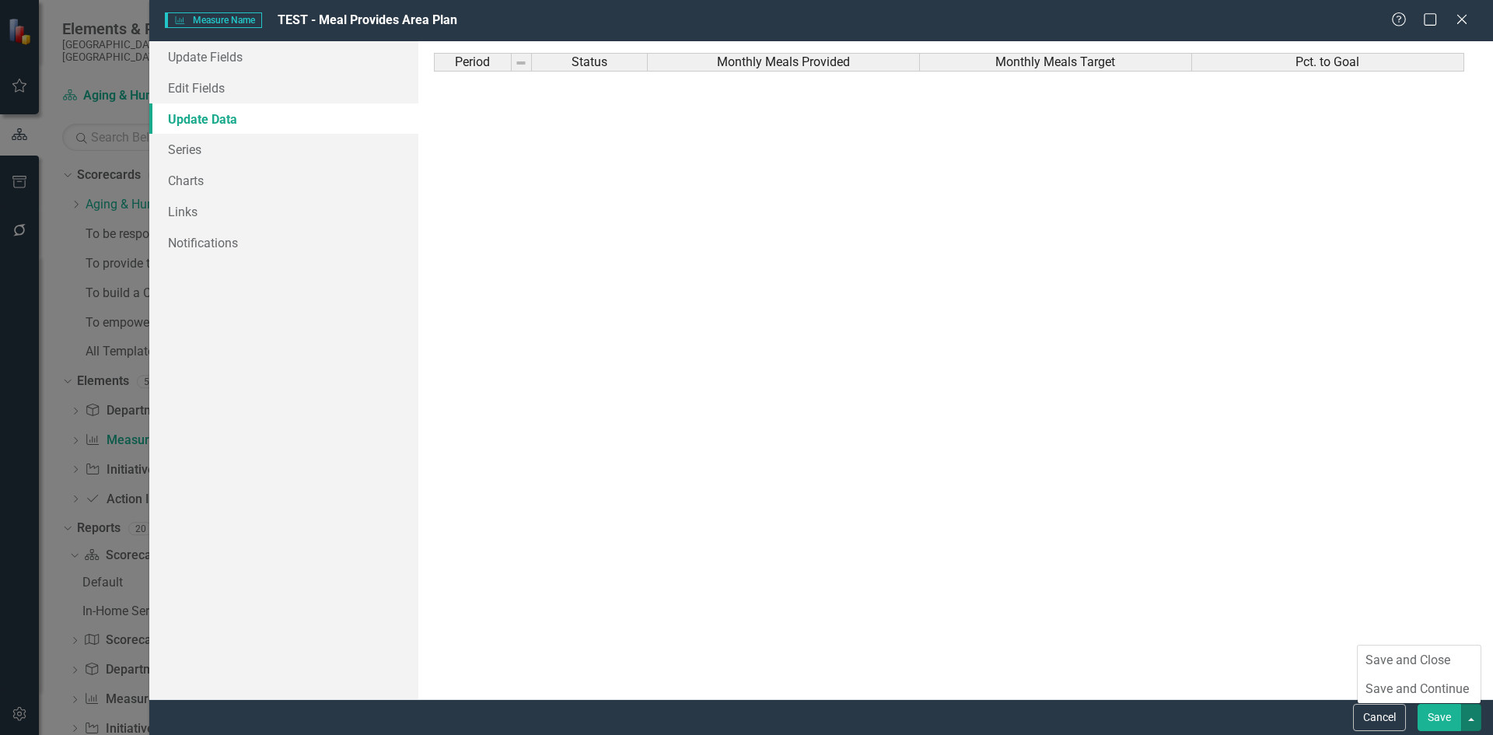
click at [1453, 684] on link "Save and Continue" at bounding box center [1419, 688] width 123 height 29
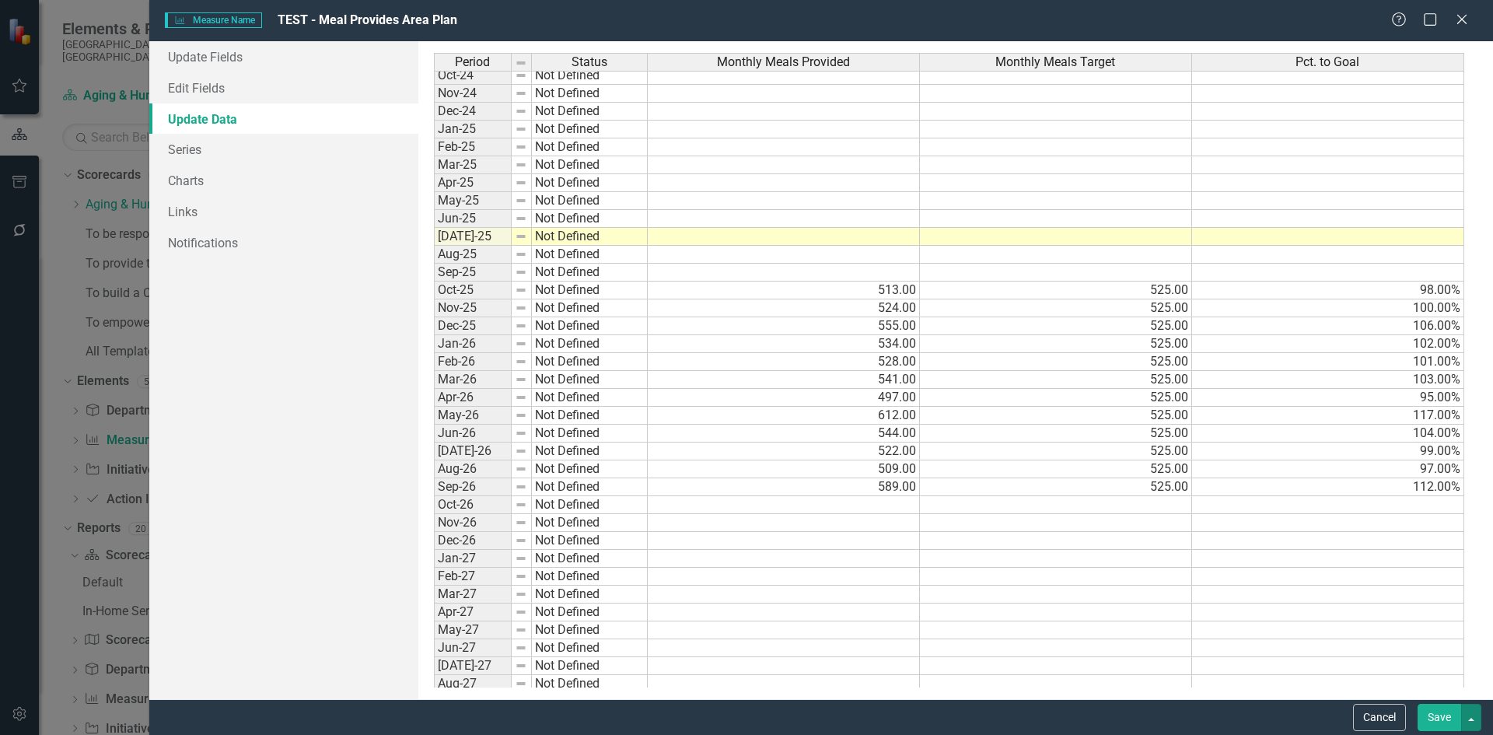
click at [1472, 719] on button "button" at bounding box center [1471, 717] width 20 height 27
click at [1461, 690] on link "Save and Continue" at bounding box center [1419, 688] width 123 height 29
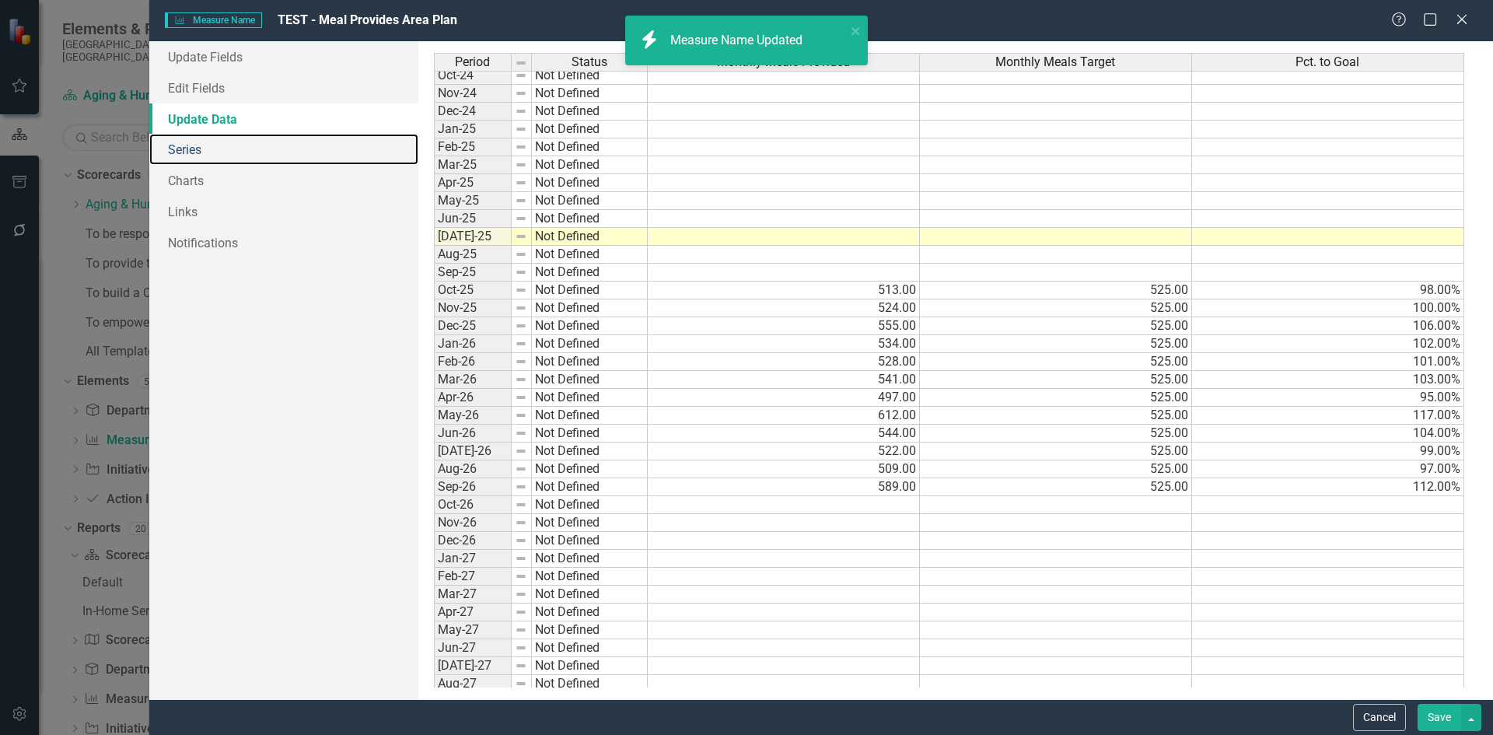
click at [188, 145] on link "Series" at bounding box center [283, 149] width 269 height 31
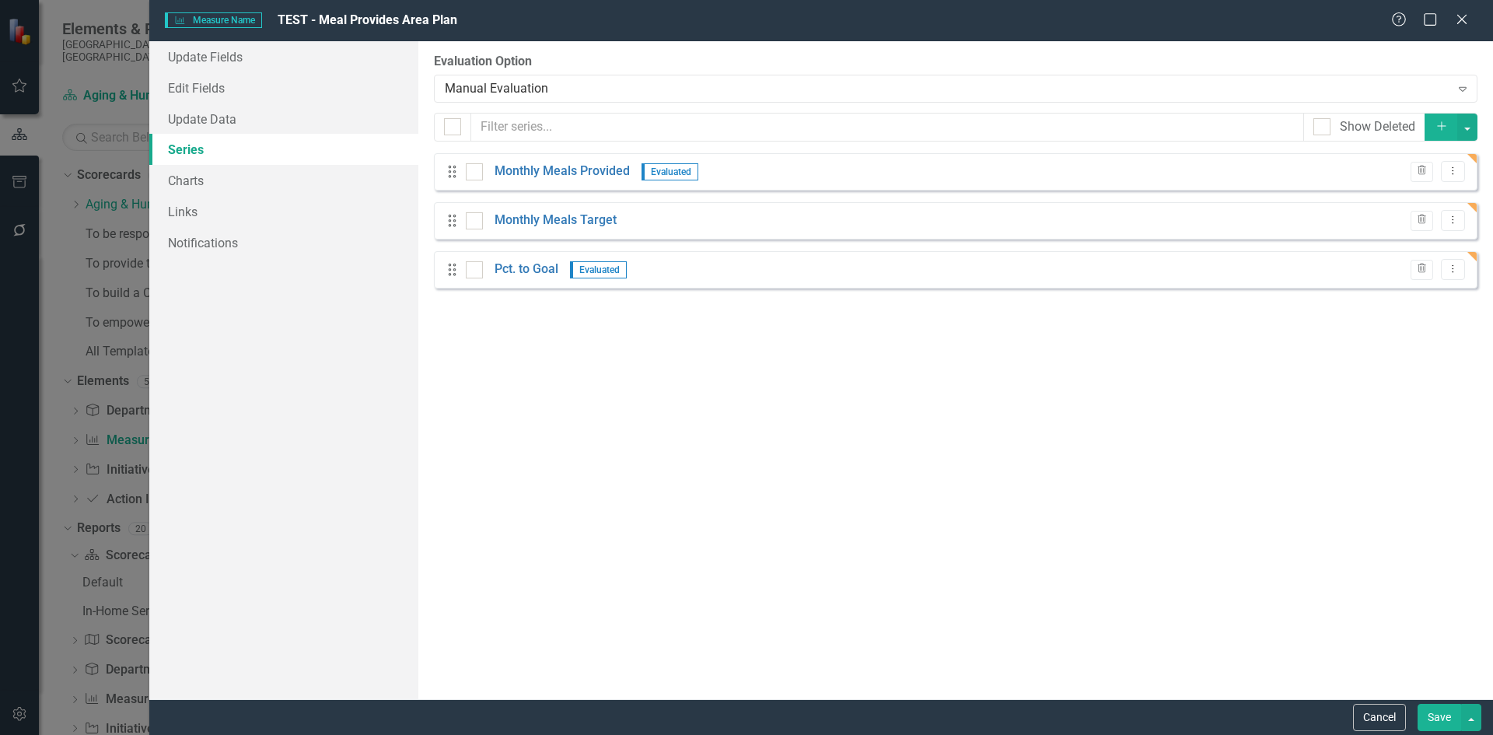
click at [1447, 719] on button "Save" at bounding box center [1440, 717] width 44 height 27
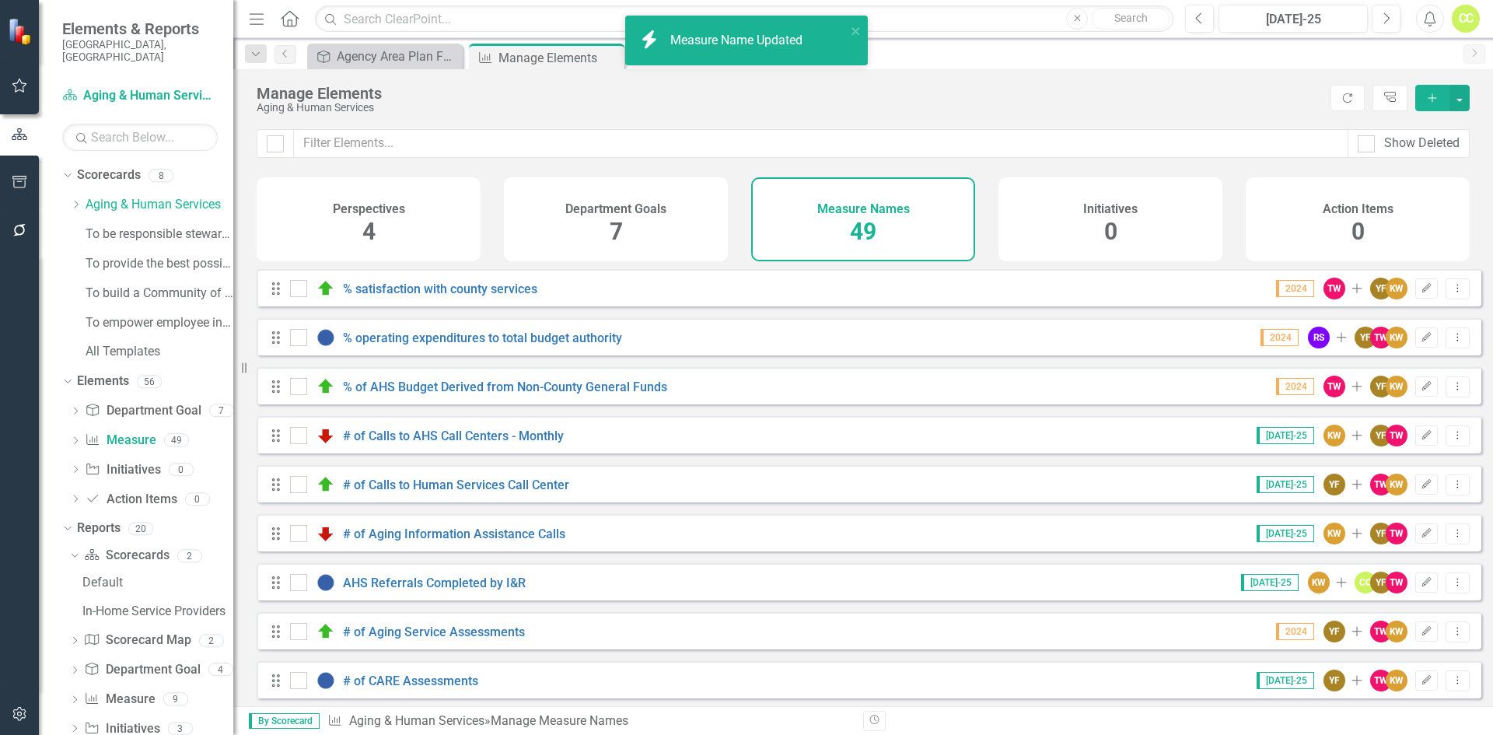
click at [1433, 102] on icon "Add" at bounding box center [1433, 98] width 14 height 11
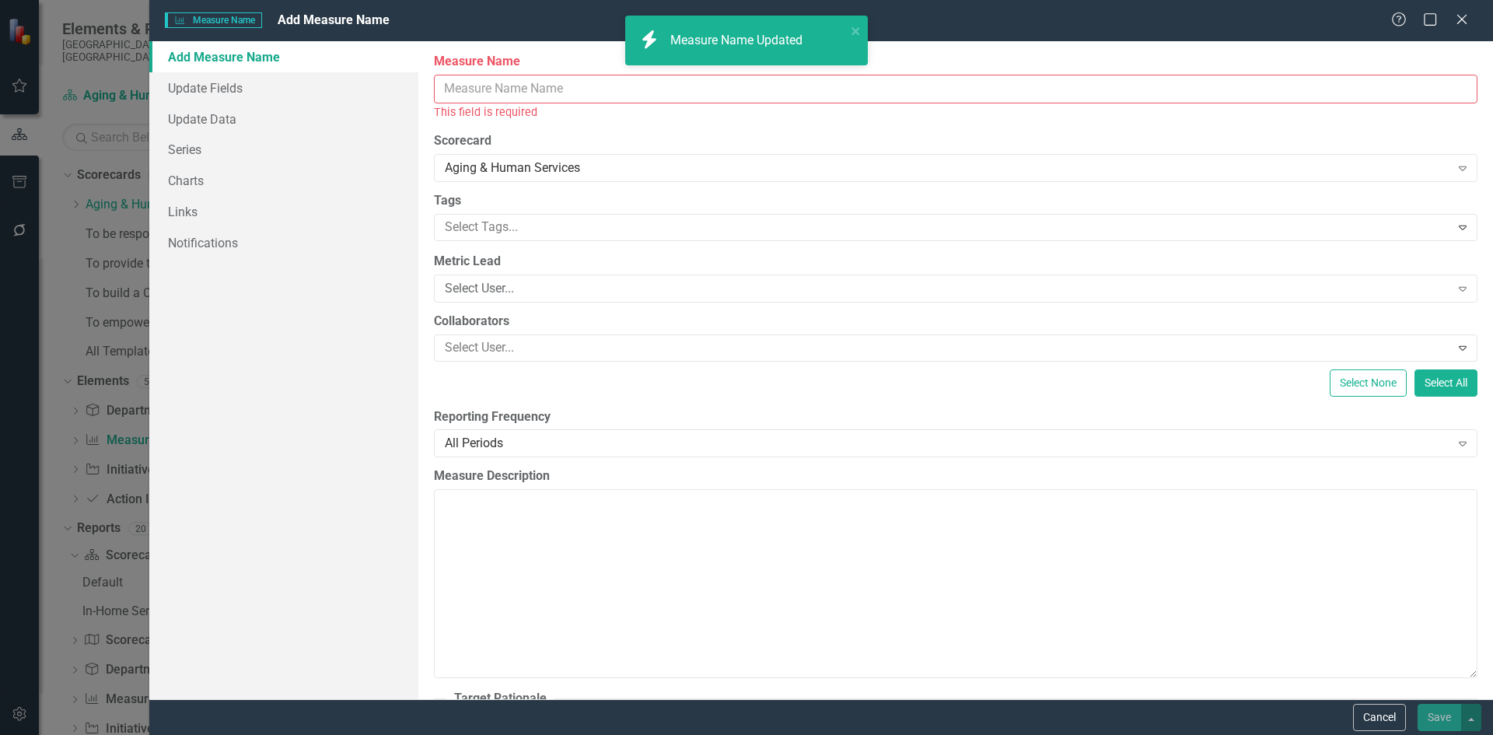
click at [831, 84] on input "Measure Name" at bounding box center [956, 89] width 1044 height 29
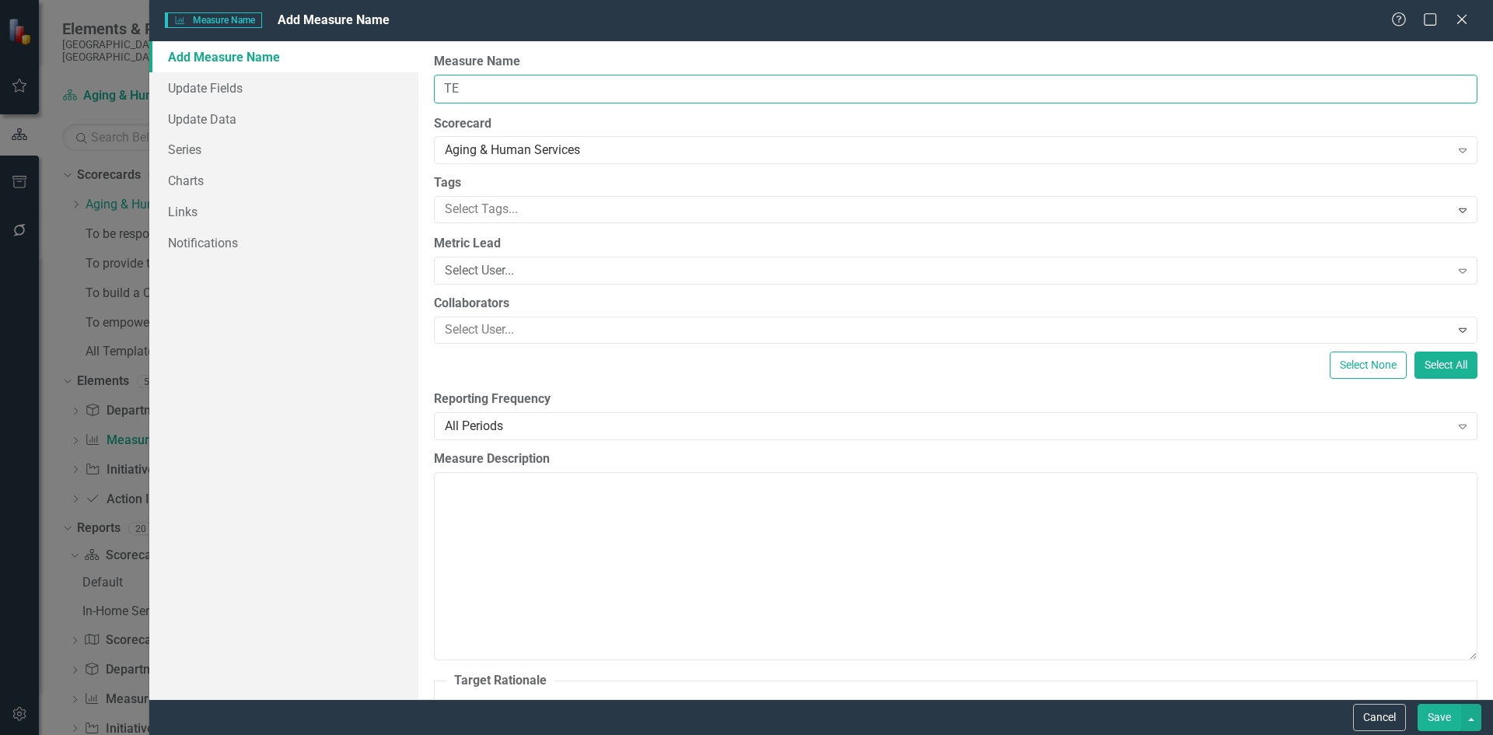
type input "T"
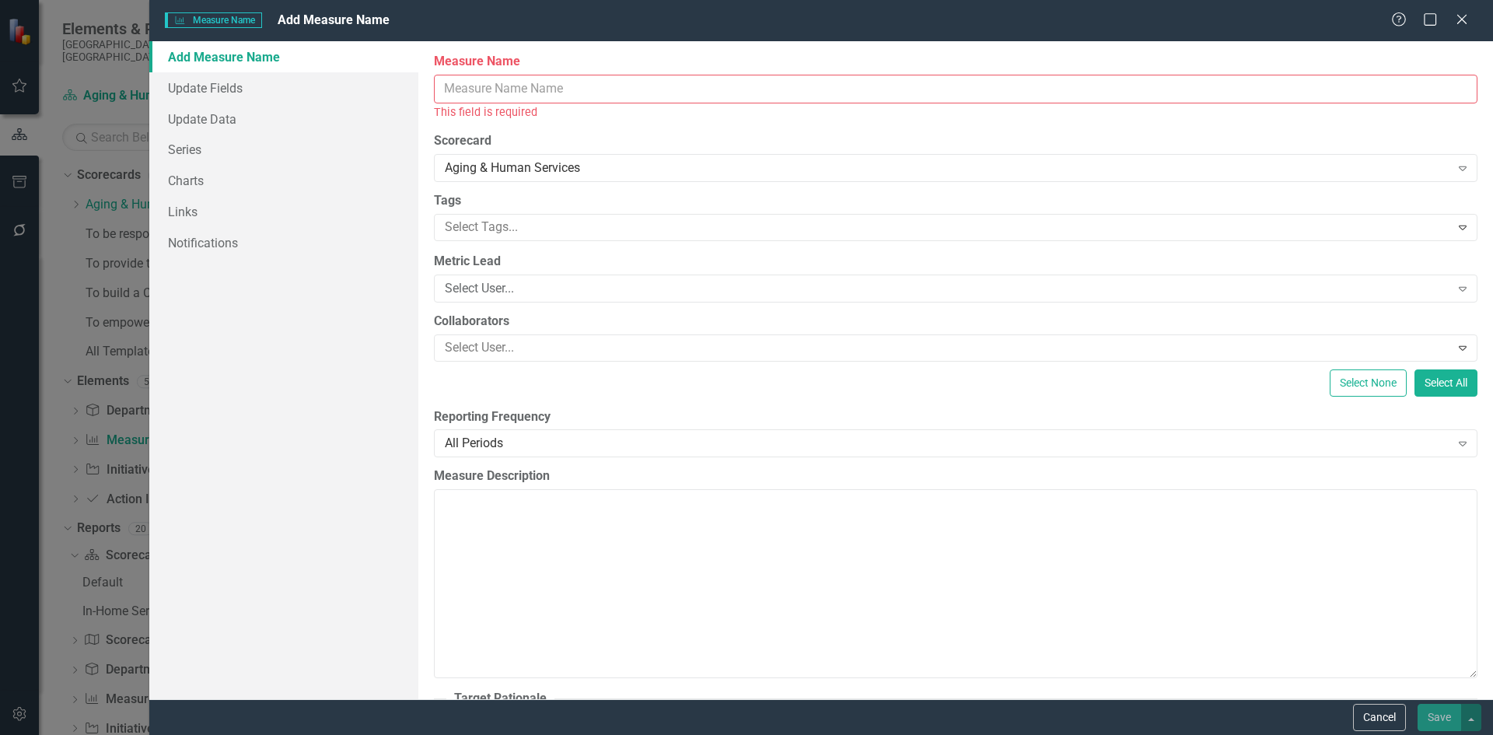
click at [1381, 720] on button "Cancel" at bounding box center [1379, 717] width 53 height 27
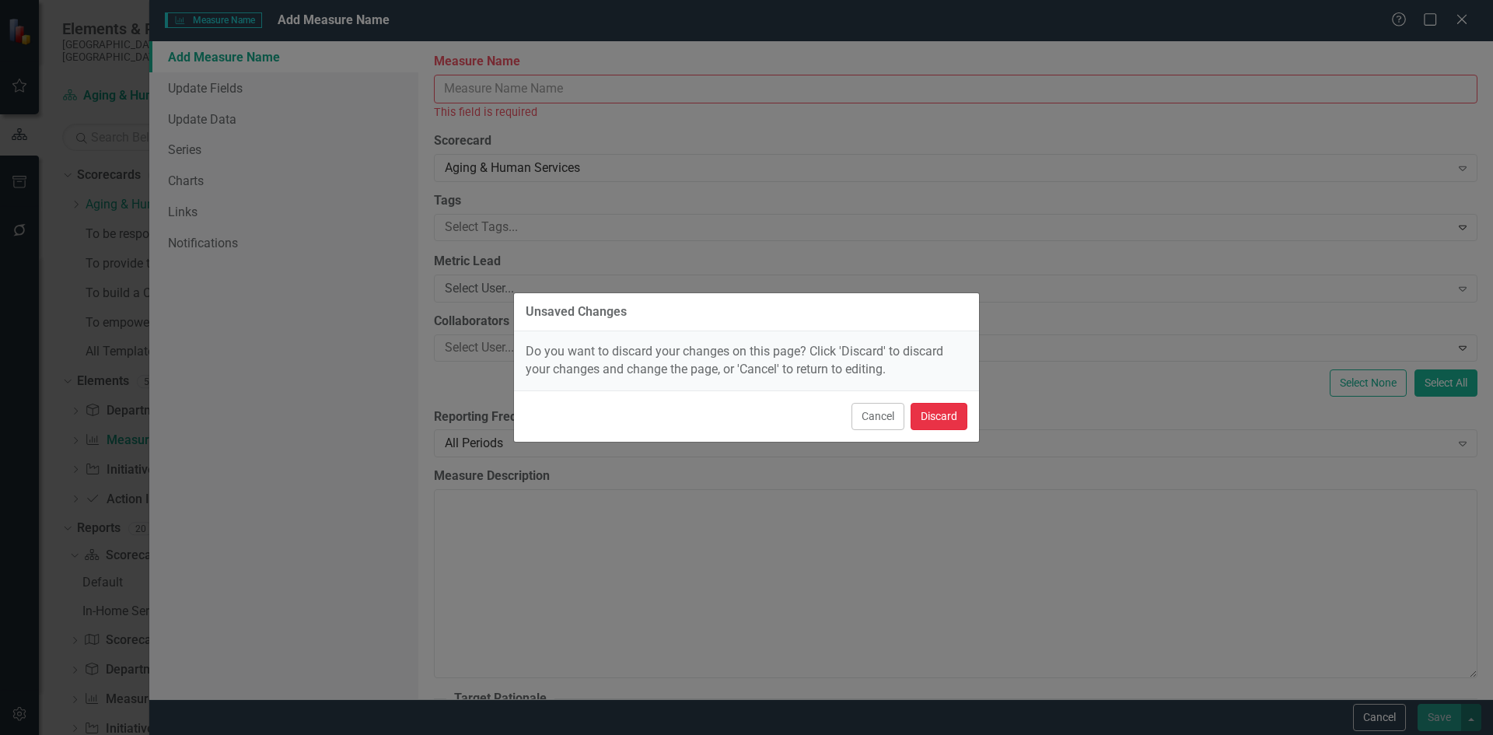
click at [932, 413] on button "Discard" at bounding box center [939, 416] width 57 height 27
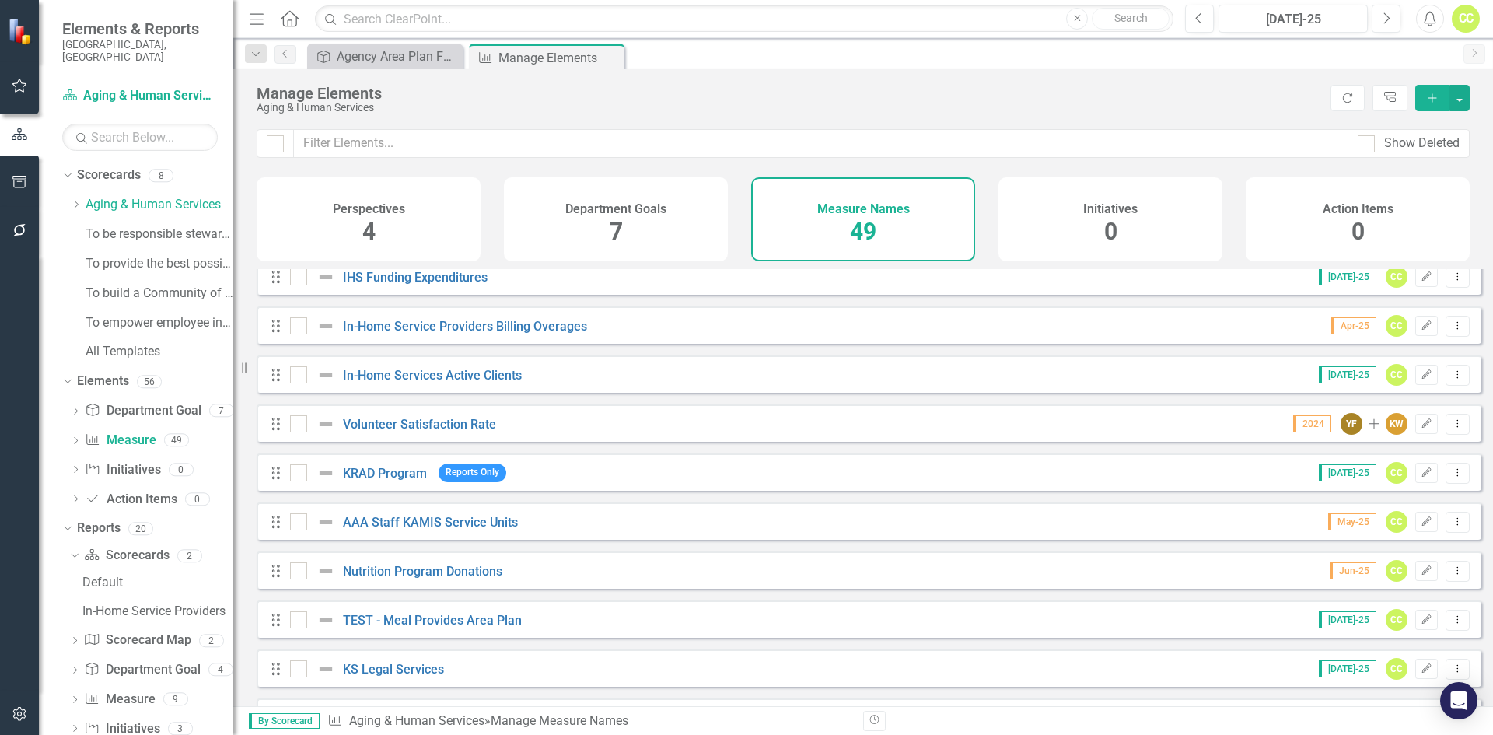
scroll to position [1975, 0]
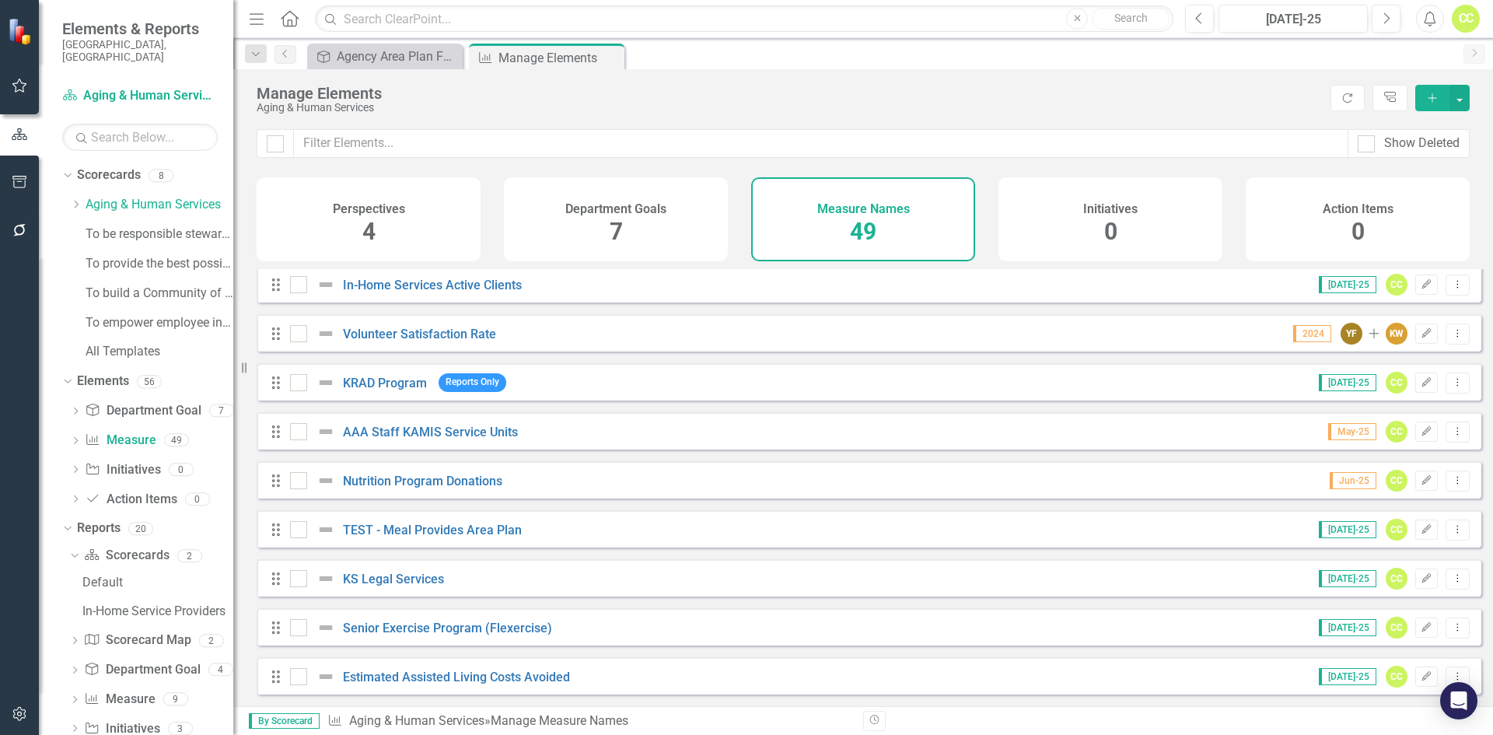
click at [1451, 527] on icon "Dropdown Menu" at bounding box center [1457, 529] width 13 height 10
click at [1387, 554] on link "Edit Edit Measure Name" at bounding box center [1370, 555] width 176 height 29
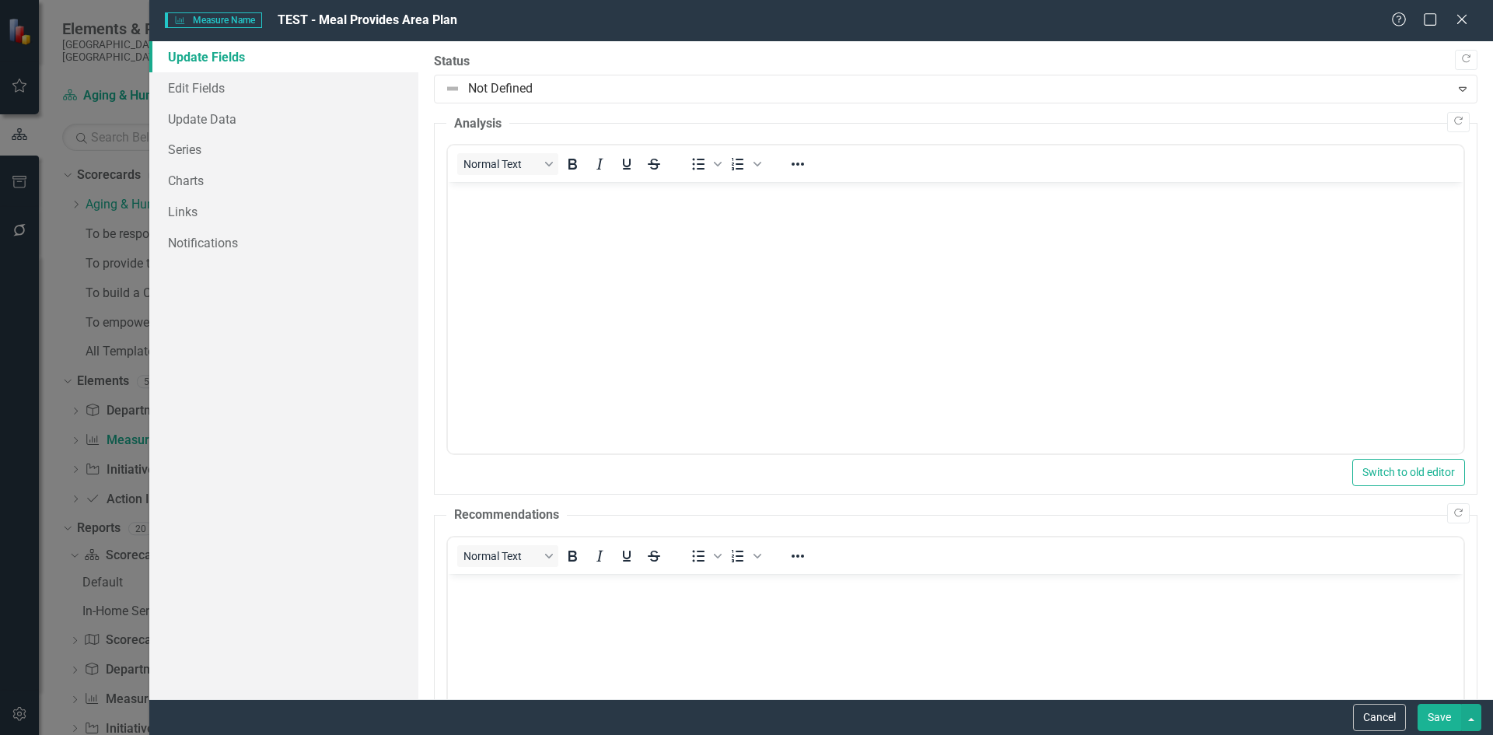
scroll to position [0, 0]
click at [205, 215] on link "Links" at bounding box center [283, 211] width 269 height 31
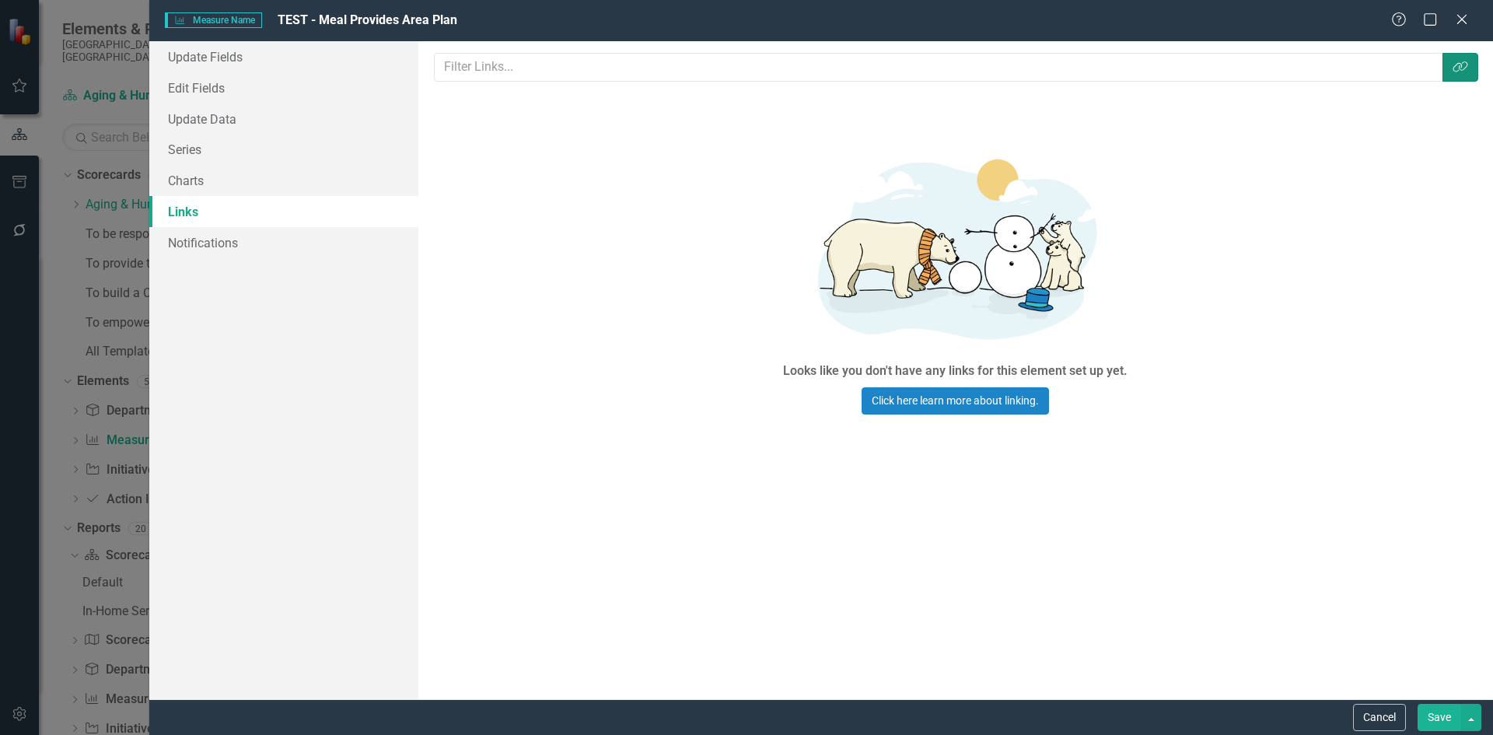
click at [1461, 61] on icon "Link Tag" at bounding box center [1461, 67] width 16 height 12
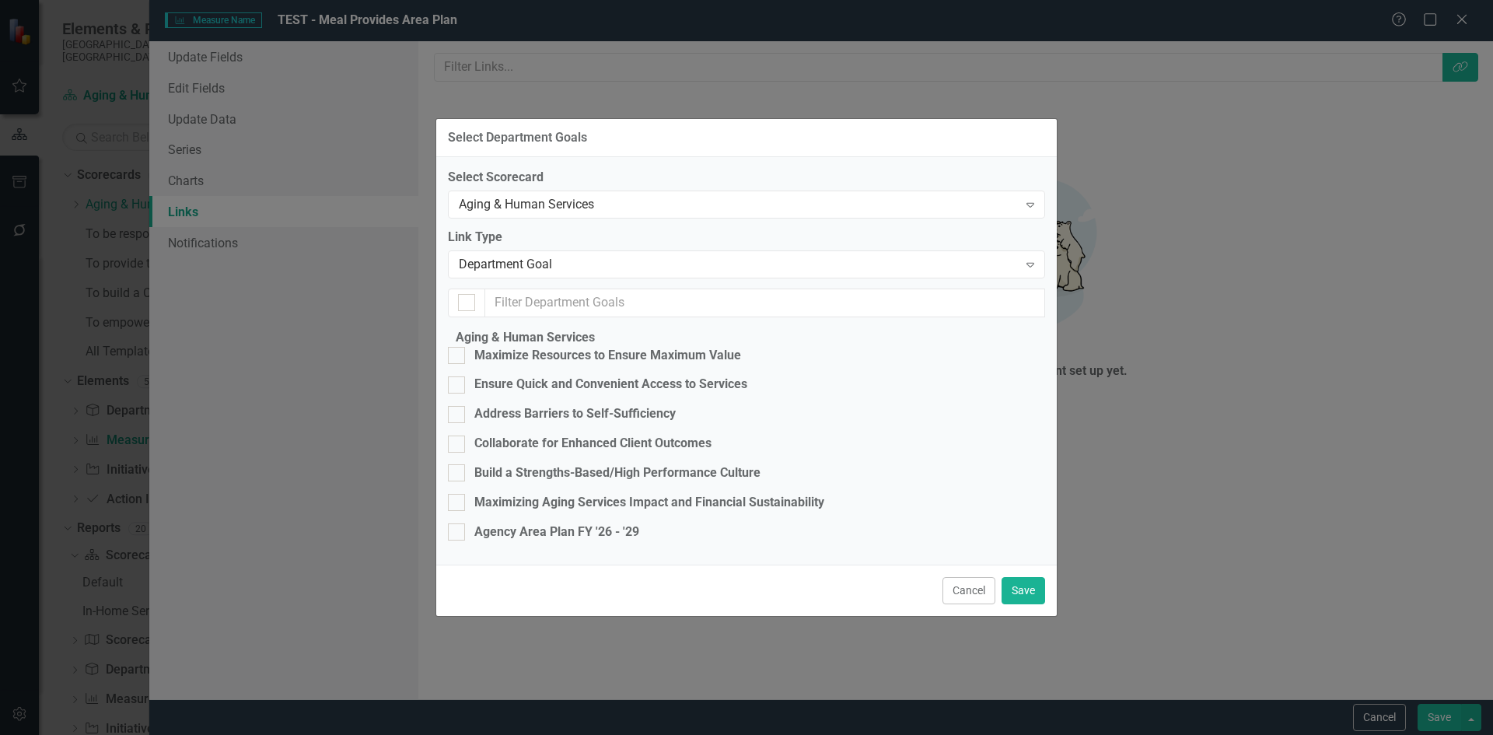
click at [465, 523] on div at bounding box center [456, 531] width 17 height 17
click at [458, 523] on input "Agency Area Plan FY '26 - '29" at bounding box center [453, 528] width 10 height 10
checkbox input "true"
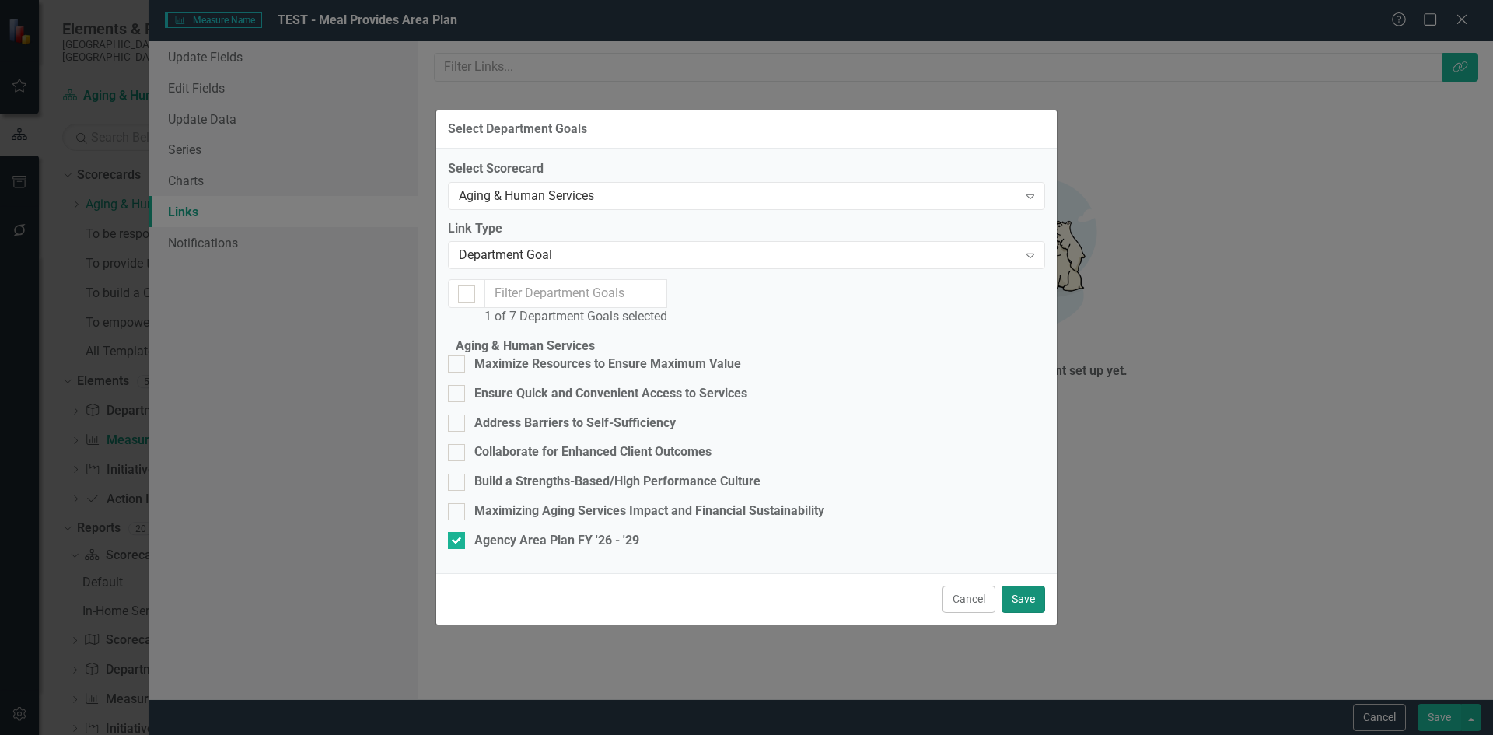
click at [1028, 613] on button "Save" at bounding box center [1024, 599] width 44 height 27
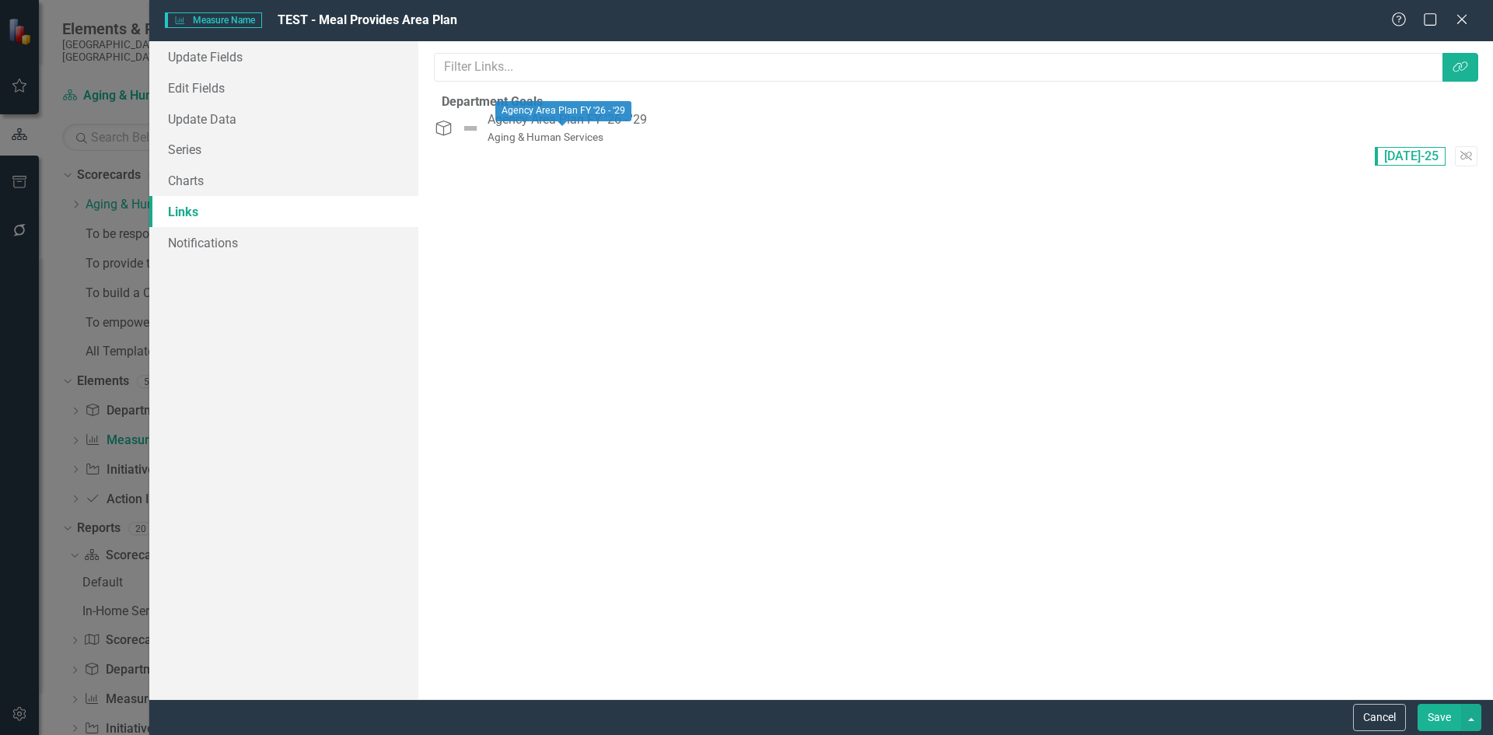
click at [643, 127] on div "Agency Area Plan FY '26 - '29" at bounding box center [567, 120] width 159 height 18
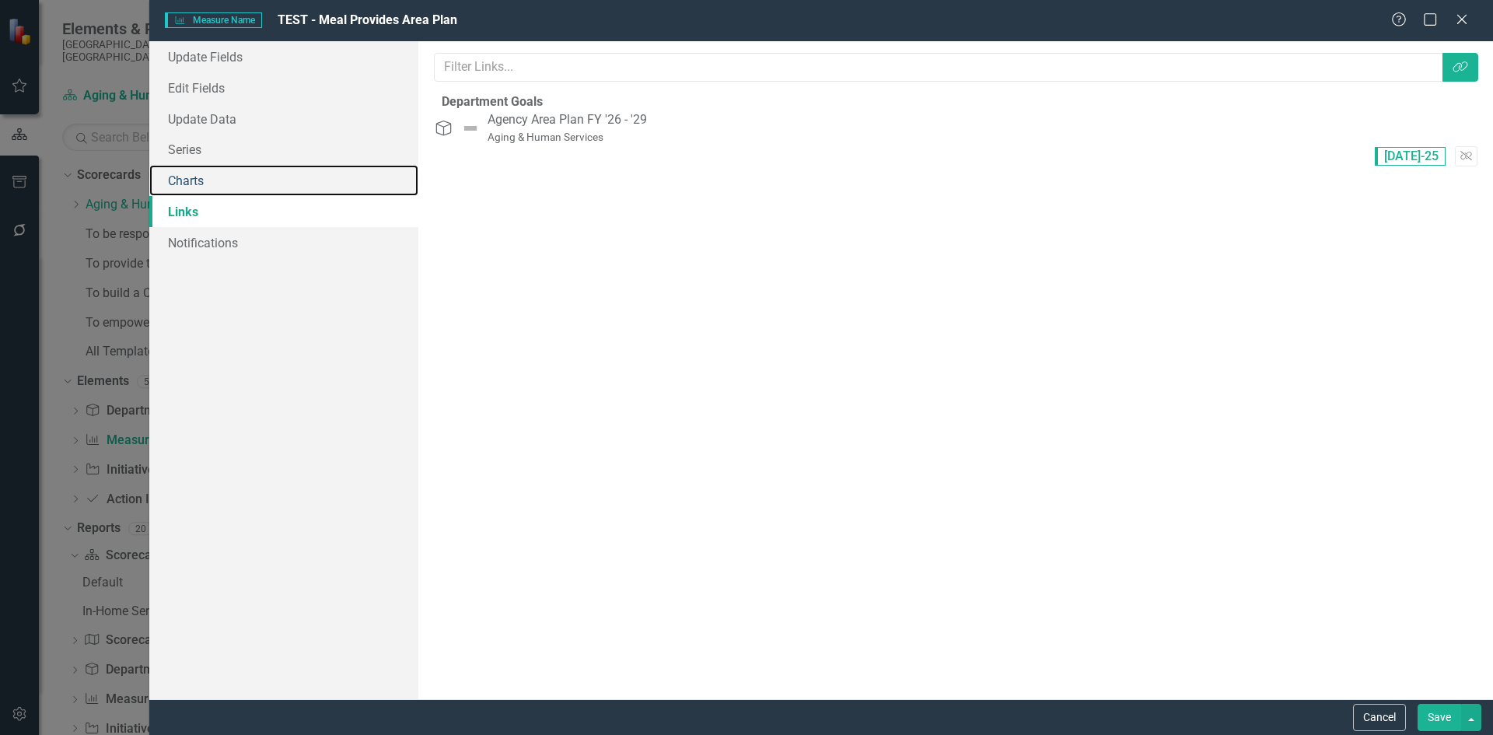
click at [246, 182] on link "Charts" at bounding box center [283, 180] width 269 height 31
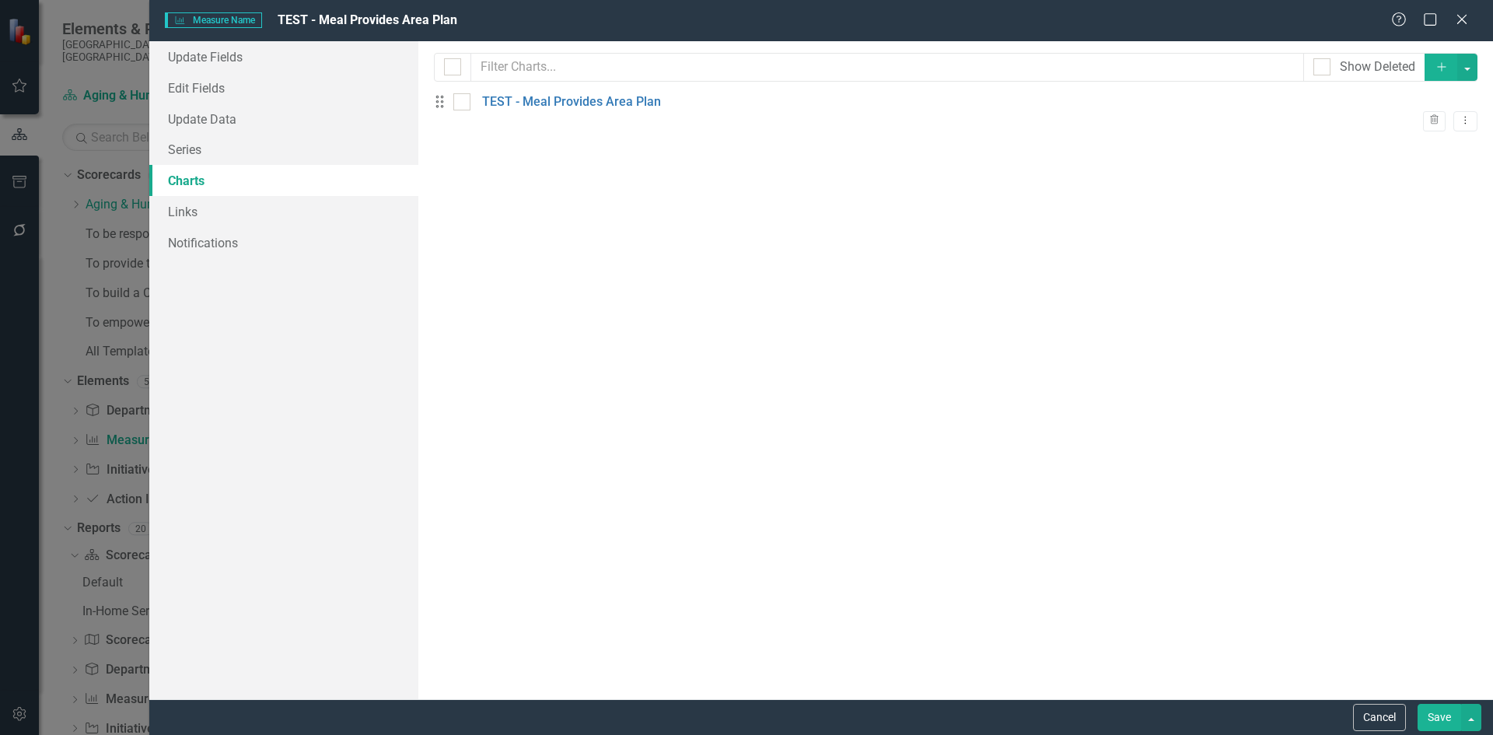
click at [565, 107] on link "TEST - Meal Provides Area Plan" at bounding box center [571, 102] width 179 height 18
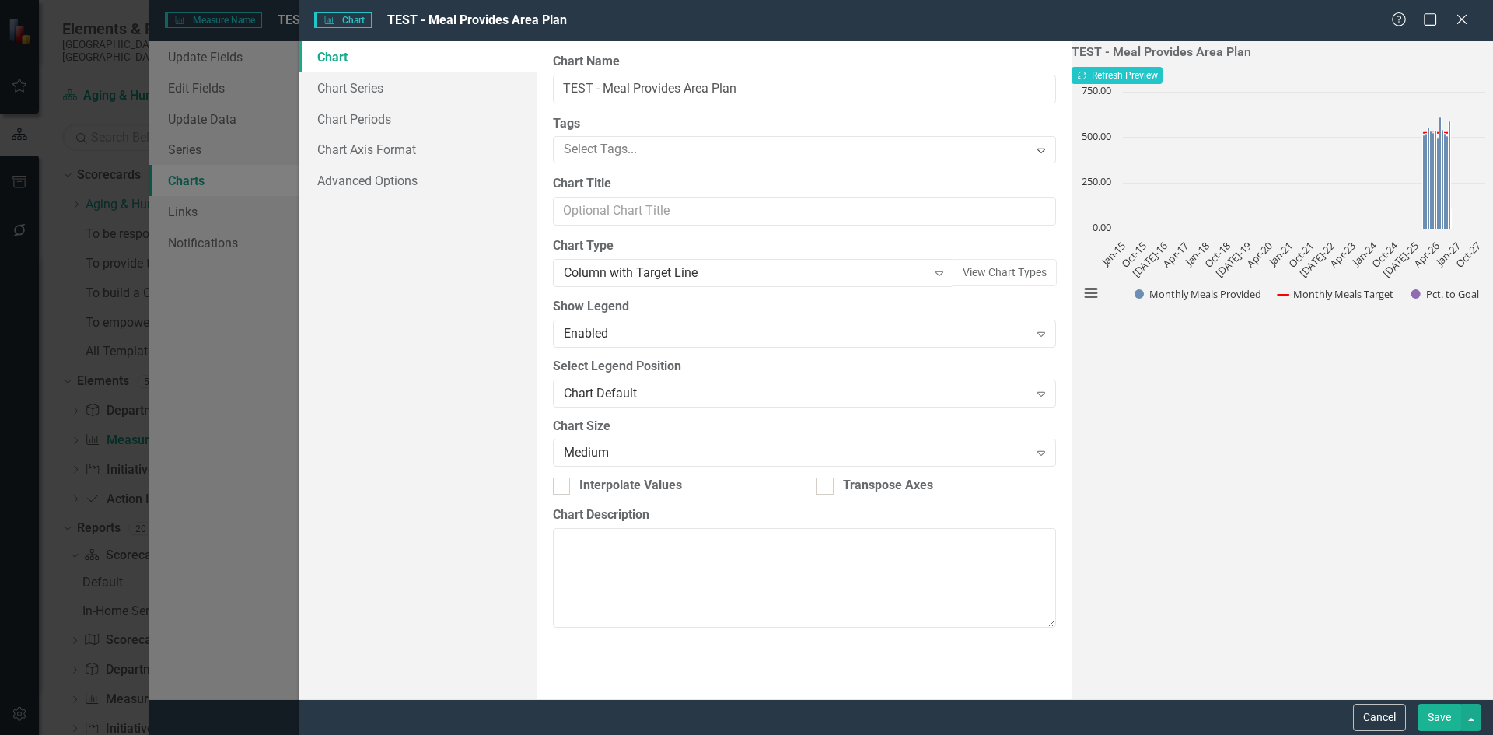
click at [1475, 5] on div "Charts Chart TEST - Meal Provides Area Plan Help Maximize Close" at bounding box center [896, 20] width 1195 height 41
click at [1463, 19] on icon at bounding box center [1461, 19] width 9 height 9
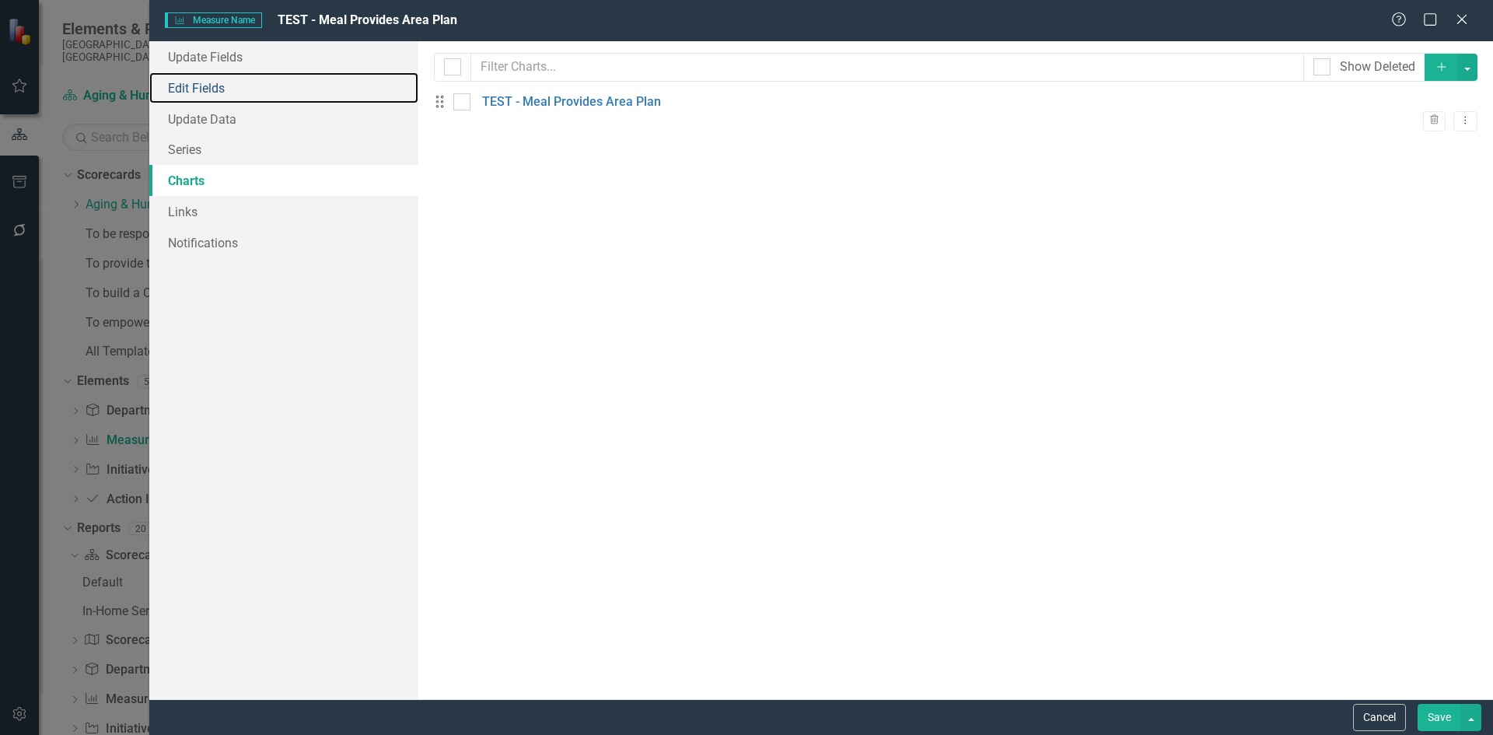
drag, startPoint x: 264, startPoint y: 89, endPoint x: 398, endPoint y: 155, distance: 148.9
click at [265, 89] on link "Edit Fields" at bounding box center [283, 87] width 269 height 31
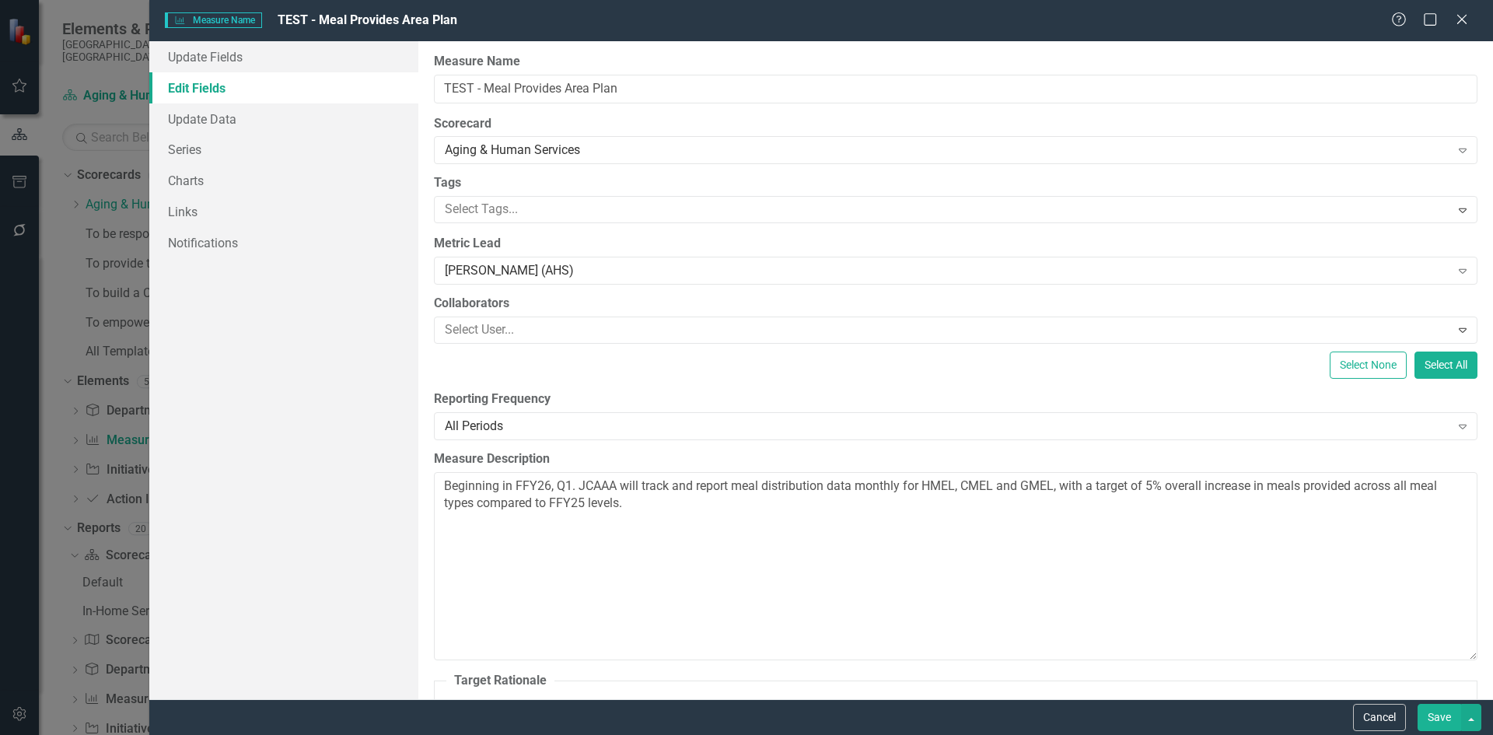
click at [946, 430] on div "All Periods" at bounding box center [948, 426] width 1006 height 18
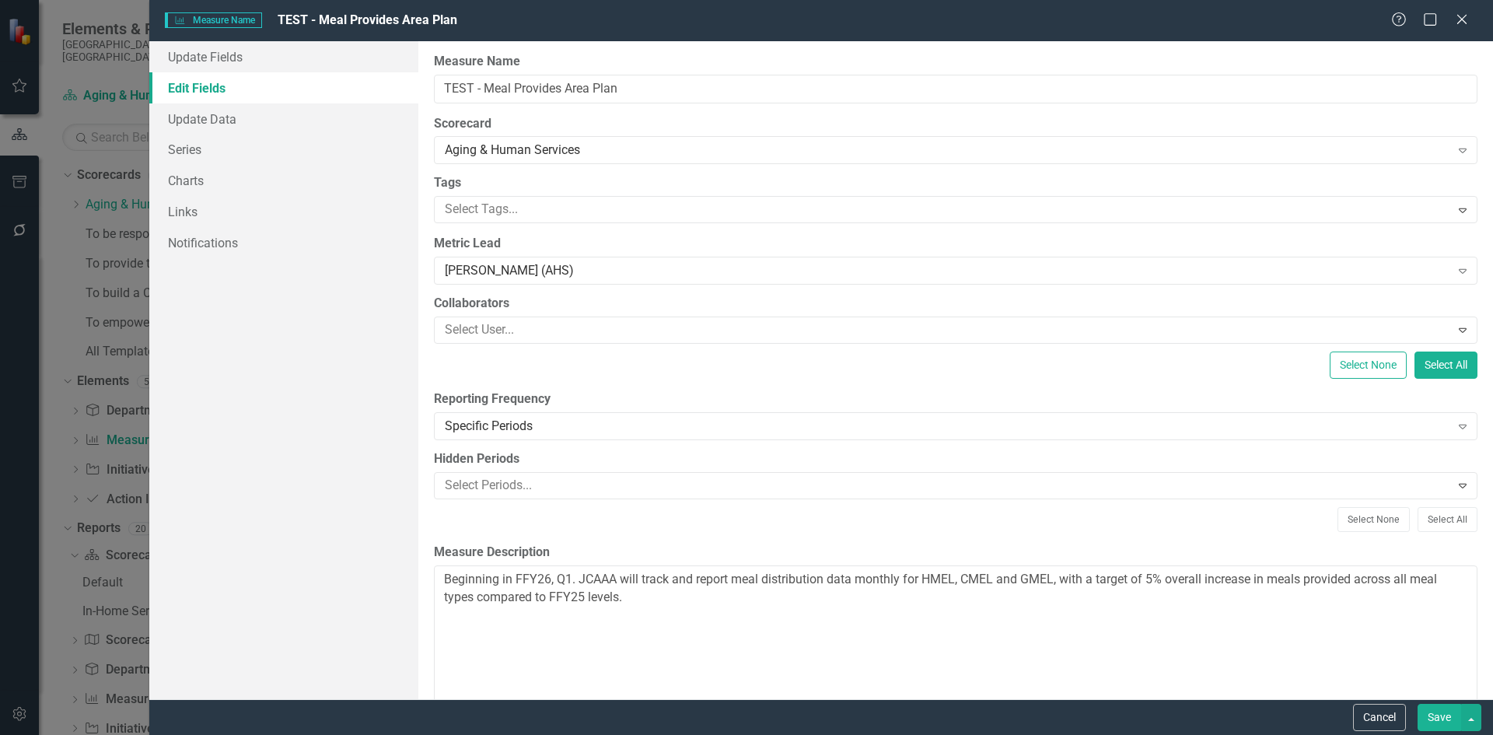
click at [1433, 522] on button "Select All" at bounding box center [1448, 519] width 60 height 25
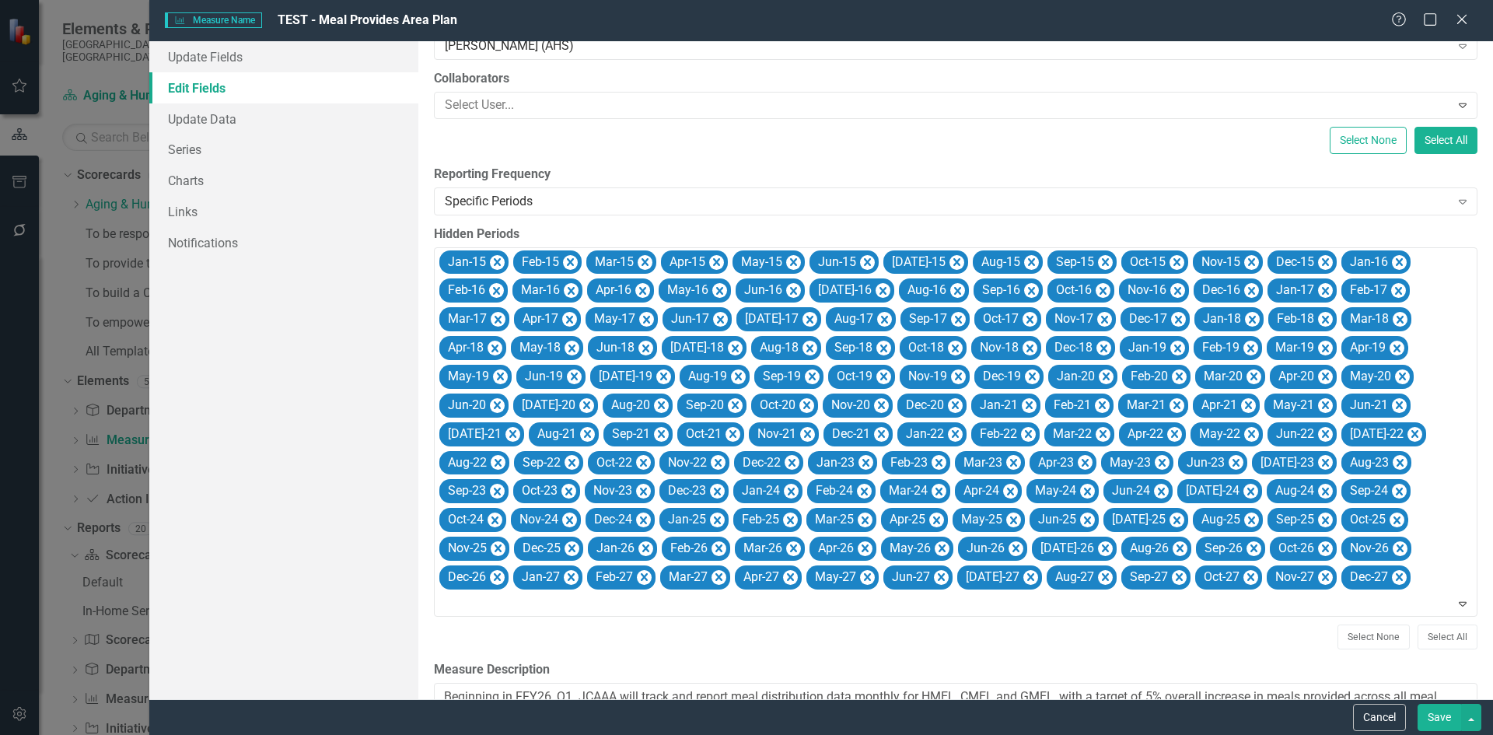
scroll to position [233, 0]
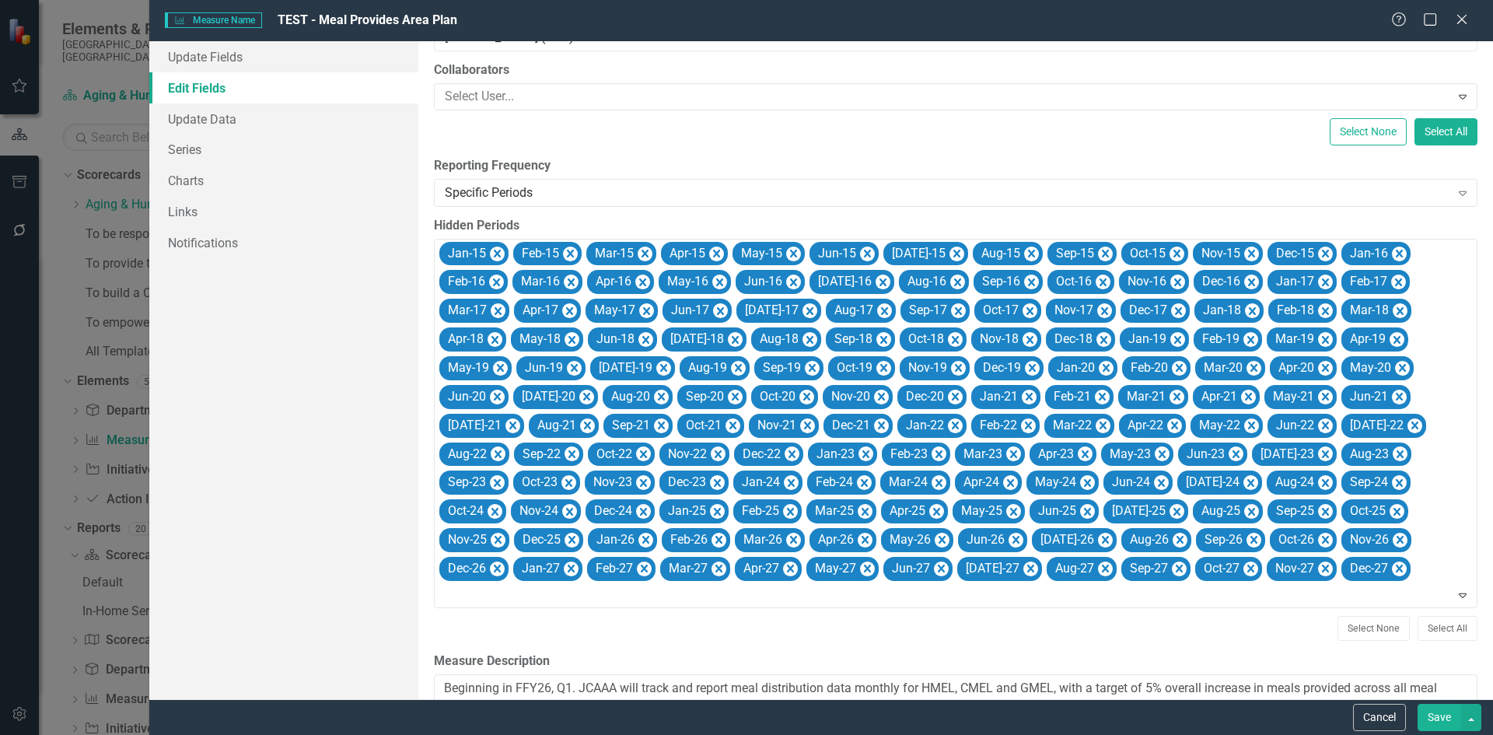
click at [1394, 513] on icon "Remove Oct-25" at bounding box center [1397, 512] width 7 height 8
click at [1392, 512] on icon "Remove Nov-25" at bounding box center [1399, 511] width 15 height 19
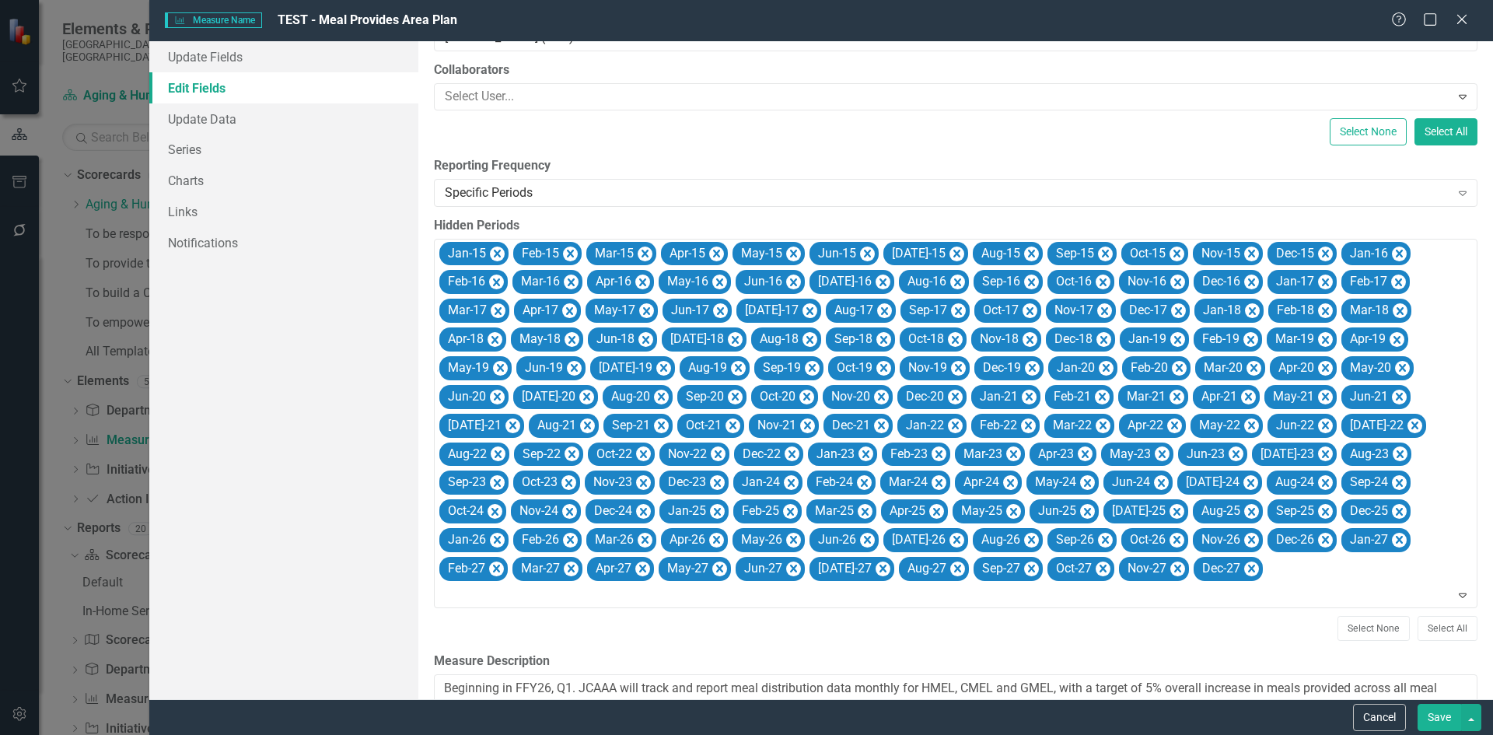
click at [1391, 512] on icon "Remove Dec-25" at bounding box center [1398, 511] width 15 height 19
click at [1391, 512] on icon "Remove Jan-26" at bounding box center [1398, 511] width 15 height 19
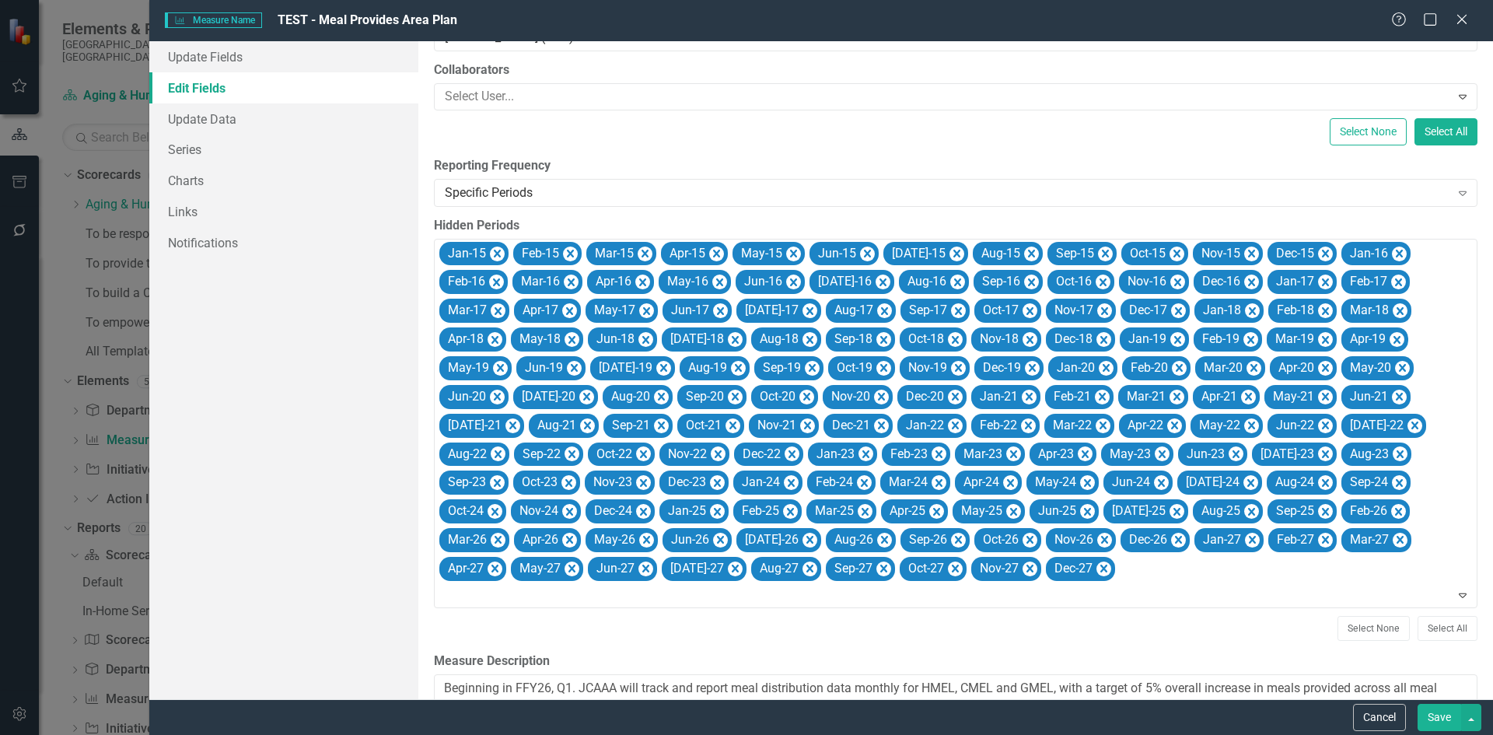
click at [1391, 512] on icon "Remove Feb-26" at bounding box center [1398, 511] width 15 height 19
click at [1392, 512] on icon "Remove Mar-26" at bounding box center [1399, 511] width 15 height 19
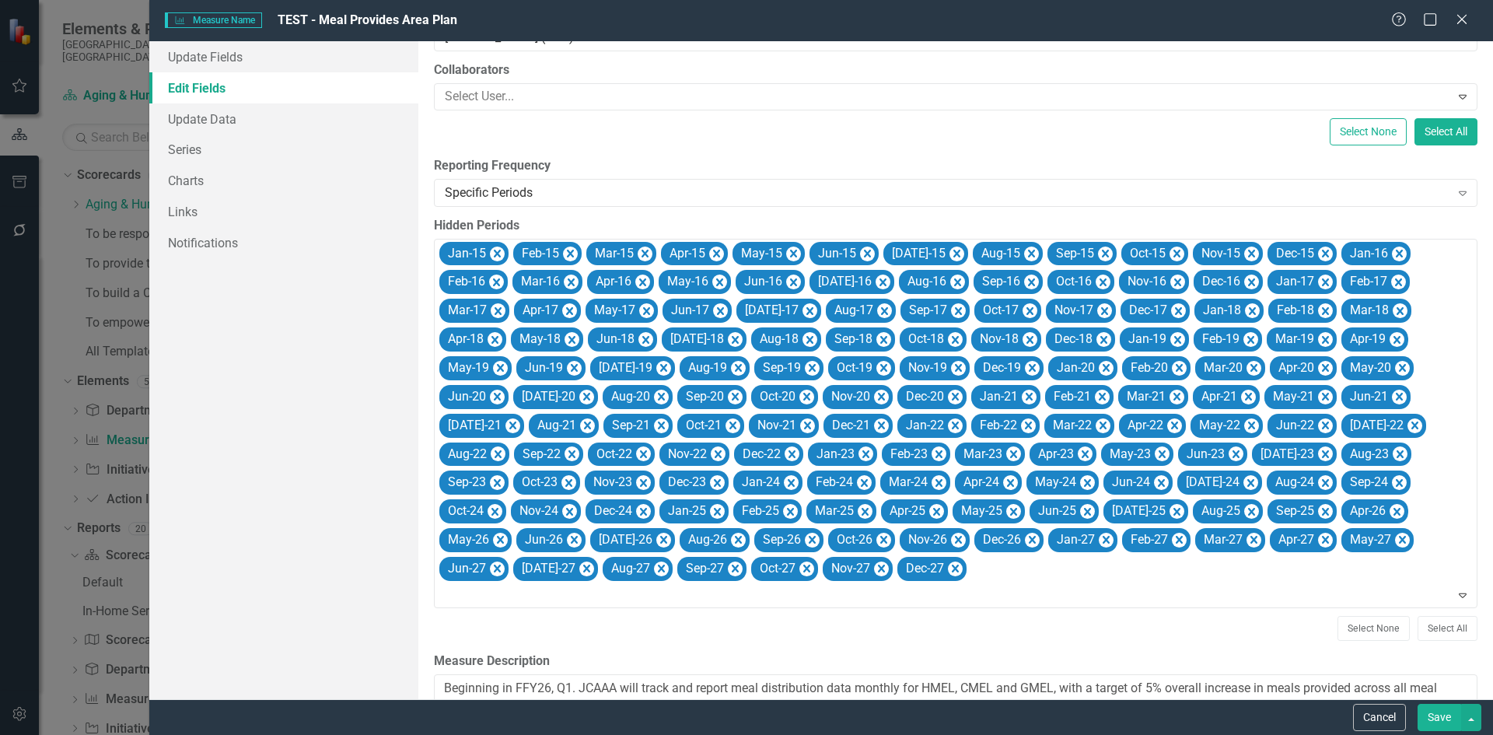
click at [1389, 512] on icon "Remove Apr-26" at bounding box center [1396, 511] width 15 height 19
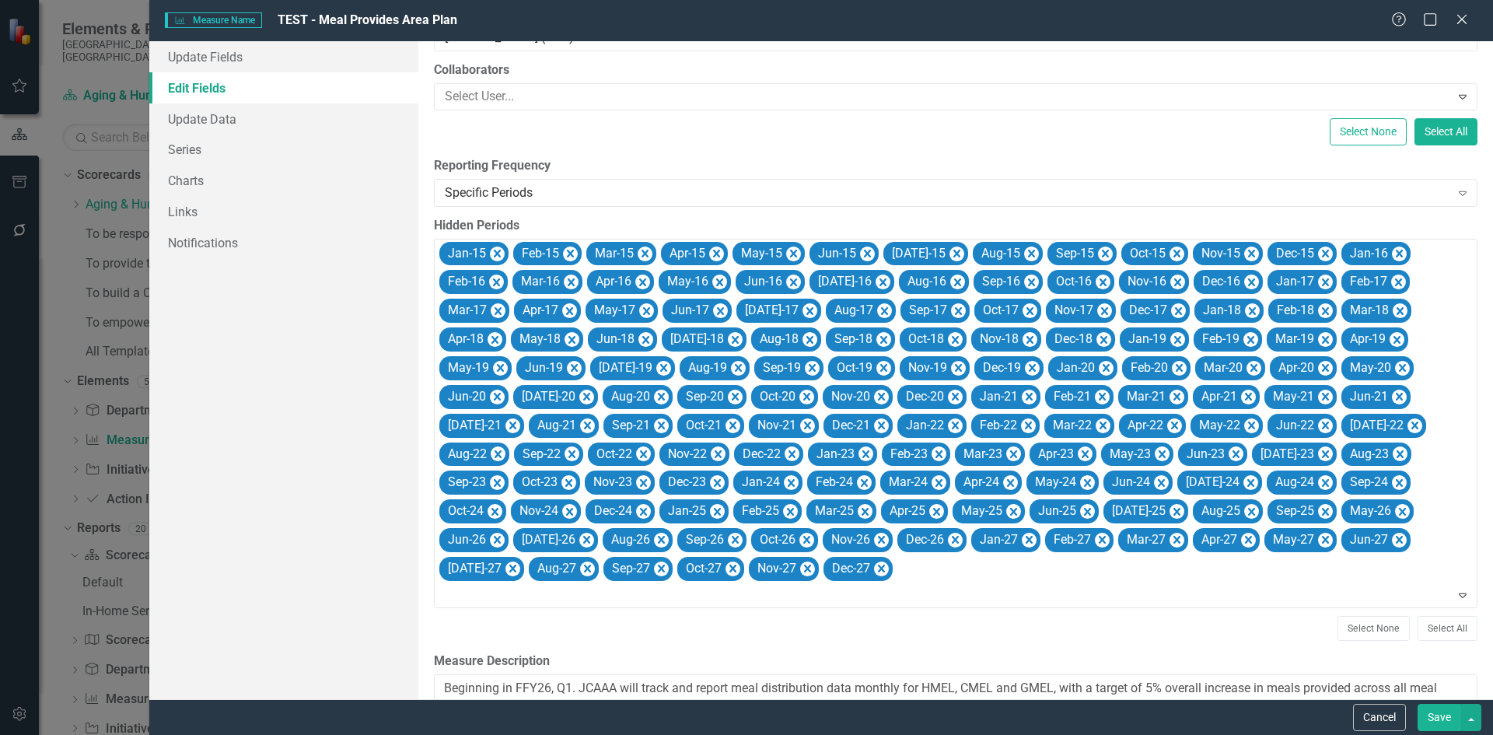
click at [1399, 512] on icon "Remove May-26" at bounding box center [1402, 512] width 7 height 8
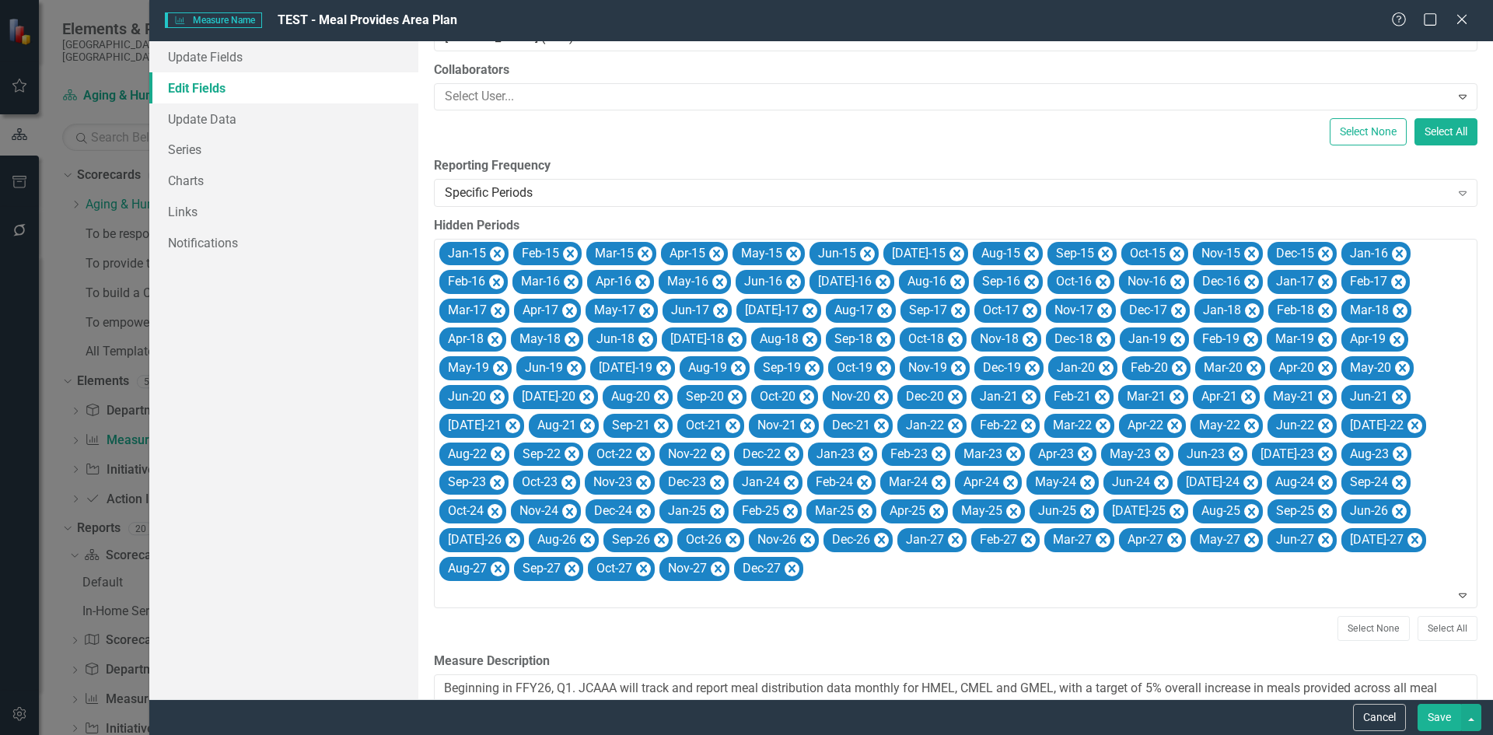
click at [1391, 512] on icon "Remove Jun-26" at bounding box center [1398, 511] width 15 height 19
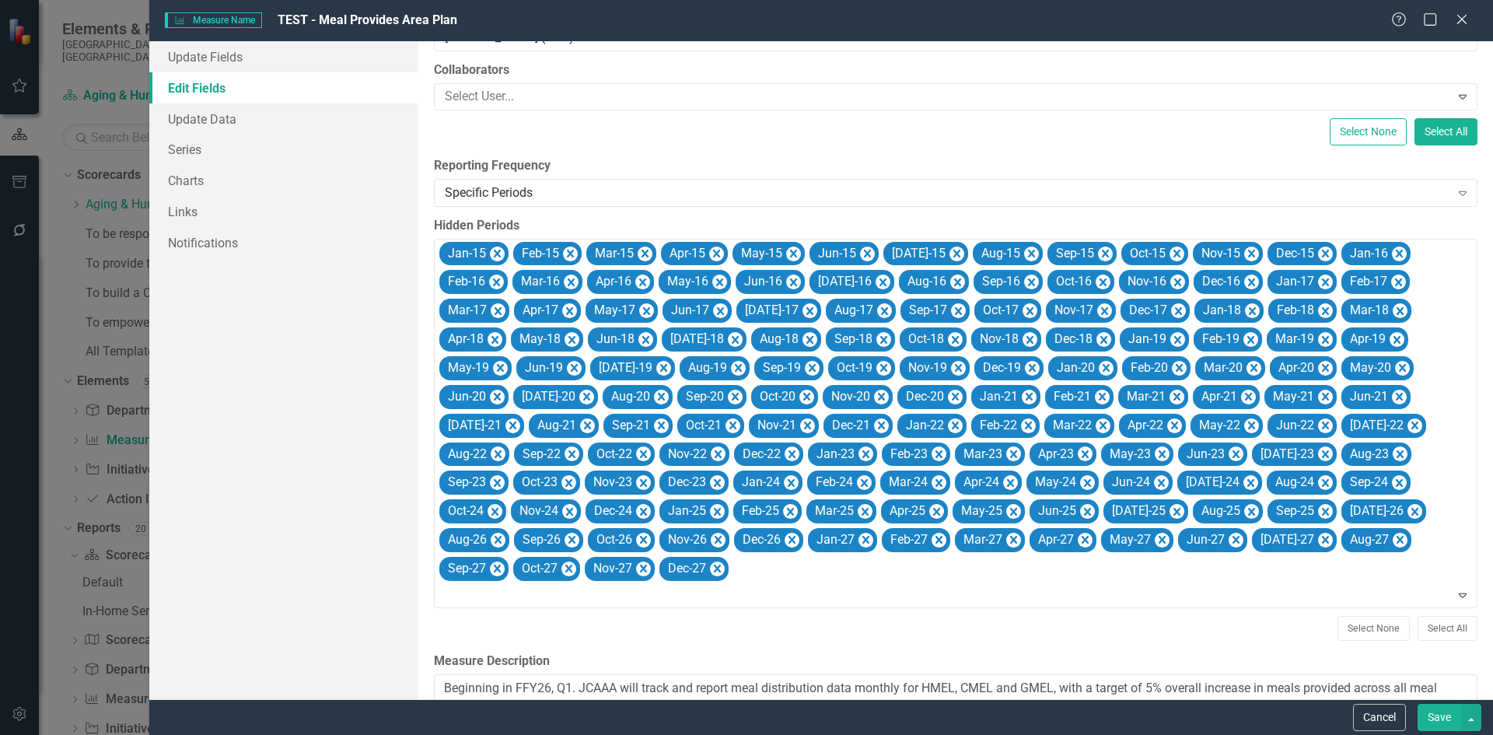
click at [1387, 512] on div "[DATE]-26" at bounding box center [1384, 511] width 85 height 24
click at [1412, 512] on icon "Remove Jul-26" at bounding box center [1415, 512] width 7 height 8
click at [1397, 512] on icon "Remove Aug-26" at bounding box center [1400, 512] width 7 height 8
click at [1396, 512] on icon "Remove Sep-26" at bounding box center [1399, 512] width 7 height 8
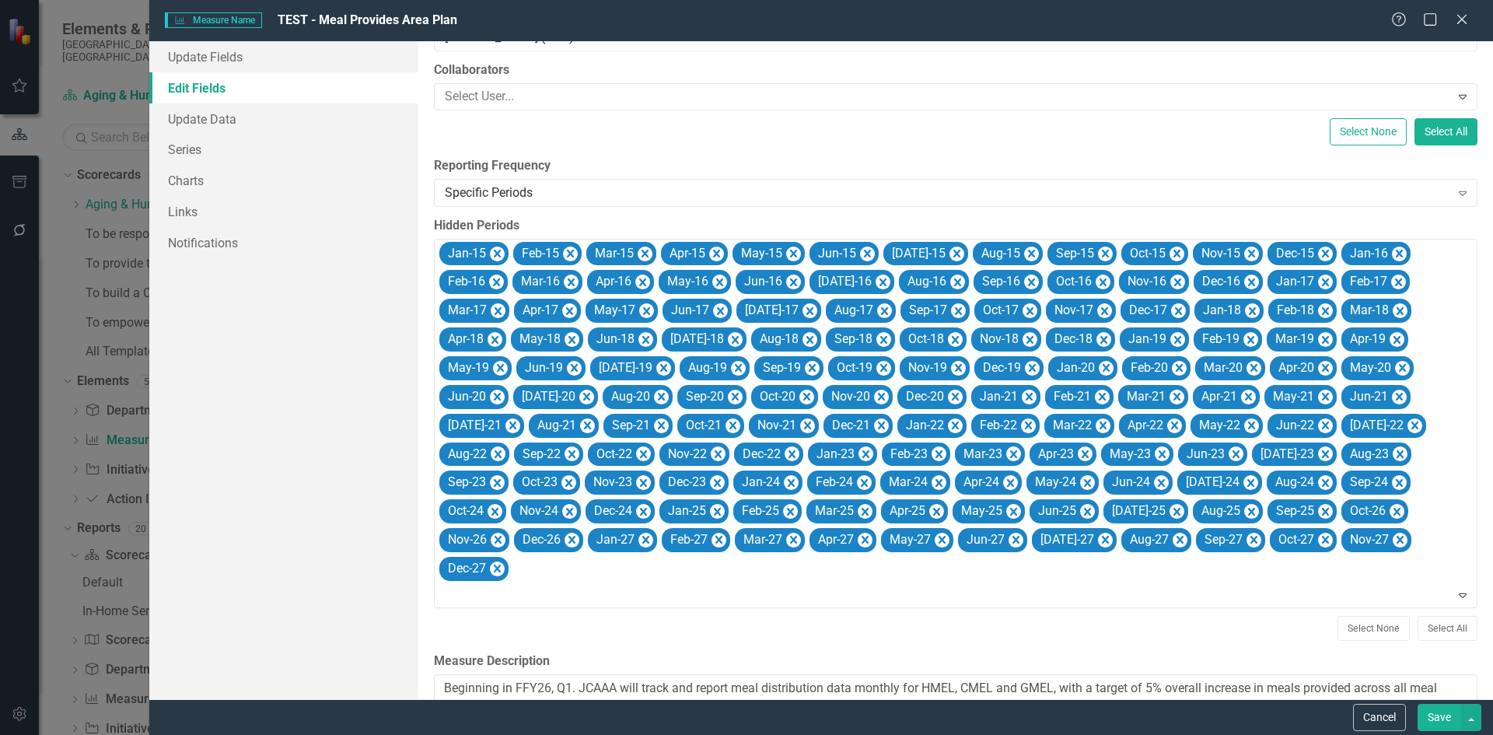
click at [1439, 714] on button "Save" at bounding box center [1440, 717] width 44 height 27
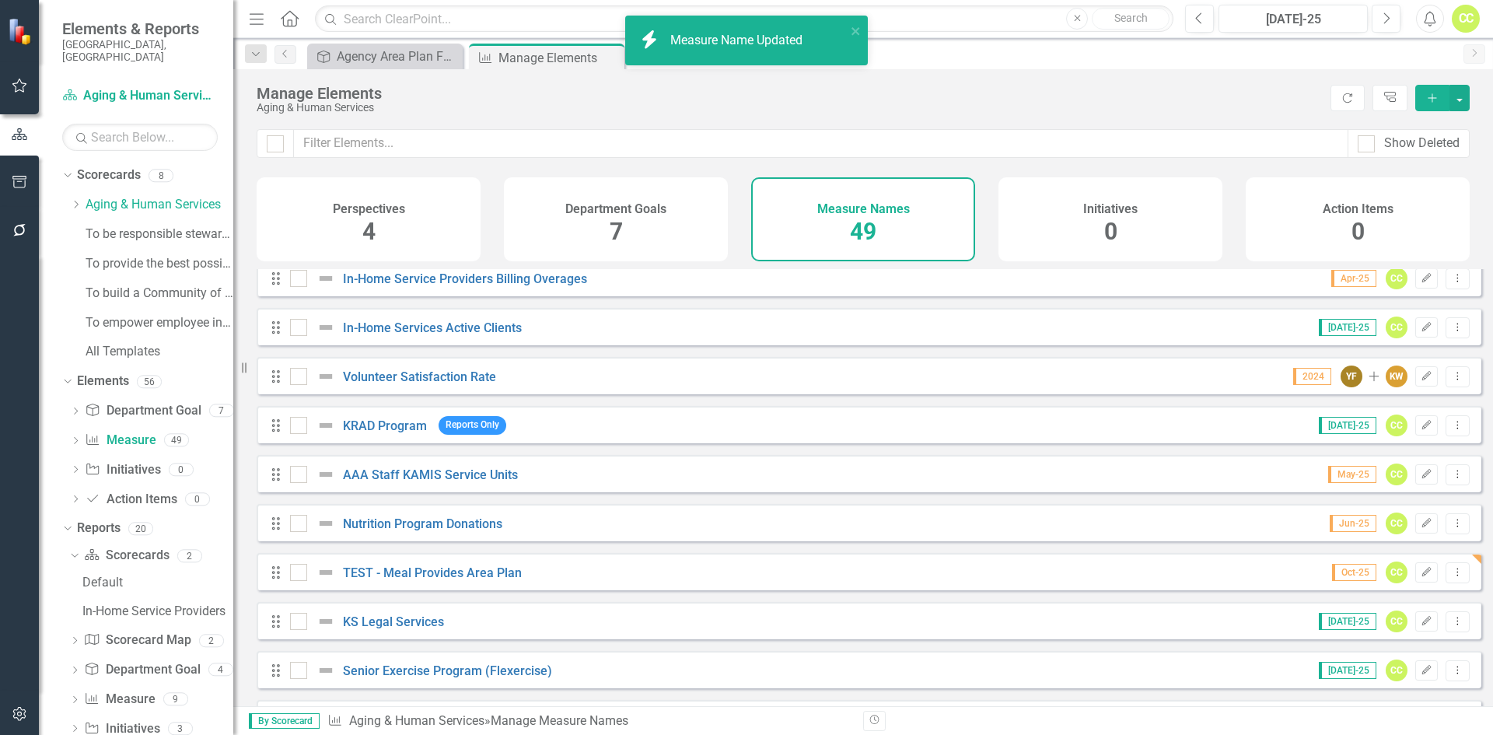
scroll to position [1975, 0]
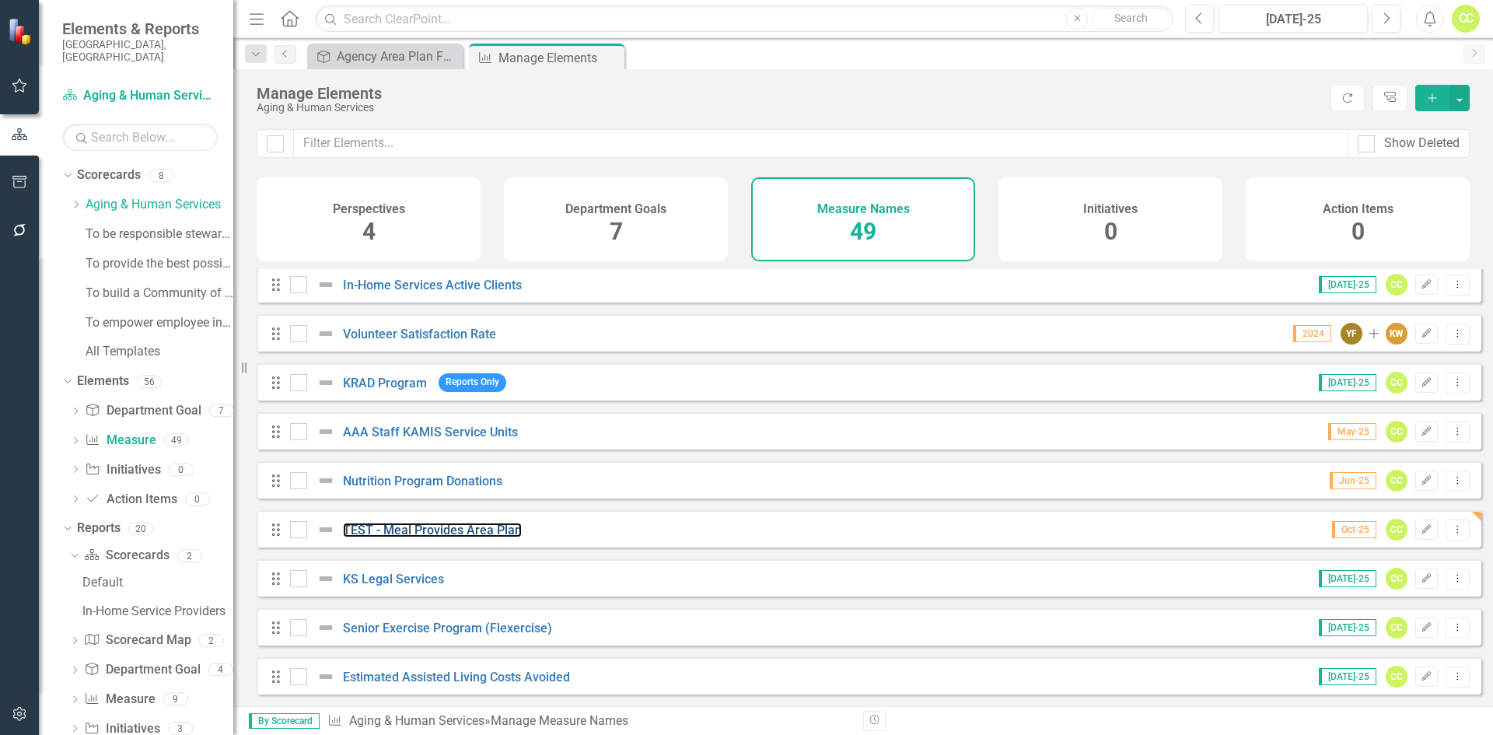
click at [433, 523] on link "TEST - Meal Provides Area Plan" at bounding box center [432, 530] width 179 height 15
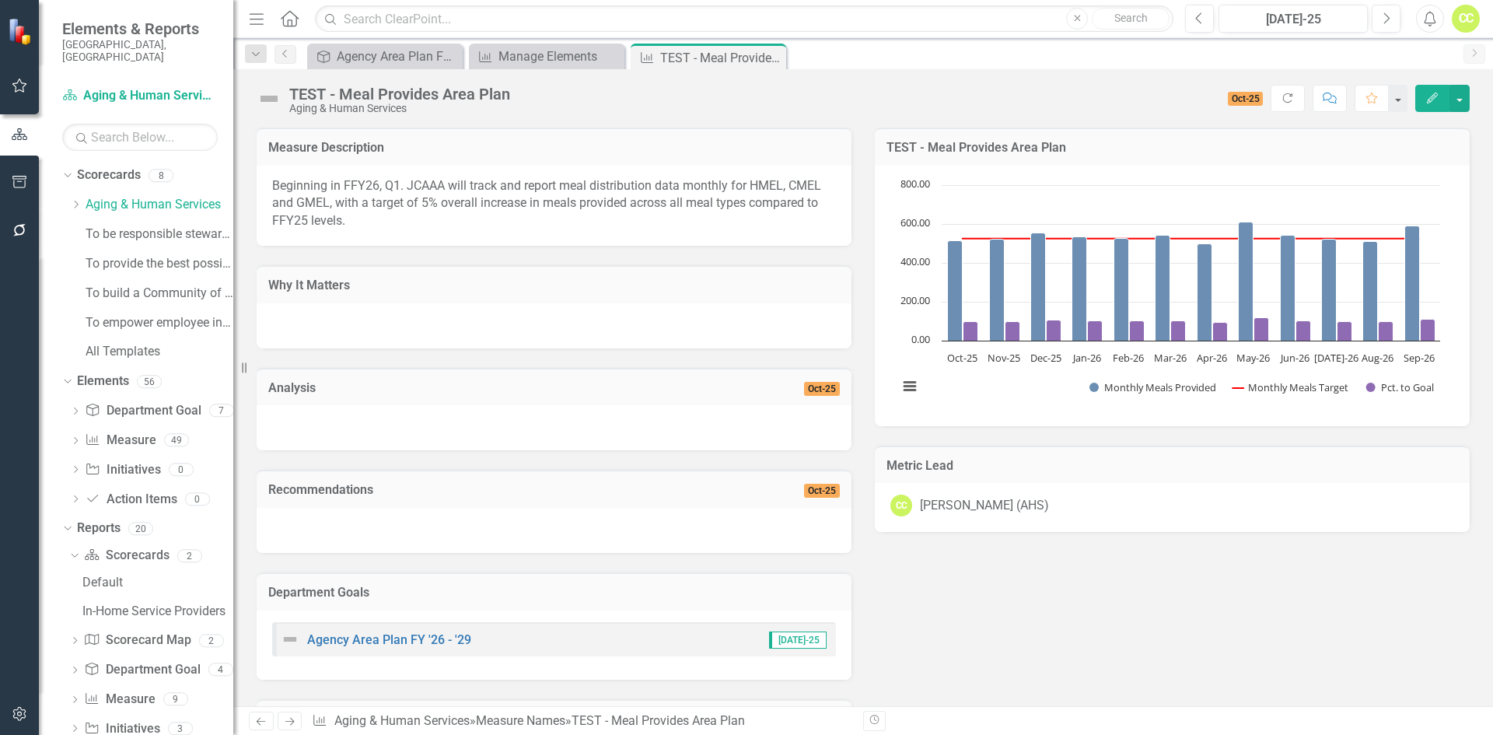
click at [1441, 99] on button "Edit" at bounding box center [1432, 98] width 34 height 27
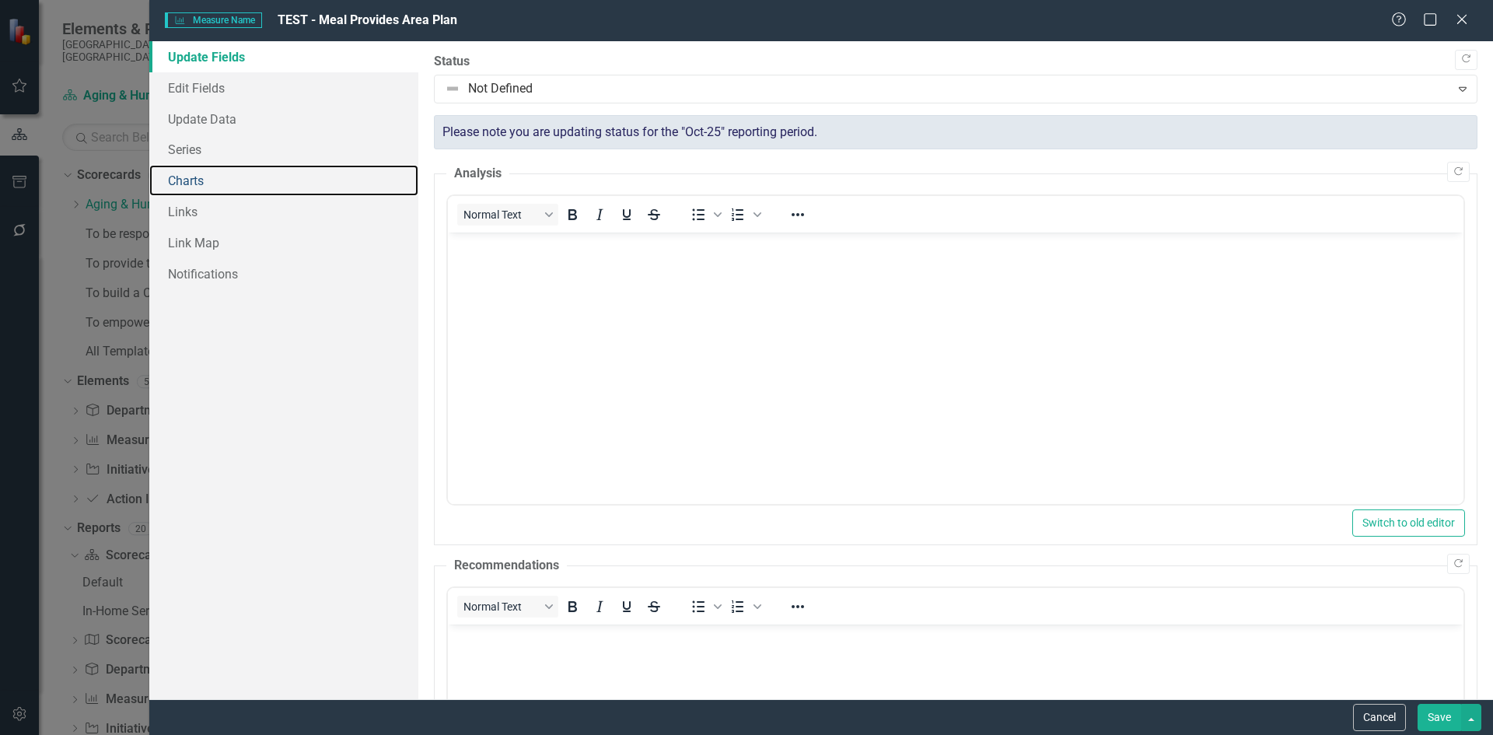
click at [190, 184] on link "Charts" at bounding box center [283, 180] width 269 height 31
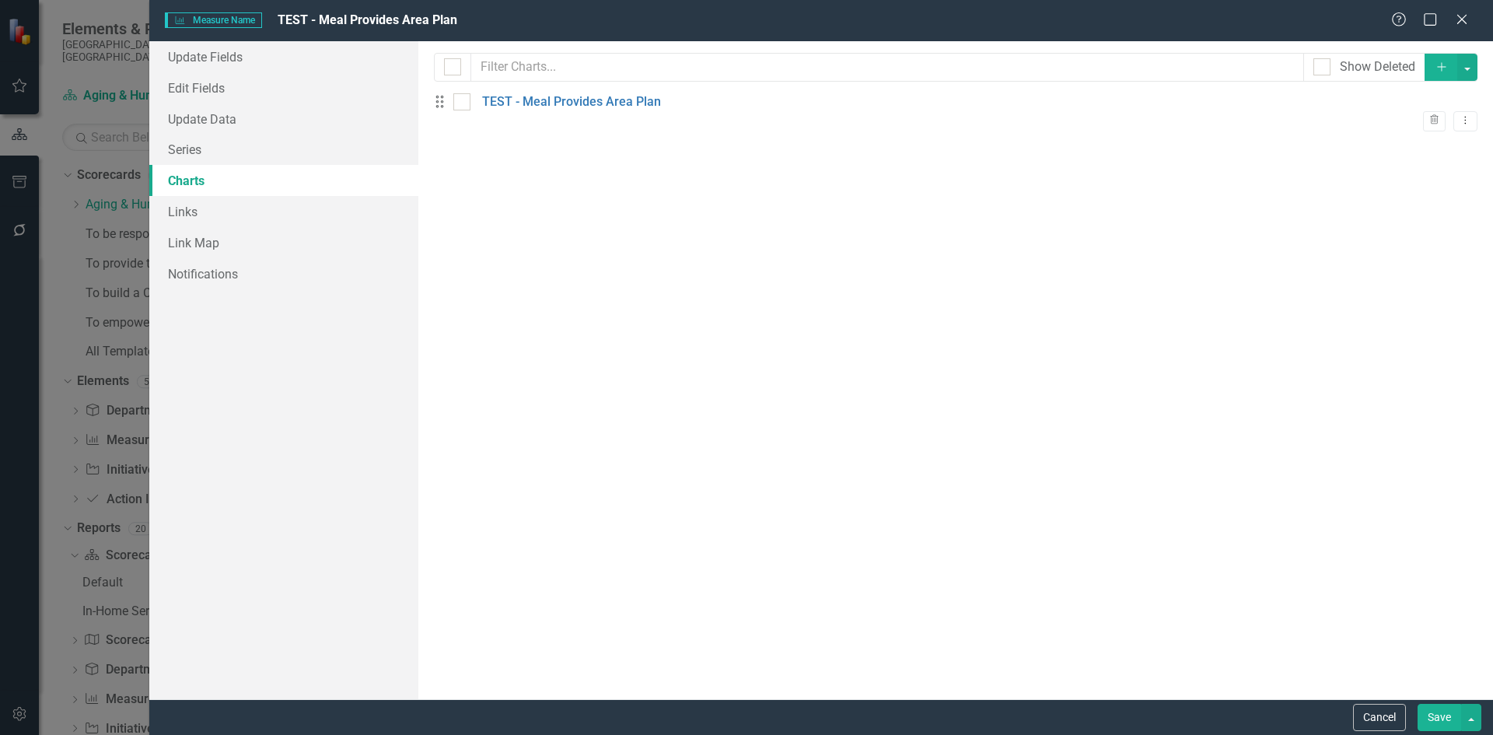
click at [1459, 111] on button "Dropdown Menu" at bounding box center [1466, 121] width 24 height 21
click at [1422, 133] on link "Edit Edit Chart" at bounding box center [1403, 137] width 123 height 29
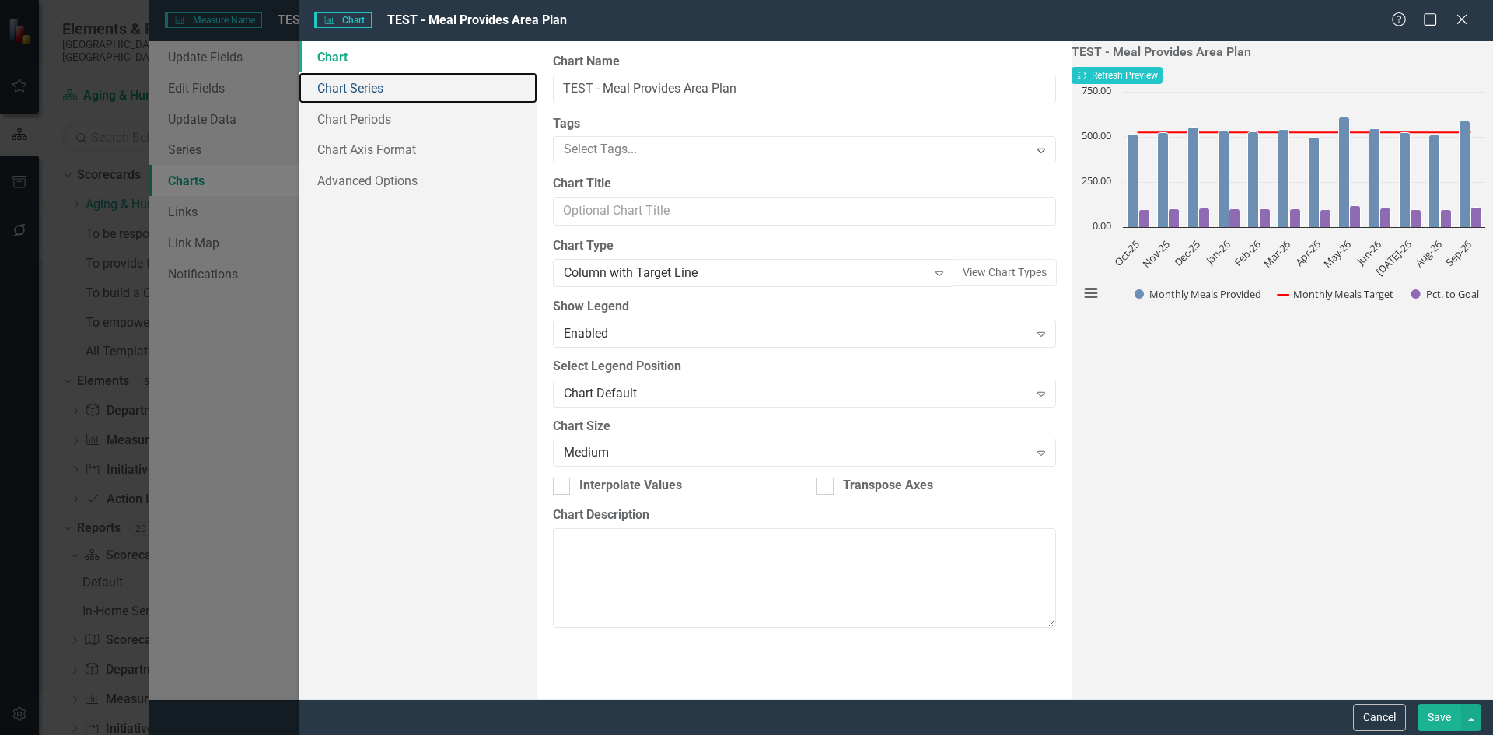
click at [383, 93] on link "Chart Series" at bounding box center [418, 87] width 239 height 31
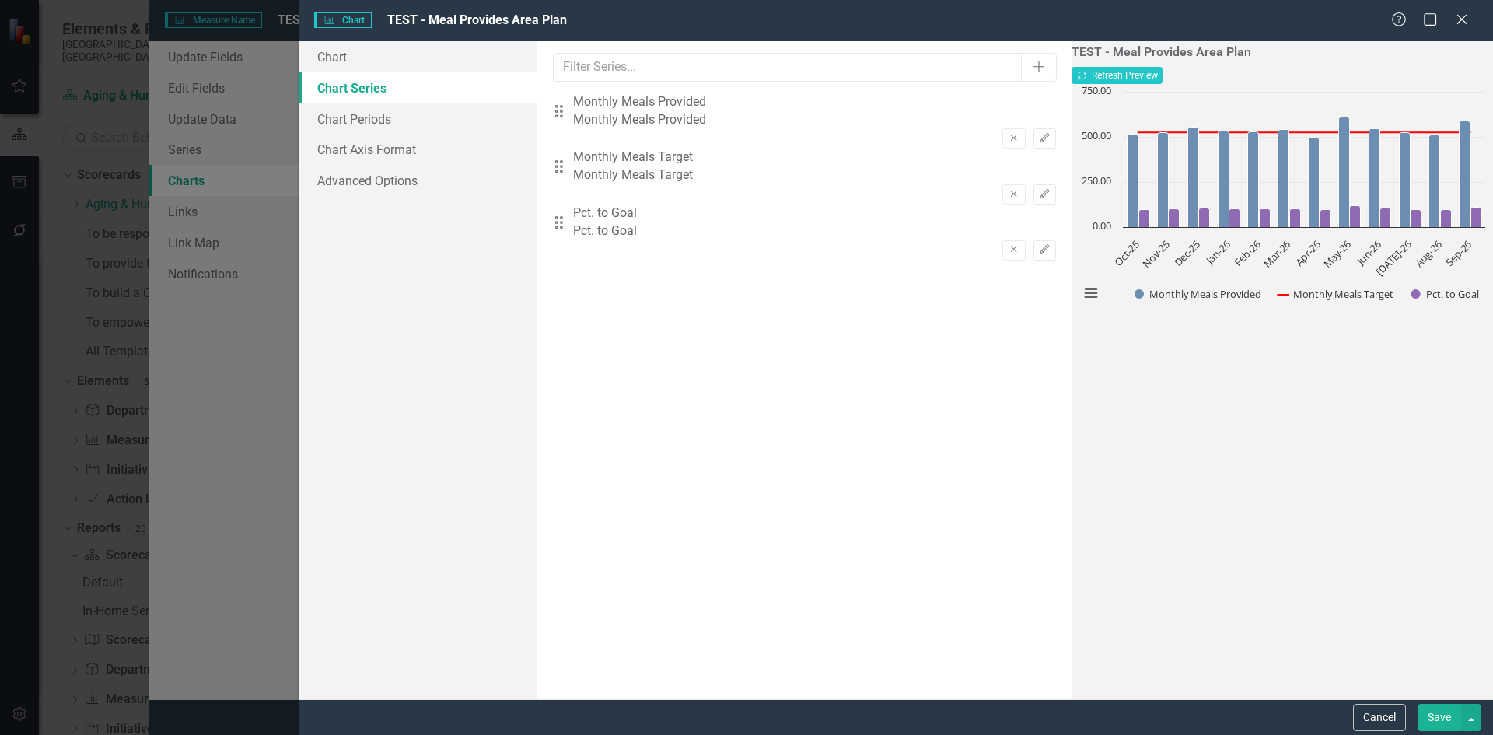
click at [1008, 245] on icon "Remove" at bounding box center [1014, 249] width 12 height 9
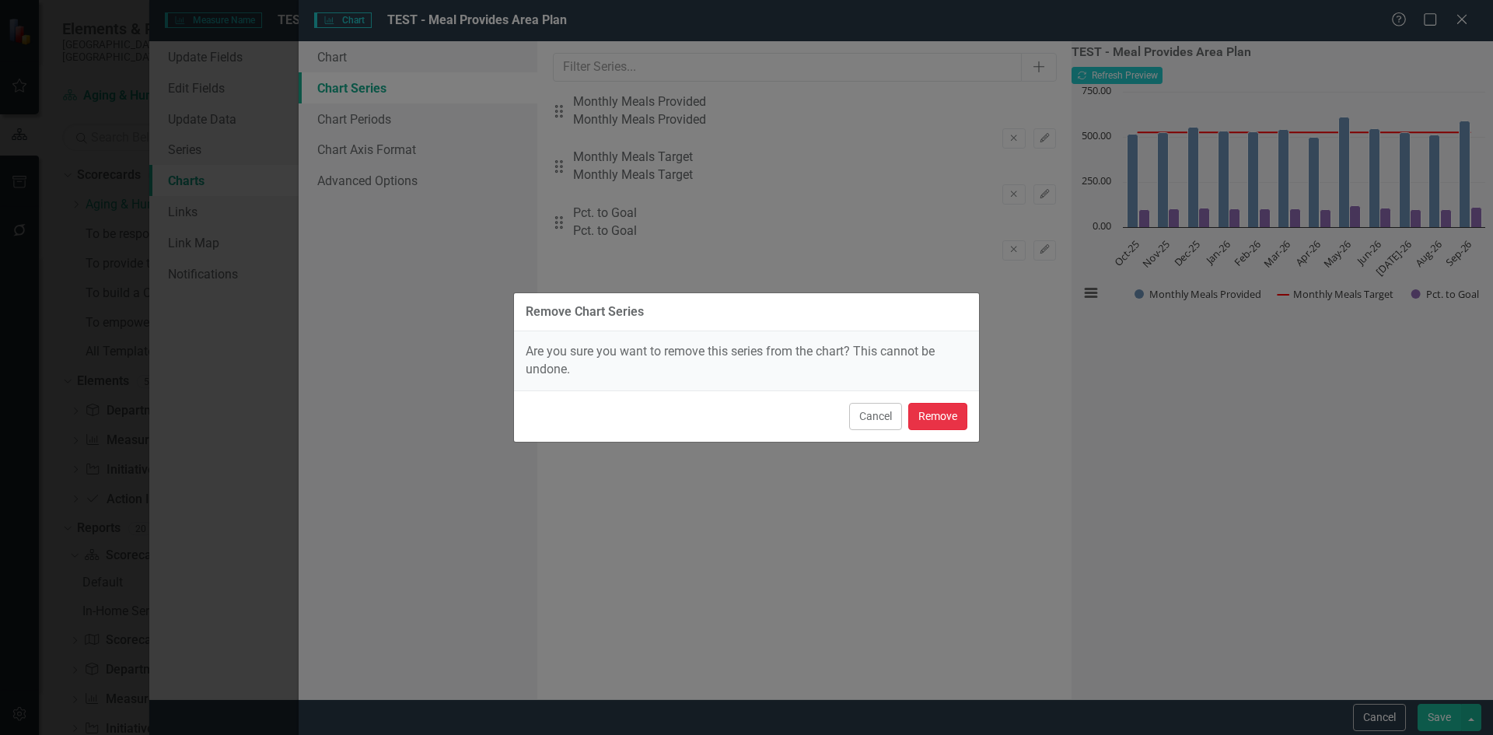
click at [938, 411] on button "Remove" at bounding box center [937, 416] width 59 height 27
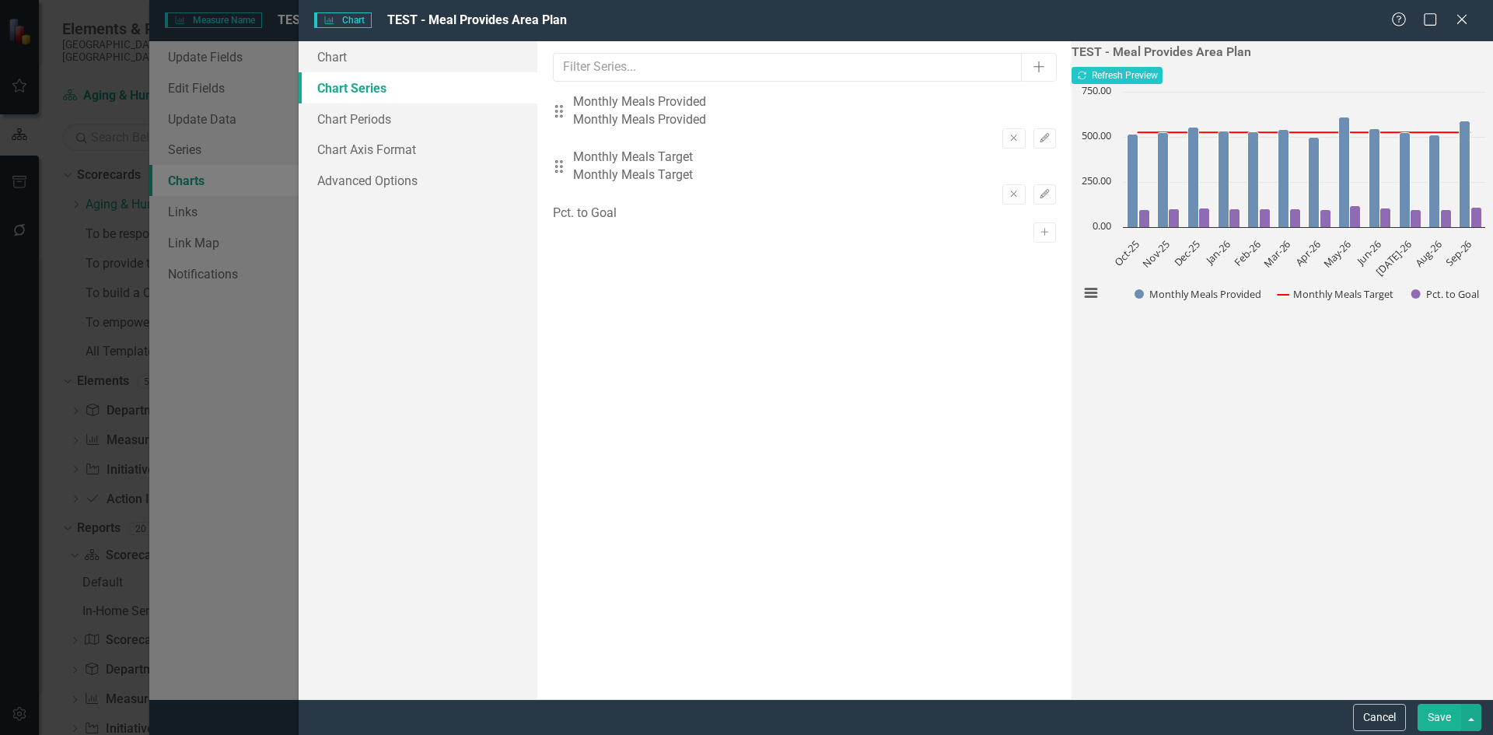
click at [1447, 705] on button "Save" at bounding box center [1440, 717] width 44 height 27
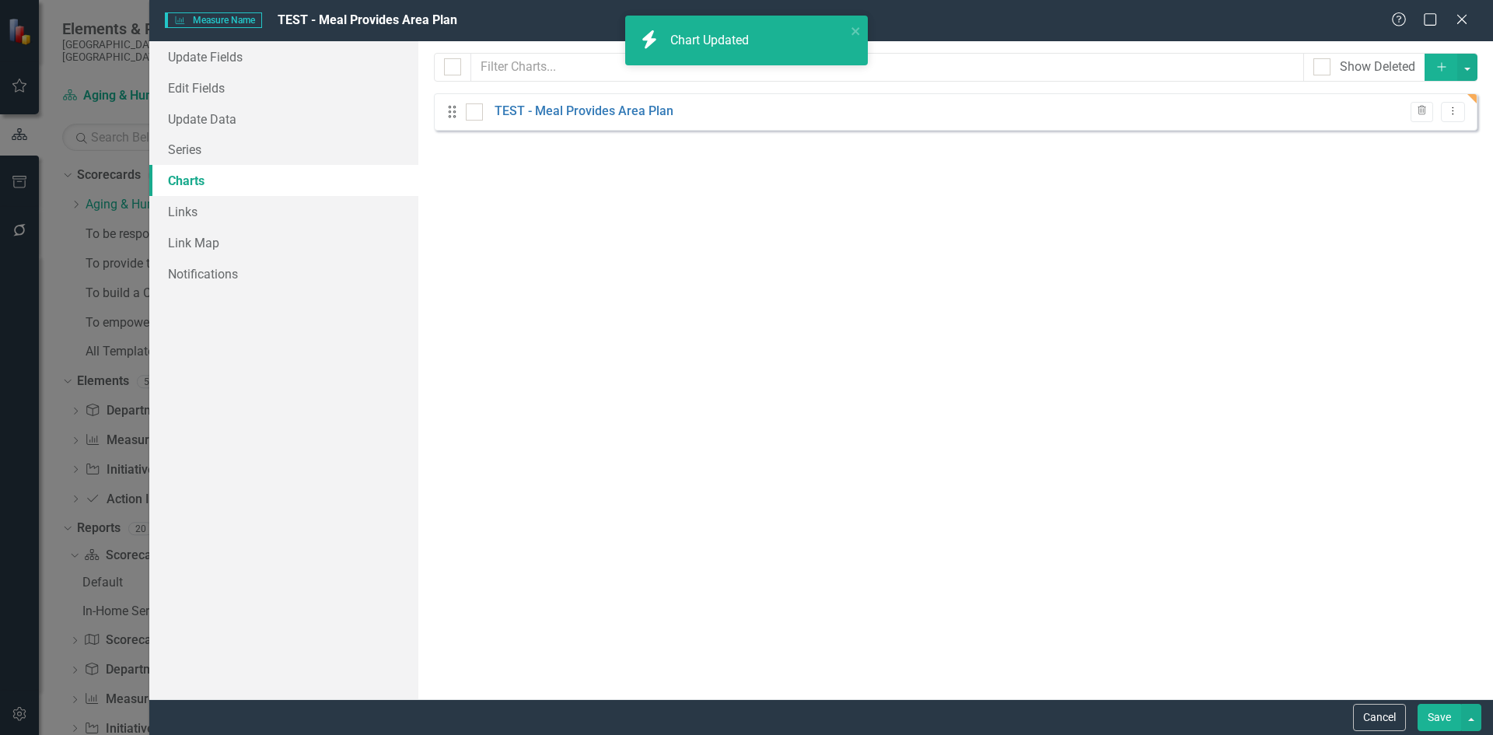
click at [617, 113] on link "TEST - Meal Provides Area Plan" at bounding box center [584, 112] width 179 height 18
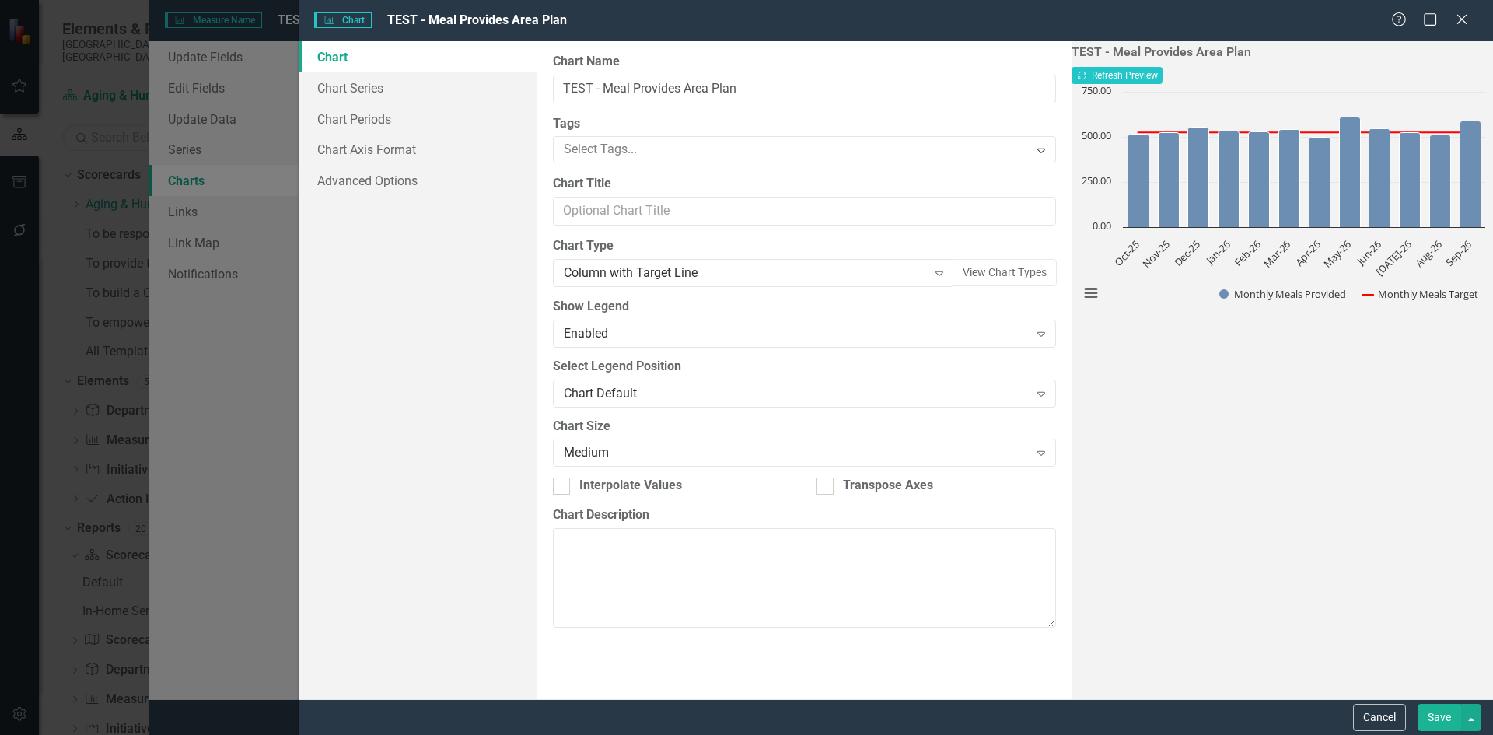
click at [1447, 709] on button "Save" at bounding box center [1440, 717] width 44 height 27
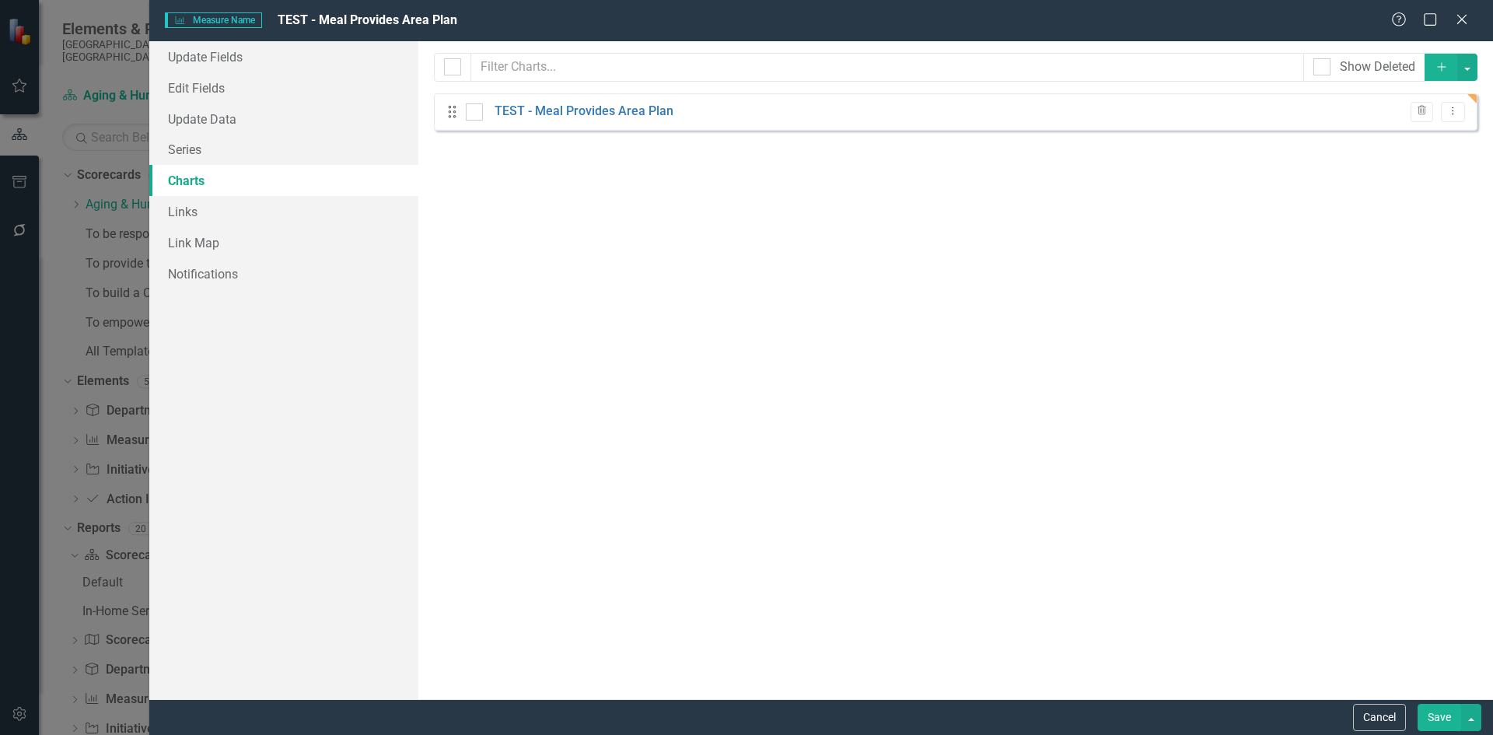
click at [1425, 707] on button "Save" at bounding box center [1440, 717] width 44 height 27
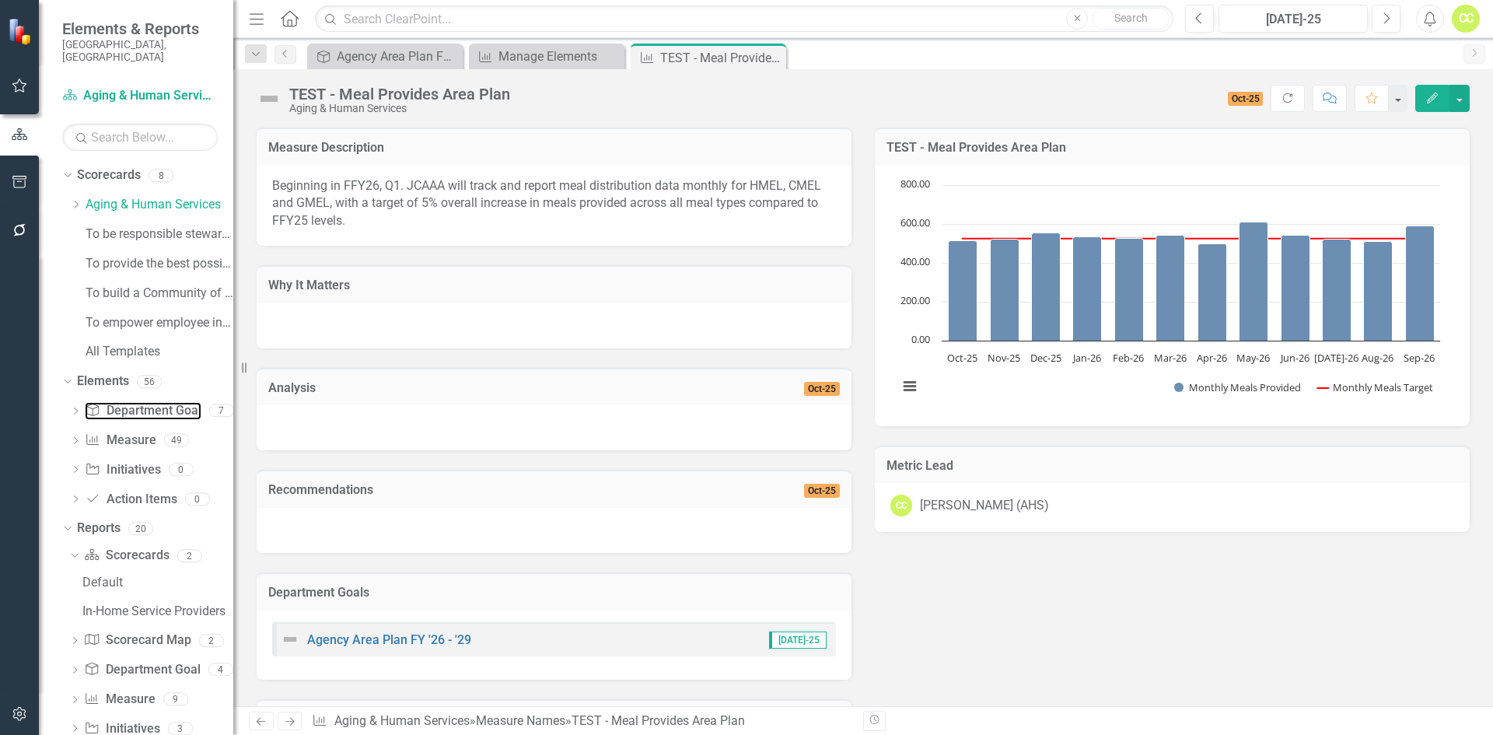
click at [150, 402] on link "Department Goal Department Goal" at bounding box center [143, 411] width 116 height 18
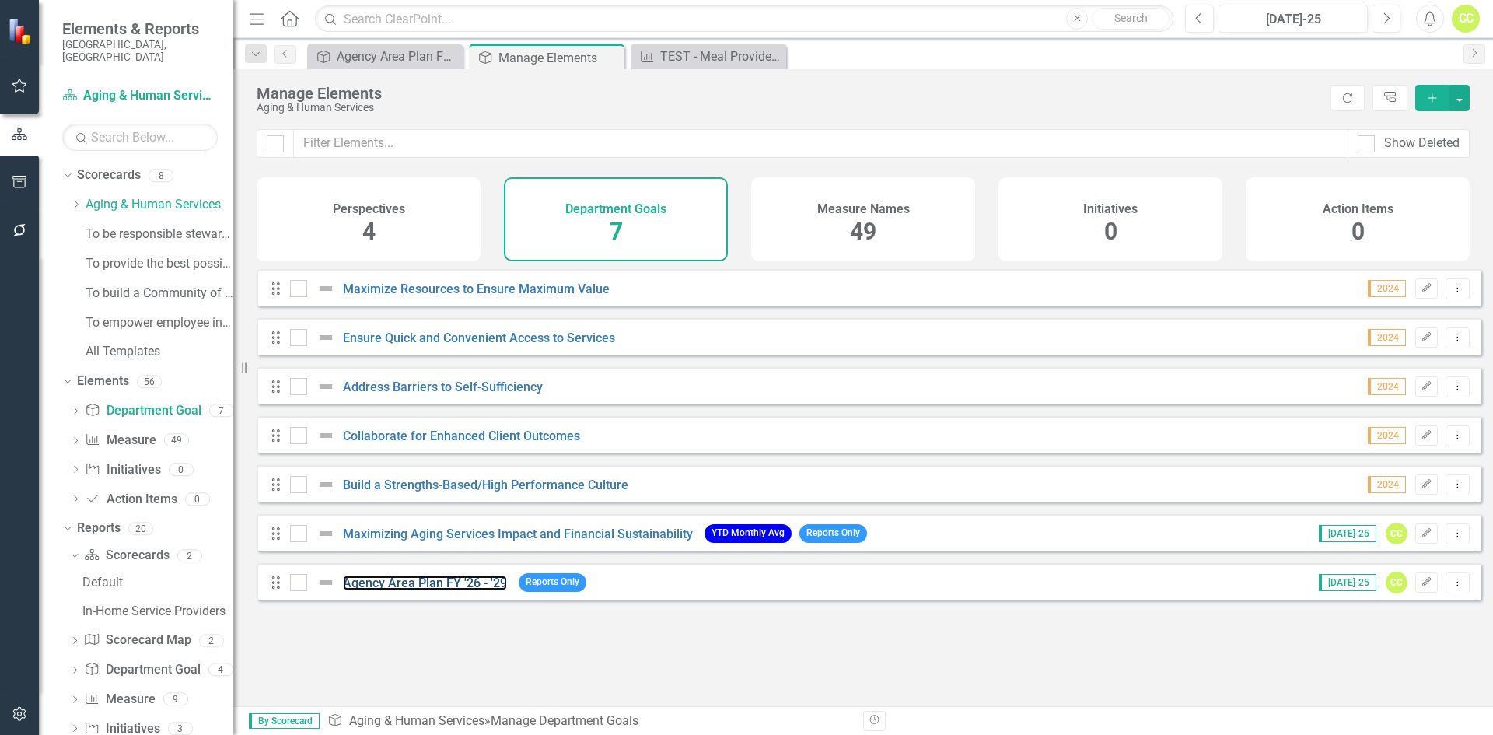
click at [446, 590] on link "Agency Area Plan FY '26 - '29" at bounding box center [425, 582] width 164 height 15
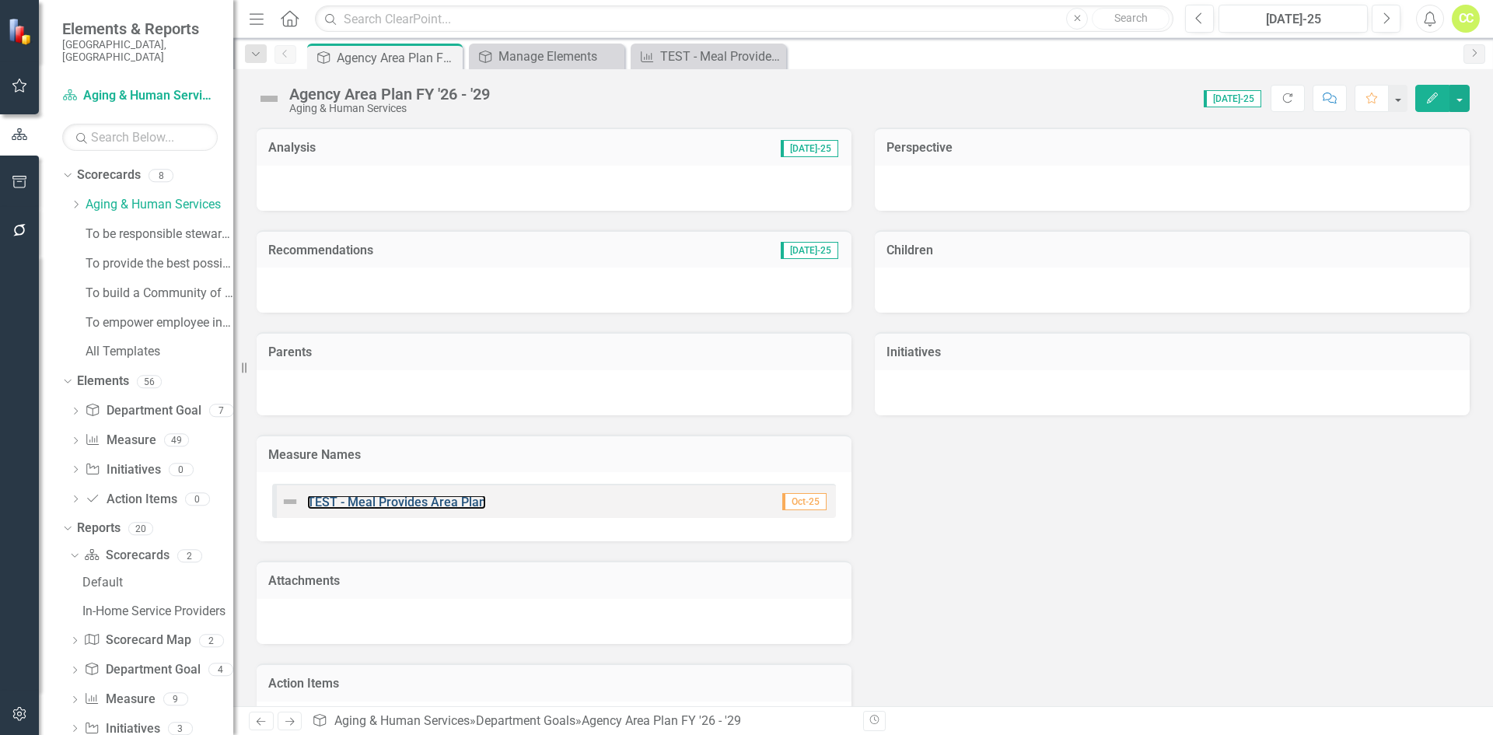
click at [457, 502] on link "TEST - Meal Provides Area Plan" at bounding box center [396, 502] width 179 height 15
click at [1433, 105] on button "Edit" at bounding box center [1432, 98] width 34 height 27
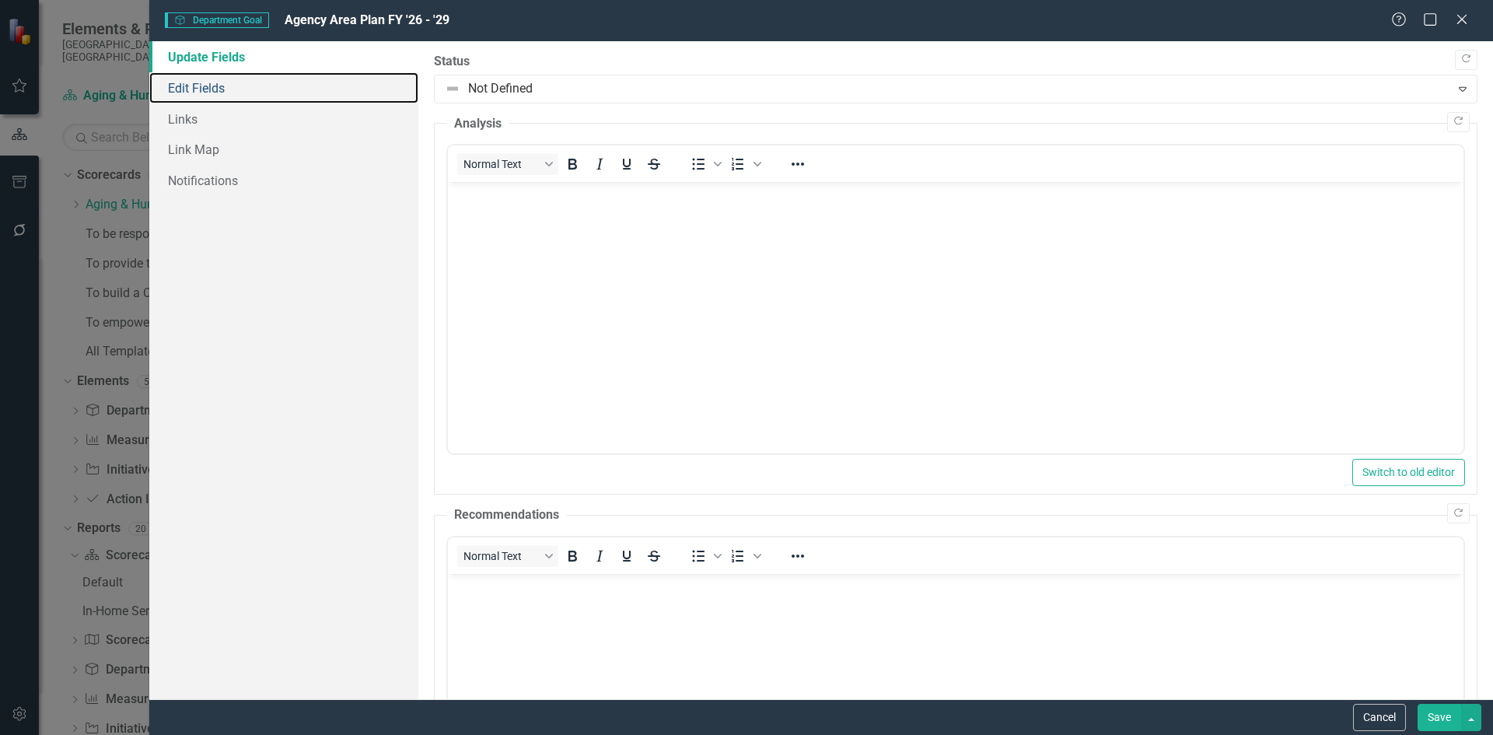
click at [293, 90] on link "Edit Fields" at bounding box center [283, 87] width 269 height 31
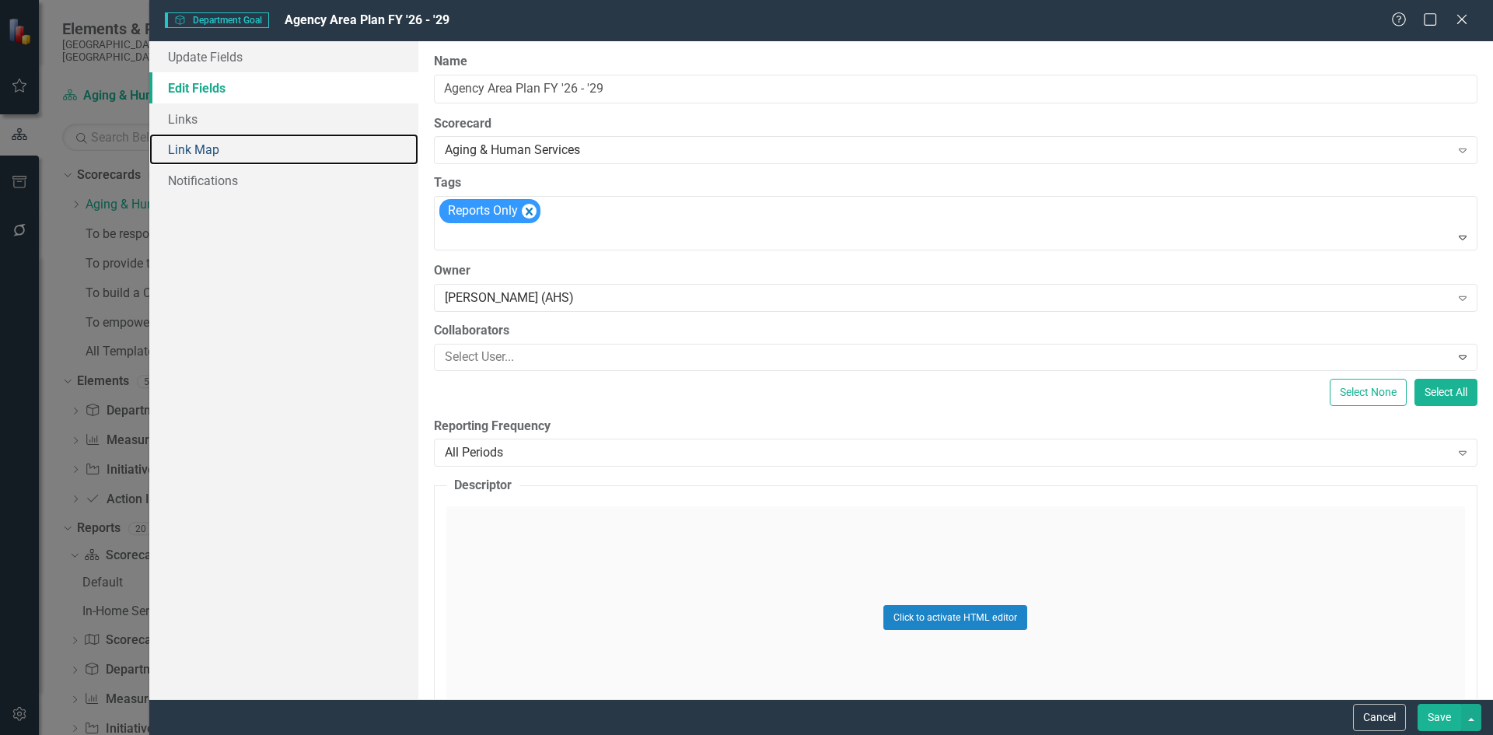
click at [280, 142] on link "Link Map" at bounding box center [283, 149] width 269 height 31
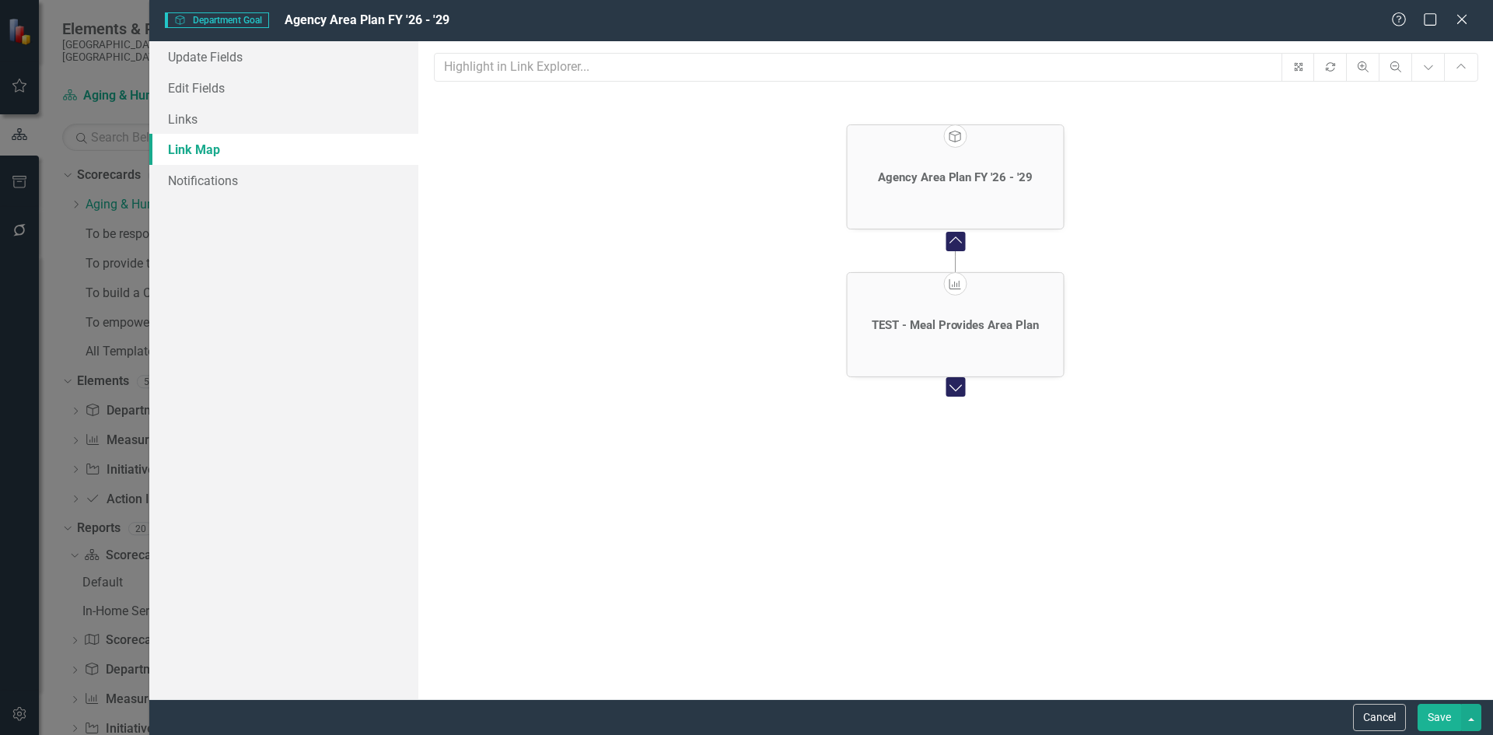
click at [1385, 719] on button "Cancel" at bounding box center [1379, 717] width 53 height 27
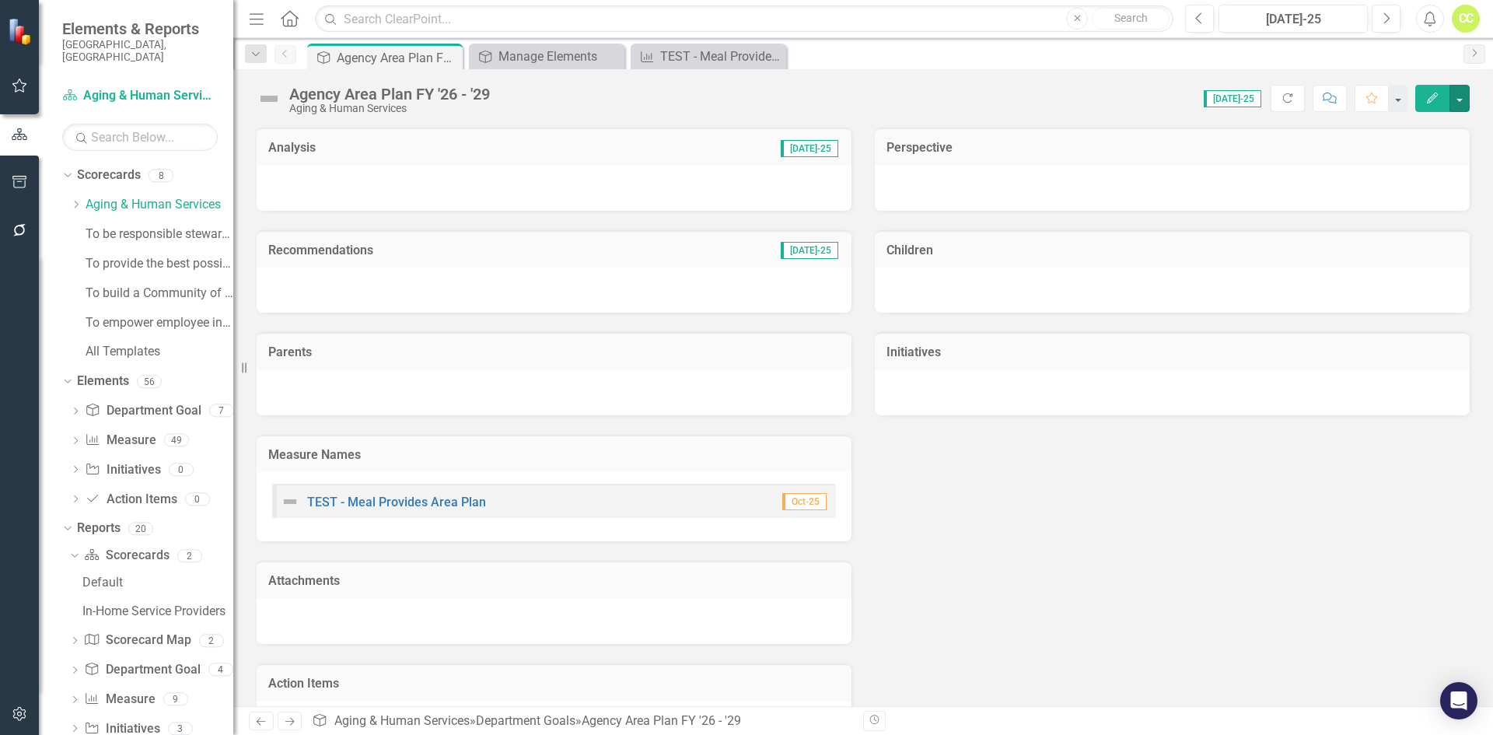
click at [1462, 94] on button "button" at bounding box center [1460, 98] width 20 height 27
click at [1423, 153] on link "Edit Report Edit Layout" at bounding box center [1391, 156] width 155 height 29
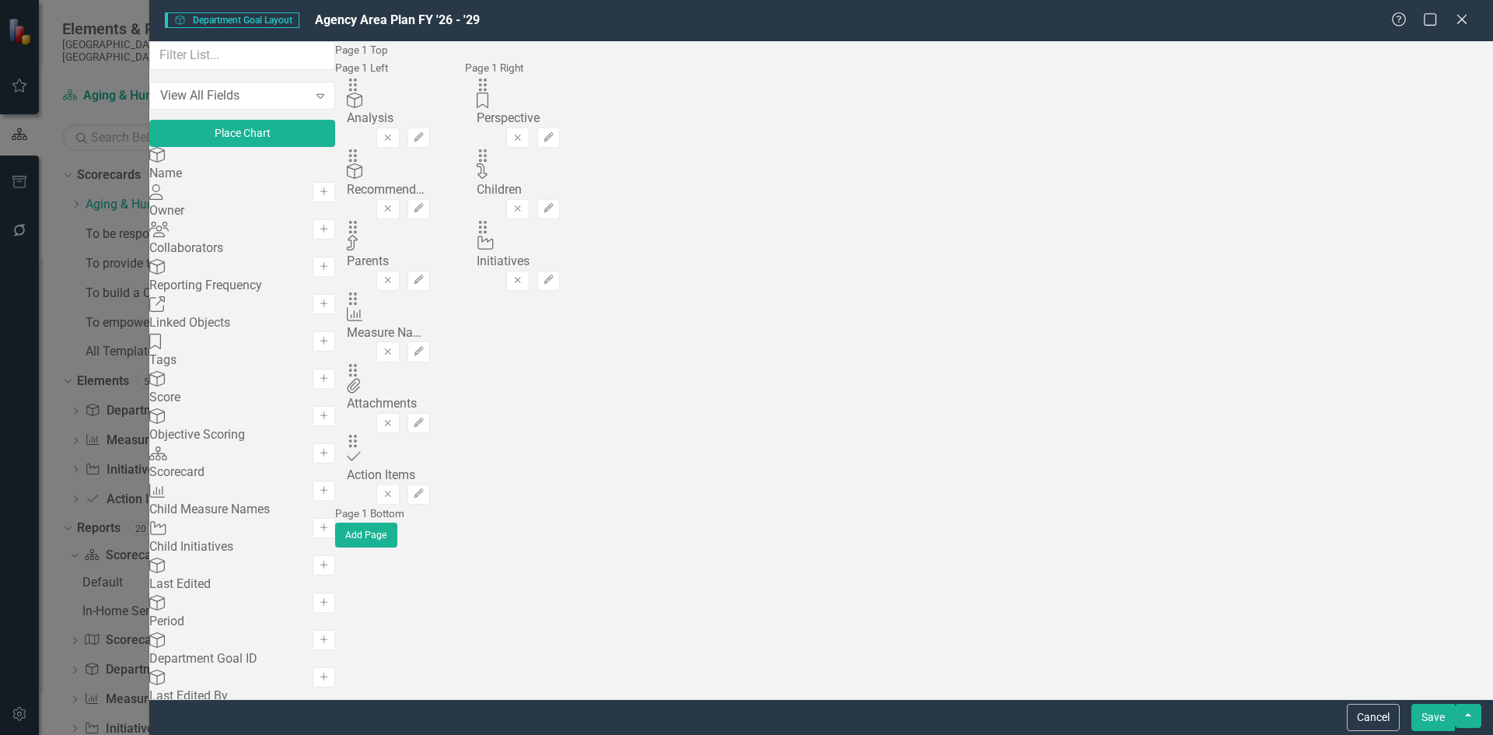
click at [1466, 19] on icon "Close" at bounding box center [1462, 19] width 16 height 12
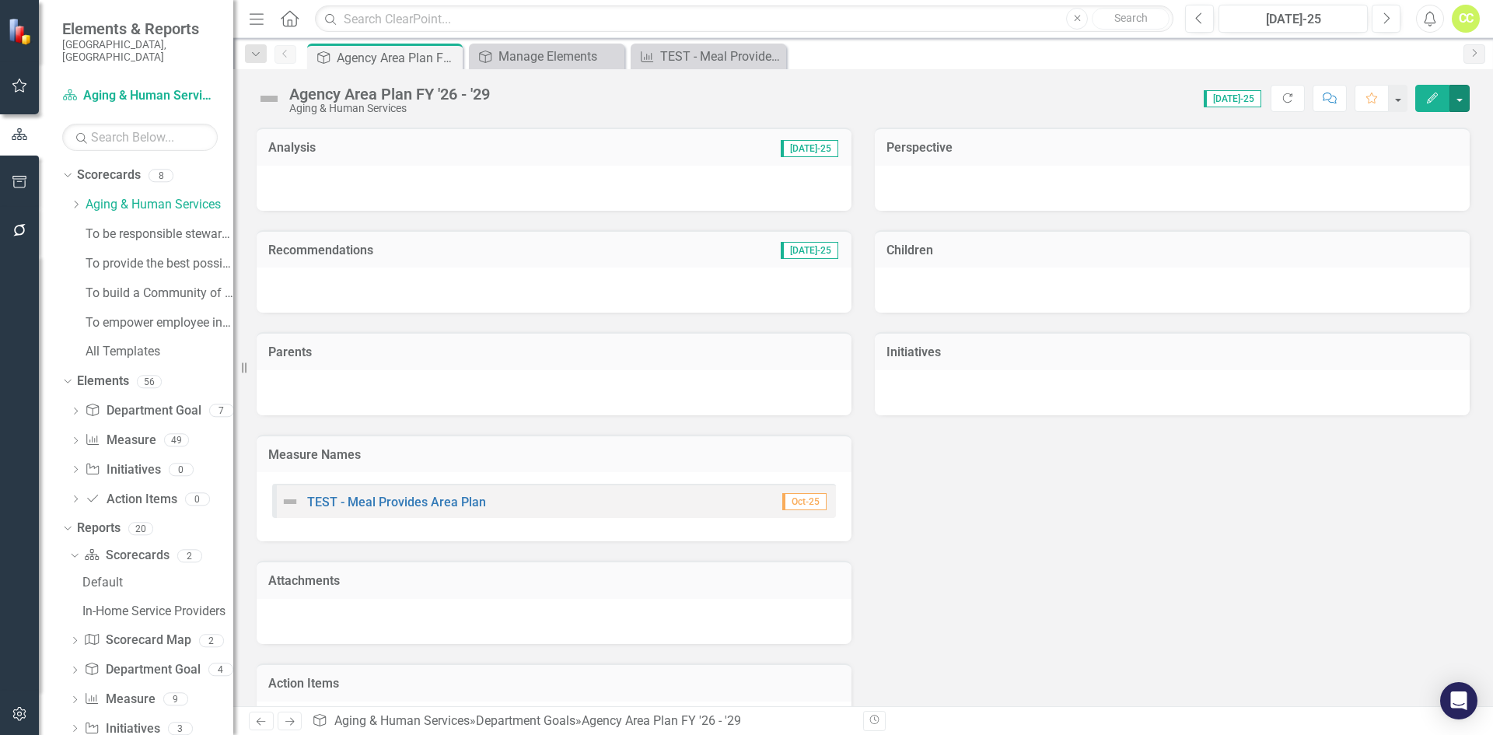
click at [1461, 103] on button "button" at bounding box center [1460, 98] width 20 height 27
click at [1066, 575] on div "Analysis Jul-25 Recommendations Jul-25 Parents Measure Names TEST - Meal Provid…" at bounding box center [863, 427] width 1237 height 638
click at [1458, 91] on button "button" at bounding box center [1460, 98] width 20 height 27
click at [1405, 159] on link "Edit Report Edit Layout" at bounding box center [1391, 156] width 155 height 29
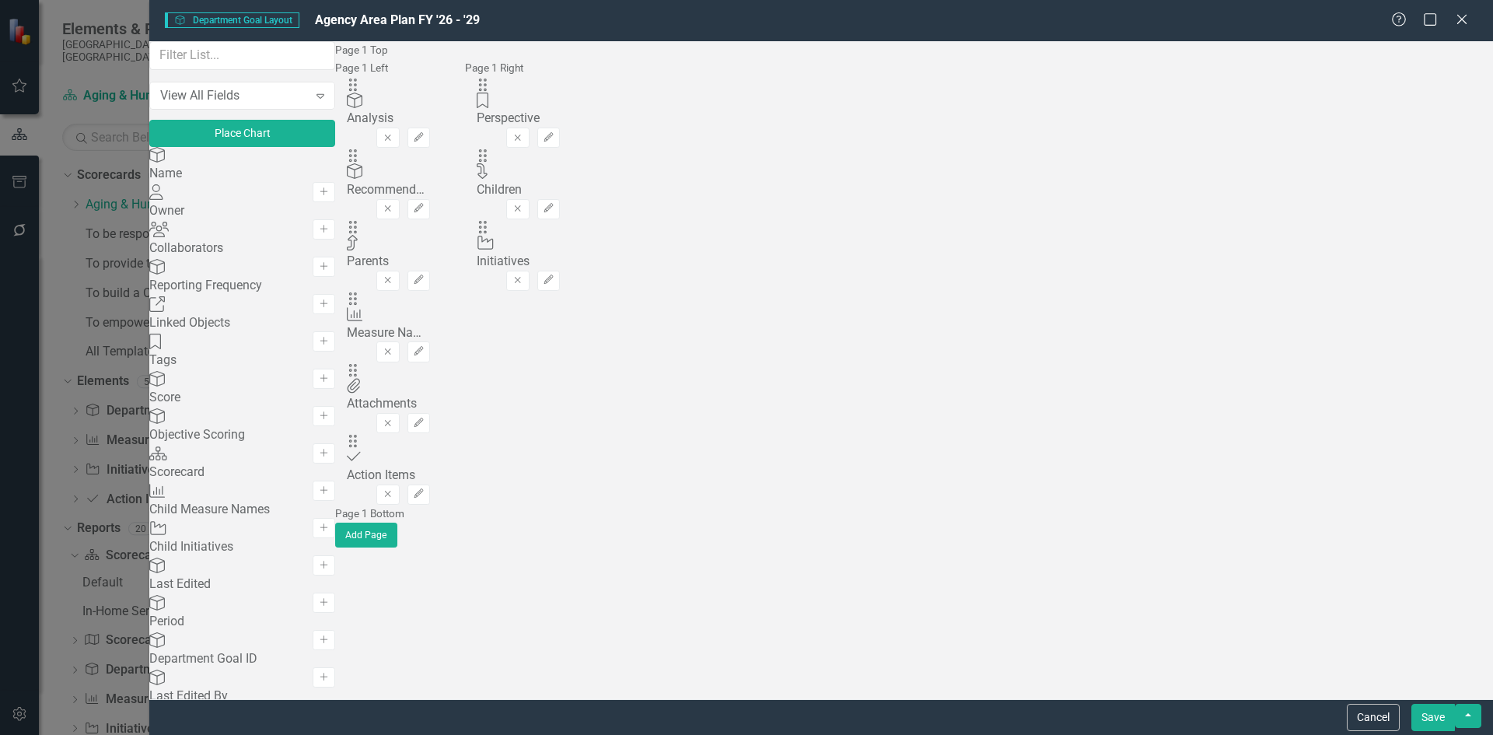
drag, startPoint x: 201, startPoint y: 200, endPoint x: 611, endPoint y: 93, distance: 424.2
click at [611, 93] on div "View All Fields Expand Place Chart Department Goal Name Add Owner Owner Add Col…" at bounding box center [821, 370] width 1344 height 658
click at [330, 194] on icon "Add" at bounding box center [324, 191] width 12 height 9
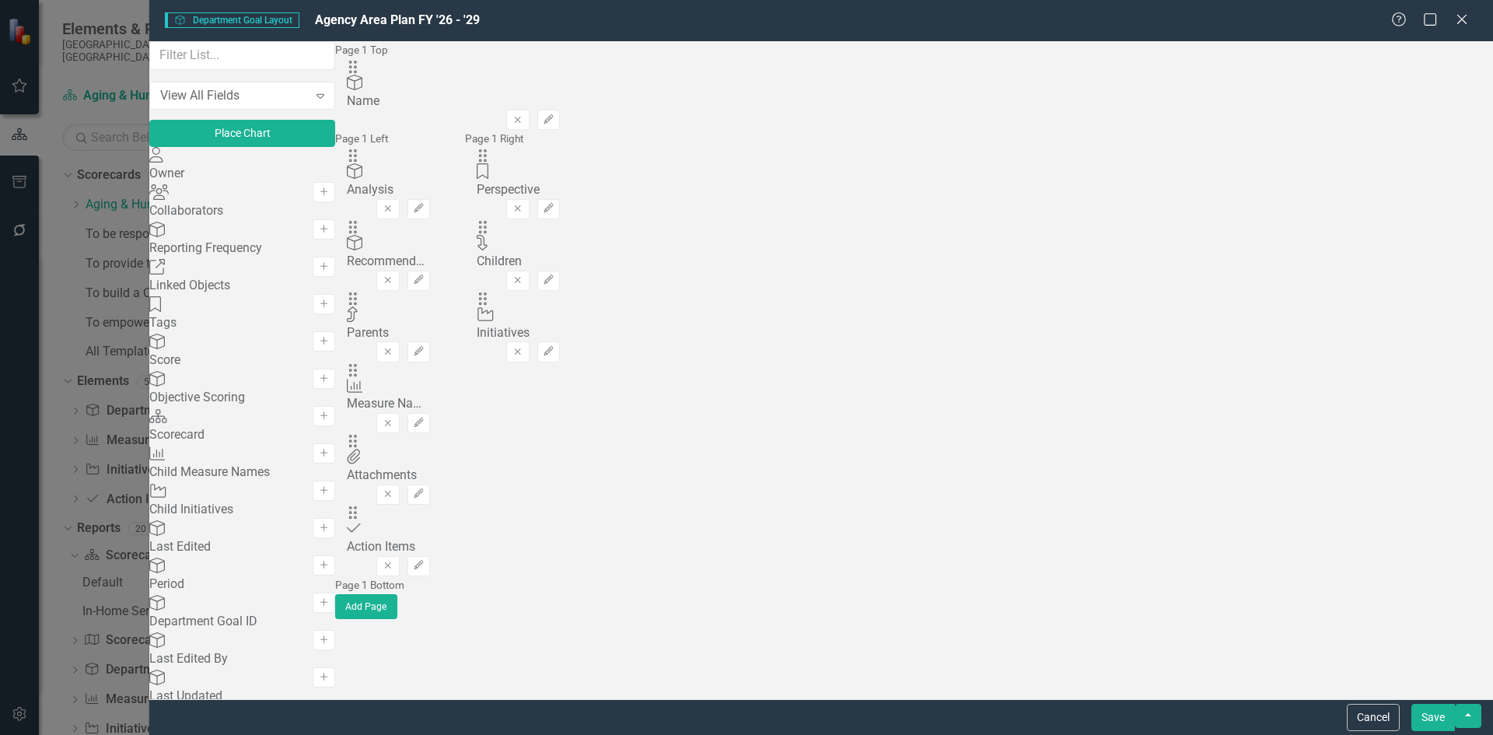
click at [1433, 720] on button "Save" at bounding box center [1434, 717] width 44 height 27
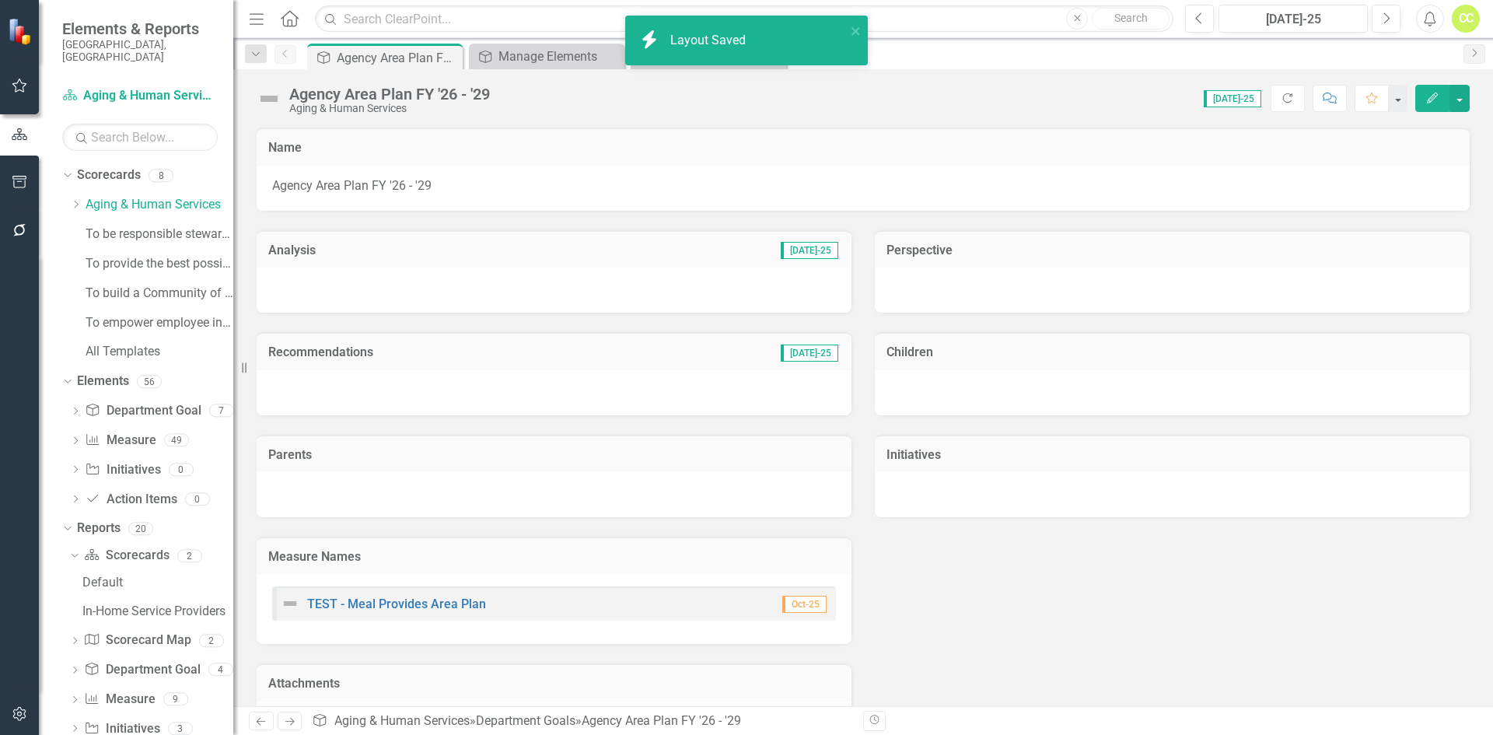
click at [390, 179] on span "Agency Area Plan FY '26 - '29" at bounding box center [863, 186] width 1182 height 18
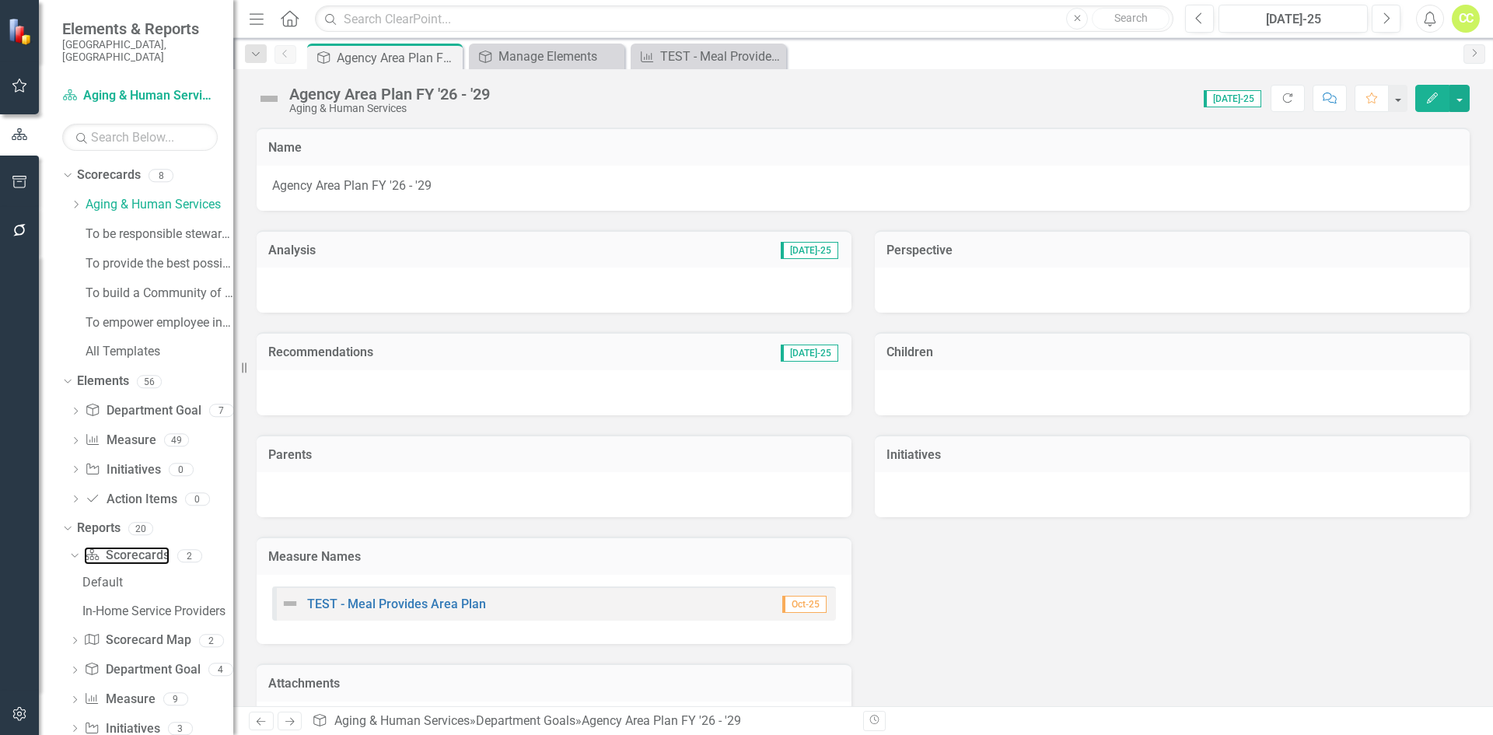
click at [148, 547] on link "Scorecard Scorecards" at bounding box center [126, 556] width 85 height 18
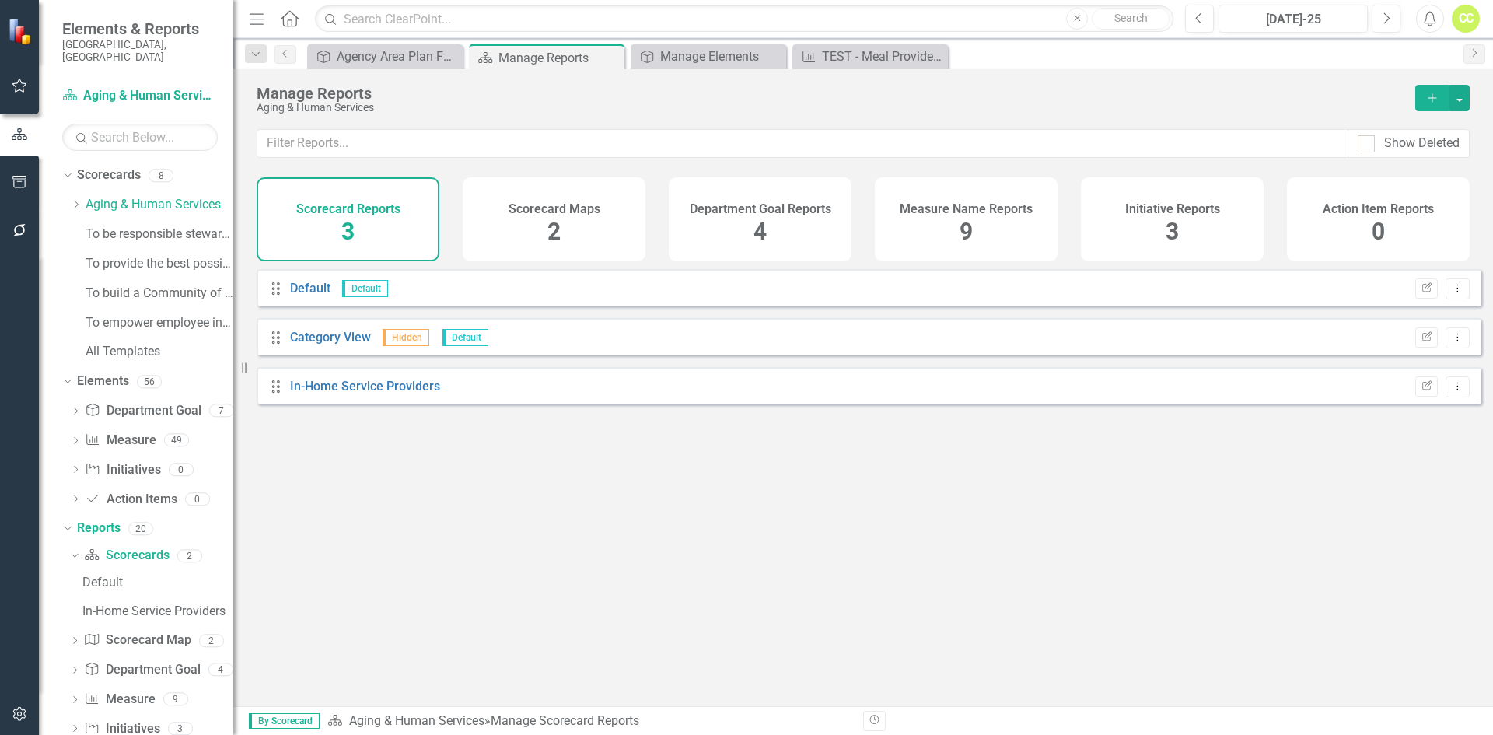
click at [1440, 93] on button "Add" at bounding box center [1432, 98] width 34 height 26
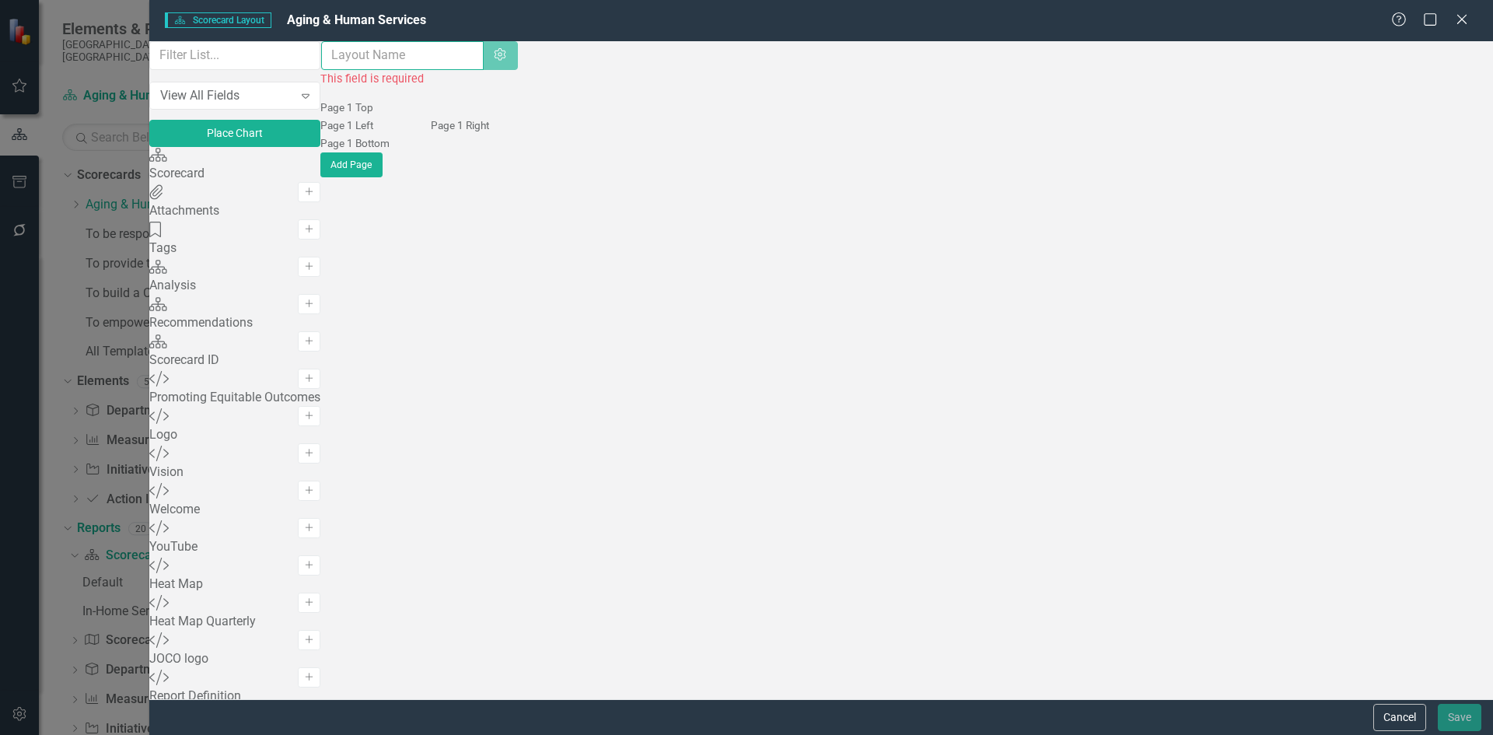
click at [484, 57] on input "text" at bounding box center [402, 55] width 163 height 29
type input "AAA Area Plan FY 2026"
click at [1462, 720] on button "Save" at bounding box center [1460, 717] width 44 height 27
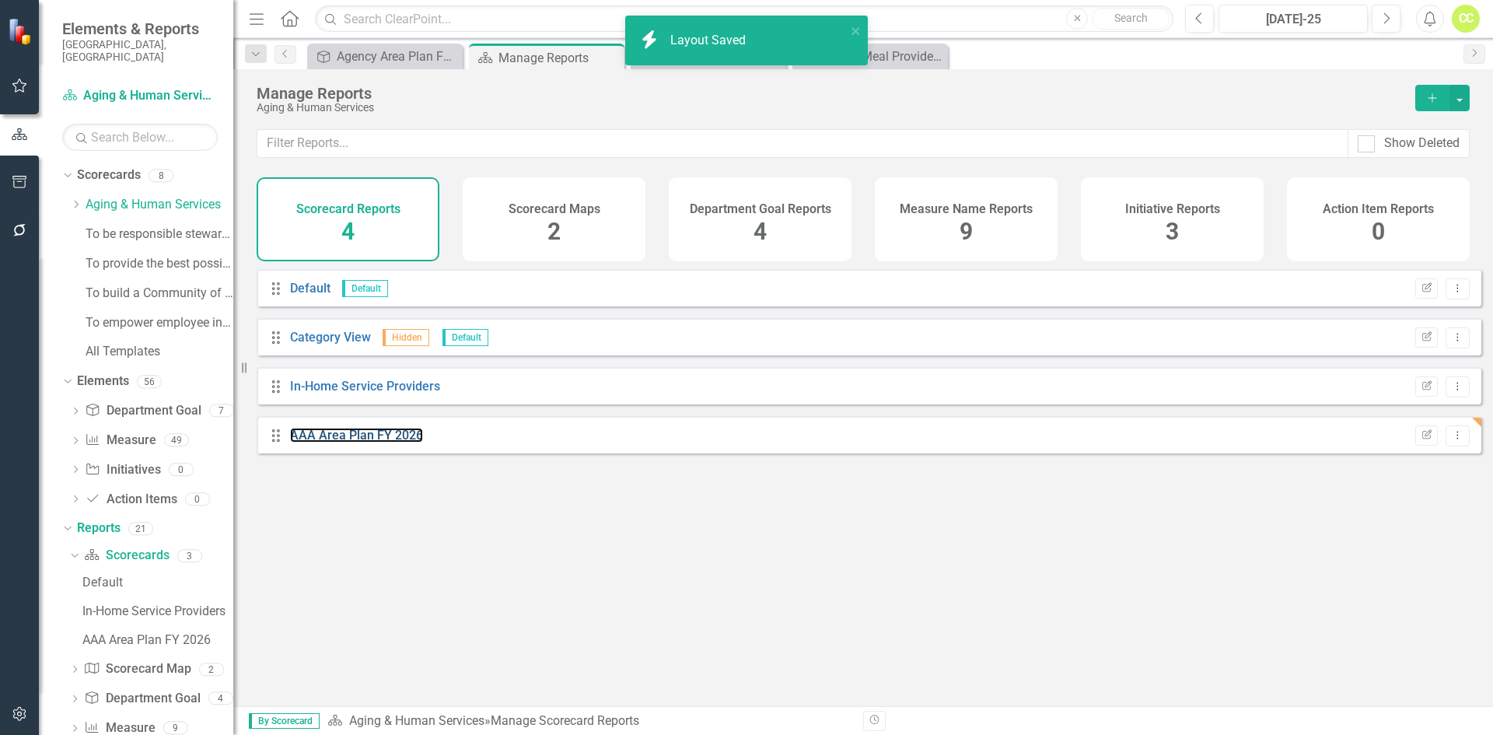
click at [404, 443] on link "AAA Area Plan FY 2026" at bounding box center [356, 435] width 133 height 15
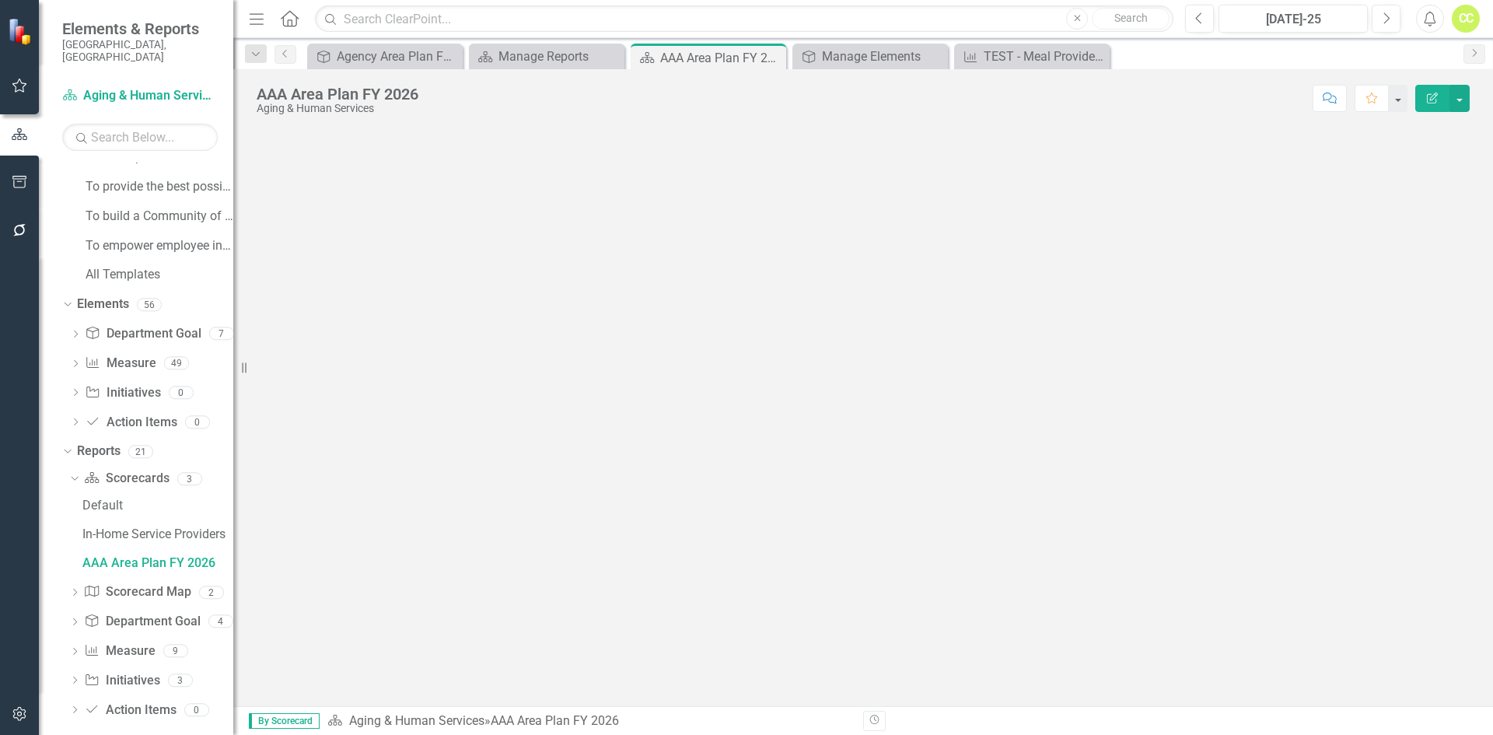
scroll to position [79, 0]
click at [136, 323] on link "Department Goal Department Goal" at bounding box center [143, 332] width 116 height 18
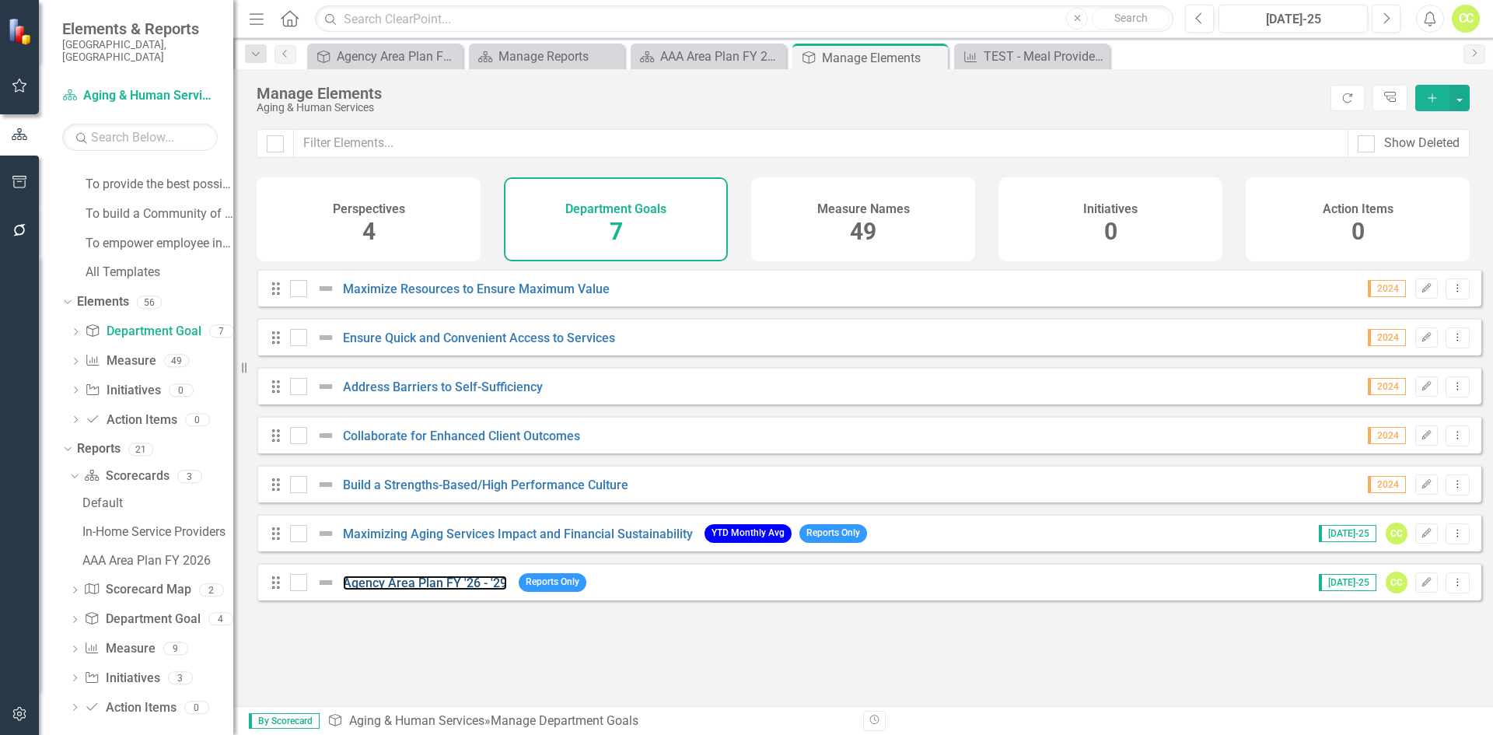
click at [437, 590] on link "Agency Area Plan FY '26 - '29" at bounding box center [425, 582] width 164 height 15
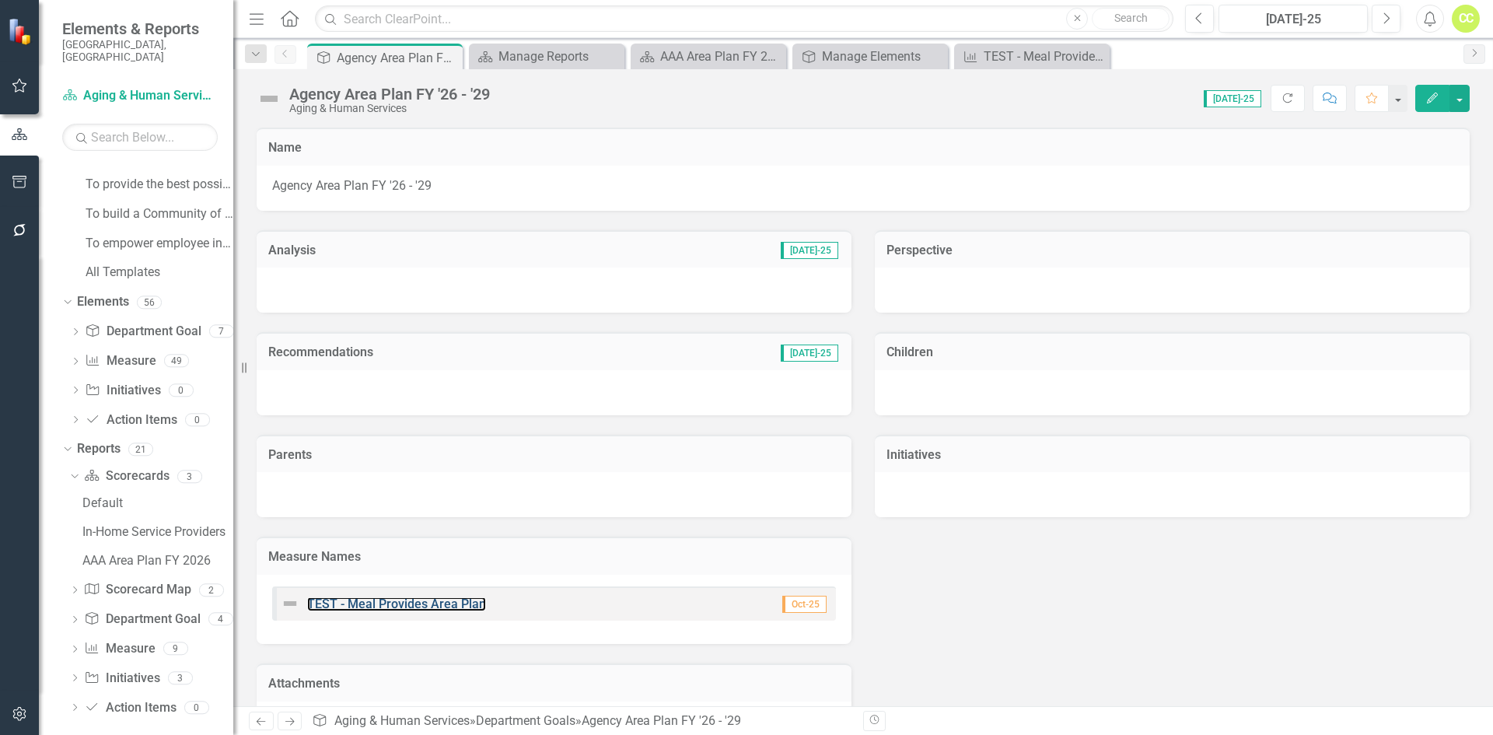
click at [465, 604] on link "TEST - Meal Provides Area Plan" at bounding box center [396, 603] width 179 height 15
